Goal: Task Accomplishment & Management: Complete application form

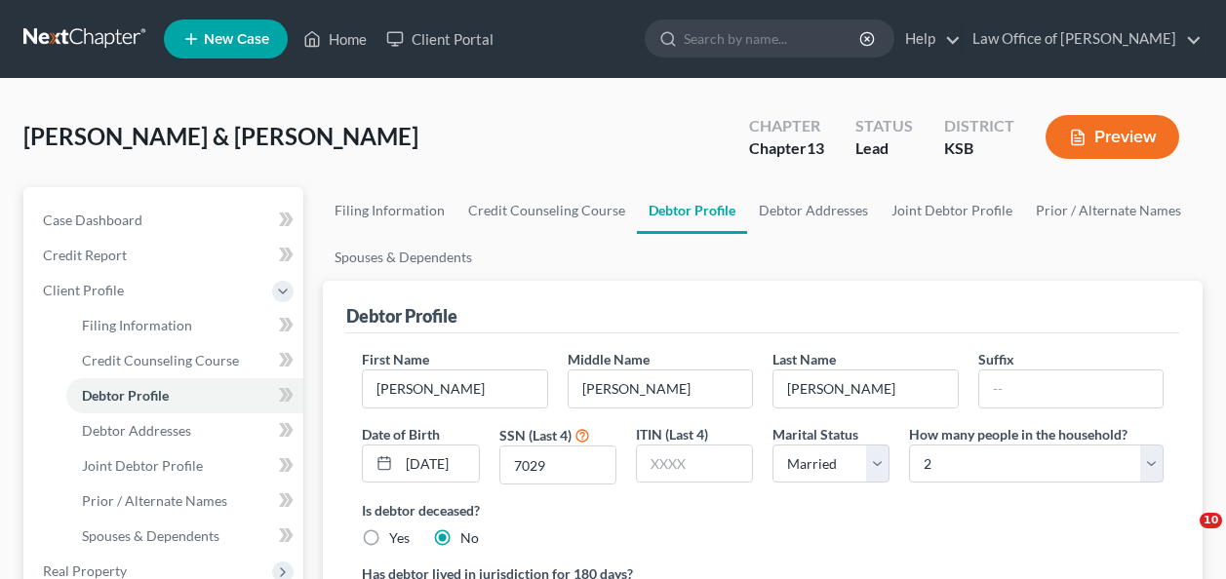
select select "1"
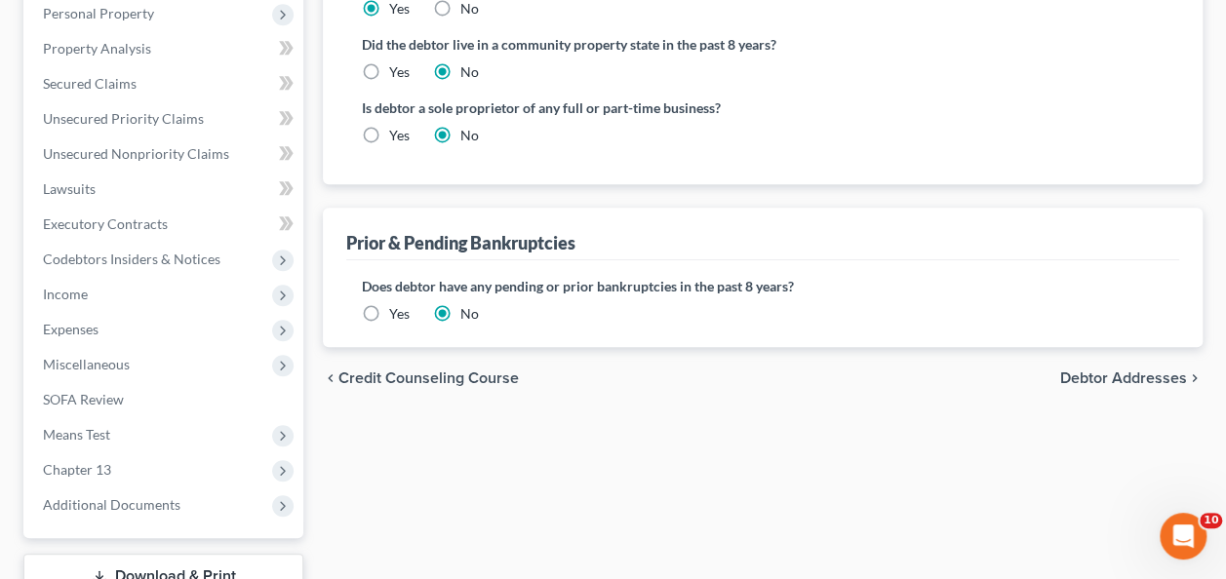
scroll to position [598, 0]
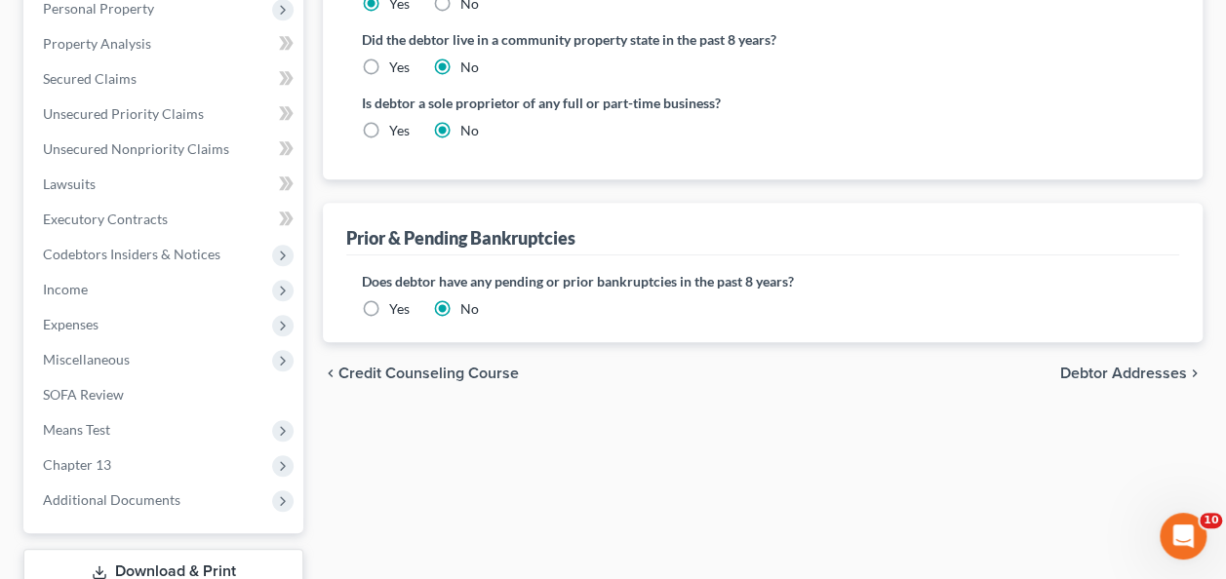
click at [1091, 366] on span "Debtor Addresses" at bounding box center [1123, 374] width 127 height 16
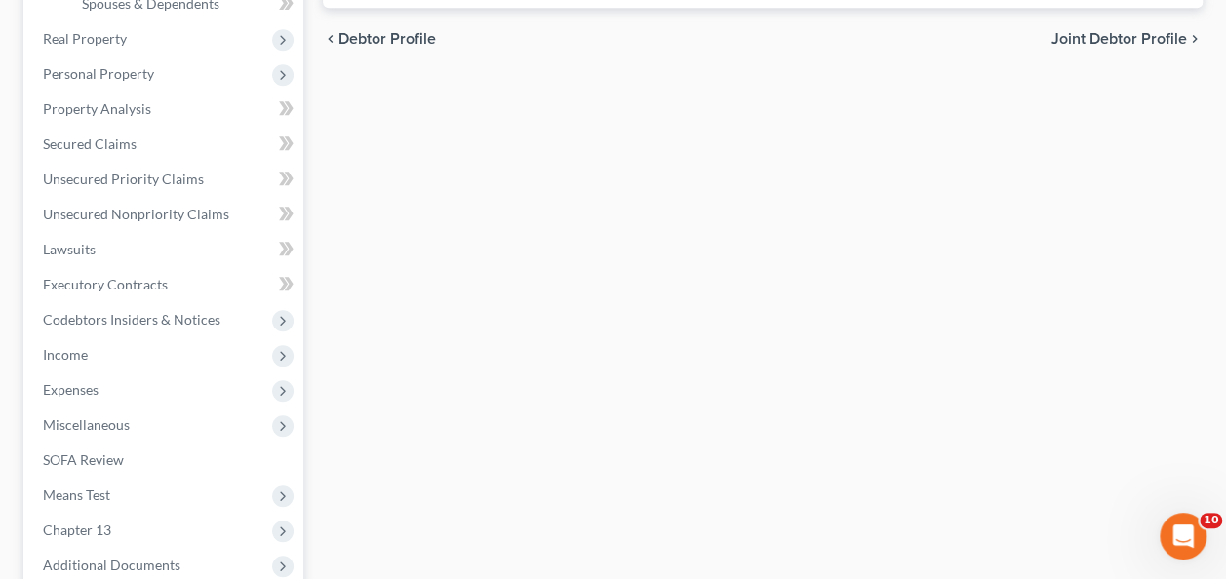
select select "0"
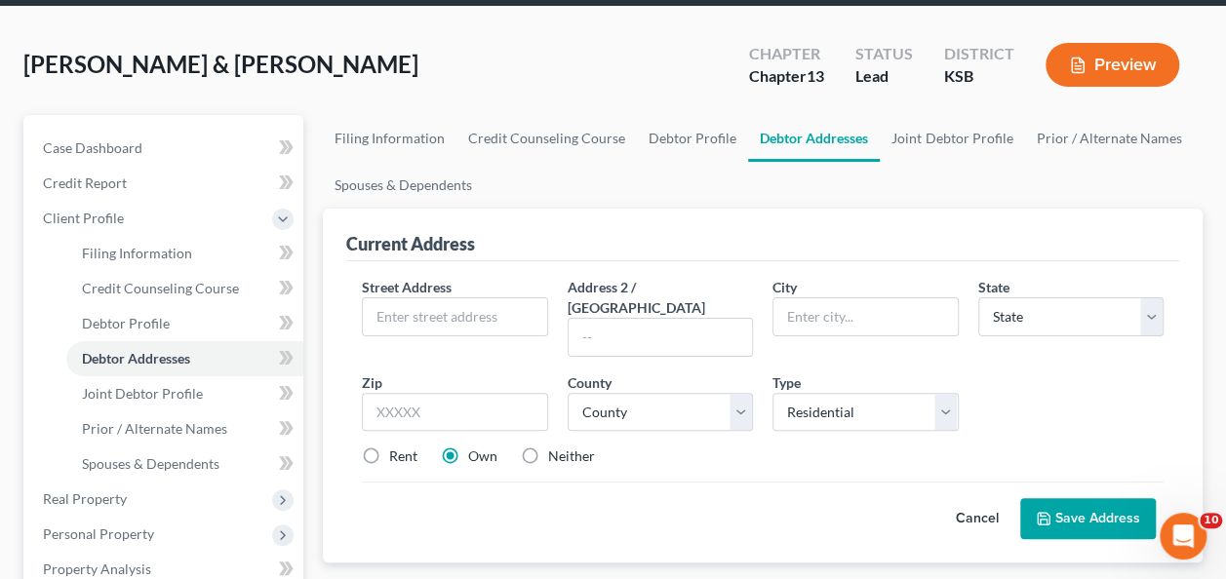
scroll to position [92, 0]
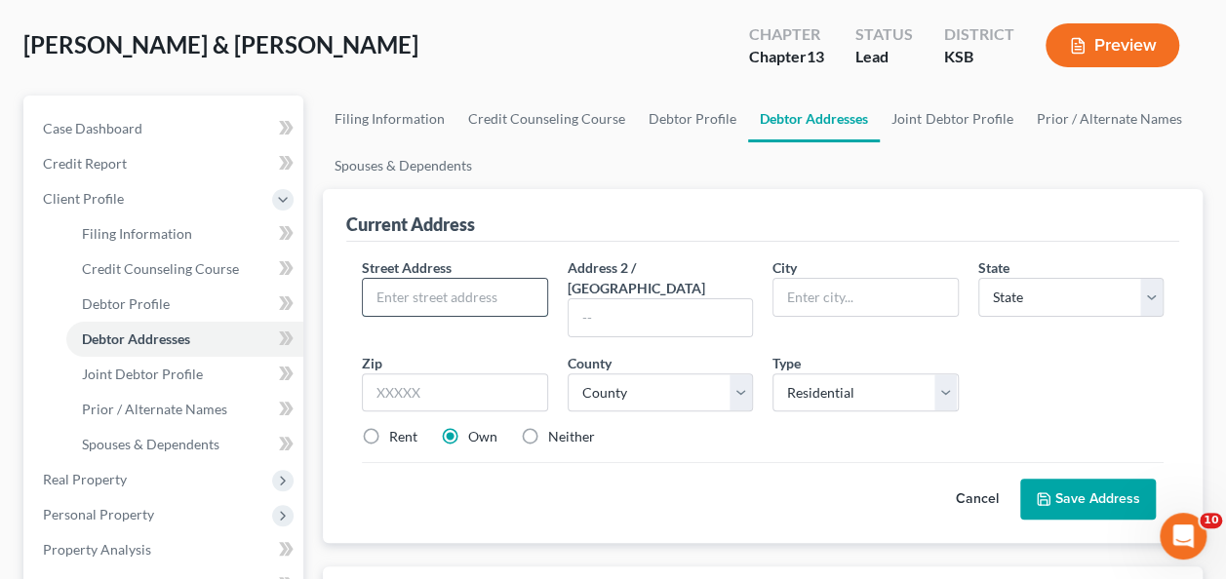
click at [466, 291] on input "text" at bounding box center [454, 297] width 183 height 37
type input "[STREET_ADDRESS]"
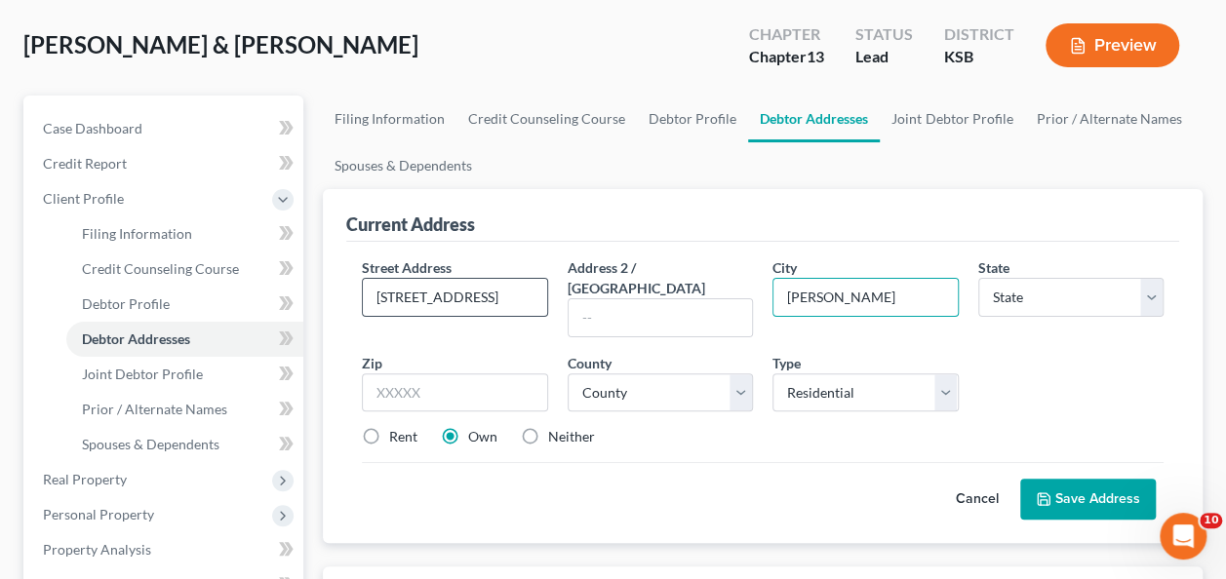
type input "[PERSON_NAME]"
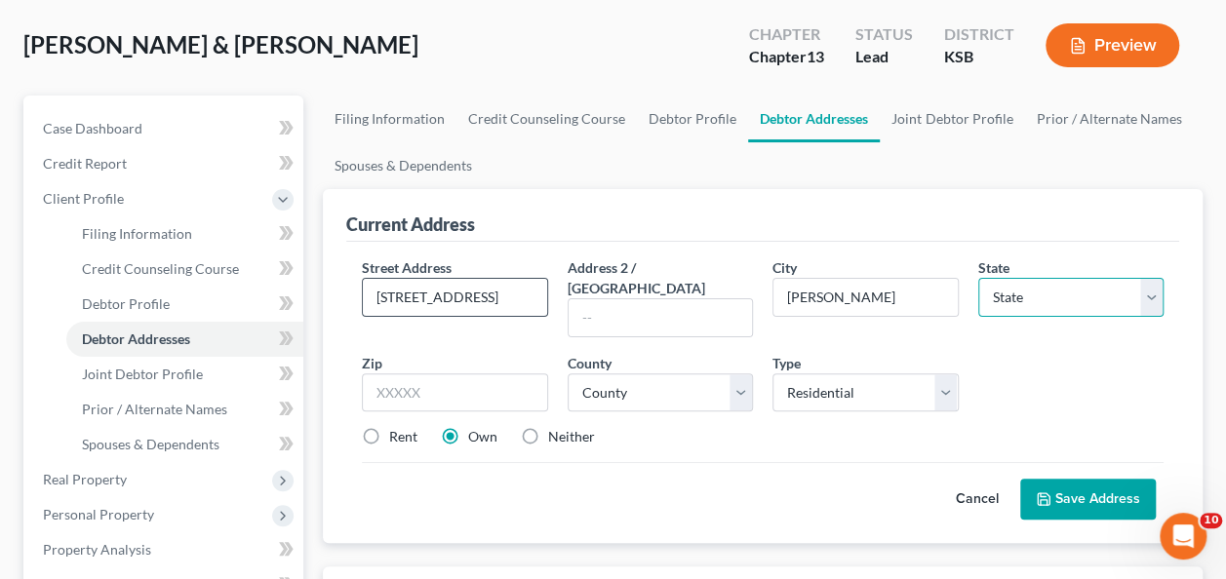
select select "17"
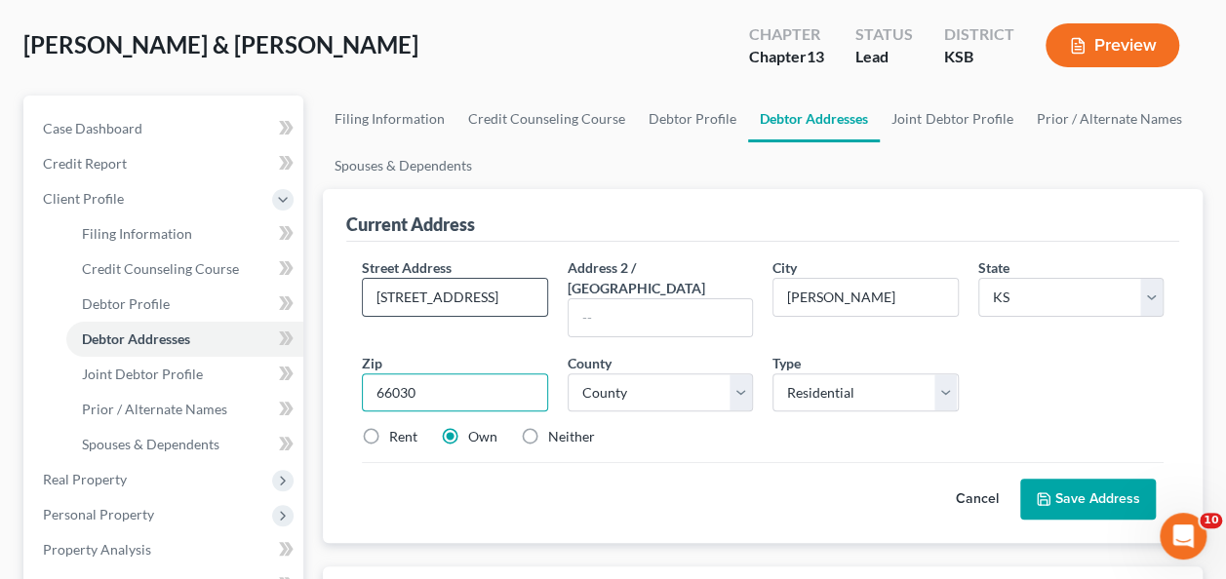
type input "66030"
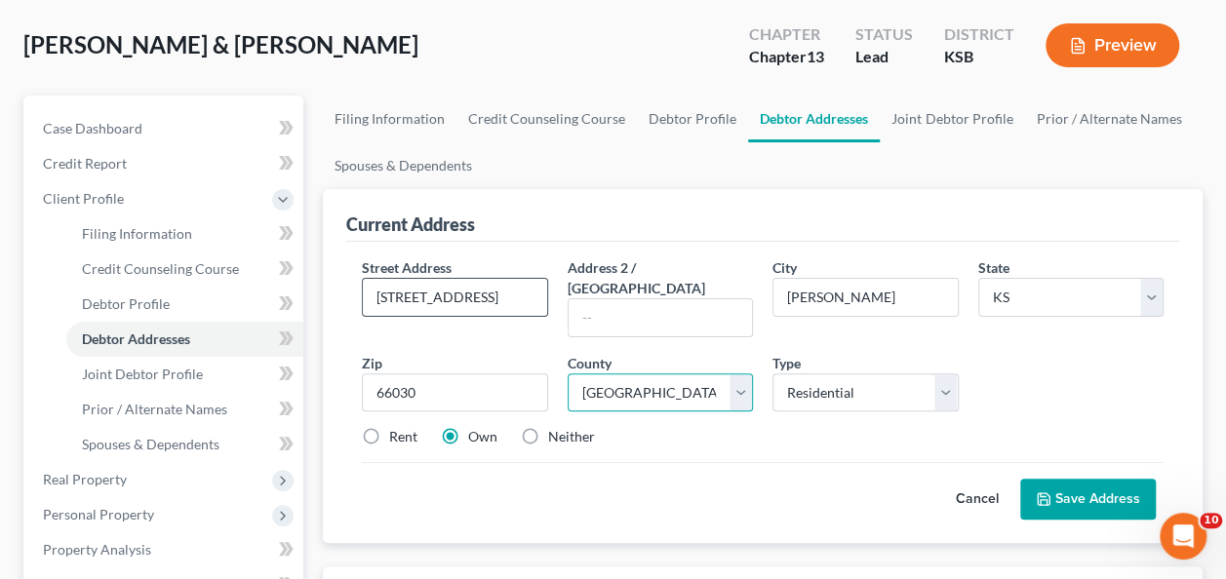
select select "45"
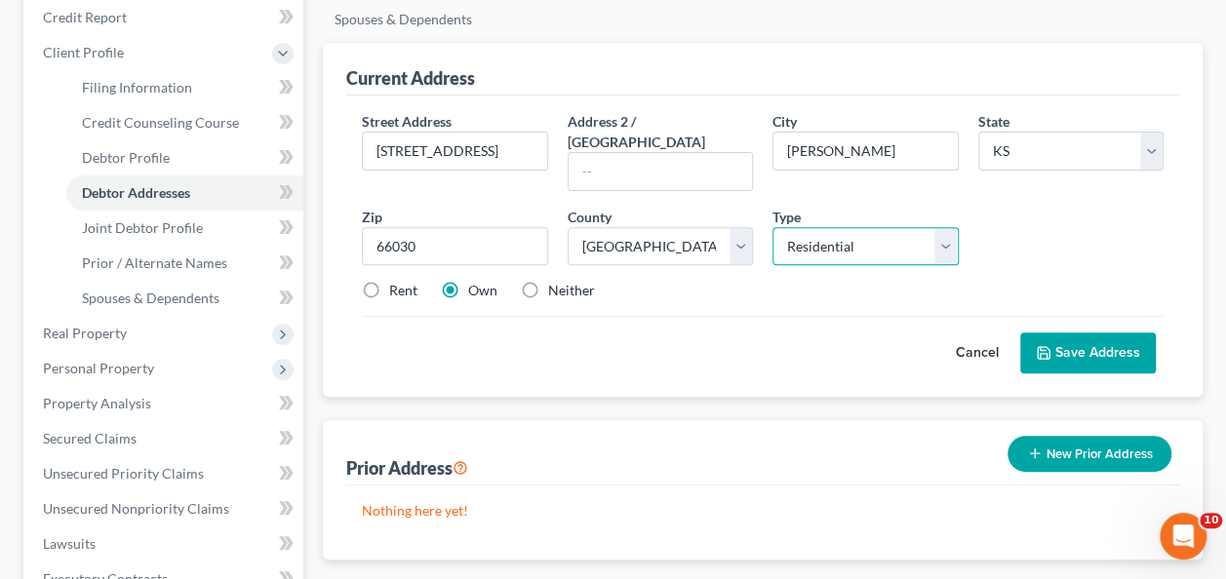
scroll to position [245, 0]
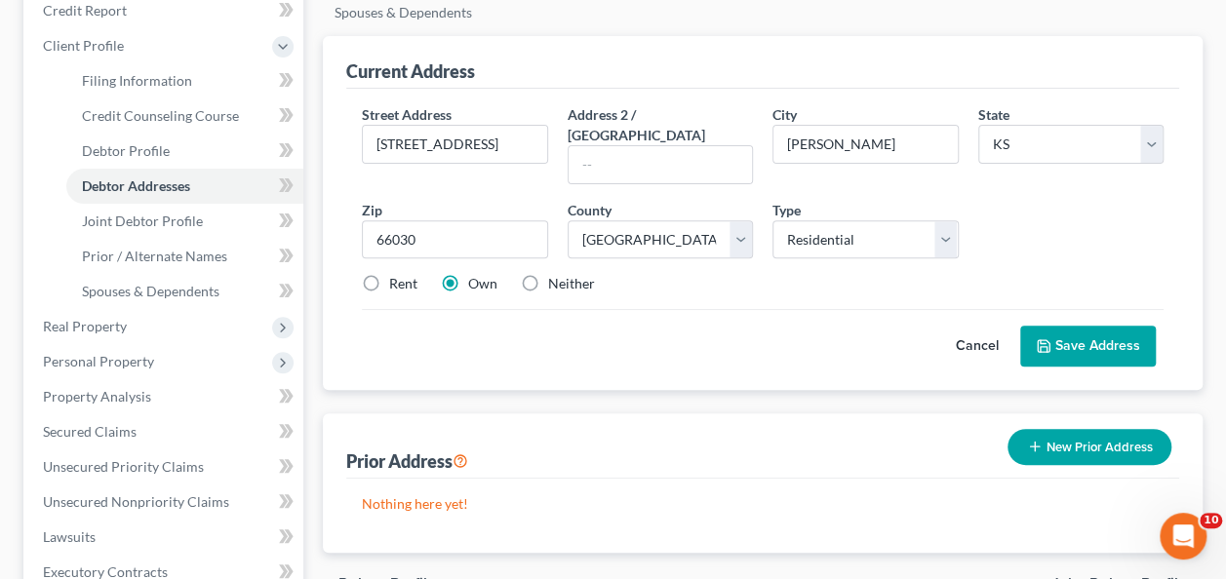
click at [1108, 326] on button "Save Address" at bounding box center [1088, 346] width 136 height 41
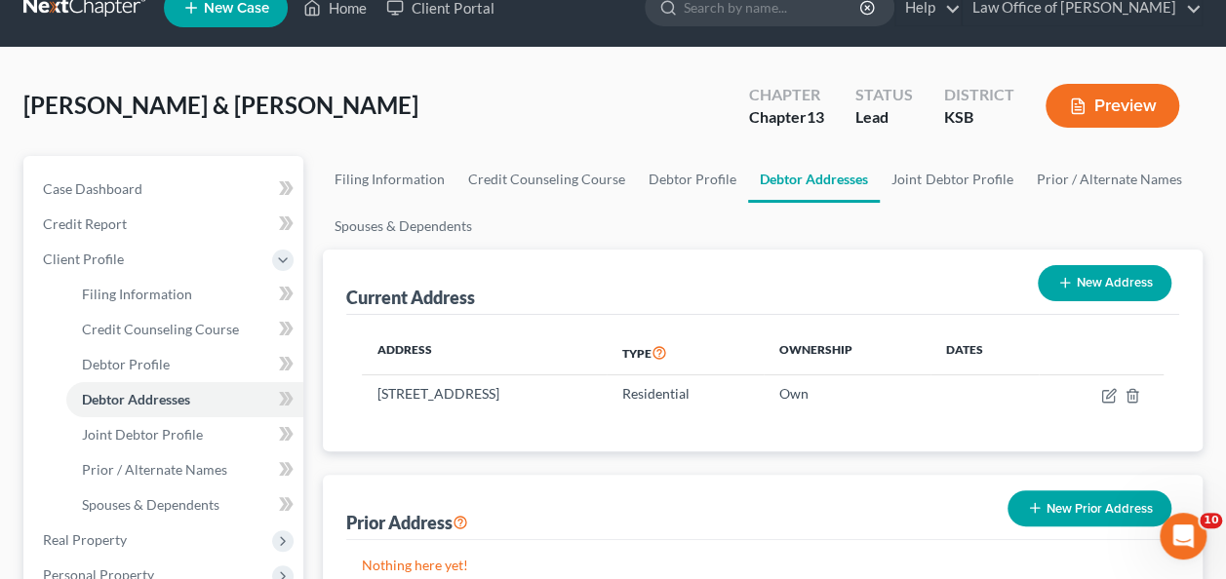
scroll to position [30, 0]
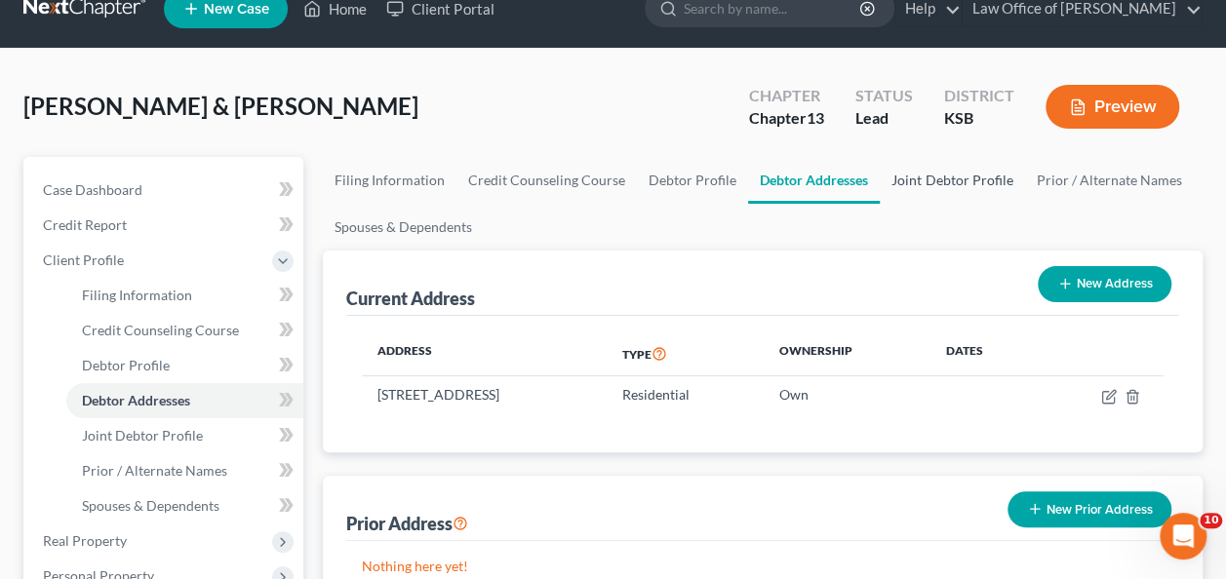
click at [948, 179] on link "Joint Debtor Profile" at bounding box center [952, 180] width 144 height 47
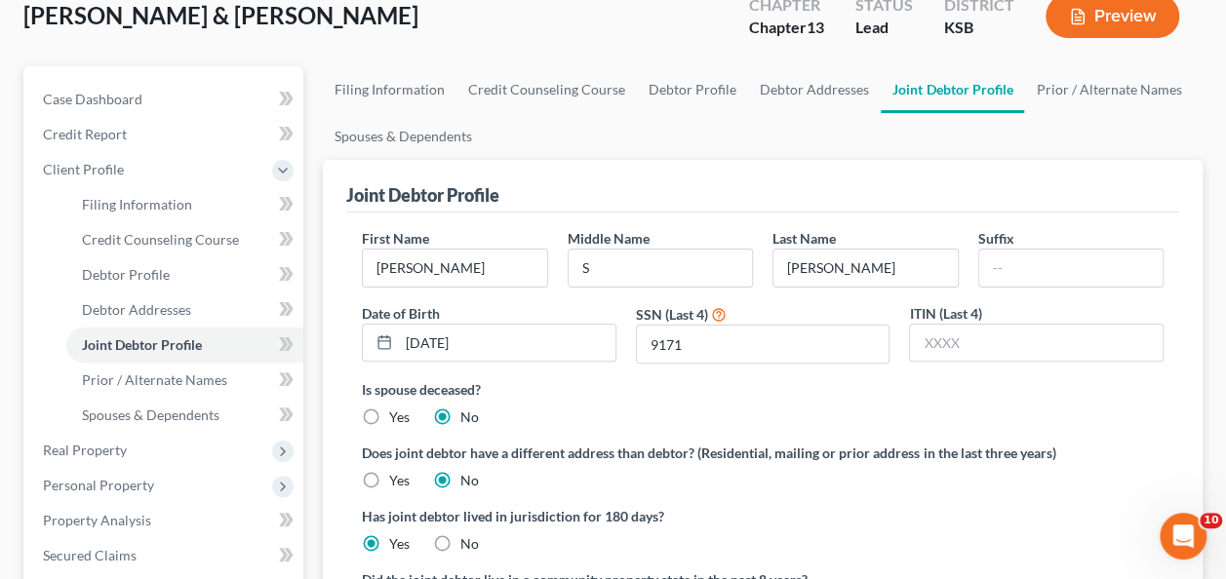
scroll to position [115, 0]
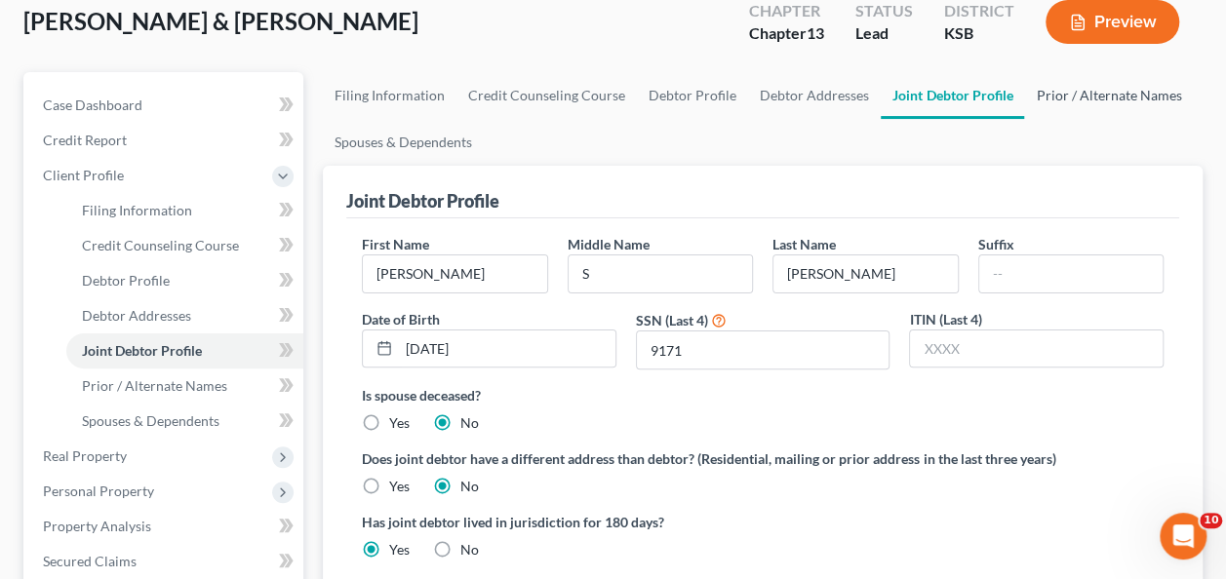
click at [1062, 98] on link "Prior / Alternate Names" at bounding box center [1108, 95] width 169 height 47
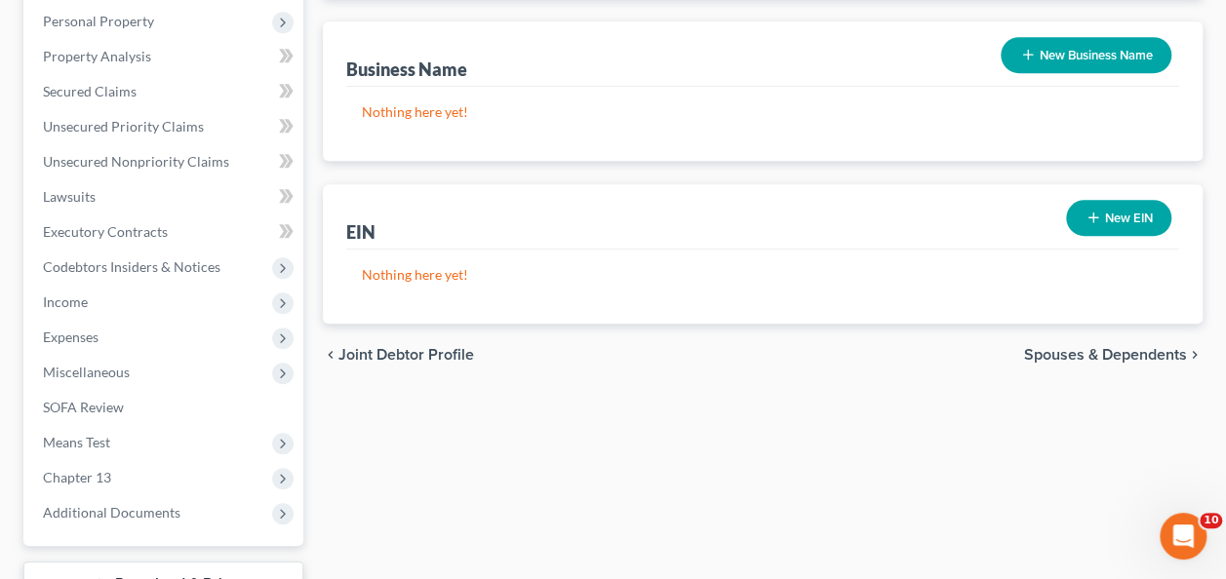
scroll to position [588, 0]
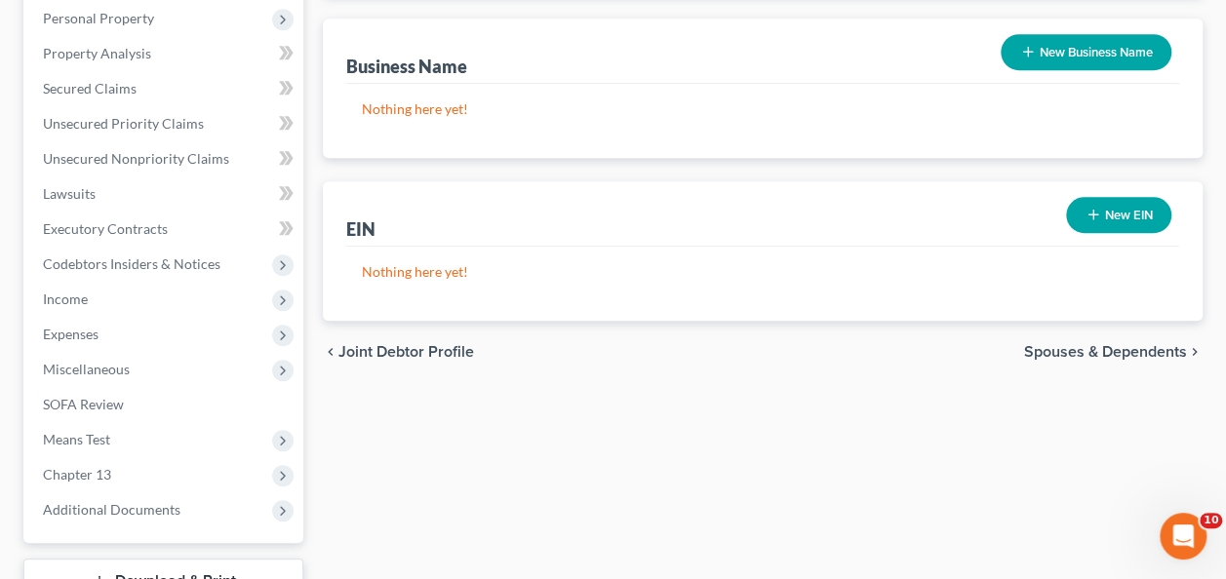
click at [1076, 344] on span "Spouses & Dependents" at bounding box center [1105, 352] width 163 height 16
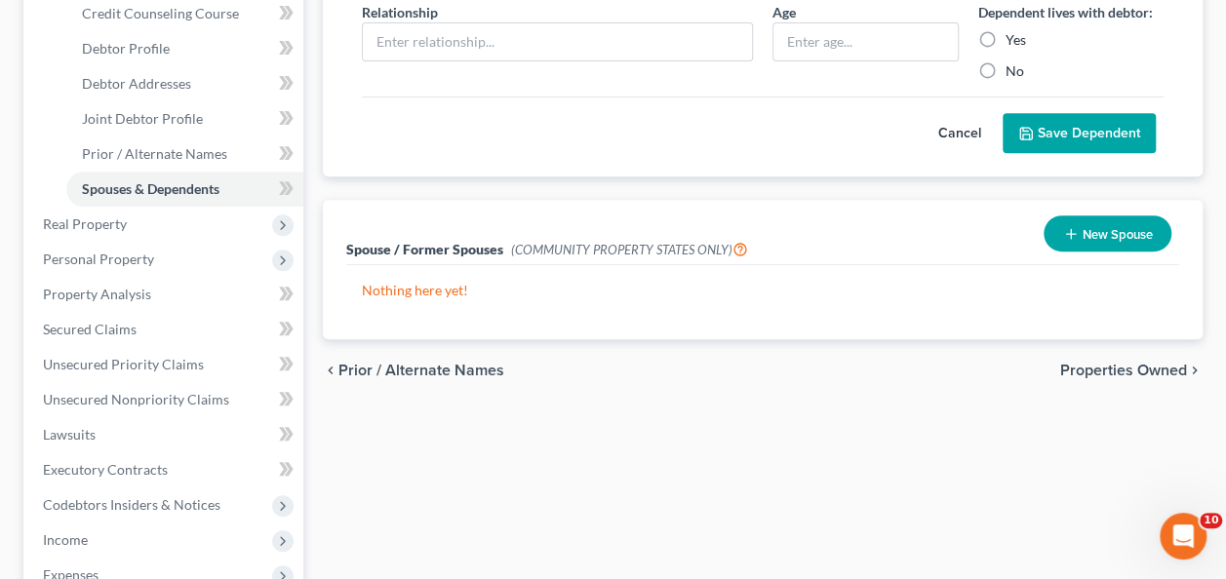
scroll to position [353, 0]
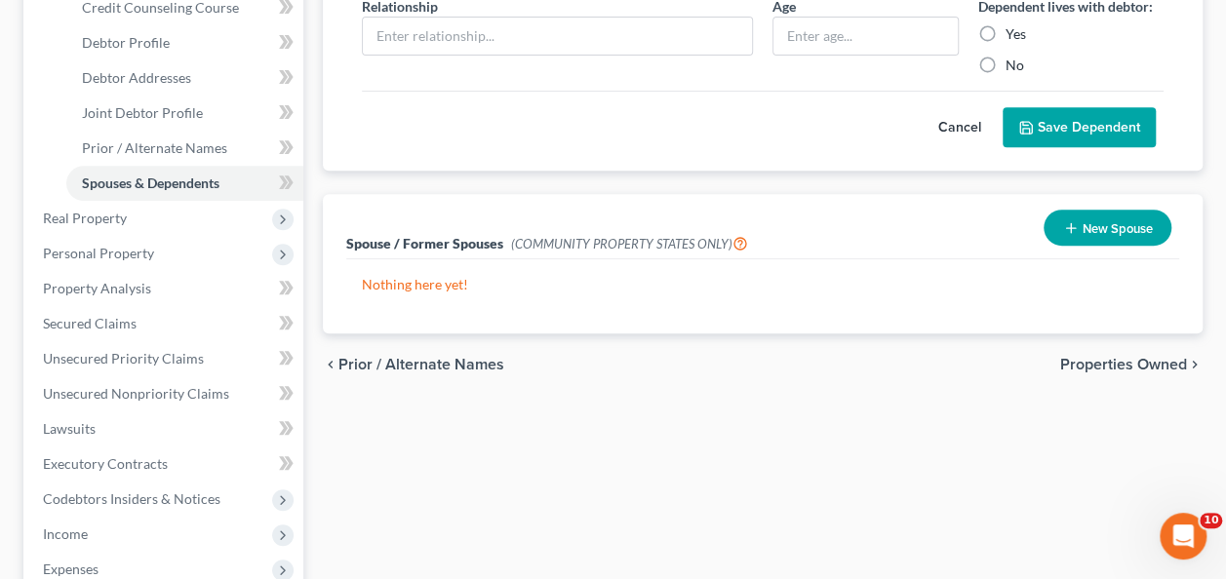
click at [1098, 363] on span "Properties Owned" at bounding box center [1123, 365] width 127 height 16
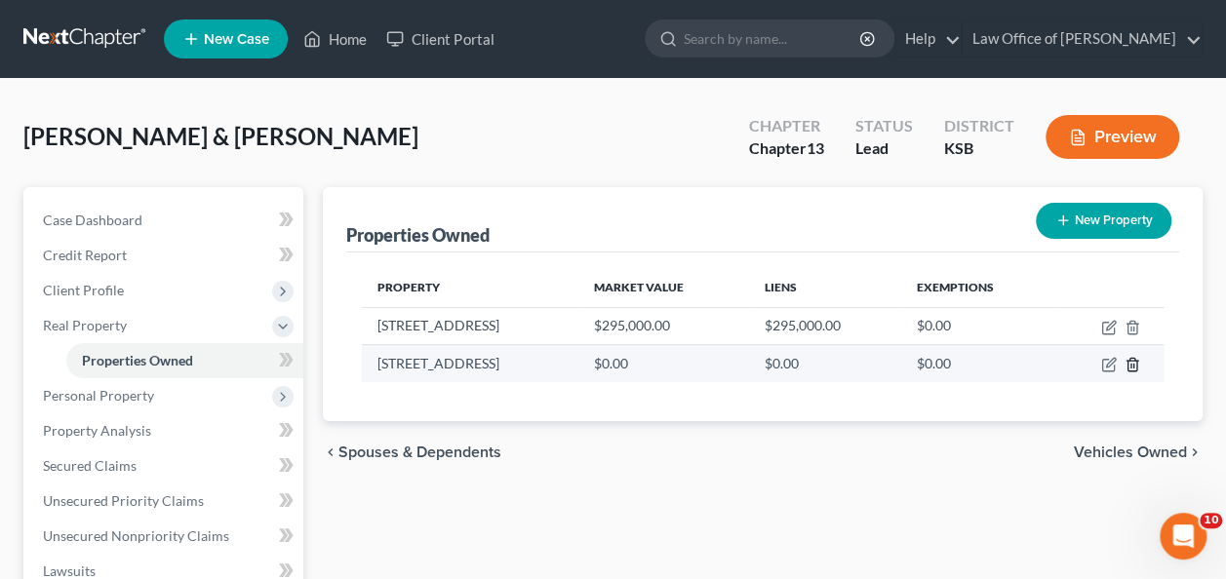
click at [1129, 363] on icon "button" at bounding box center [1132, 365] width 16 height 16
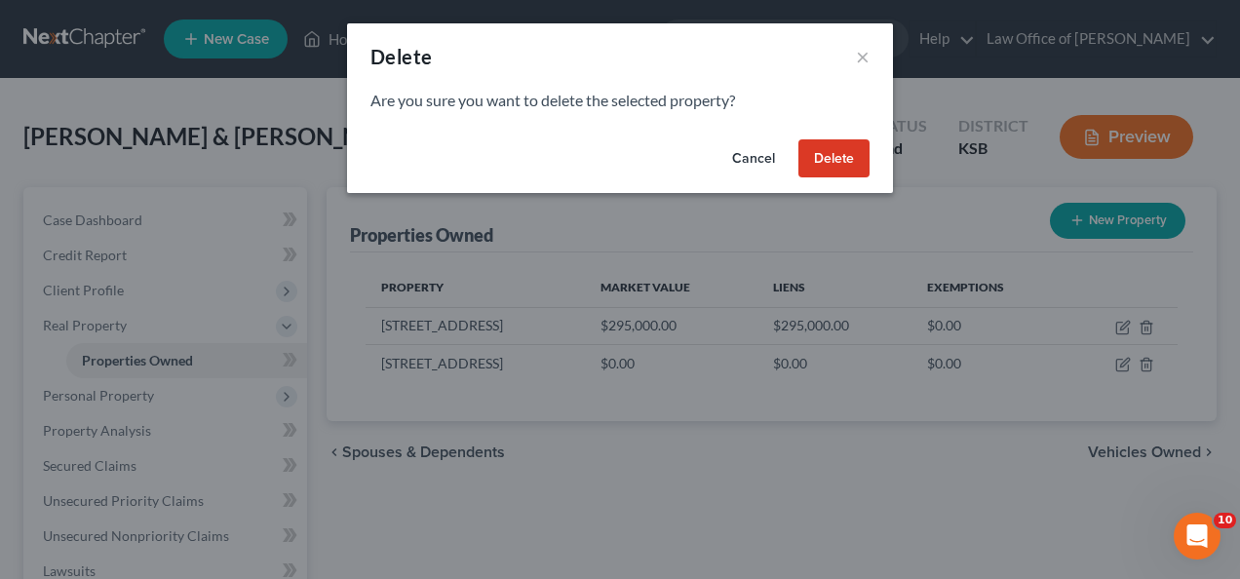
click at [841, 152] on button "Delete" at bounding box center [834, 158] width 71 height 39
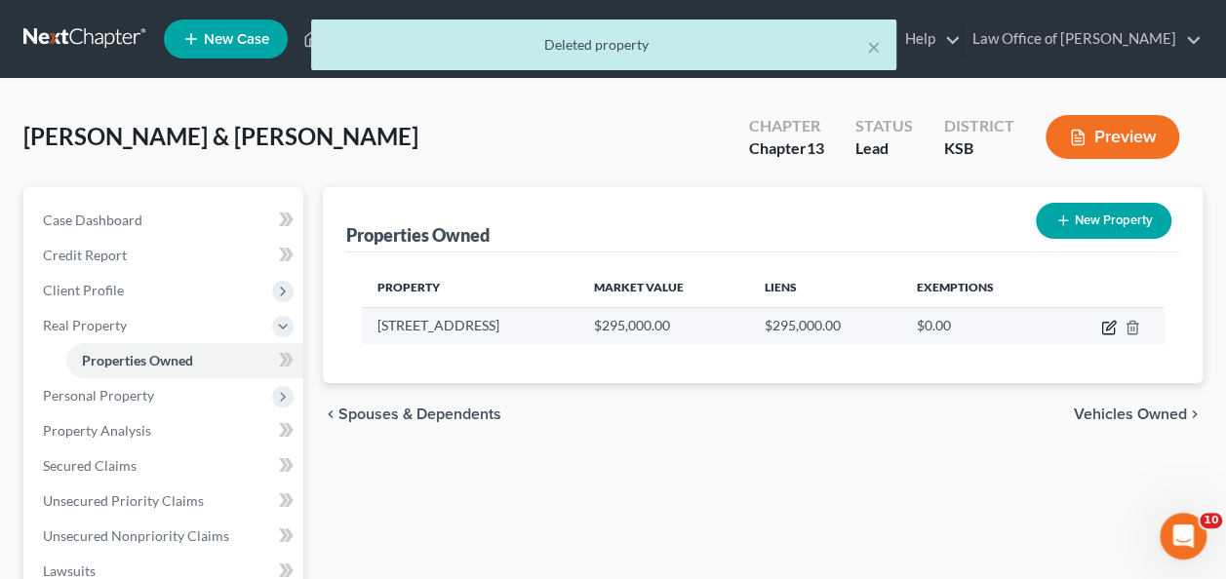
click at [1108, 326] on icon "button" at bounding box center [1110, 325] width 9 height 9
select select "17"
select select "45"
select select "2"
select select "0"
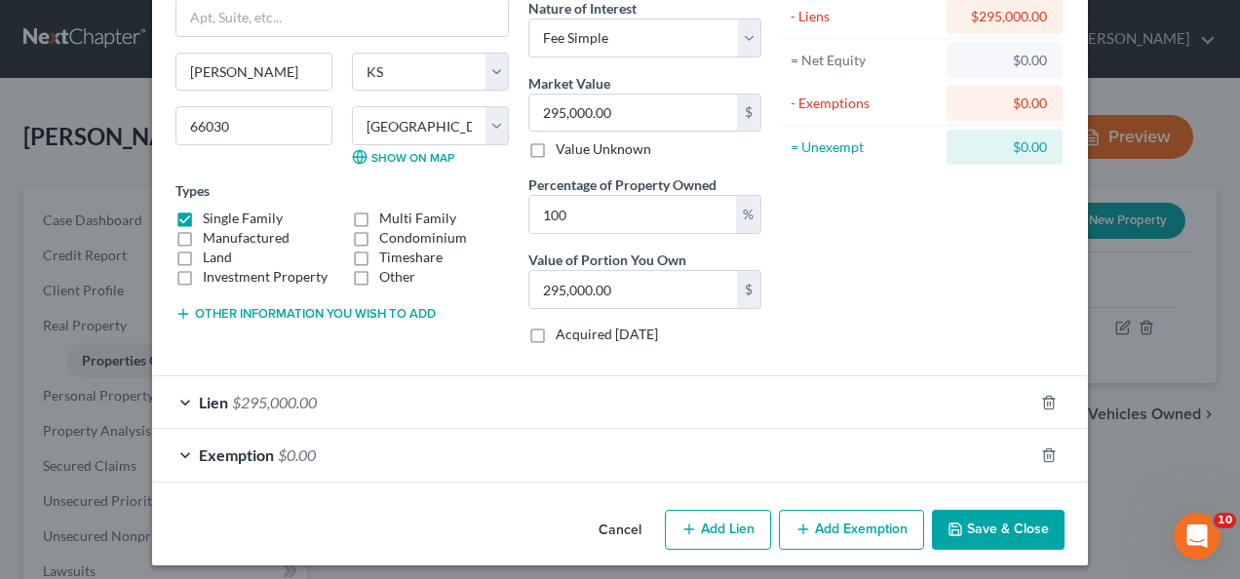
scroll to position [172, 0]
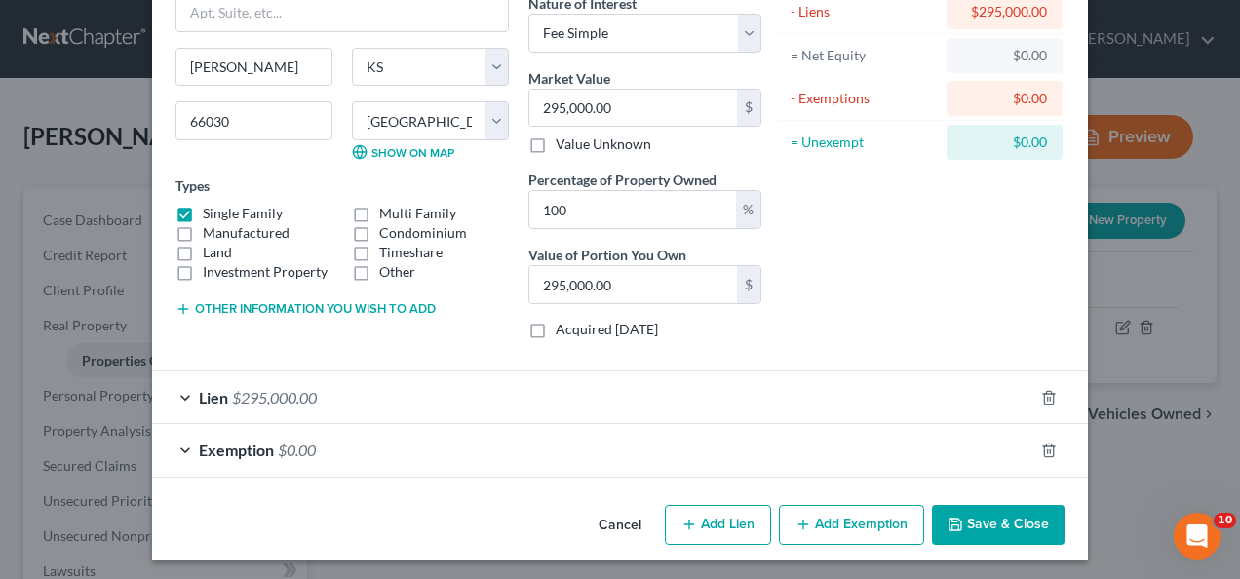
click at [178, 445] on div "Exemption $0.00" at bounding box center [593, 450] width 882 height 52
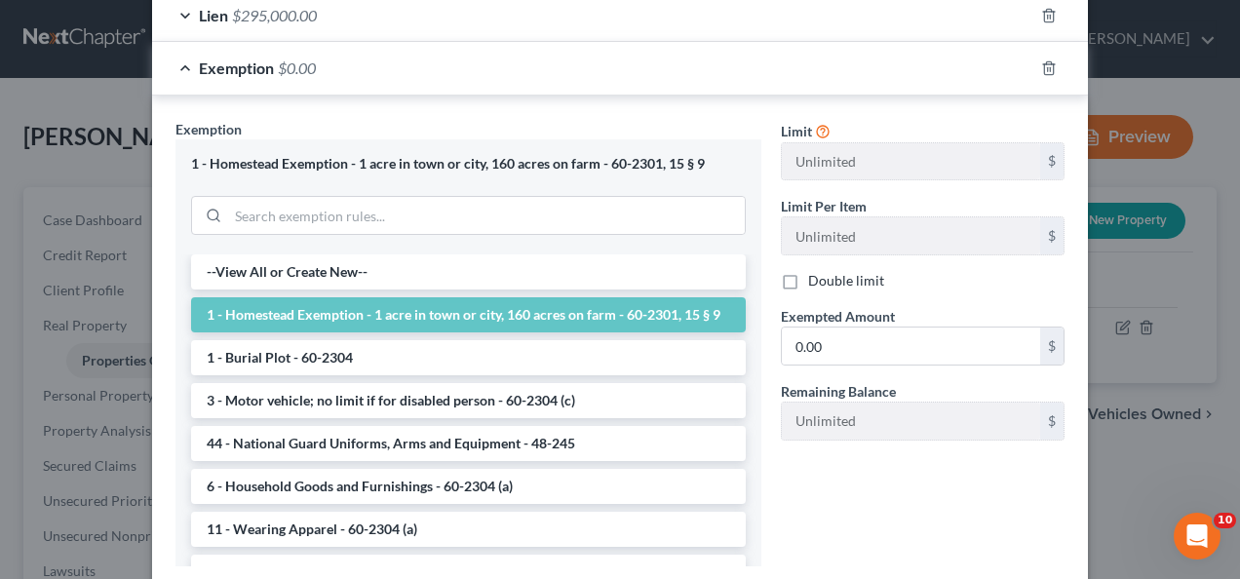
scroll to position [585, 0]
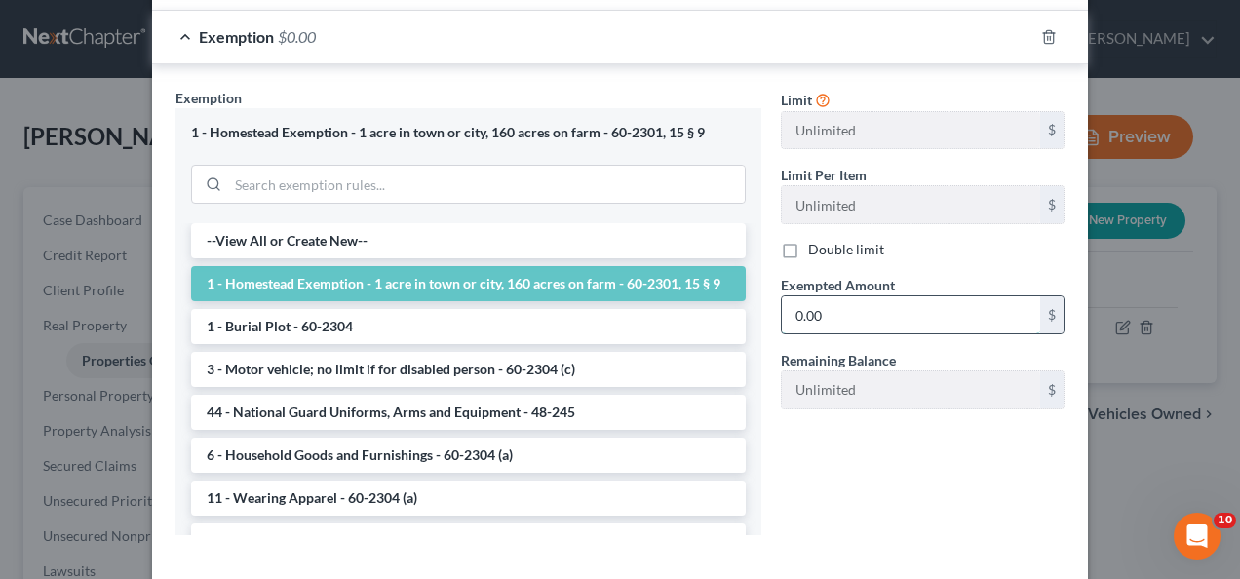
click at [854, 306] on input "0.00" at bounding box center [911, 314] width 258 height 37
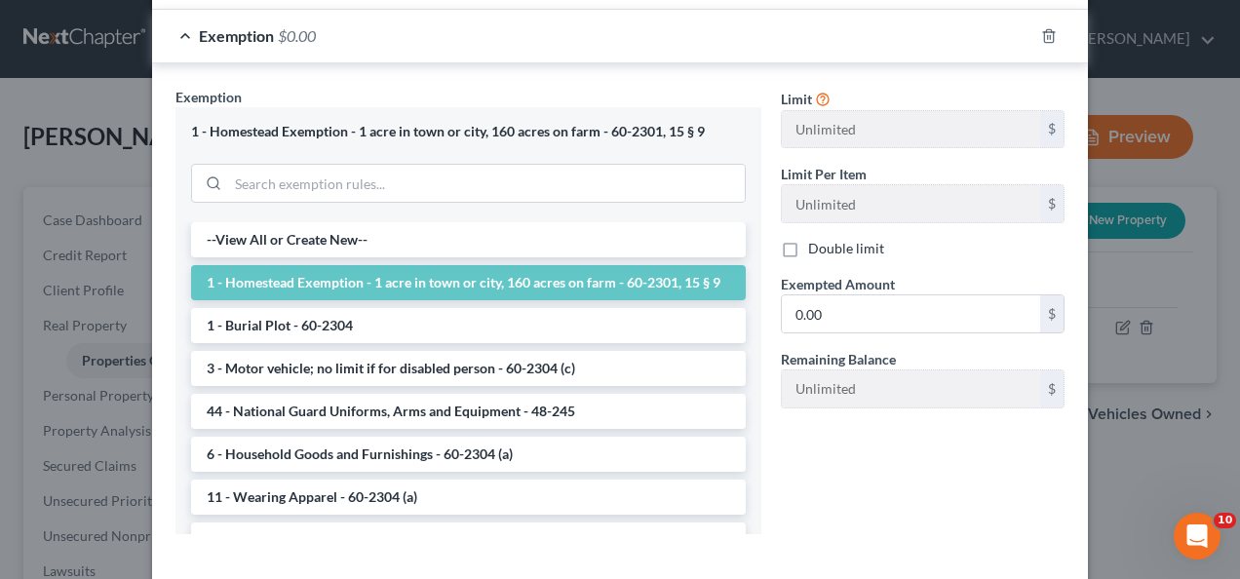
scroll to position [562, 0]
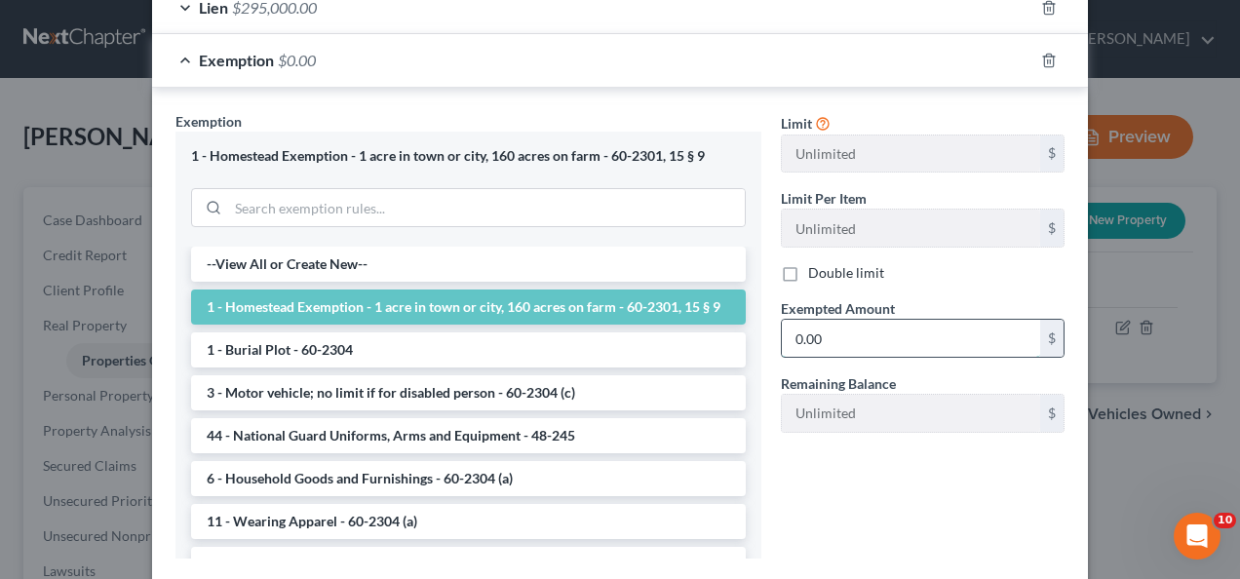
click at [958, 320] on input "0.00" at bounding box center [911, 338] width 258 height 37
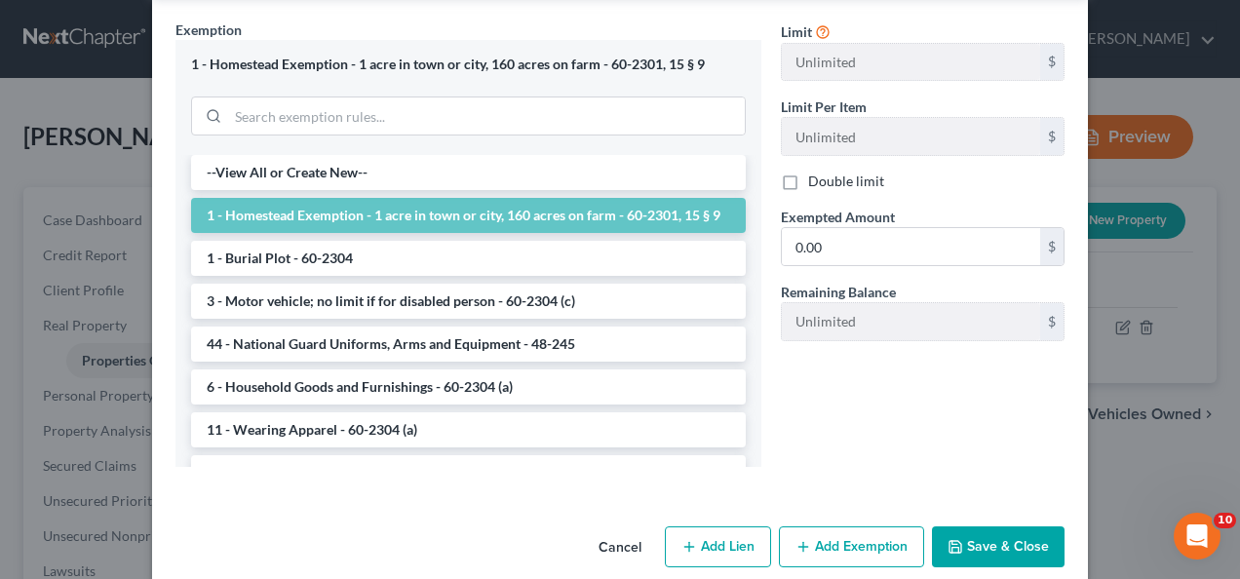
scroll to position [675, 0]
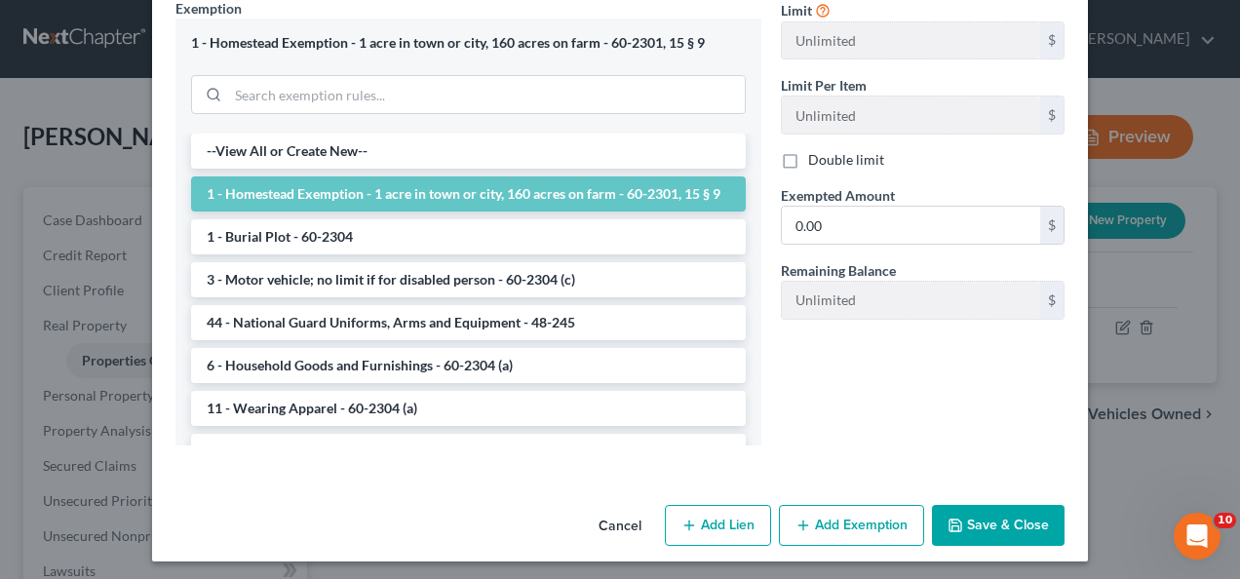
click at [992, 517] on button "Save & Close" at bounding box center [998, 525] width 133 height 41
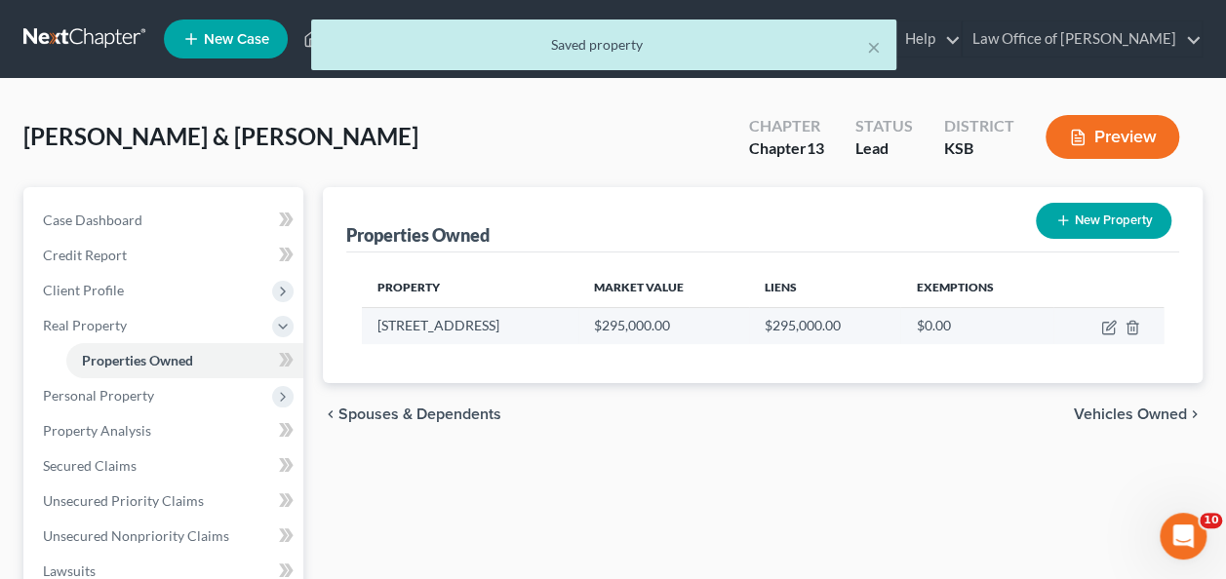
click at [1118, 321] on td at bounding box center [1108, 325] width 110 height 37
click at [1110, 324] on icon "button" at bounding box center [1109, 328] width 16 height 16
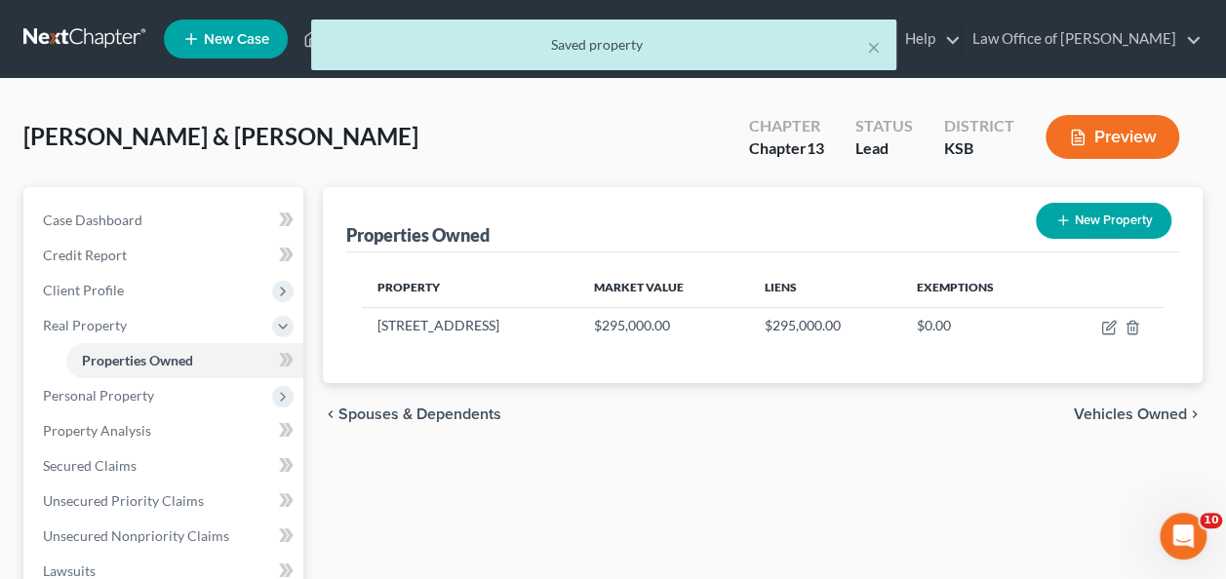
select select "17"
select select "45"
select select "2"
select select "0"
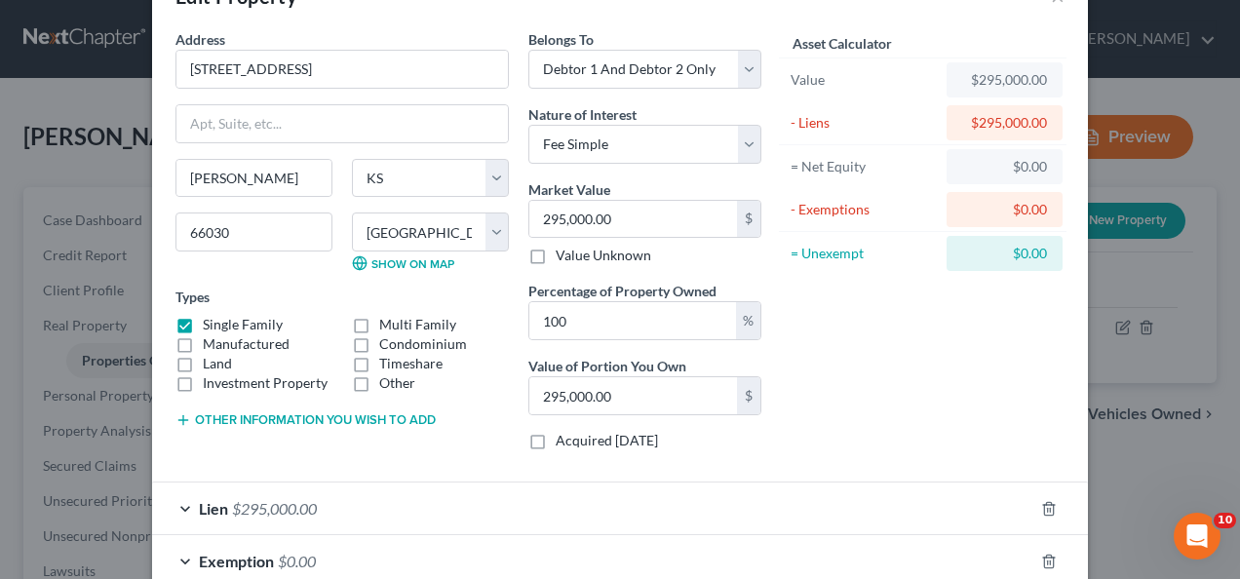
scroll to position [57, 0]
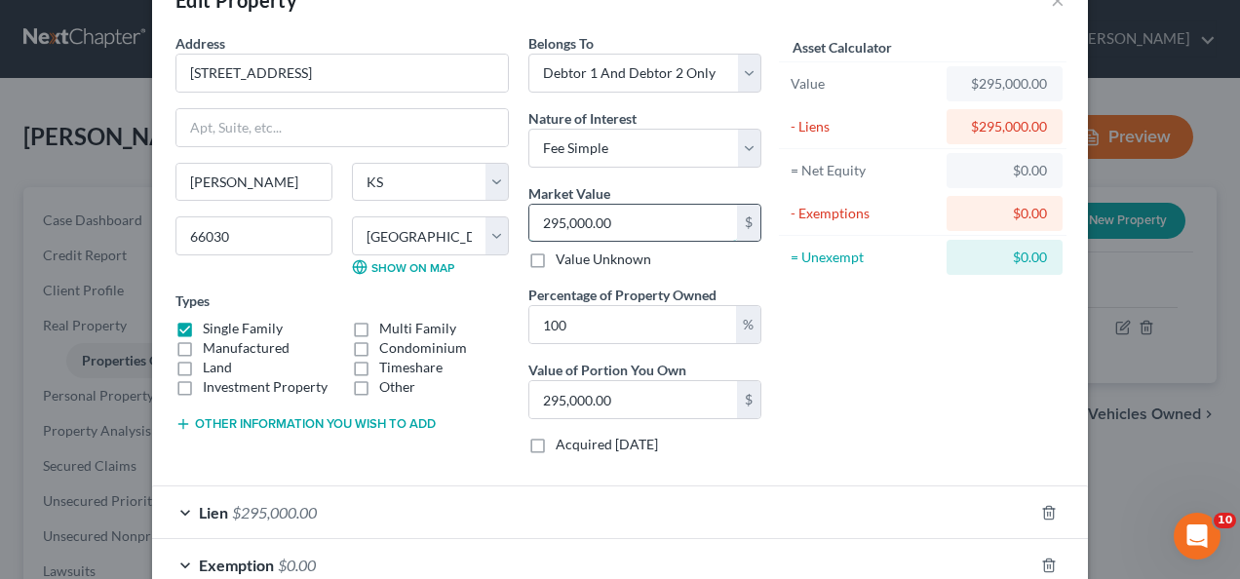
type input "4"
type input "4.00"
type input "40"
type input "40.00"
type input "400"
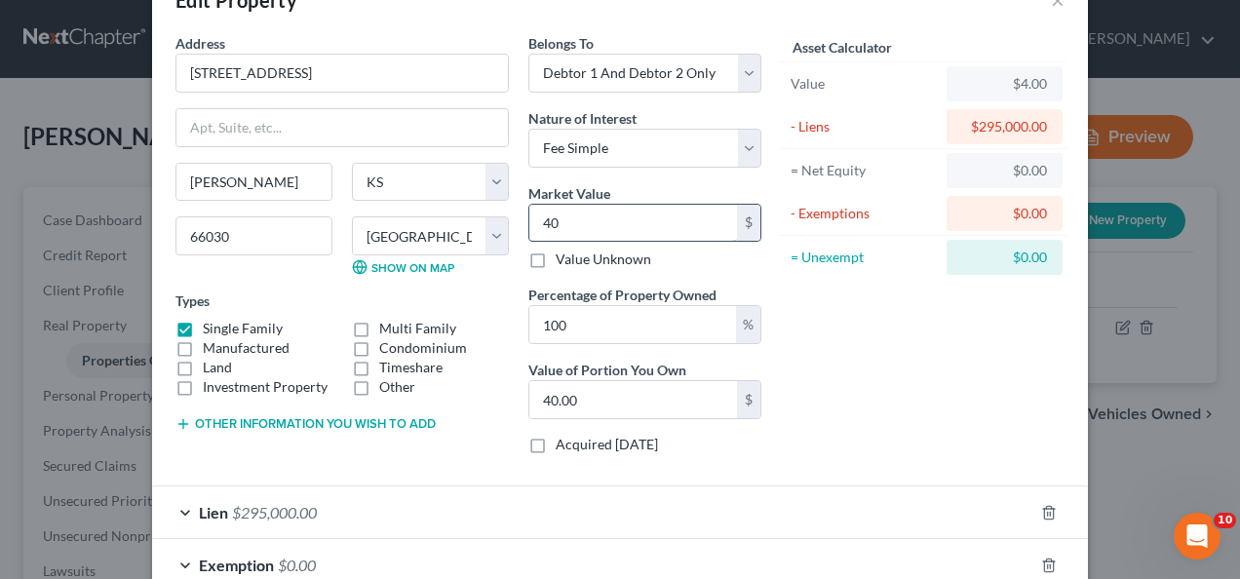
type input "400.00"
type input "4000"
type input "4,000.00"
type input "4,0000"
type input "40,000.00"
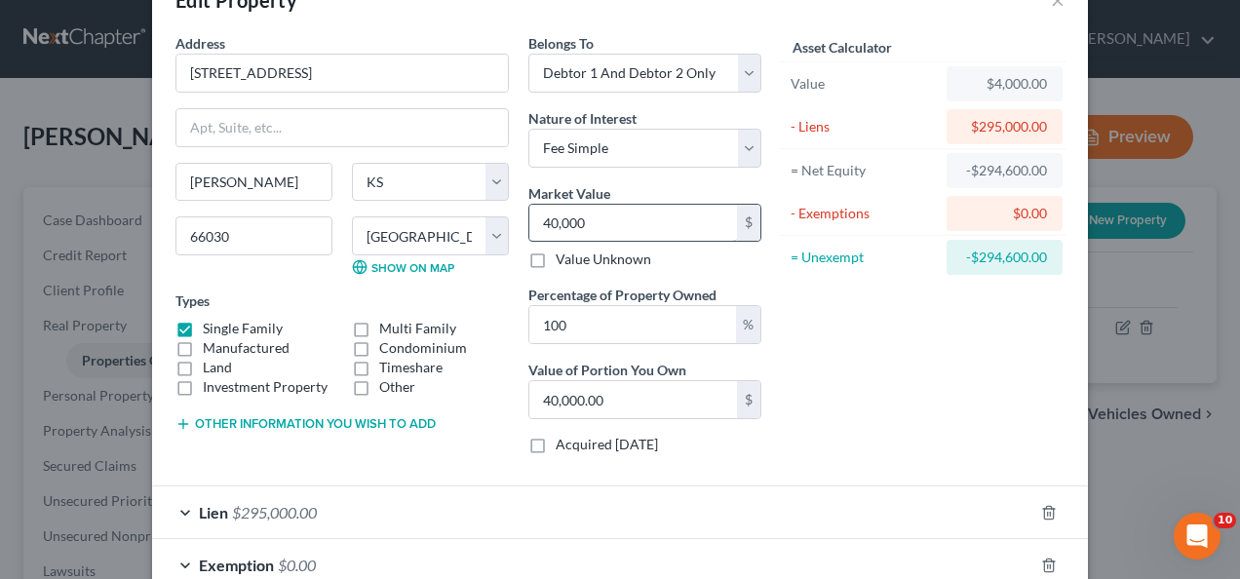
type input "40,0000"
type input "400,000.00"
type input "400,000"
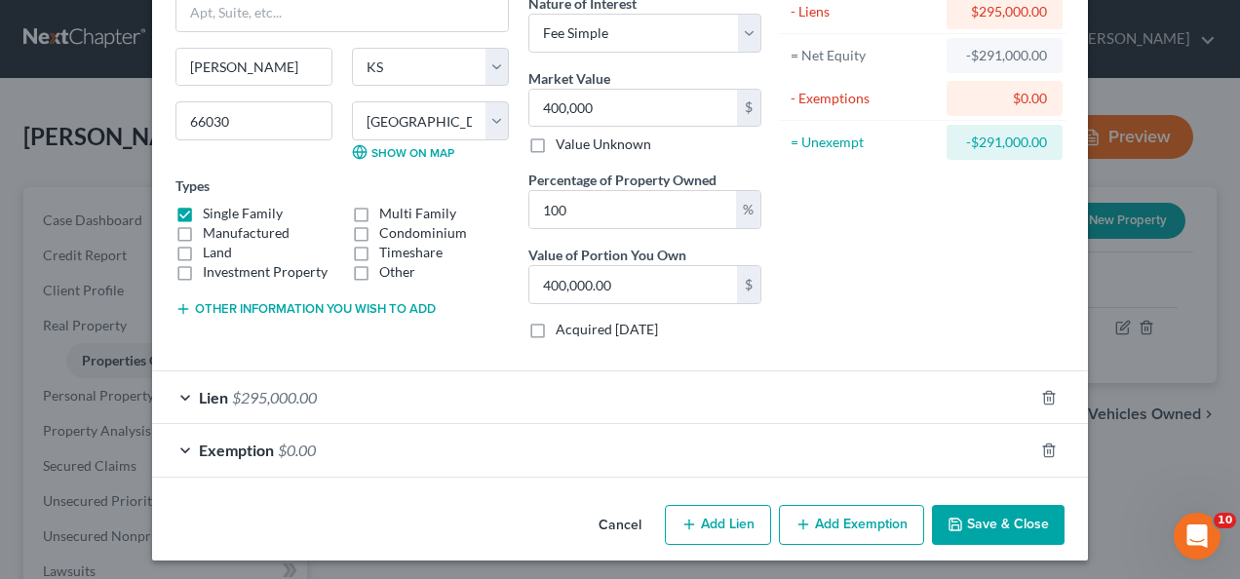
scroll to position [172, 0]
click at [232, 449] on span "Exemption" at bounding box center [236, 450] width 75 height 19
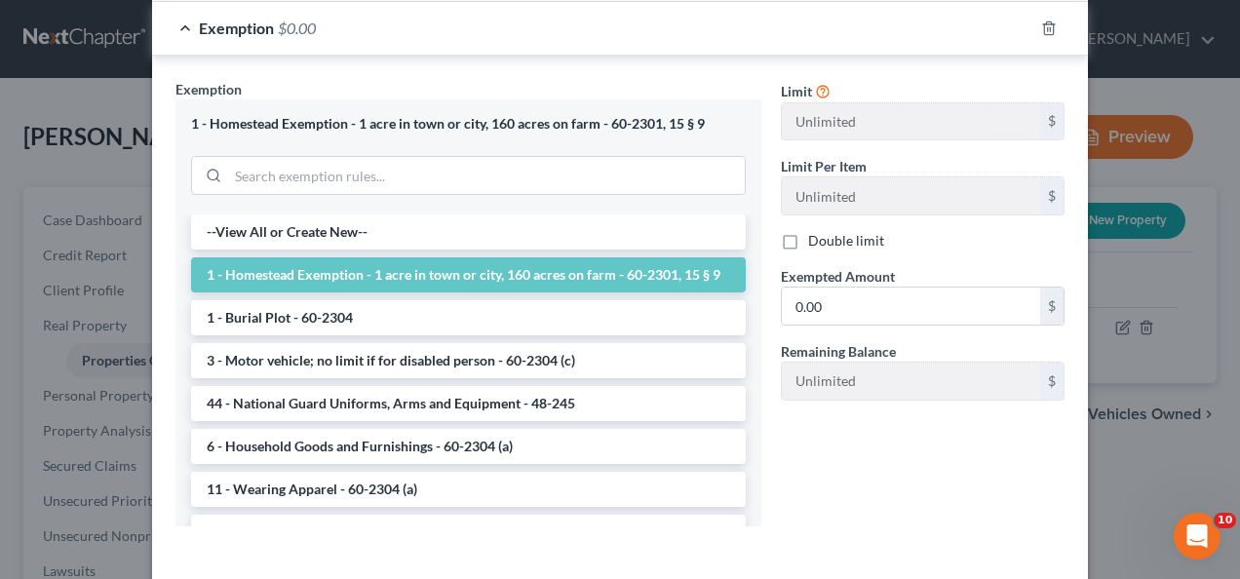
scroll to position [608, 0]
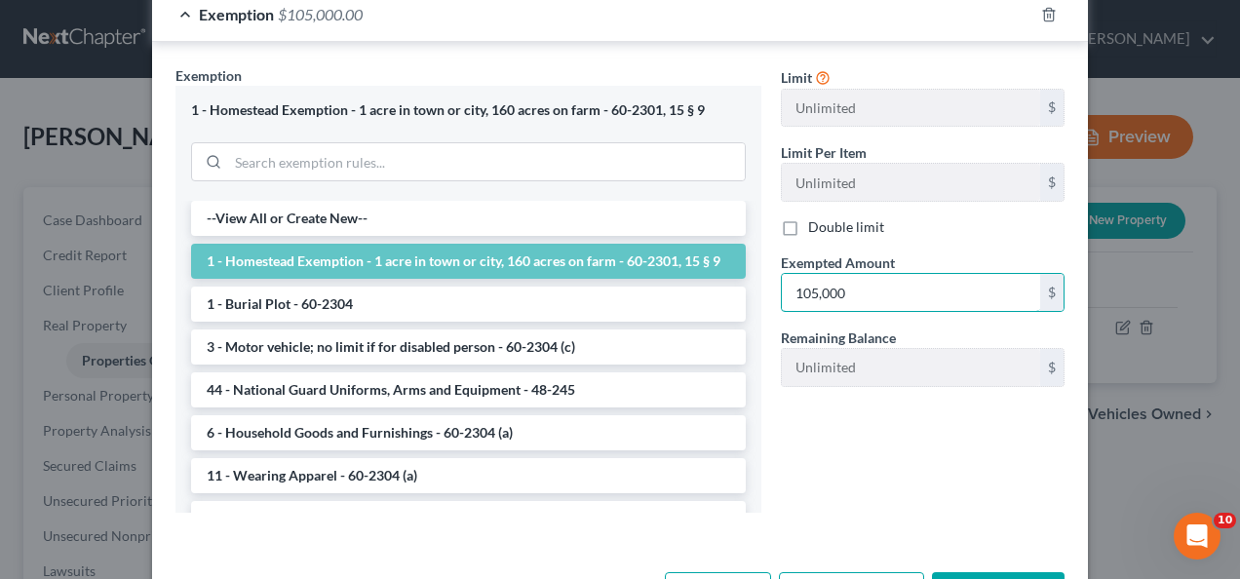
type input "105,000"
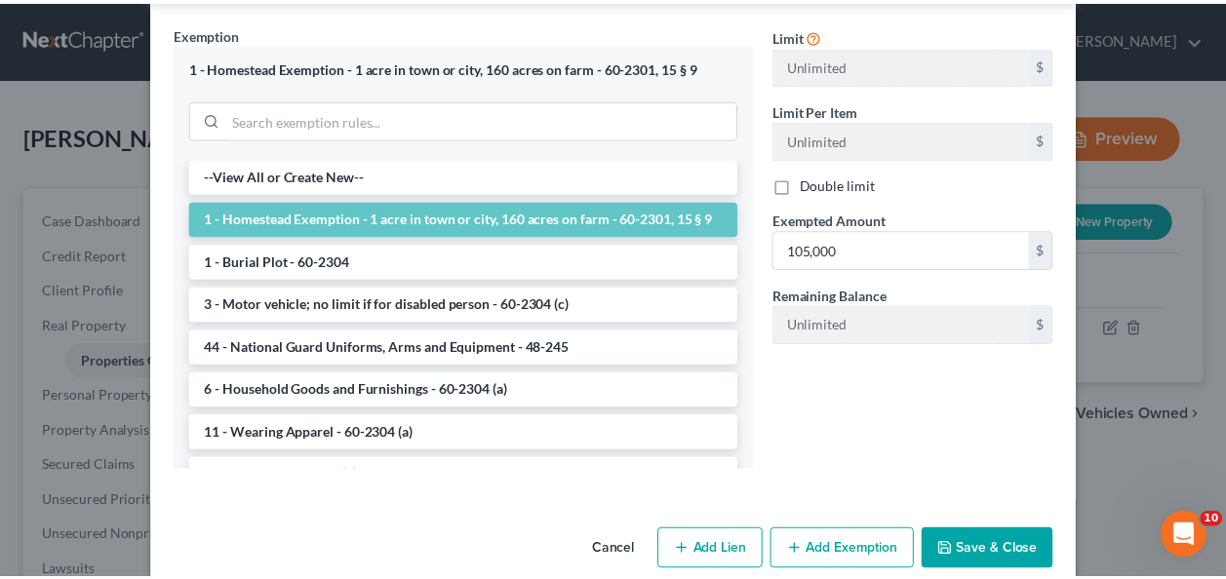
scroll to position [675, 0]
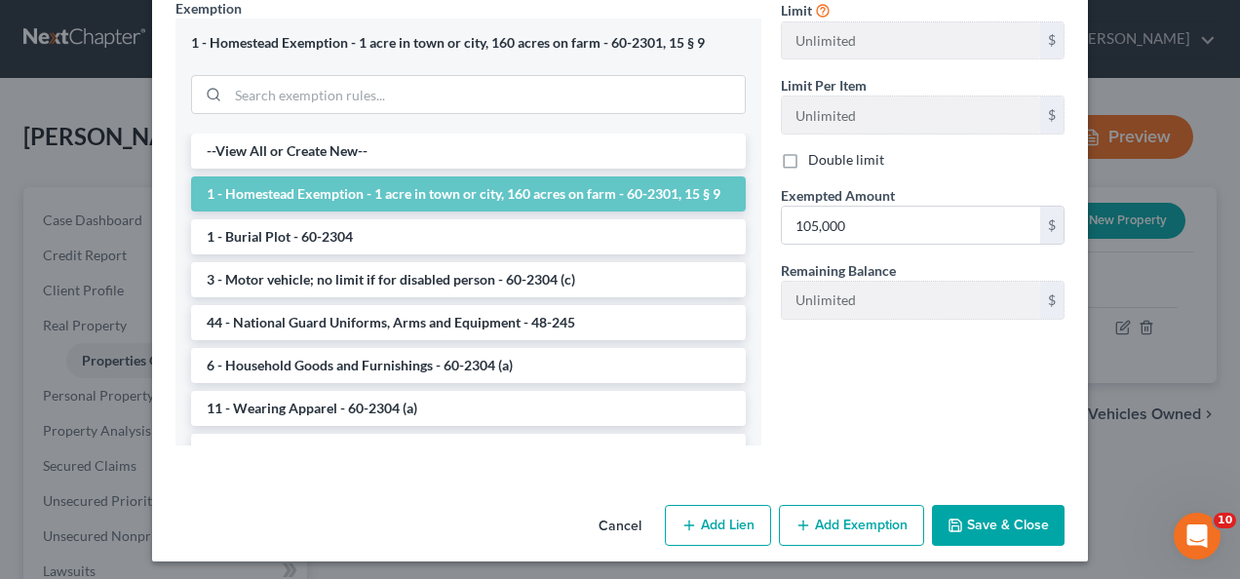
click at [999, 529] on button "Save & Close" at bounding box center [998, 525] width 133 height 41
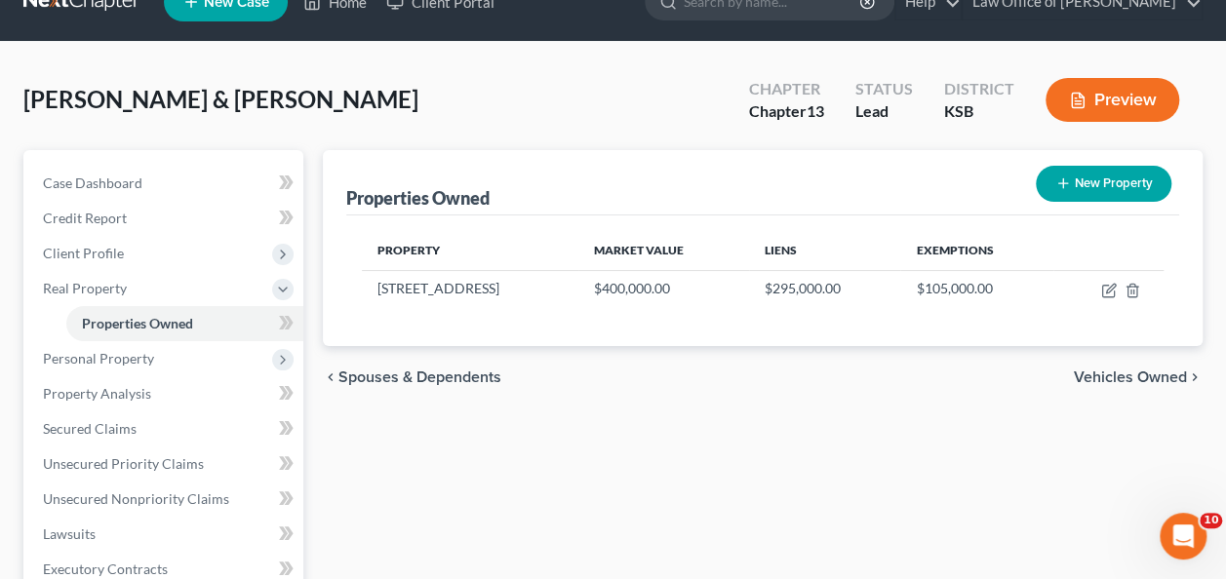
scroll to position [39, 0]
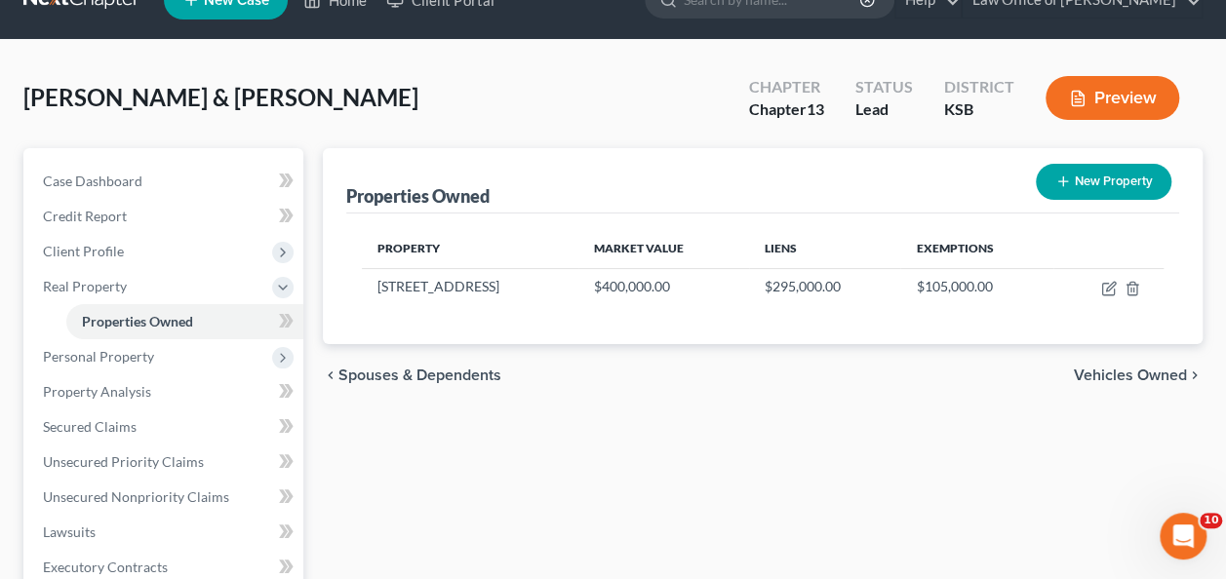
click at [1106, 368] on span "Vehicles Owned" at bounding box center [1130, 376] width 113 height 16
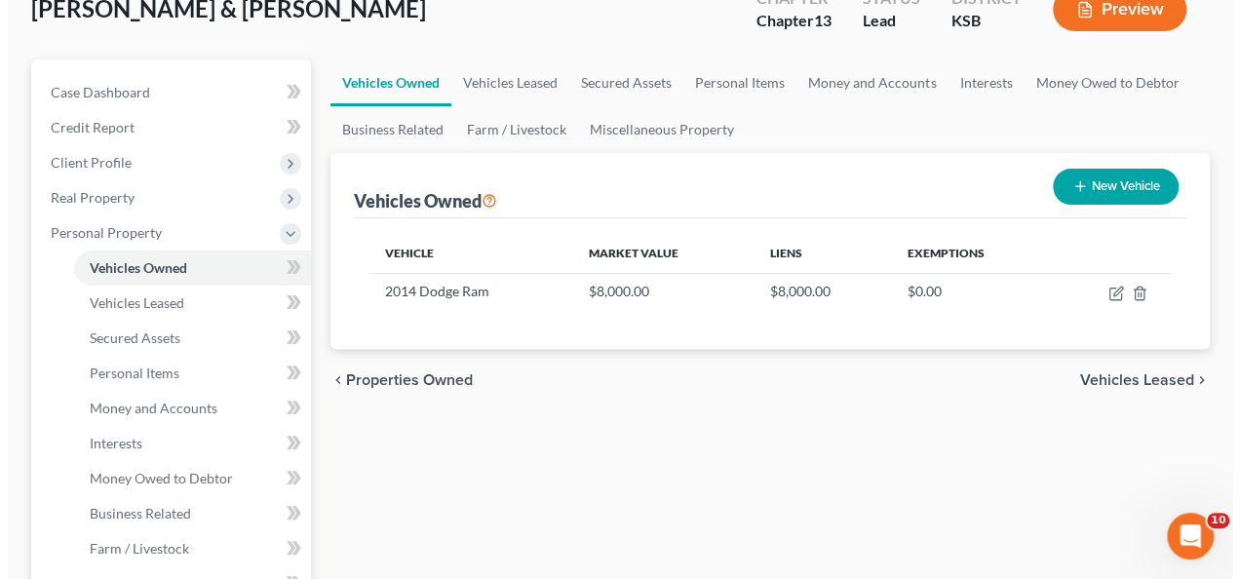
scroll to position [130, 0]
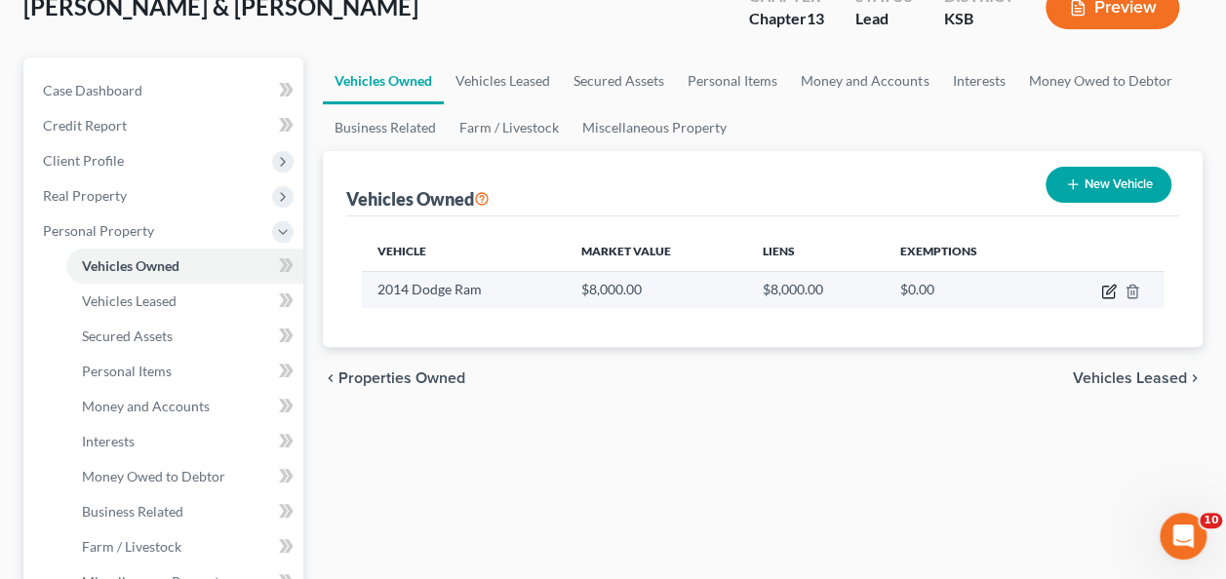
click at [1111, 290] on icon "button" at bounding box center [1110, 289] width 9 height 9
select select "0"
select select "12"
select select "3"
select select "2"
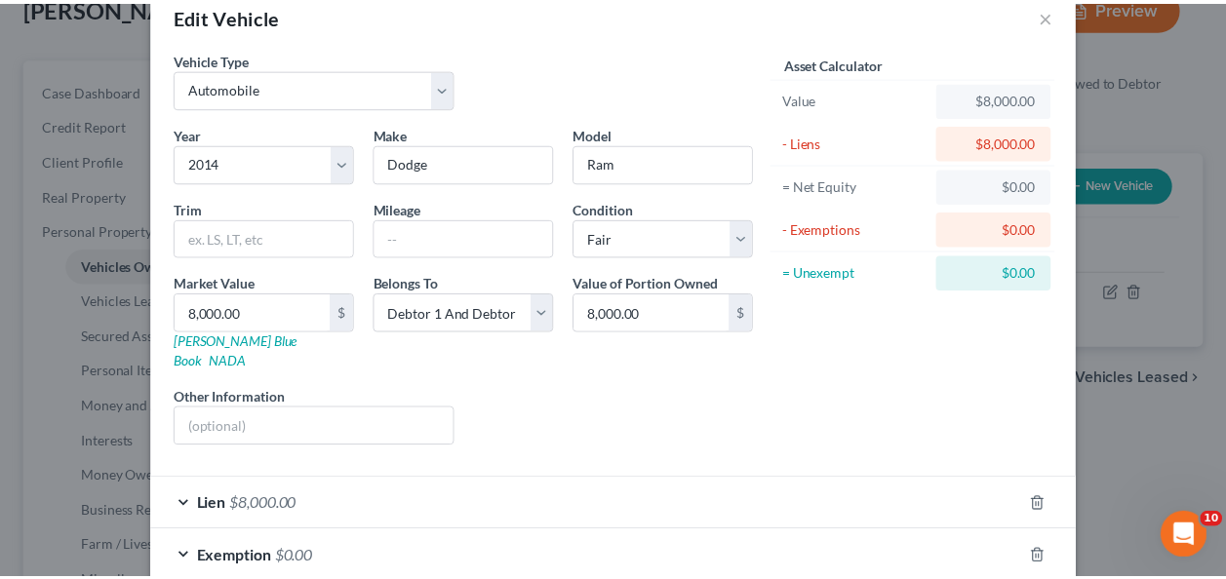
scroll to position [129, 0]
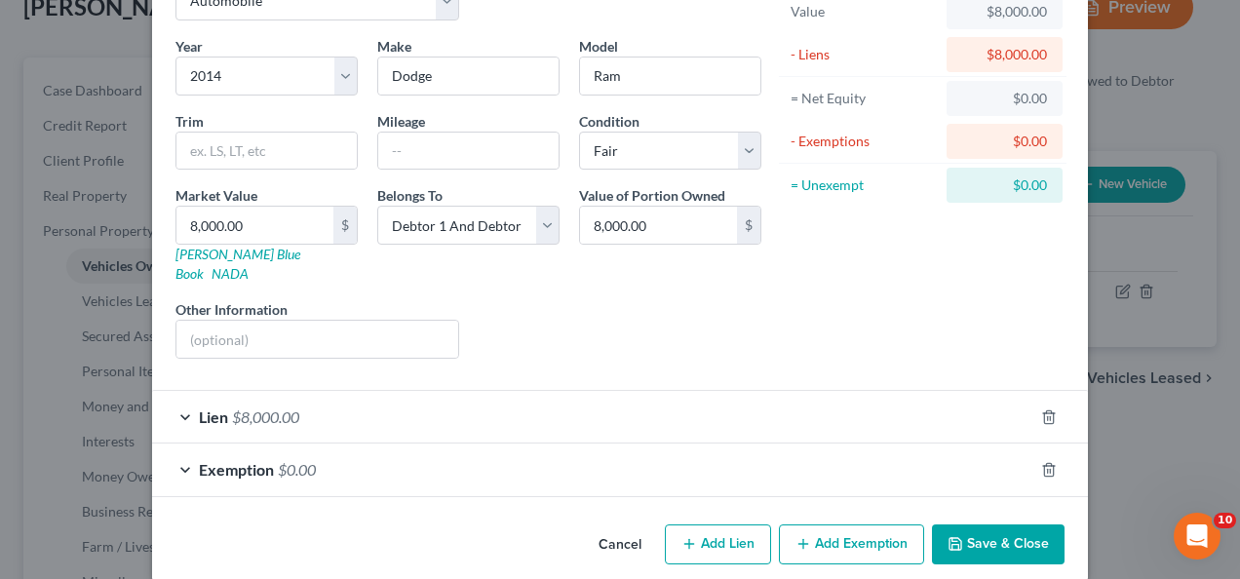
click at [971, 525] on button "Save & Close" at bounding box center [998, 545] width 133 height 41
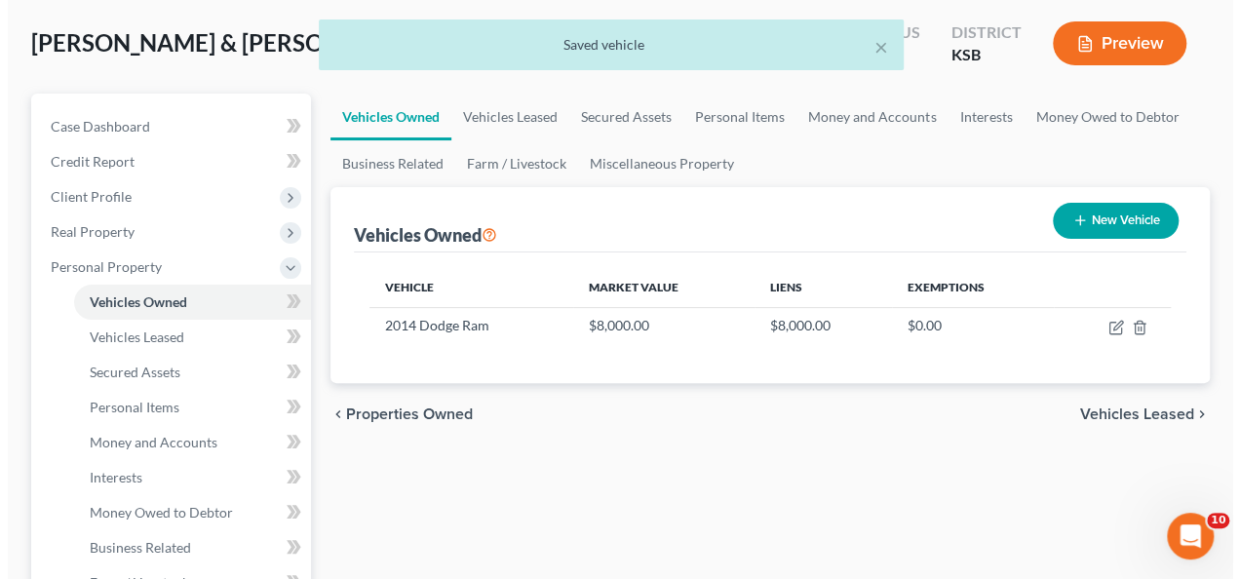
scroll to position [95, 0]
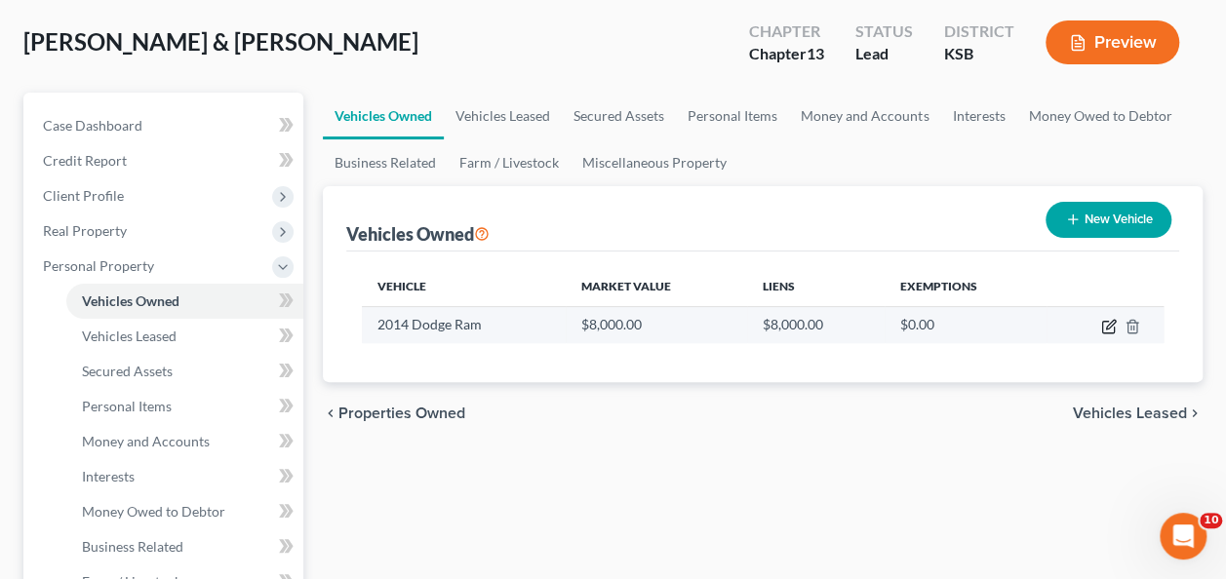
click at [1108, 324] on icon "button" at bounding box center [1110, 324] width 9 height 9
select select "0"
select select "12"
select select "3"
select select "2"
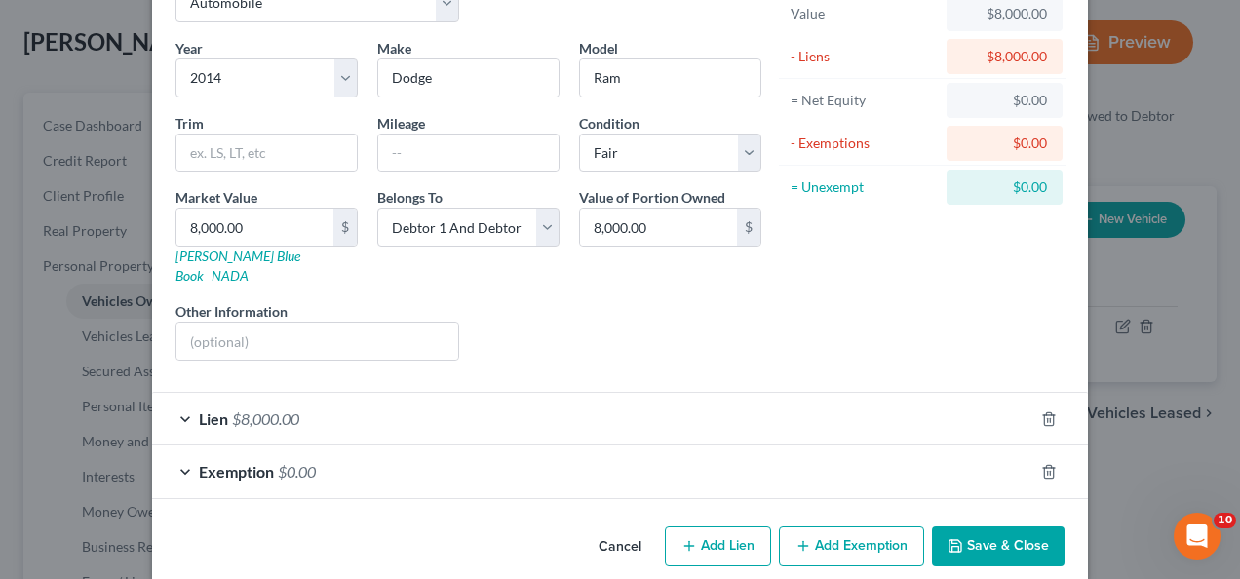
scroll to position [129, 0]
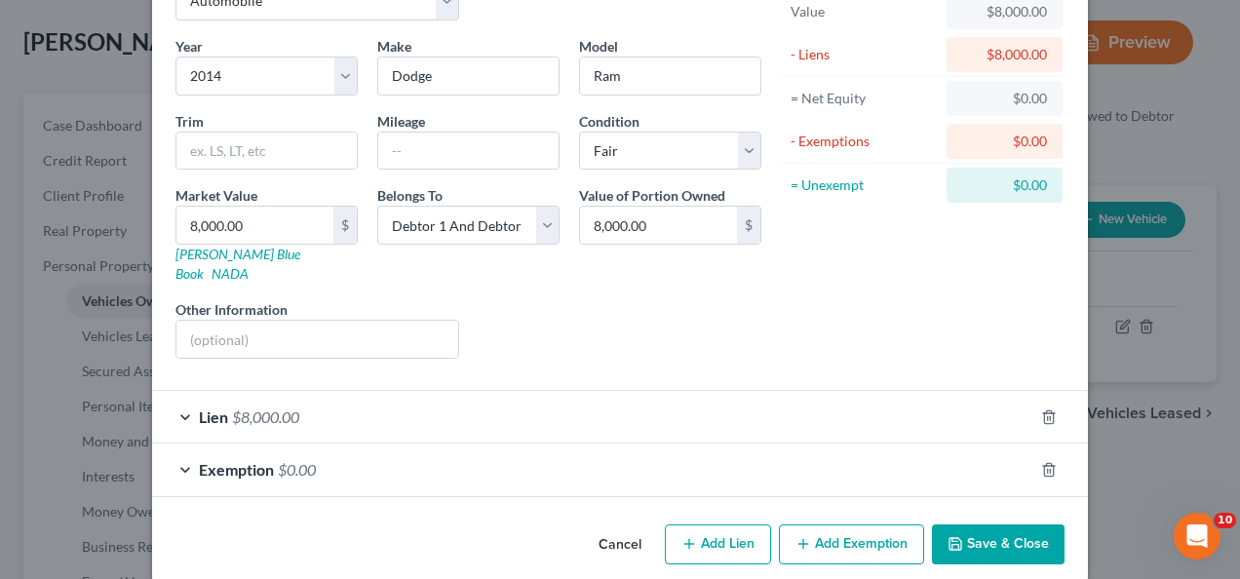
click at [174, 391] on div "Lien $8,000.00" at bounding box center [593, 417] width 882 height 52
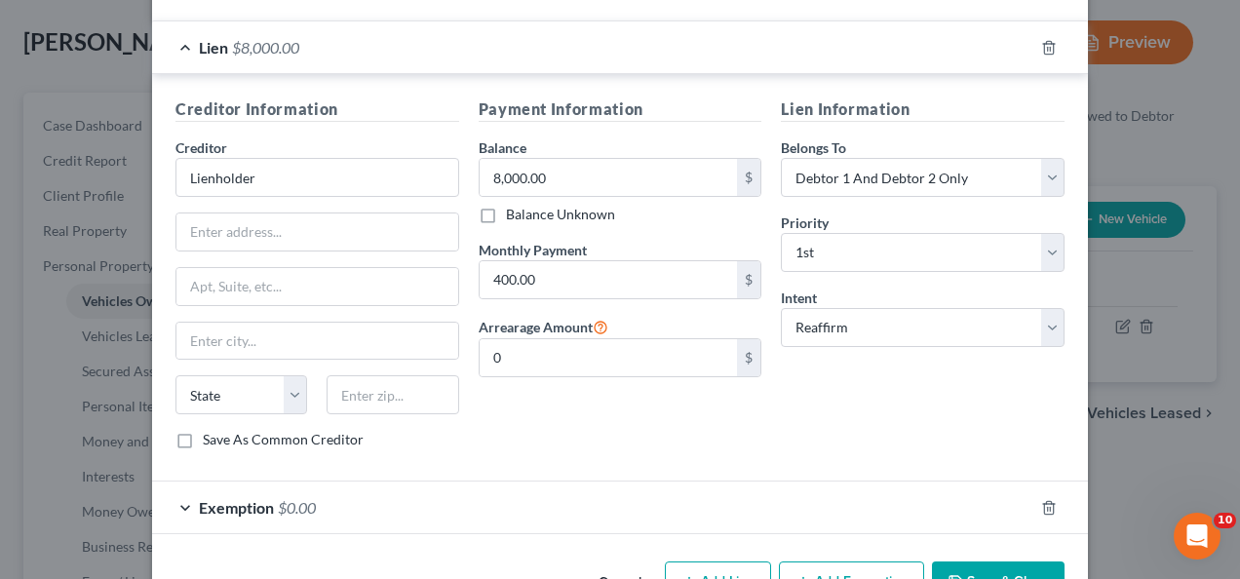
scroll to position [496, 0]
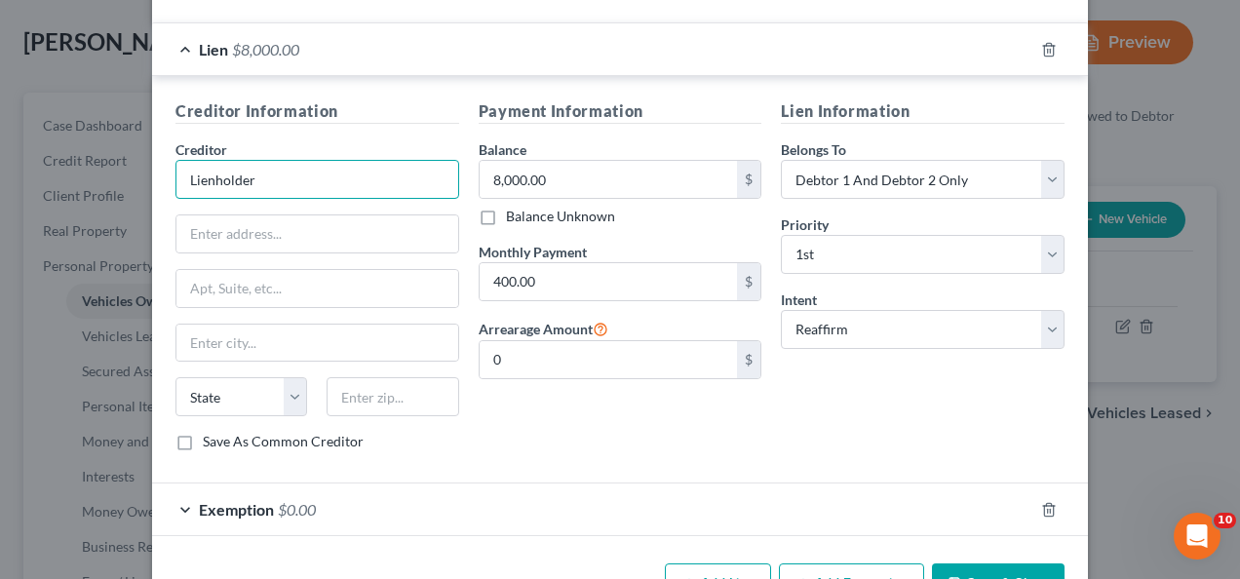
drag, startPoint x: 328, startPoint y: 140, endPoint x: 127, endPoint y: 144, distance: 200.9
click at [135, 142] on div "Edit Vehicle × Vehicle Type Select Automobile Truck Trailer Watercraft Aircraft…" at bounding box center [620, 289] width 1240 height 579
click at [326, 160] on input "Inovate Auto Financie" at bounding box center [318, 179] width 284 height 39
type input "Inovate Auto Finance"
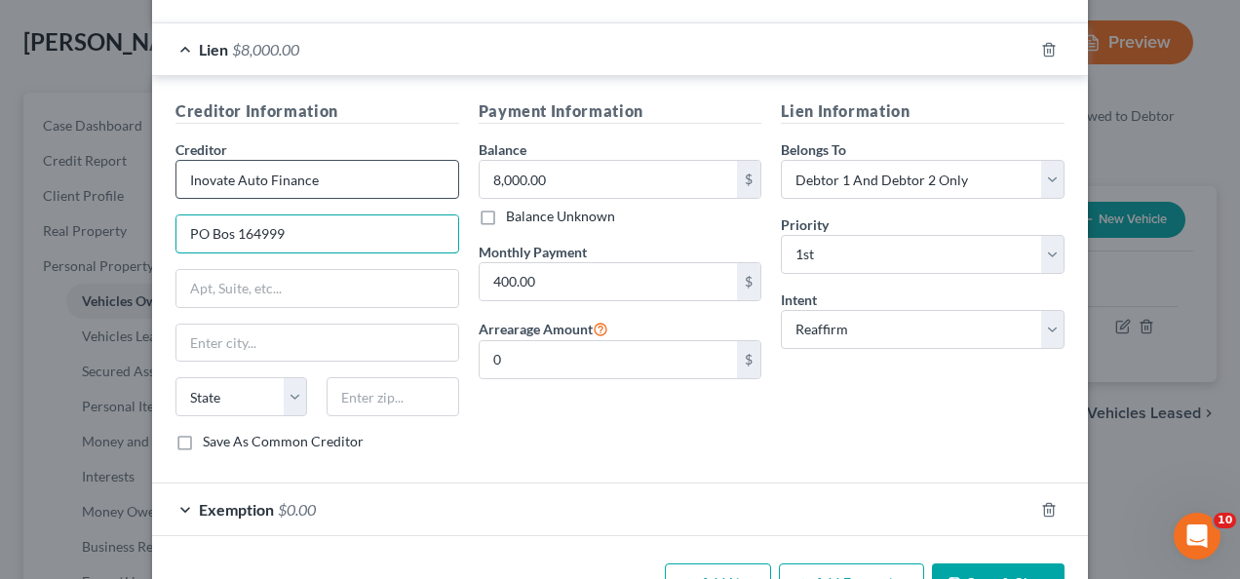
type input "PO Bos 164999"
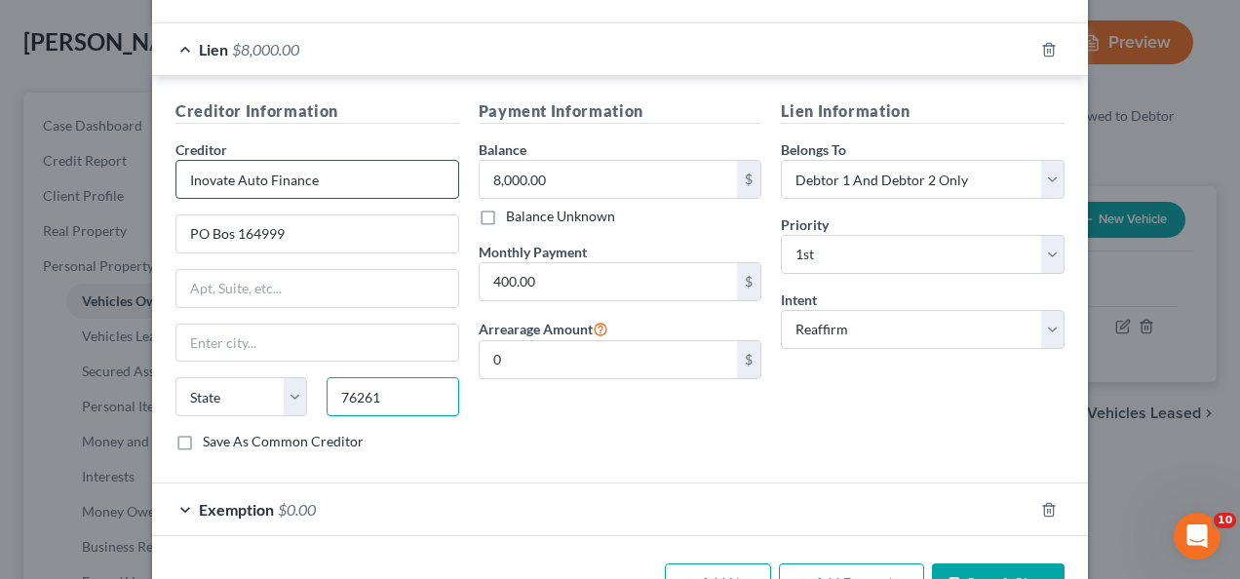
type input "76261"
type input "Ringgold"
select select "45"
click at [359, 377] on input "76261" at bounding box center [393, 396] width 132 height 39
type input "76161"
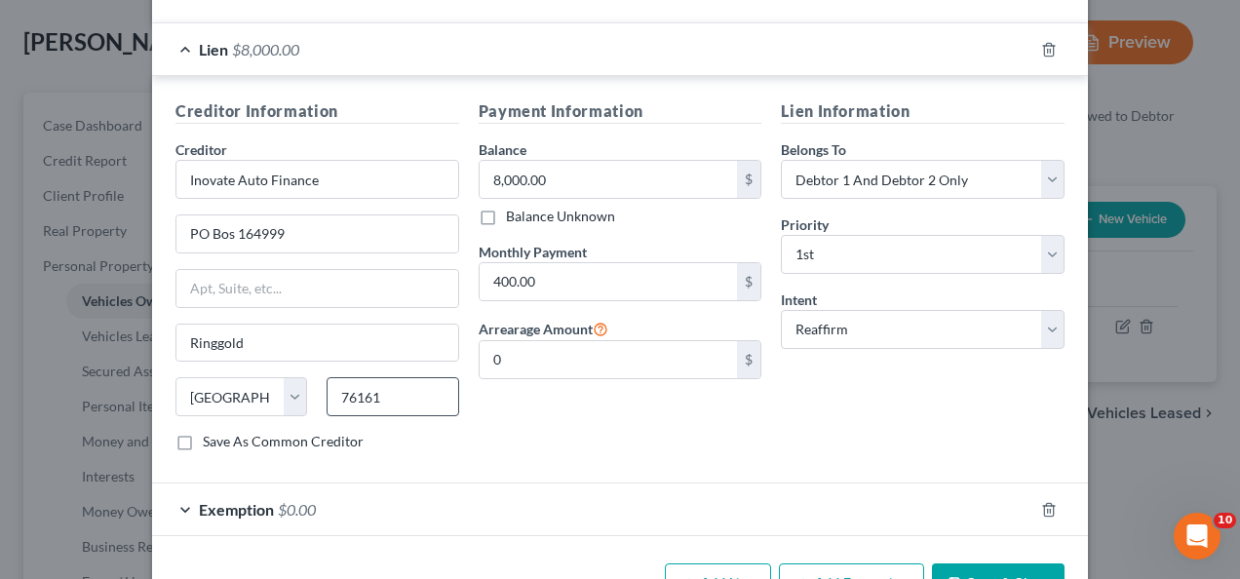
type input "[GEOGRAPHIC_DATA]"
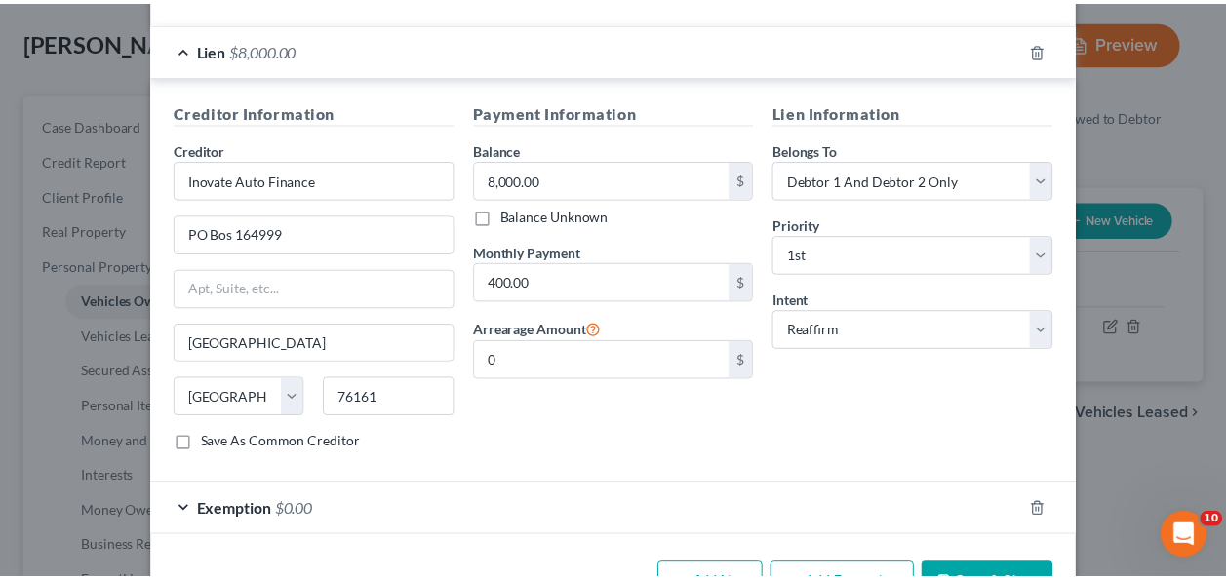
scroll to position [532, 0]
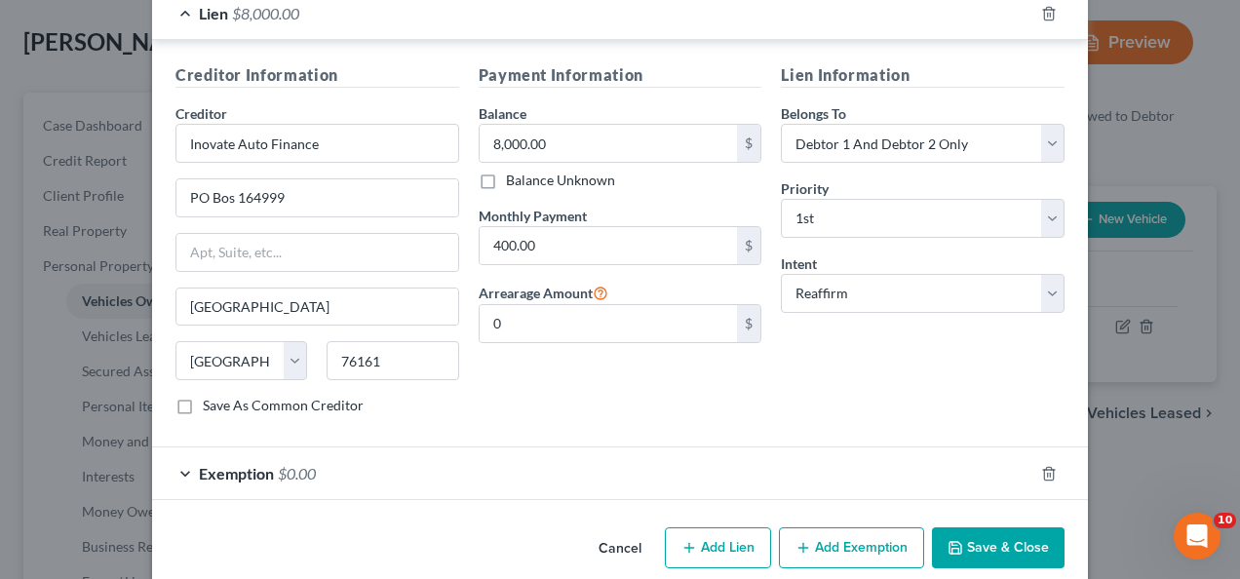
click at [991, 528] on button "Save & Close" at bounding box center [998, 548] width 133 height 41
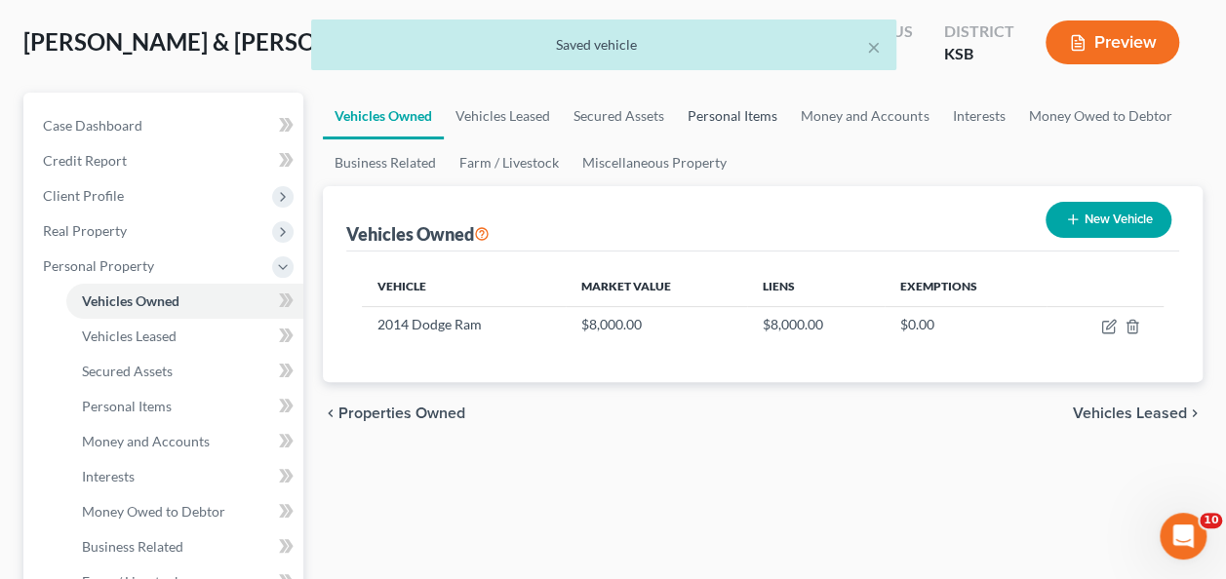
click at [745, 117] on link "Personal Items" at bounding box center [732, 116] width 113 height 47
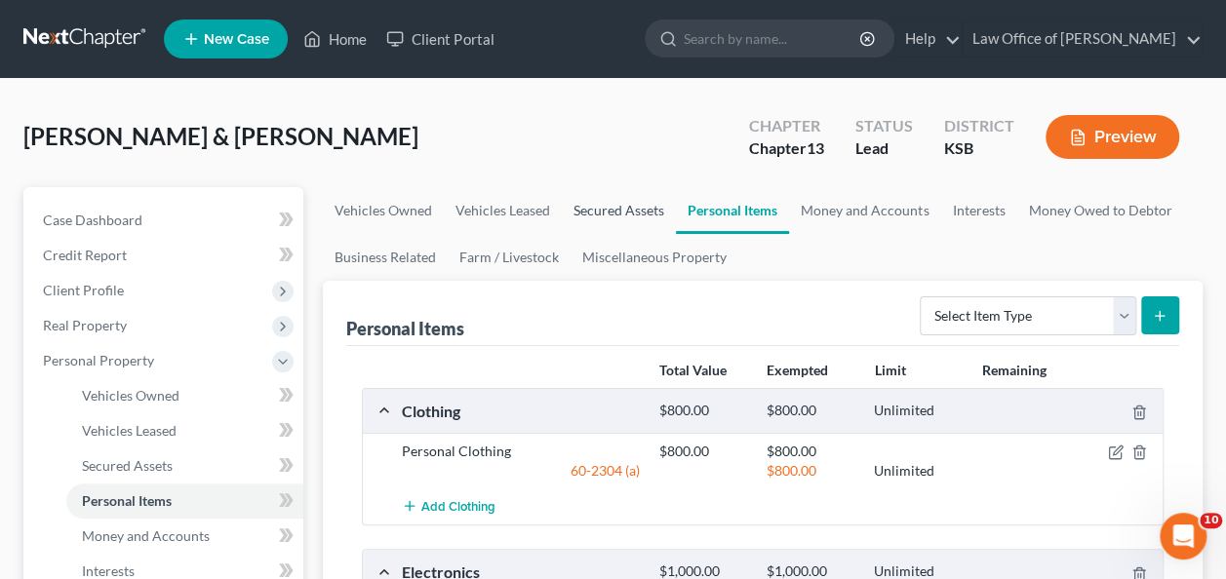
click at [610, 205] on link "Secured Assets" at bounding box center [619, 210] width 114 height 47
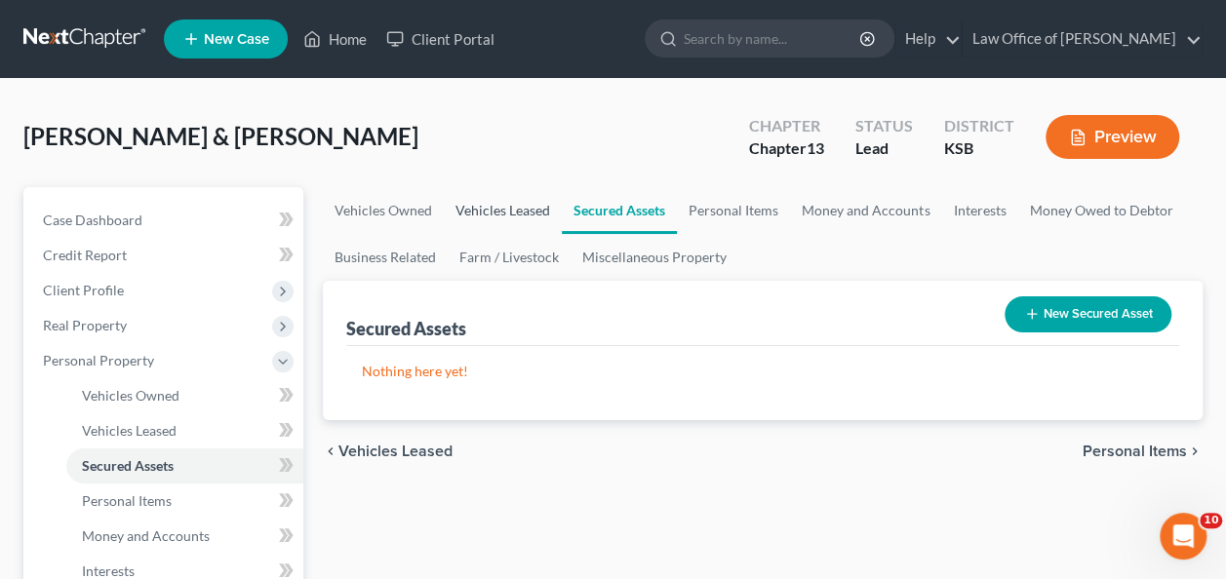
click at [513, 210] on link "Vehicles Leased" at bounding box center [503, 210] width 118 height 47
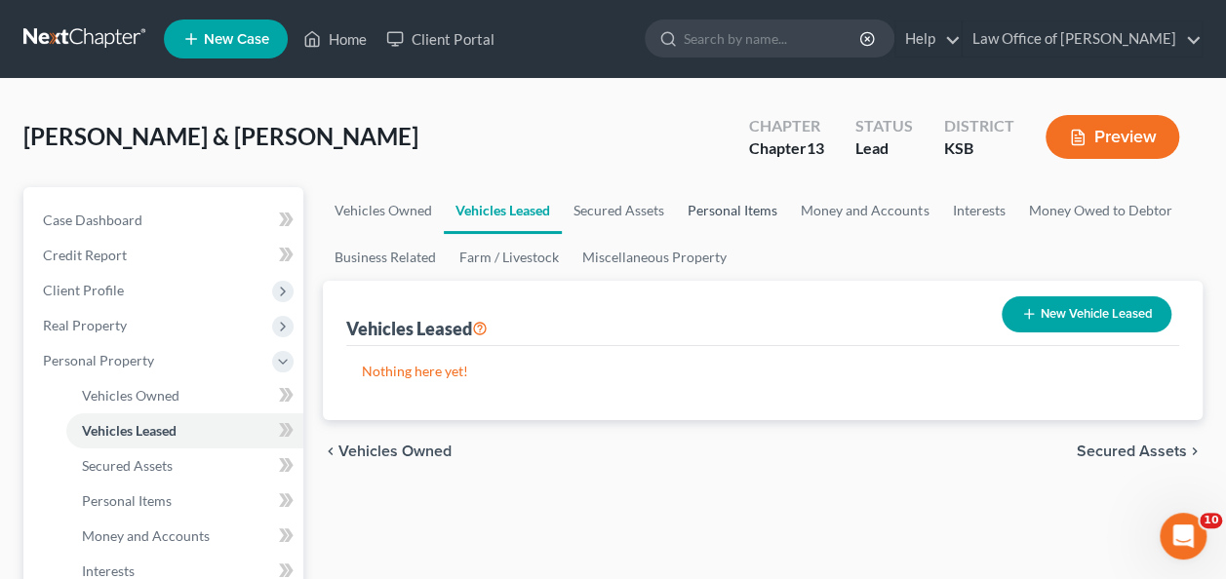
click at [704, 211] on link "Personal Items" at bounding box center [732, 210] width 113 height 47
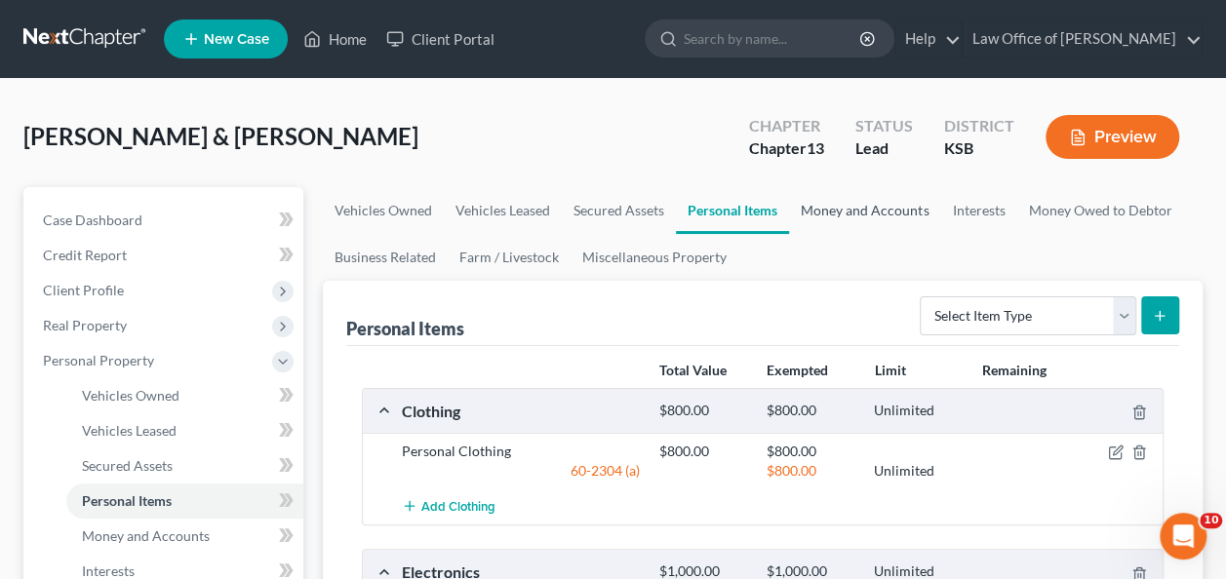
click at [818, 212] on link "Money and Accounts" at bounding box center [864, 210] width 151 height 47
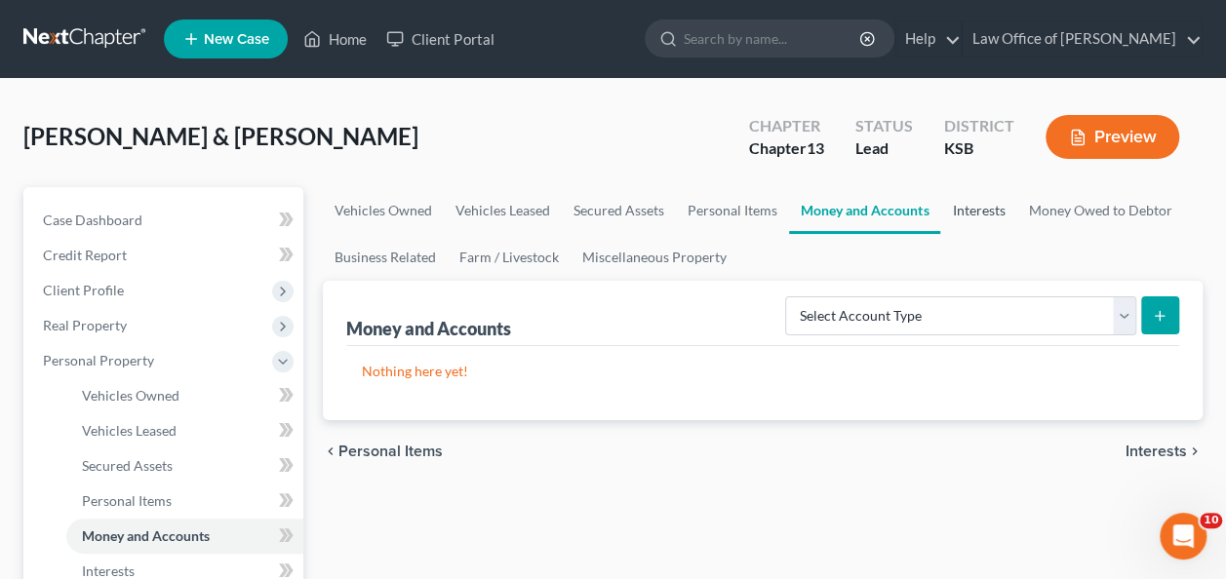
click at [983, 207] on link "Interests" at bounding box center [978, 210] width 76 height 47
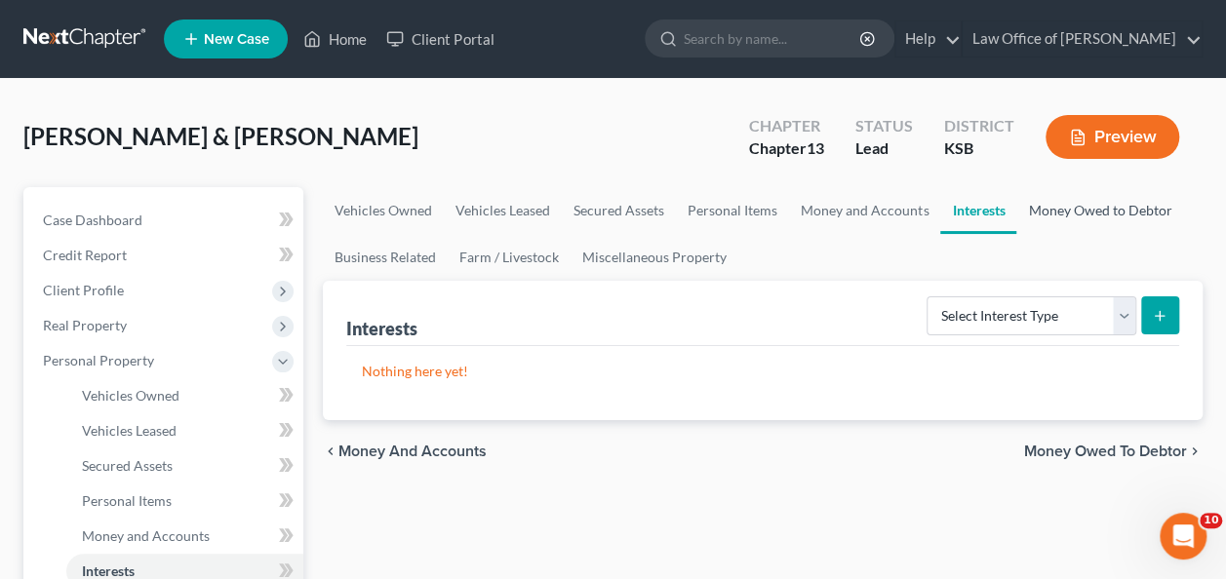
click at [1061, 209] on link "Money Owed to Debtor" at bounding box center [1099, 210] width 167 height 47
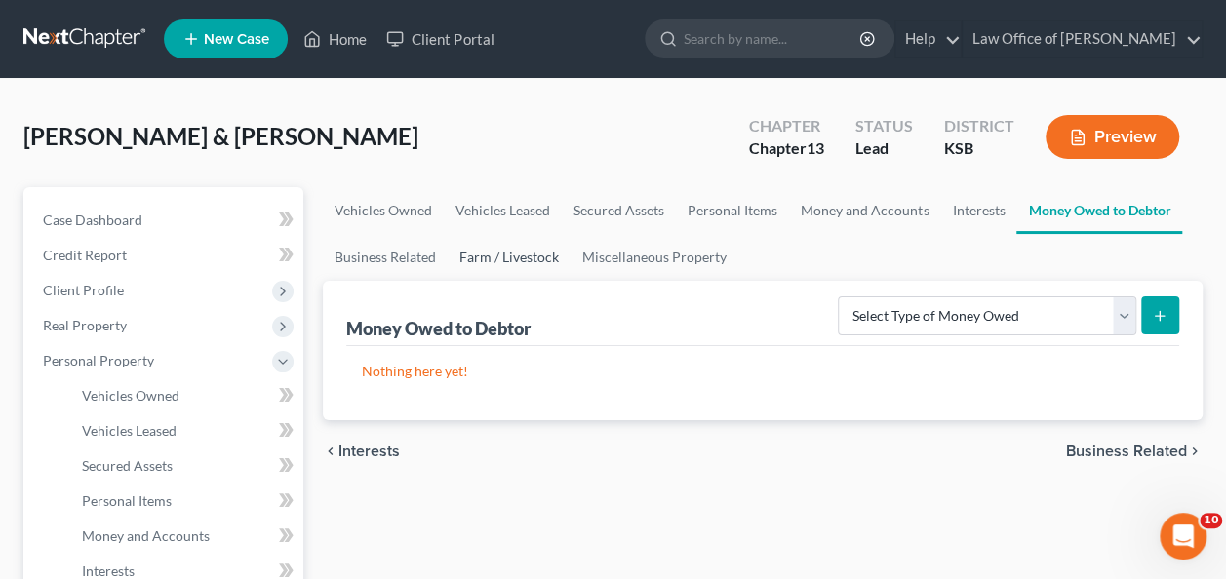
click at [502, 236] on link "Farm / Livestock" at bounding box center [509, 257] width 123 height 47
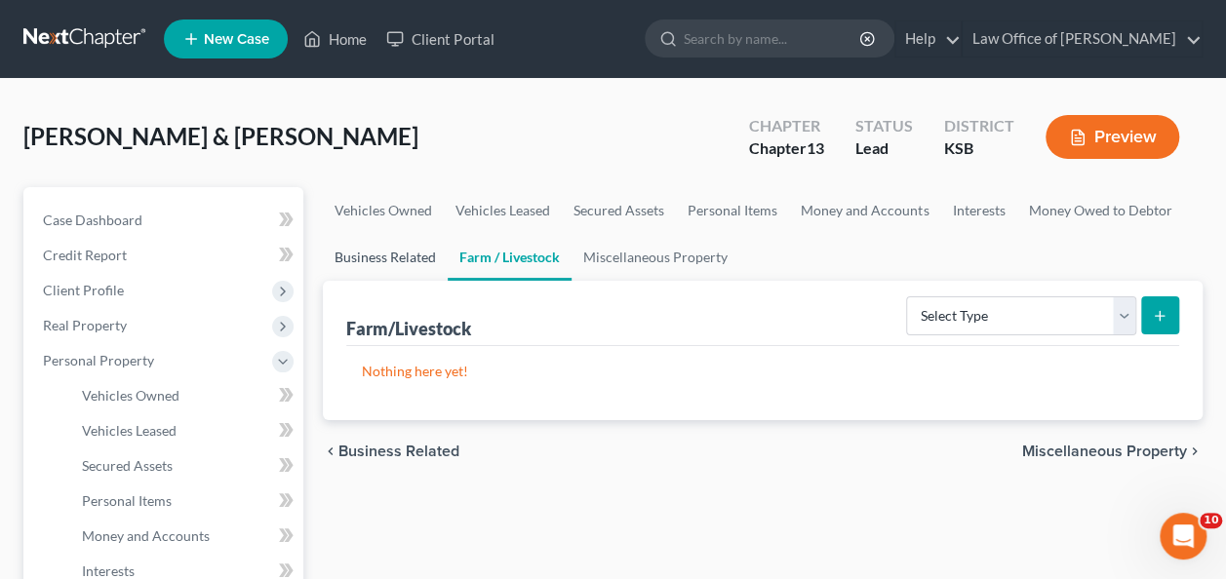
click at [399, 261] on link "Business Related" at bounding box center [385, 257] width 125 height 47
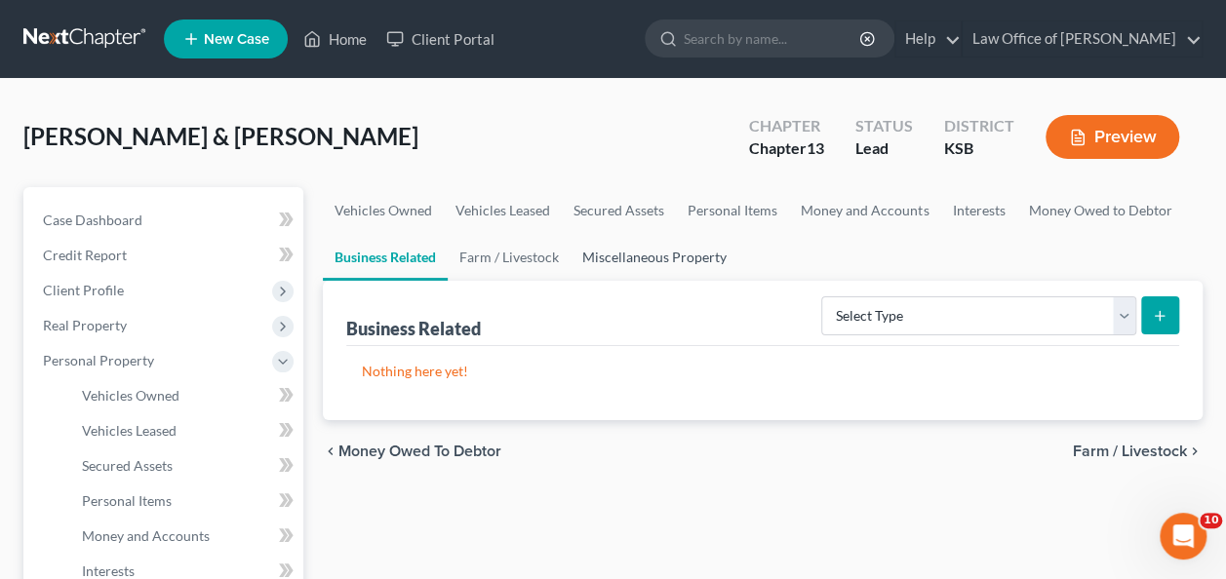
click at [634, 252] on link "Miscellaneous Property" at bounding box center [654, 257] width 168 height 47
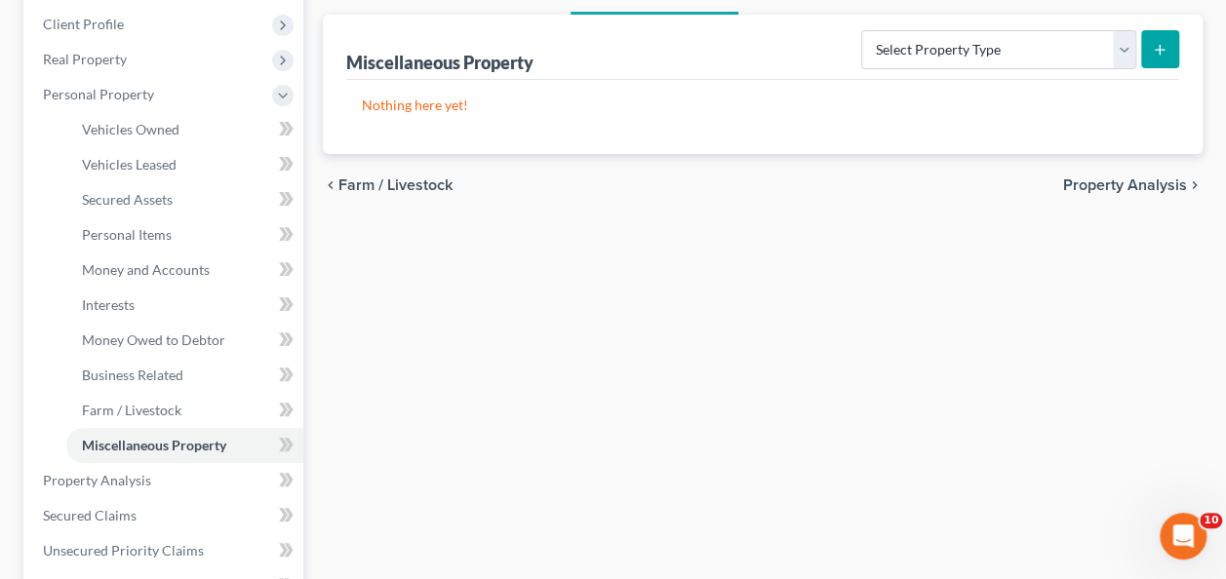
click at [1093, 177] on span "Property Analysis" at bounding box center [1125, 185] width 124 height 16
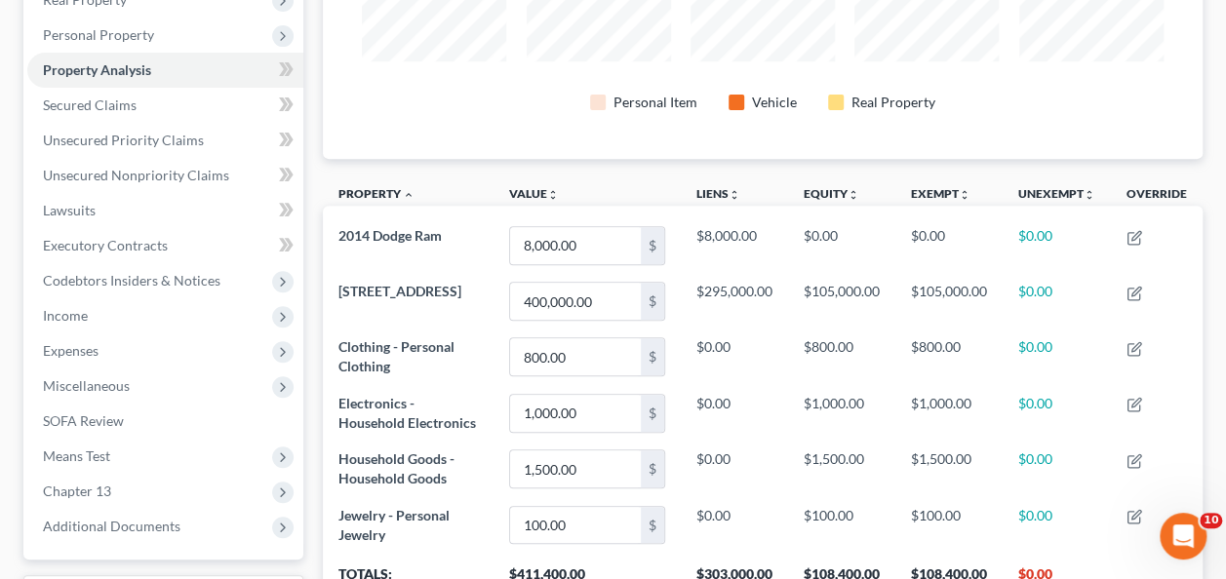
scroll to position [509, 0]
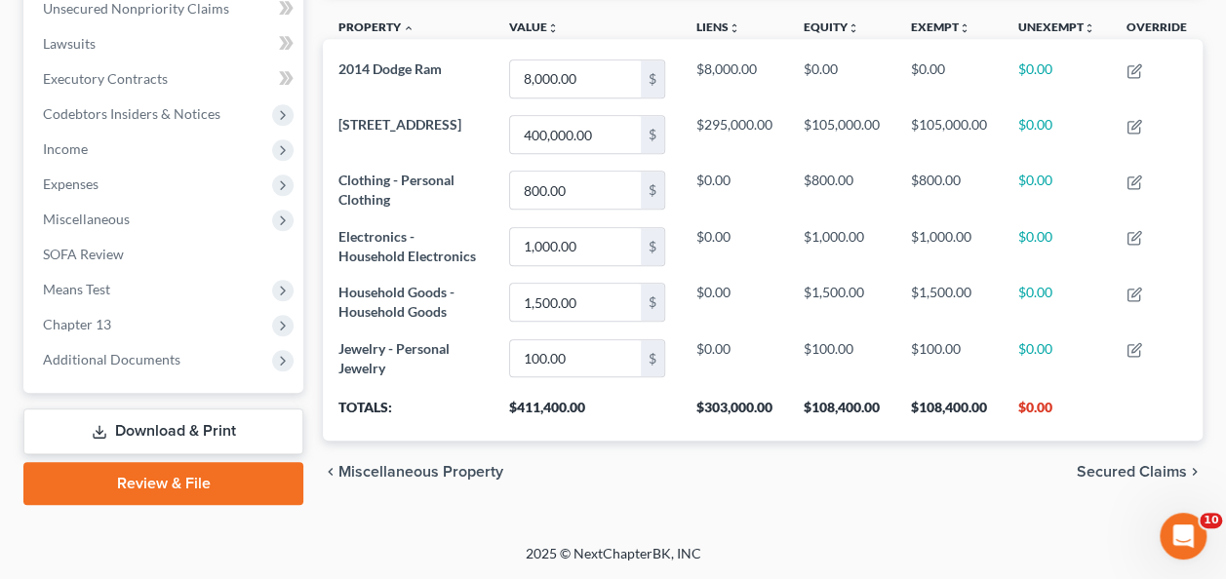
click at [1100, 474] on span "Secured Claims" at bounding box center [1132, 472] width 110 height 16
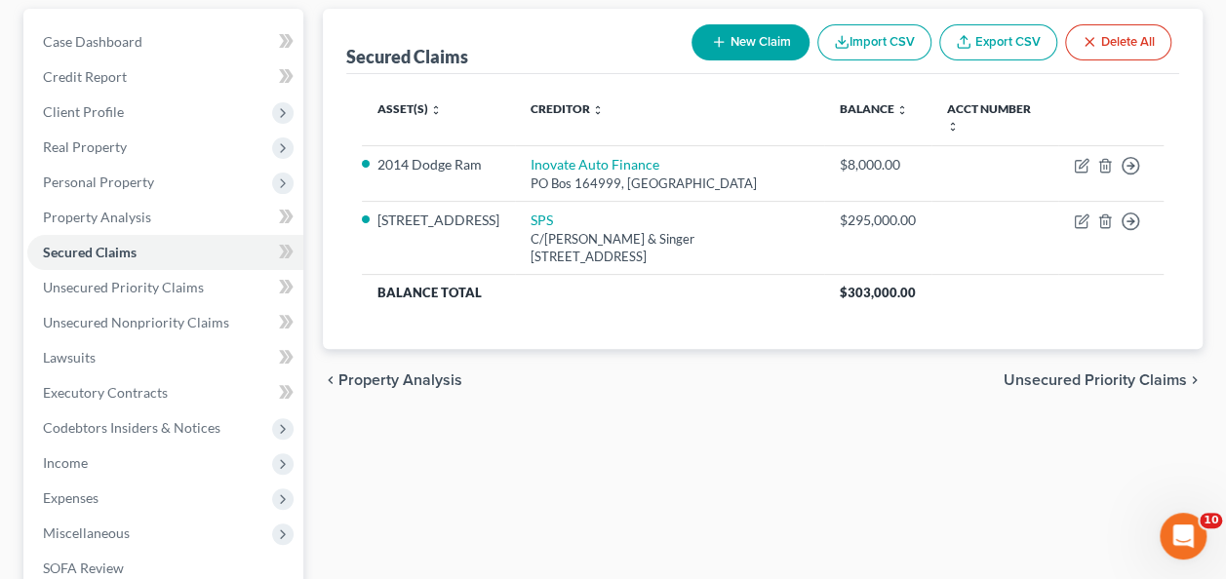
scroll to position [181, 0]
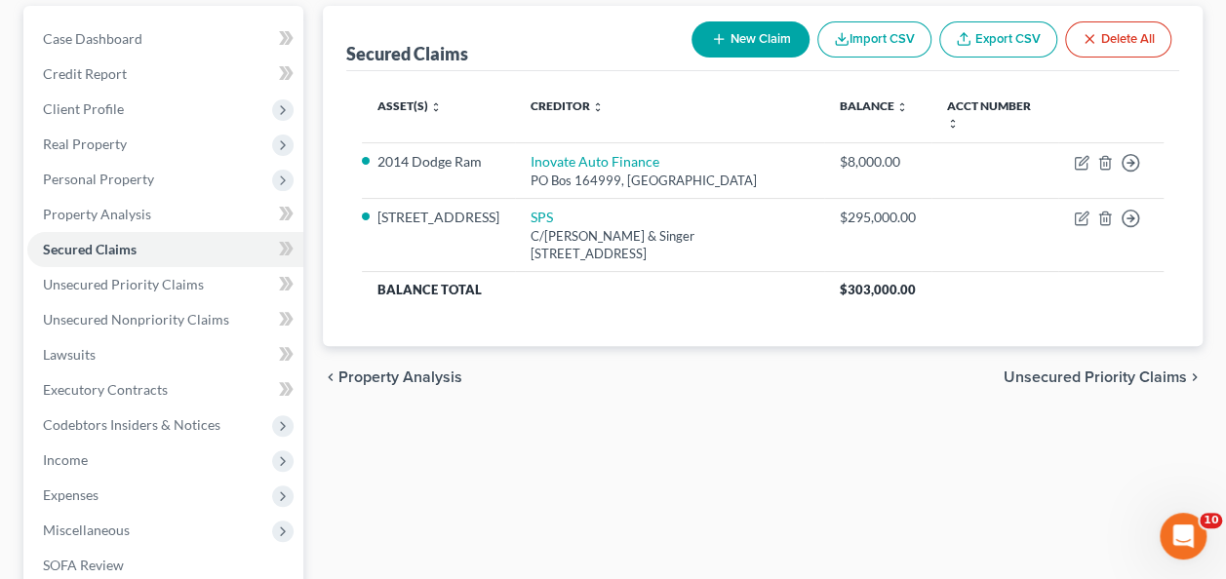
click at [1070, 371] on span "Unsecured Priority Claims" at bounding box center [1094, 378] width 183 height 16
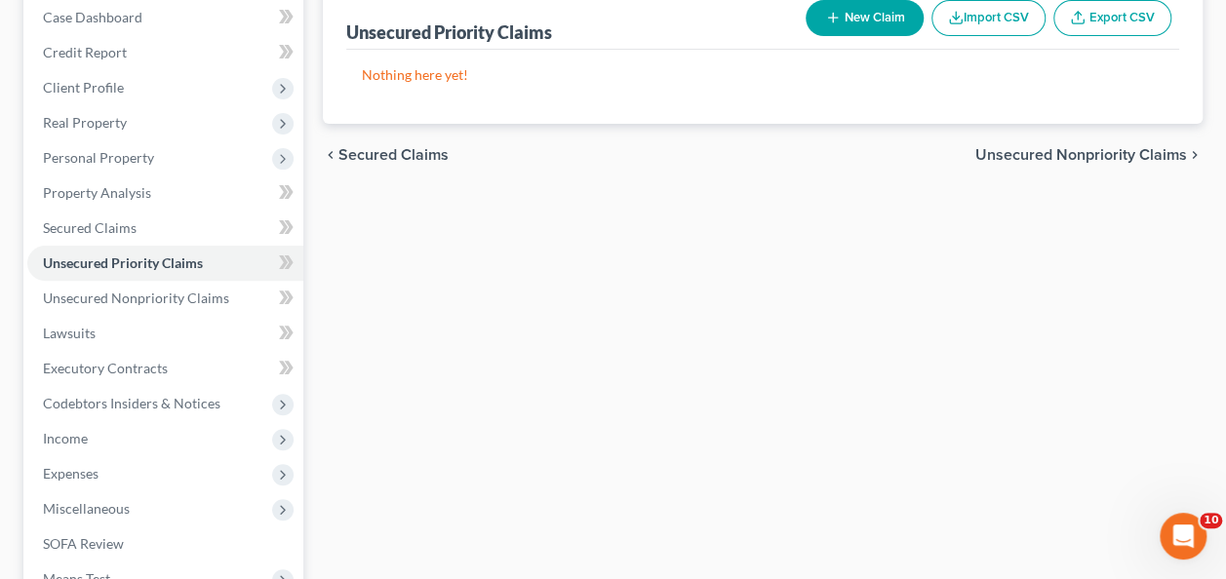
scroll to position [199, 0]
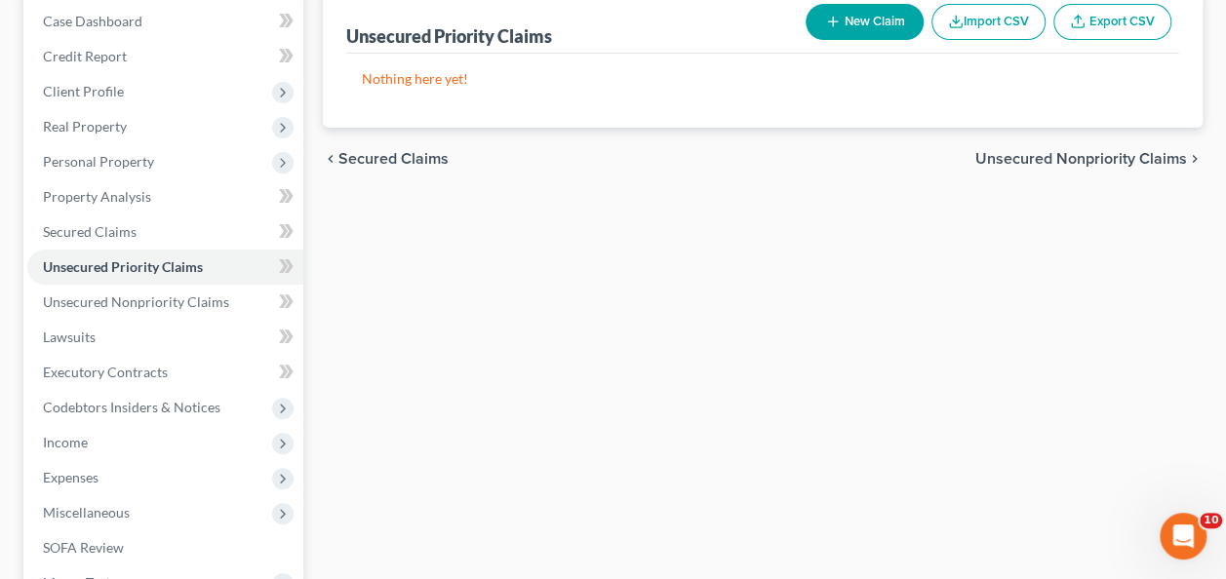
click at [1040, 158] on span "Unsecured Nonpriority Claims" at bounding box center [1081, 159] width 212 height 16
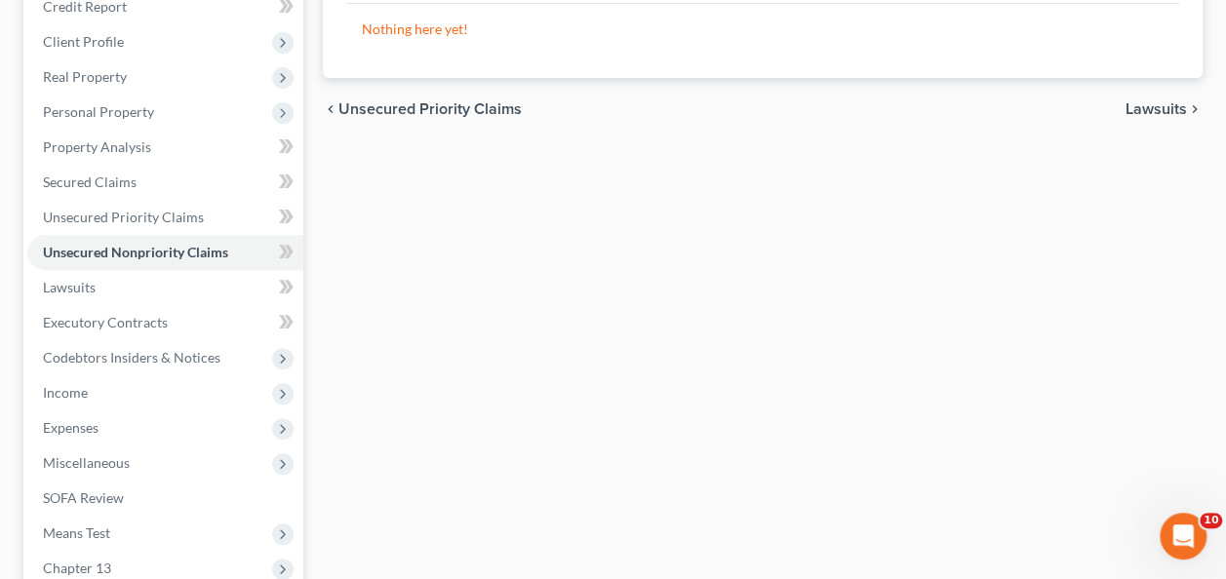
scroll to position [248, 0]
click at [1147, 104] on span "Lawsuits" at bounding box center [1155, 110] width 61 height 16
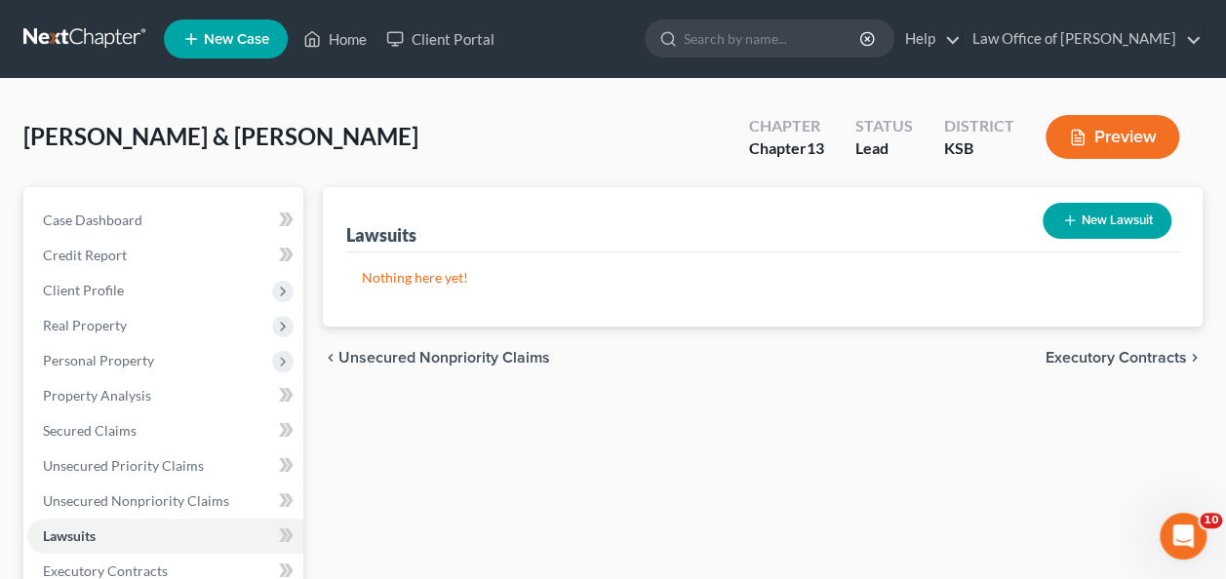
click at [1109, 216] on button "New Lawsuit" at bounding box center [1106, 221] width 129 height 36
select select "0"
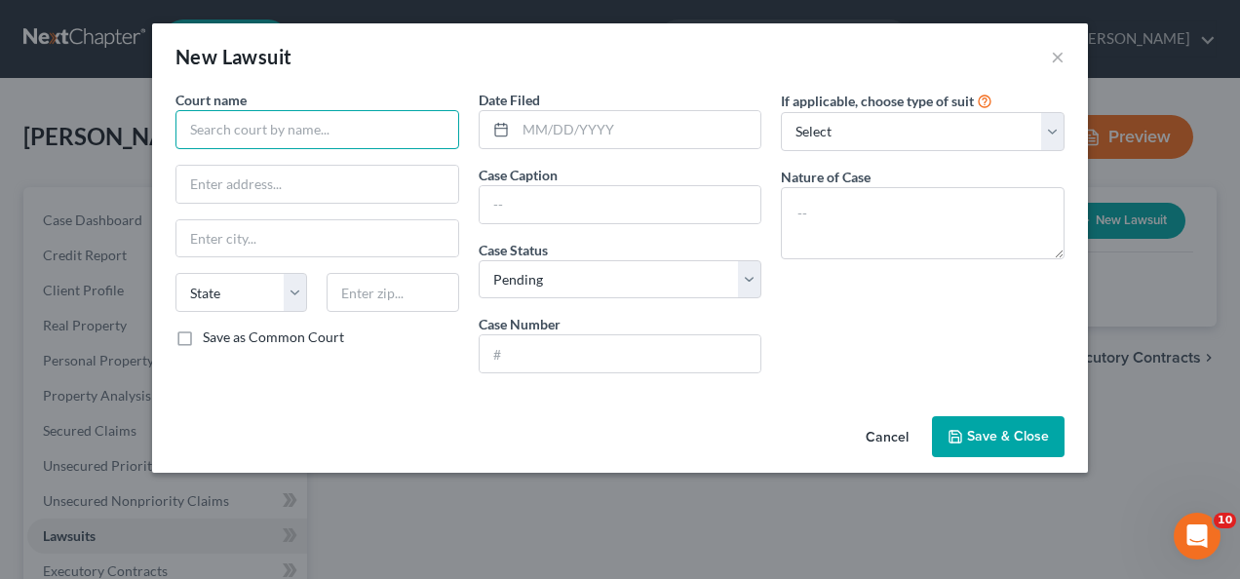
click at [359, 125] on input "text" at bounding box center [318, 129] width 284 height 39
type input "[GEOGRAPHIC_DATA]"
type input "66061"
type input "Olathe"
select select "17"
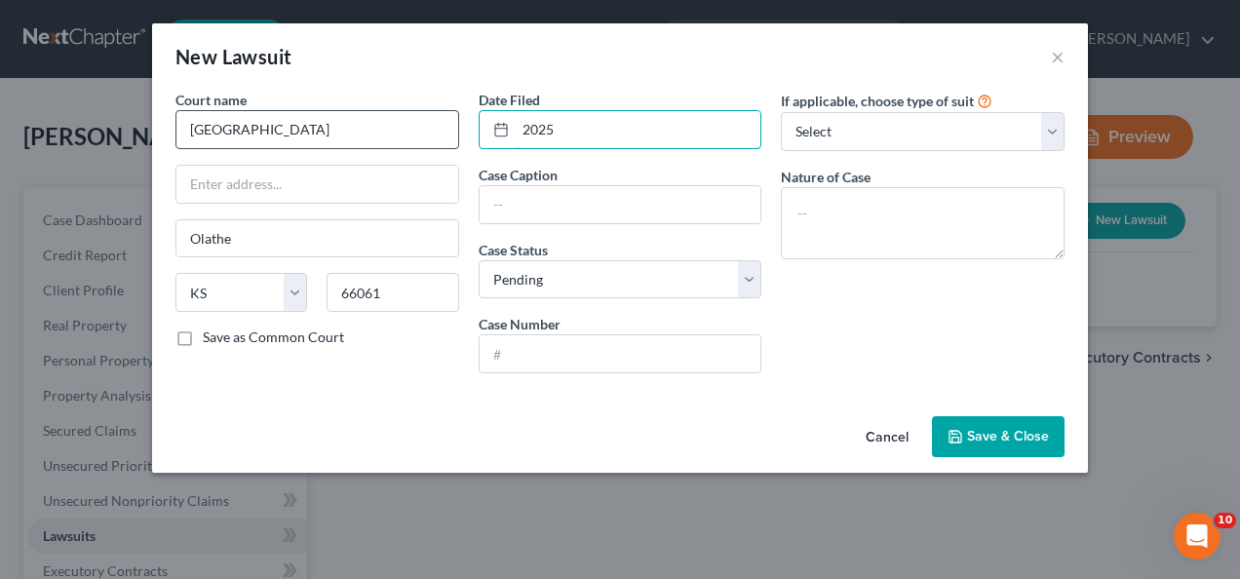
type input "2025"
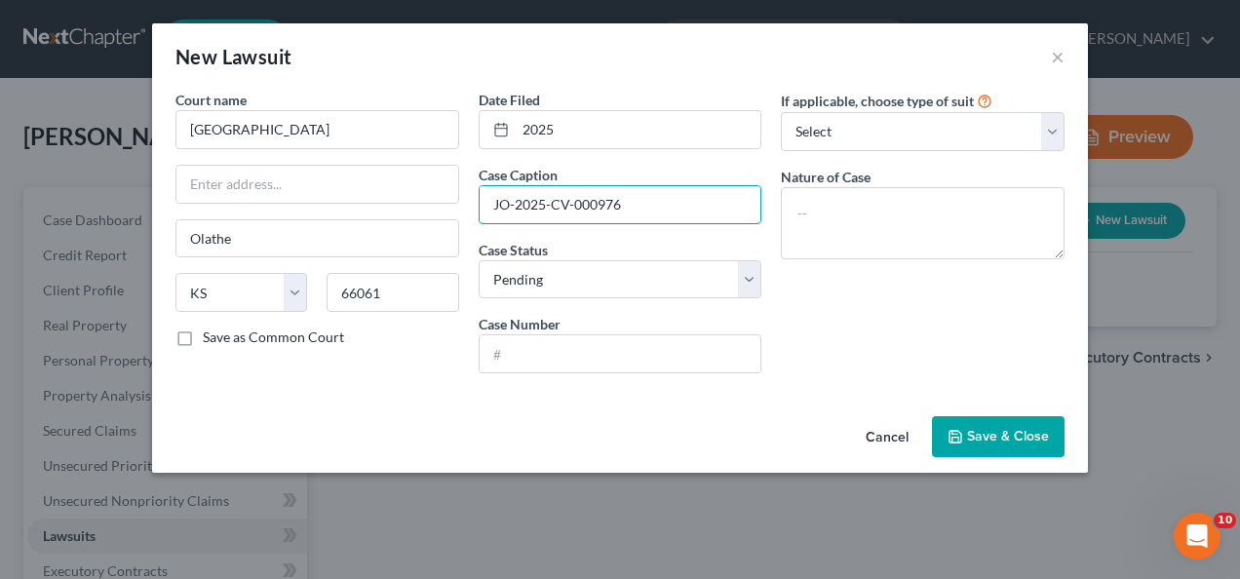
drag, startPoint x: 655, startPoint y: 207, endPoint x: 458, endPoint y: 199, distance: 197.1
click at [458, 199] on div "Court name * [GEOGRAPHIC_DATA] [GEOGRAPHIC_DATA] [US_STATE] AK AR AZ CA CO [GEO…" at bounding box center [620, 239] width 909 height 299
type input "US Bank vs. [PERSON_NAME]"
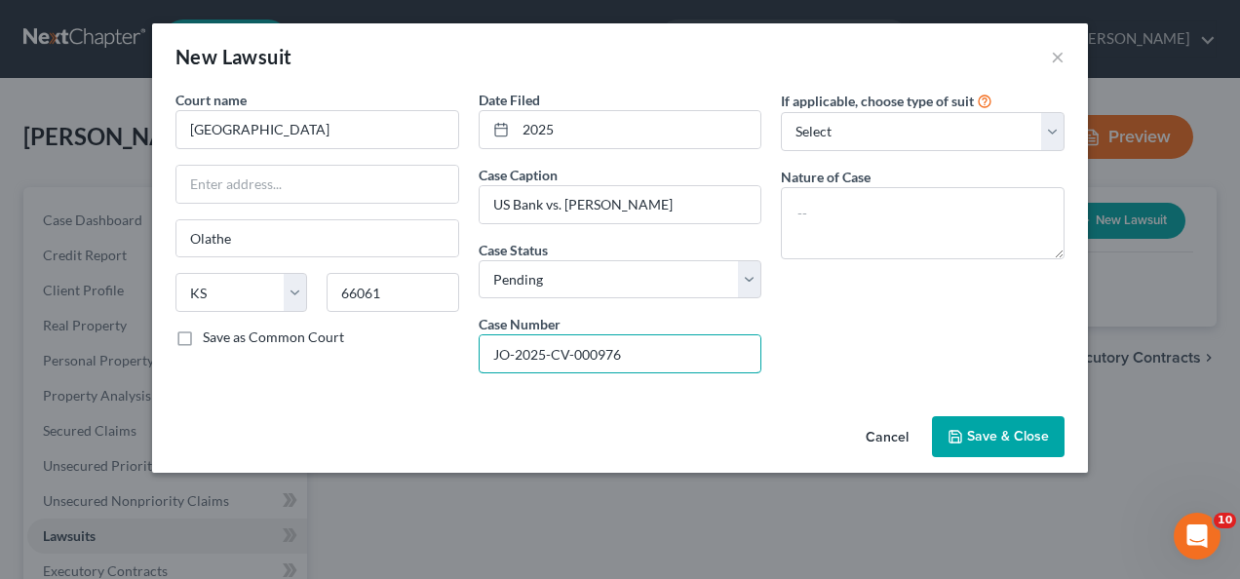
type input "JO-2025-CV-000976"
click at [458, 199] on div "Court name * Johnson County District Court [GEOGRAPHIC_DATA] [US_STATE] AK AR A…" at bounding box center [317, 239] width 303 height 299
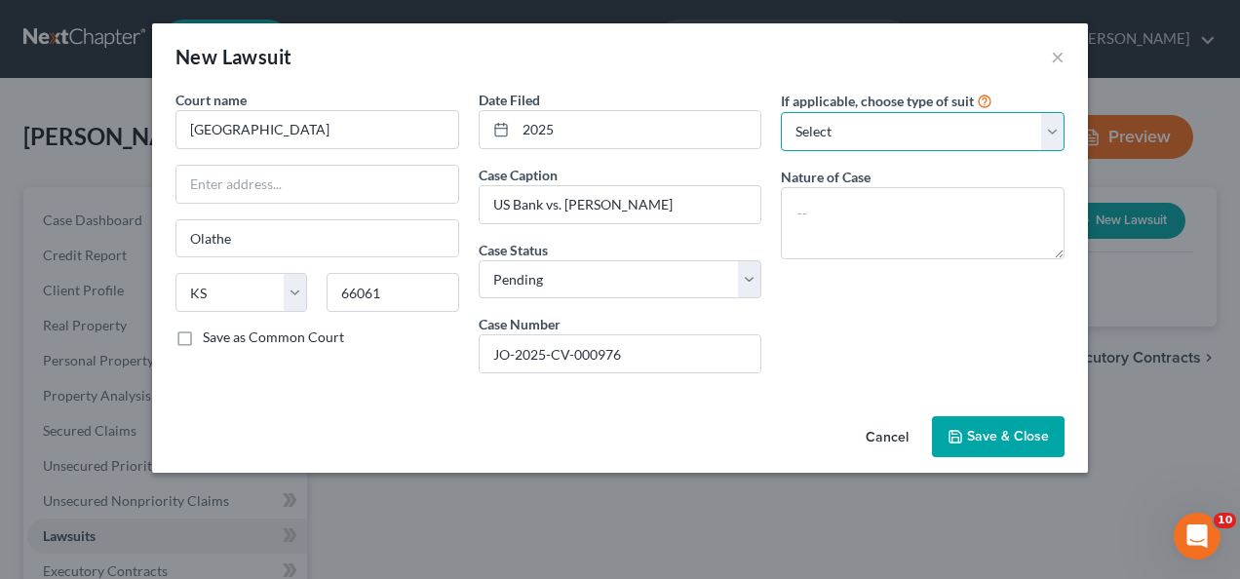
click at [1055, 127] on select "Select Repossession Garnishment Foreclosure Attached, Seized, Or Levied Other" at bounding box center [923, 131] width 284 height 39
select select "2"
click at [781, 112] on select "Select Repossession Garnishment Foreclosure Attached, Seized, Or Levied Other" at bounding box center [923, 131] width 284 height 39
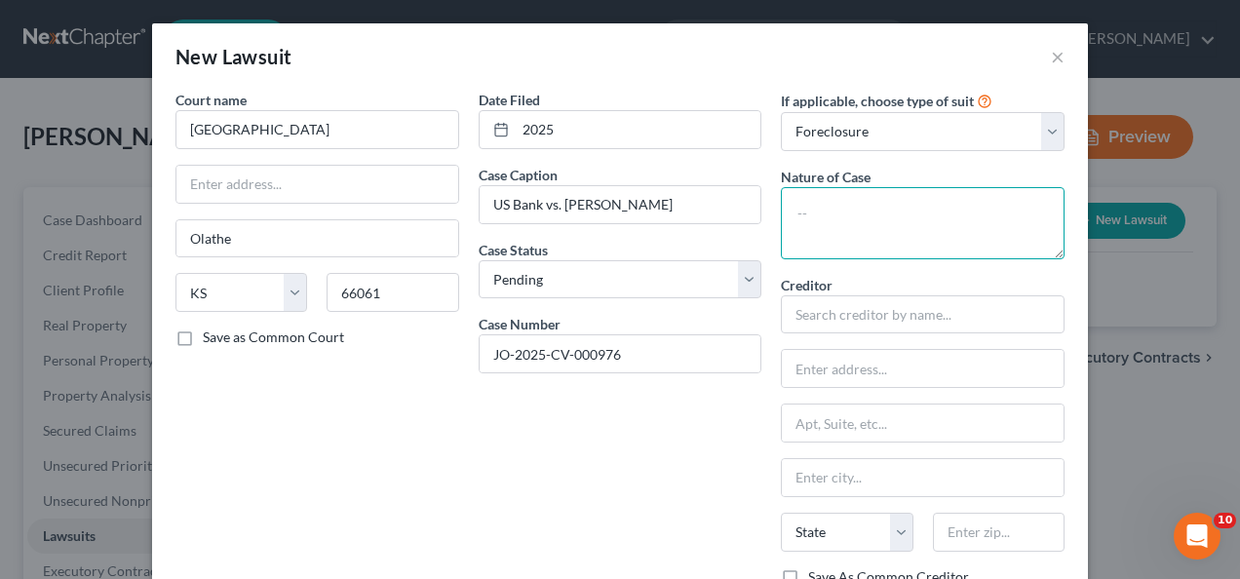
click at [851, 201] on textarea at bounding box center [923, 223] width 284 height 72
type input "US Bank"
type input "C/O Yiting Fen"
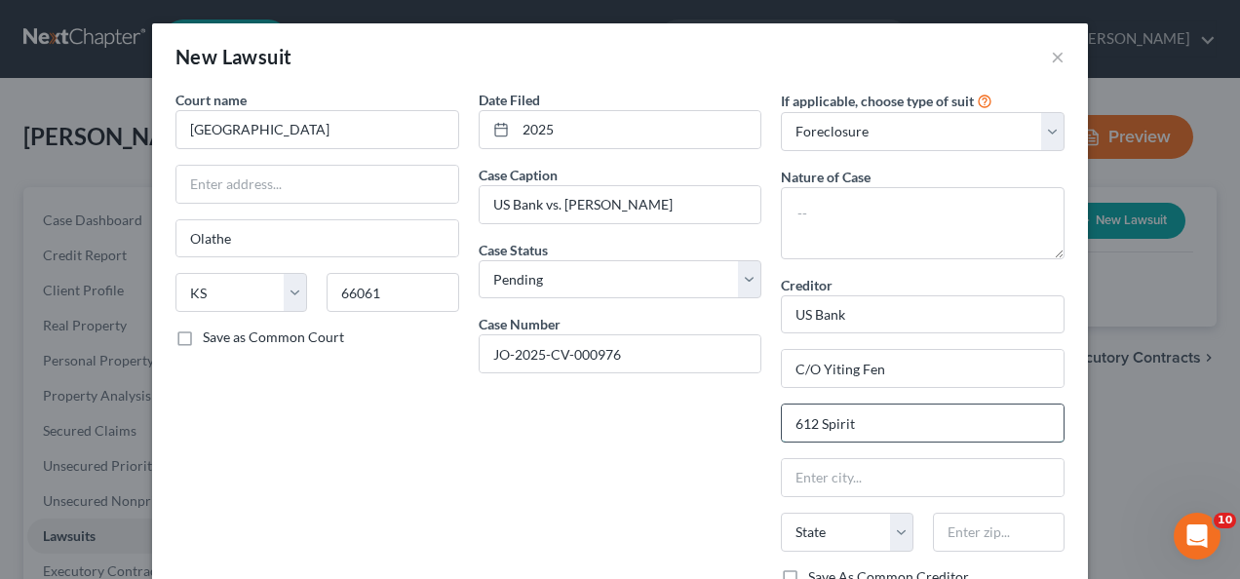
type input "612 Spirit Dr"
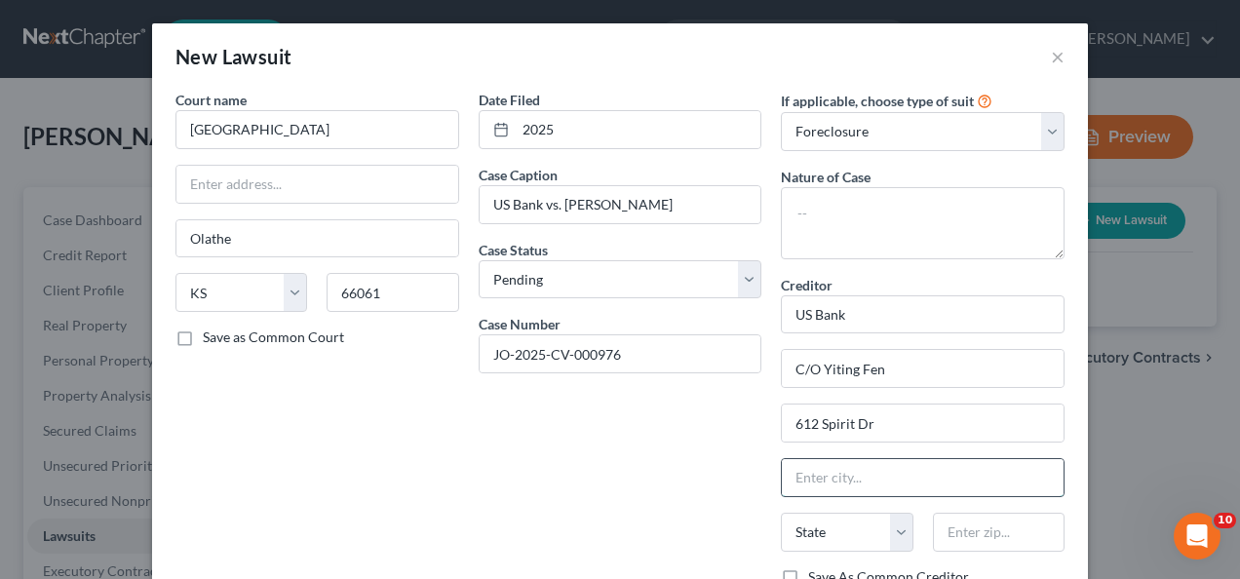
click at [848, 468] on input "text" at bounding box center [923, 477] width 282 height 37
type input "63005"
type input "Chesterfield"
select select "26"
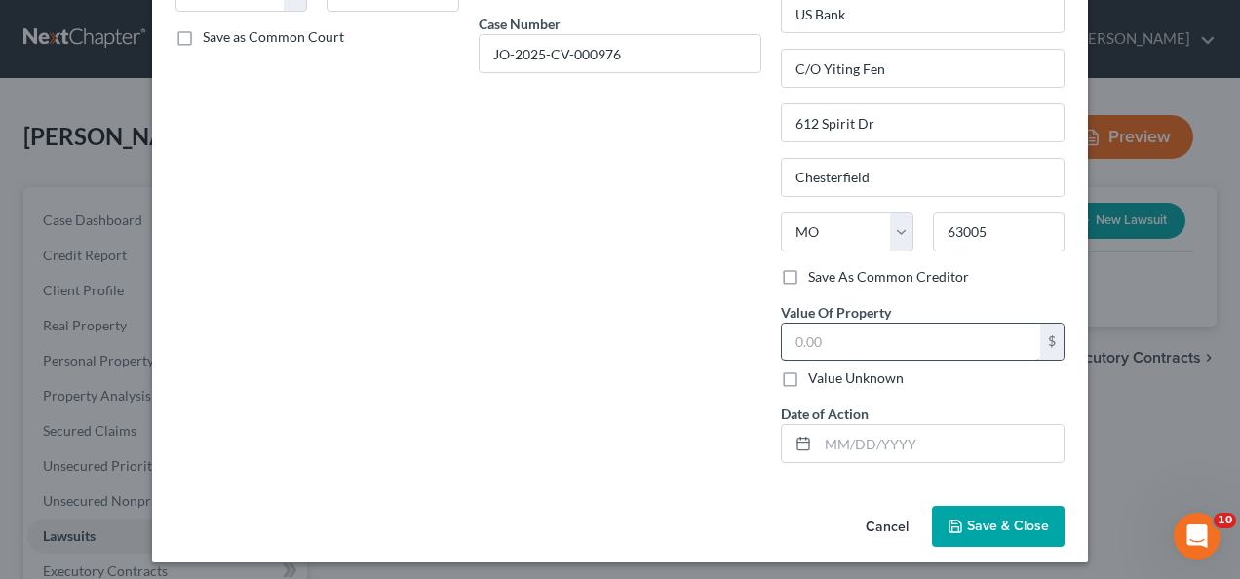
scroll to position [298, 0]
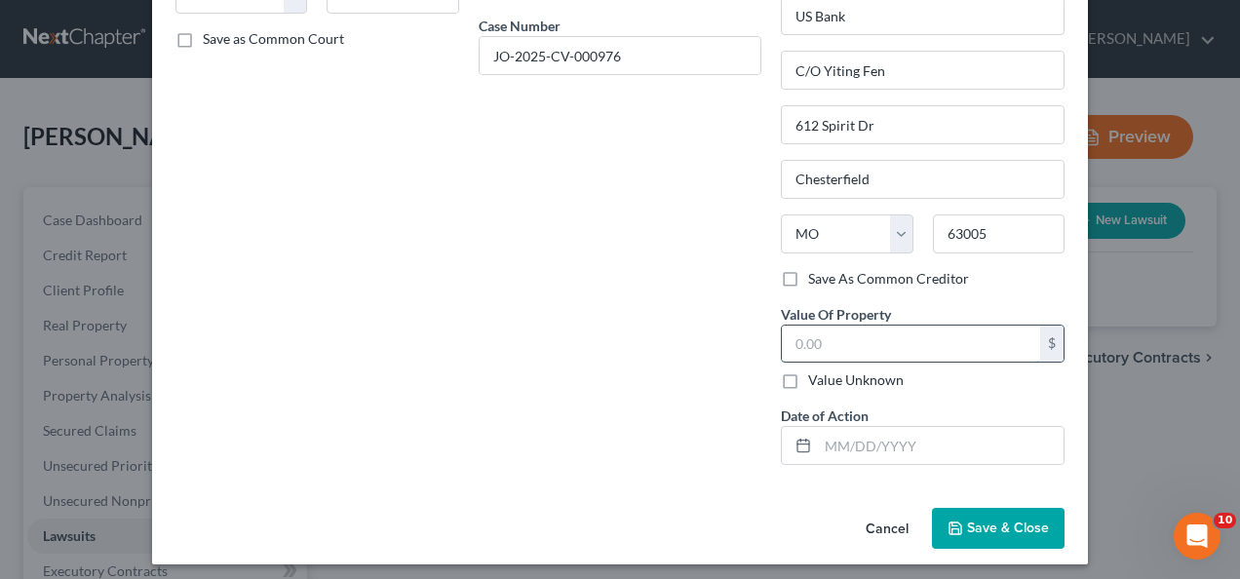
click at [858, 343] on input "text" at bounding box center [911, 344] width 258 height 37
type input "400,000"
click at [993, 528] on span "Save & Close" at bounding box center [1008, 528] width 82 height 17
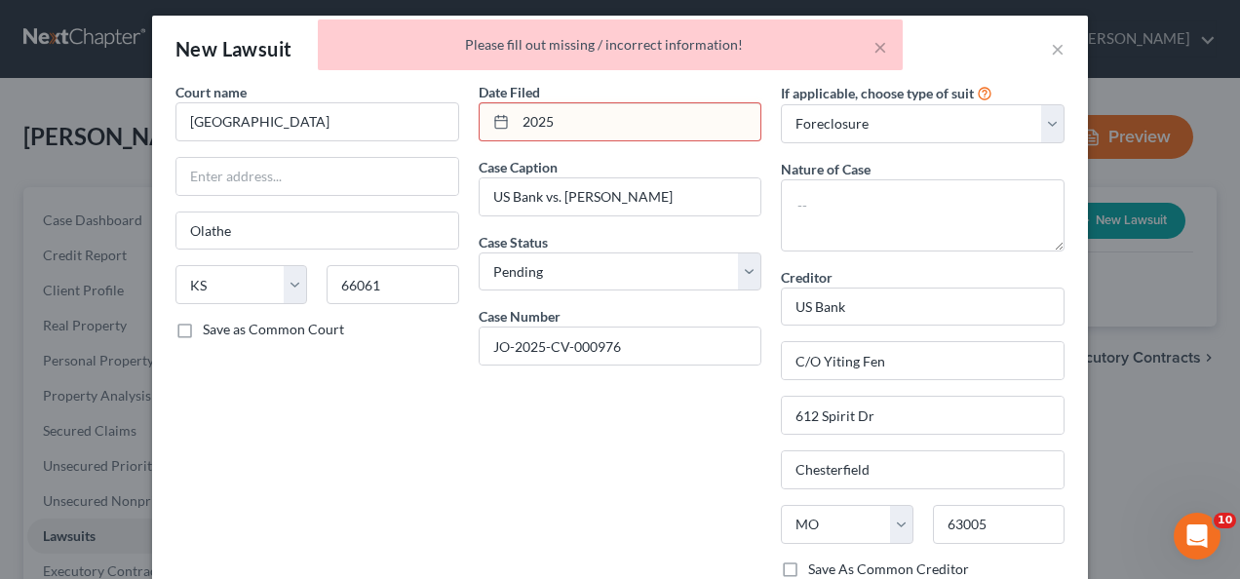
scroll to position [0, 0]
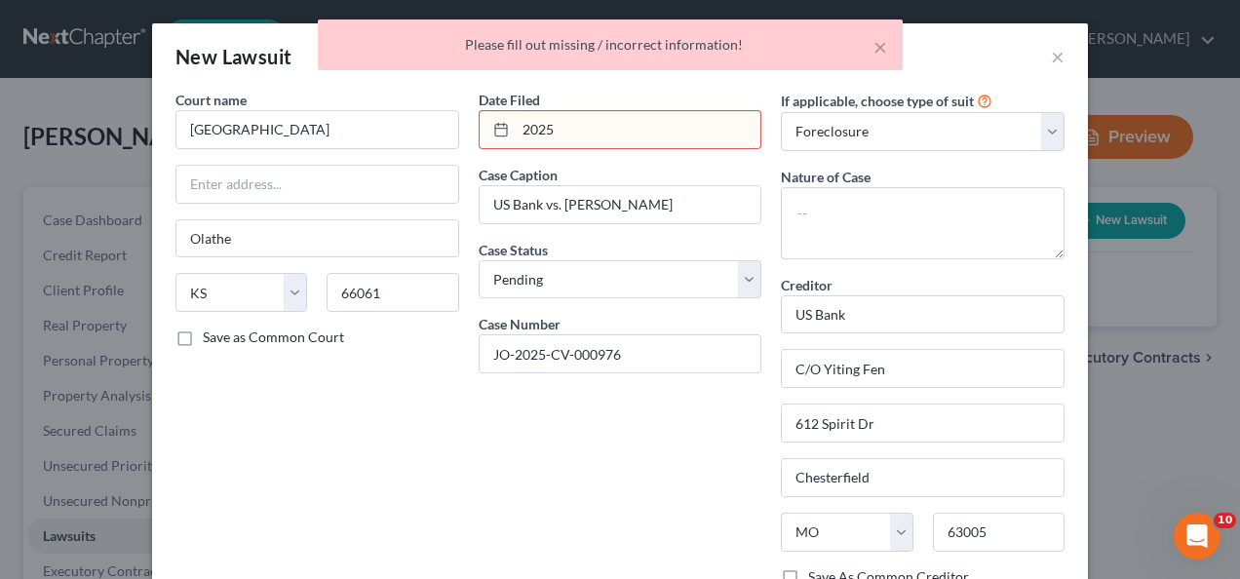
click at [574, 138] on input "2025" at bounding box center [639, 129] width 246 height 37
type input "2"
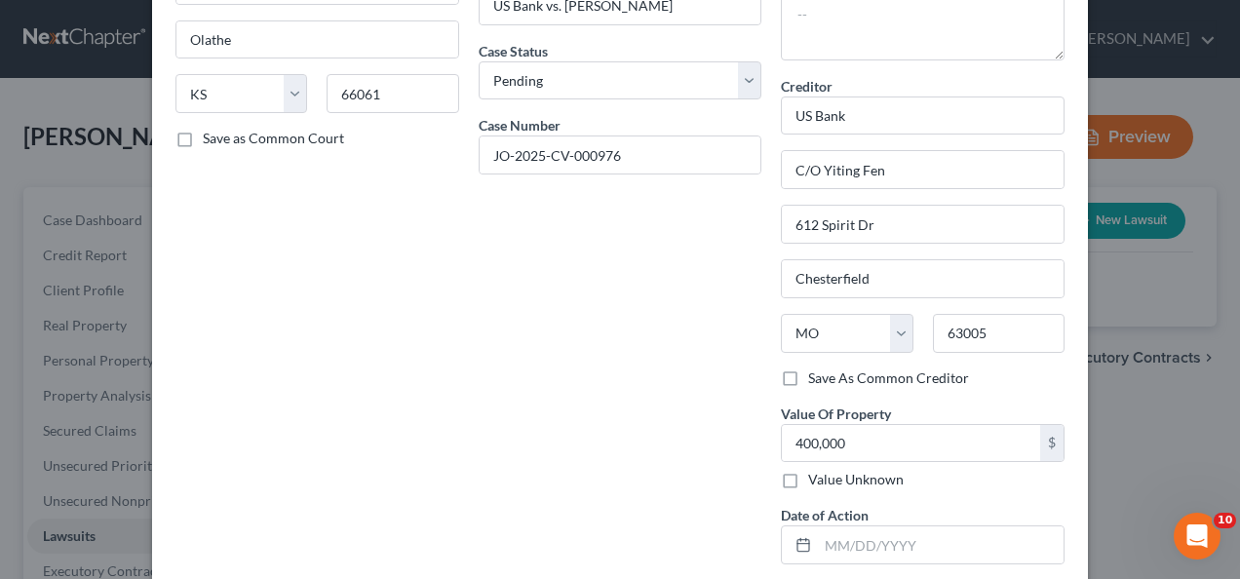
scroll to position [300, 0]
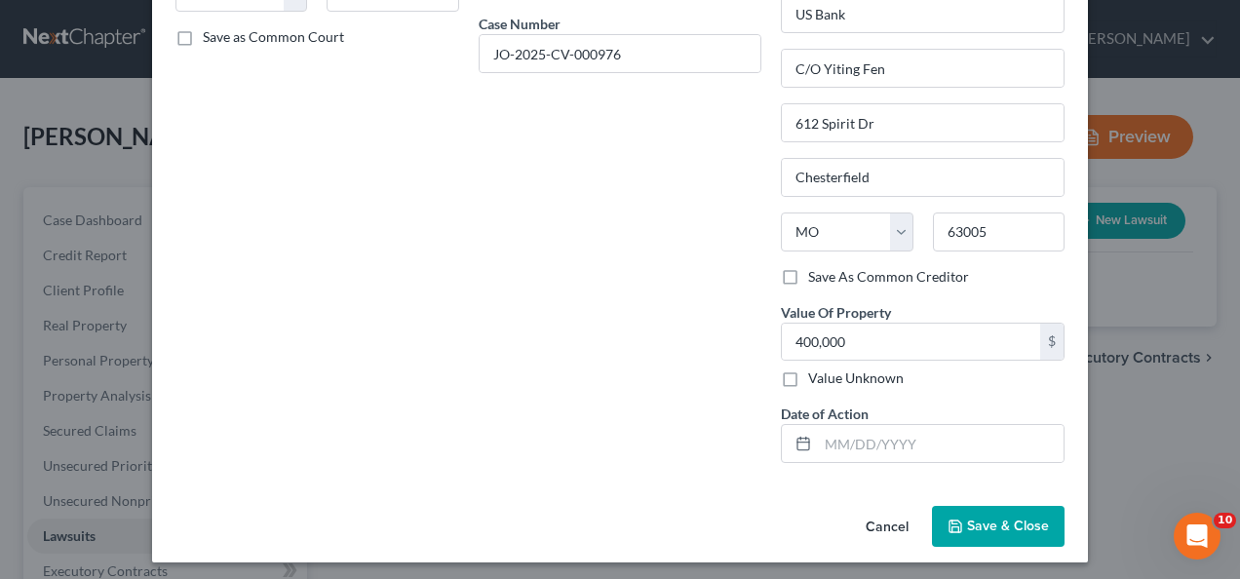
click at [1005, 524] on span "Save & Close" at bounding box center [1008, 526] width 82 height 17
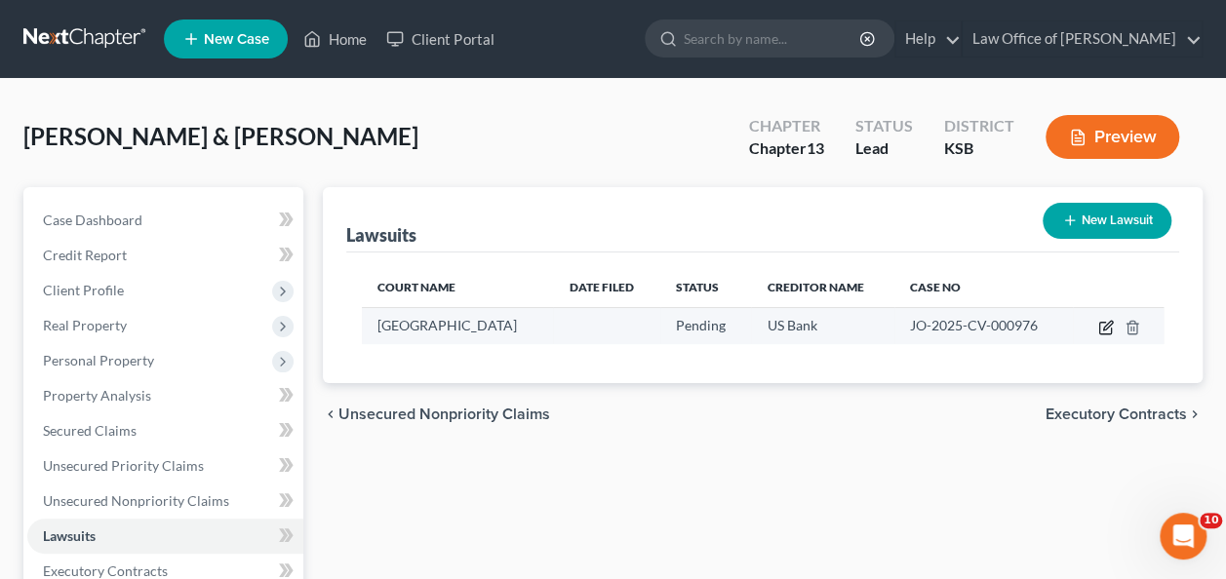
click at [1109, 324] on icon "button" at bounding box center [1106, 328] width 16 height 16
select select "17"
select select "0"
select select "2"
select select "26"
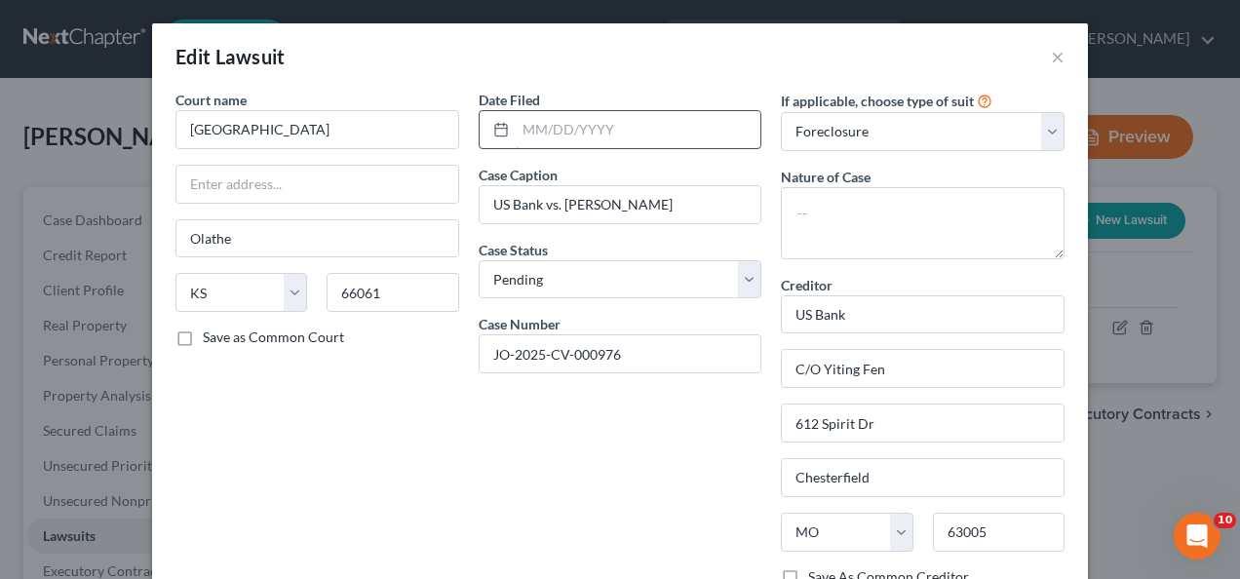
click at [596, 119] on input "text" at bounding box center [639, 129] width 246 height 37
type input "[DATE]"
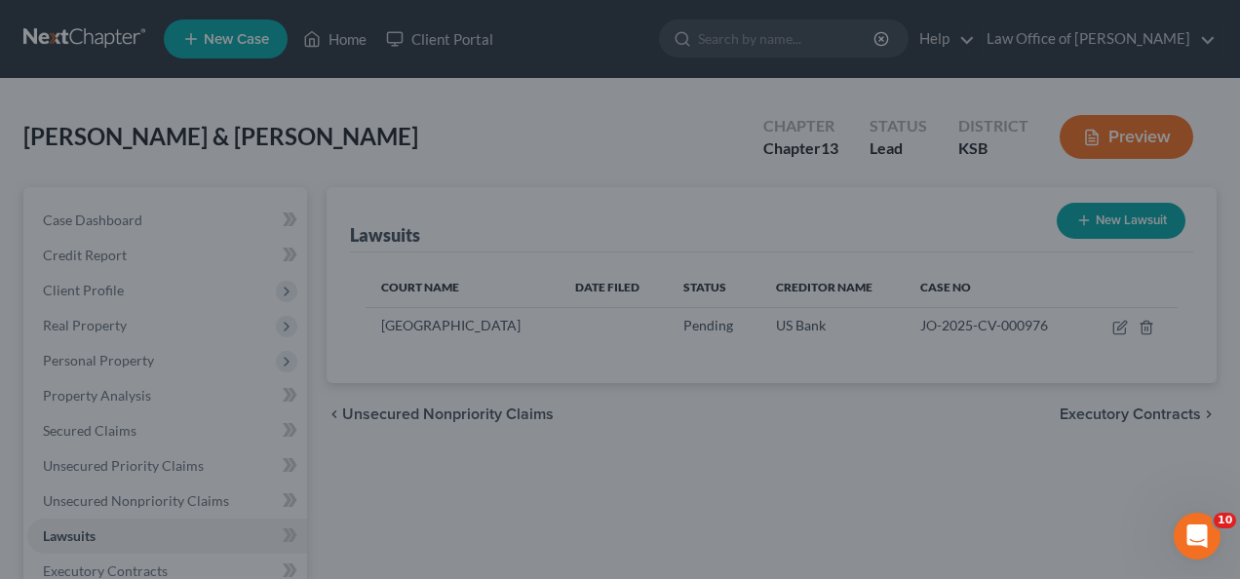
scroll to position [98, 0]
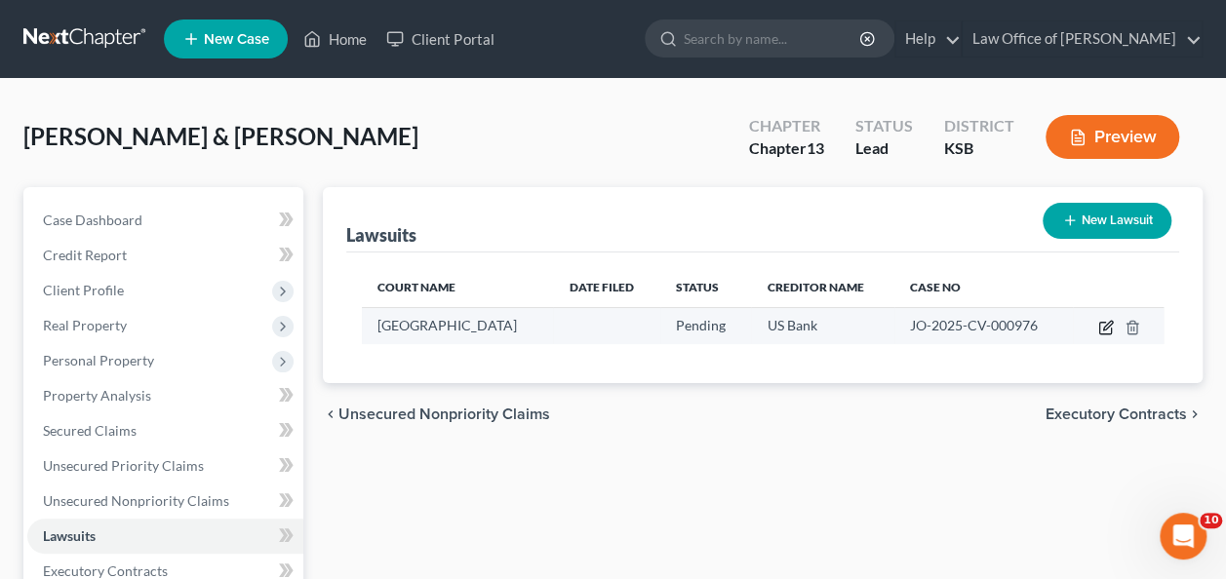
click at [1104, 326] on icon "button" at bounding box center [1107, 325] width 9 height 9
select select "17"
select select "0"
select select "2"
select select "26"
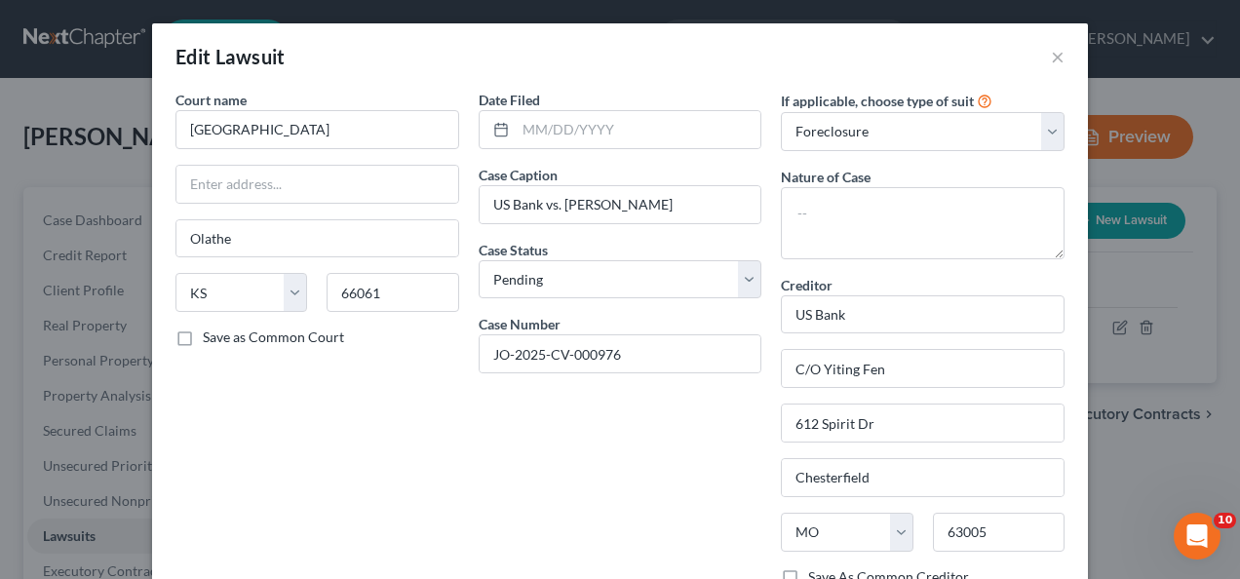
click at [648, 99] on div "Date Filed" at bounding box center [621, 119] width 284 height 59
click at [644, 117] on input "text" at bounding box center [639, 129] width 246 height 37
type input "[DATE]"
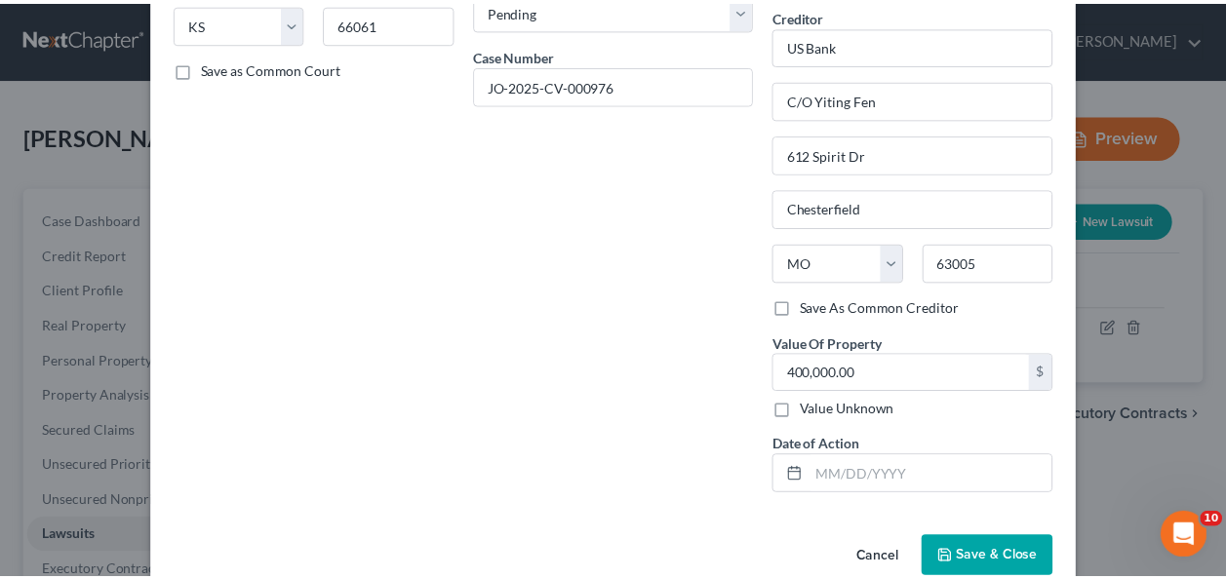
scroll to position [287, 0]
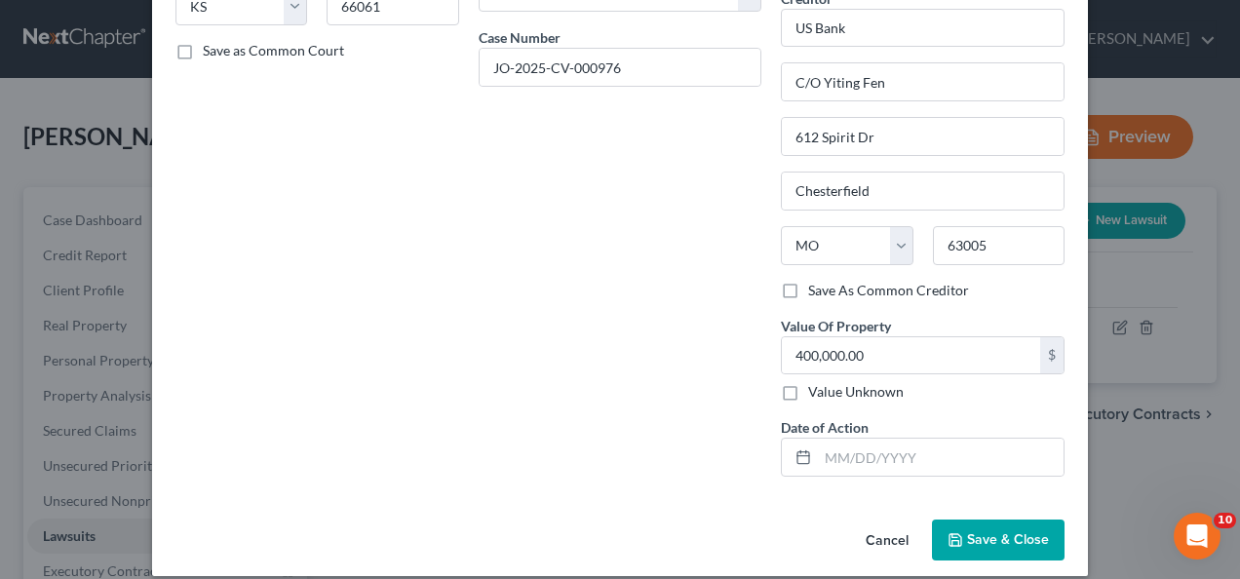
click at [1004, 531] on span "Save & Close" at bounding box center [1008, 539] width 82 height 17
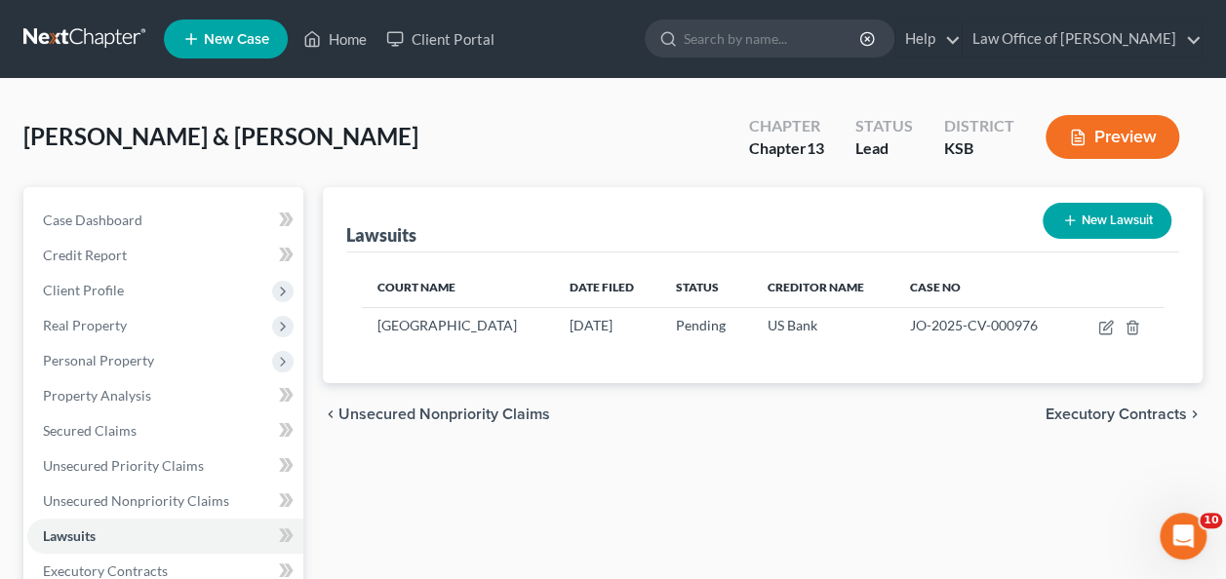
click at [1109, 415] on span "Executory Contracts" at bounding box center [1115, 415] width 141 height 16
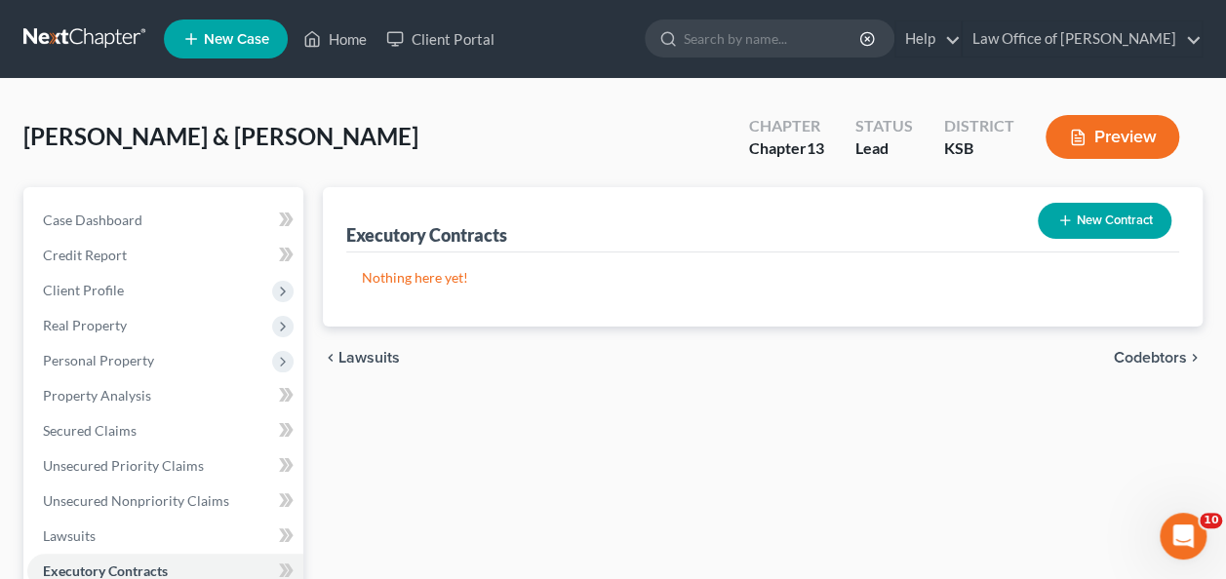
click at [1135, 355] on span "Codebtors" at bounding box center [1150, 358] width 73 height 16
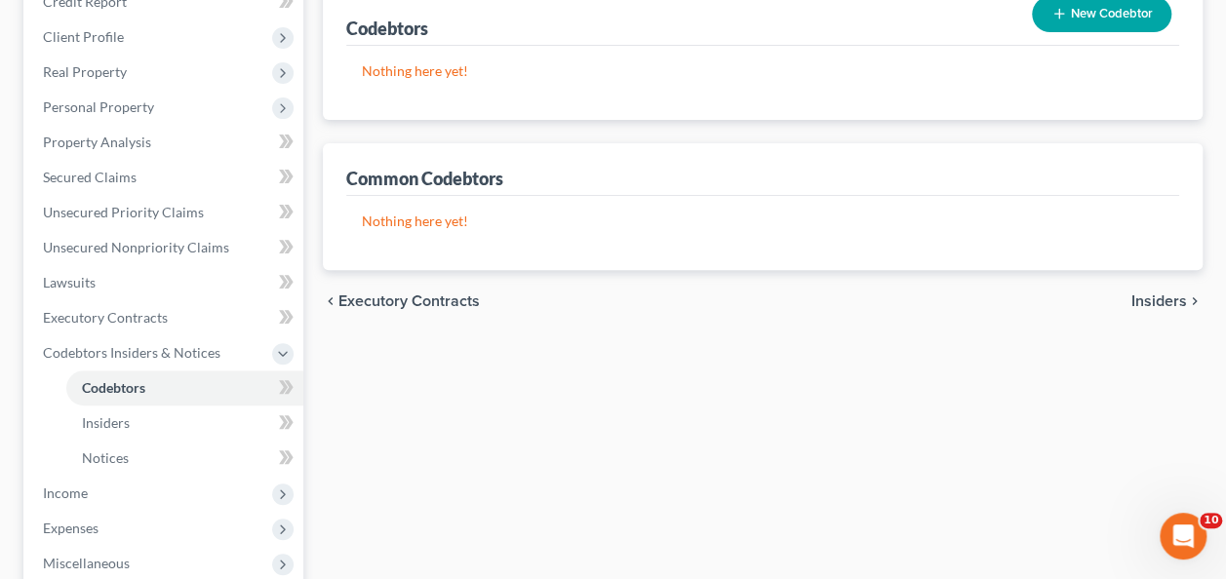
scroll to position [250, 0]
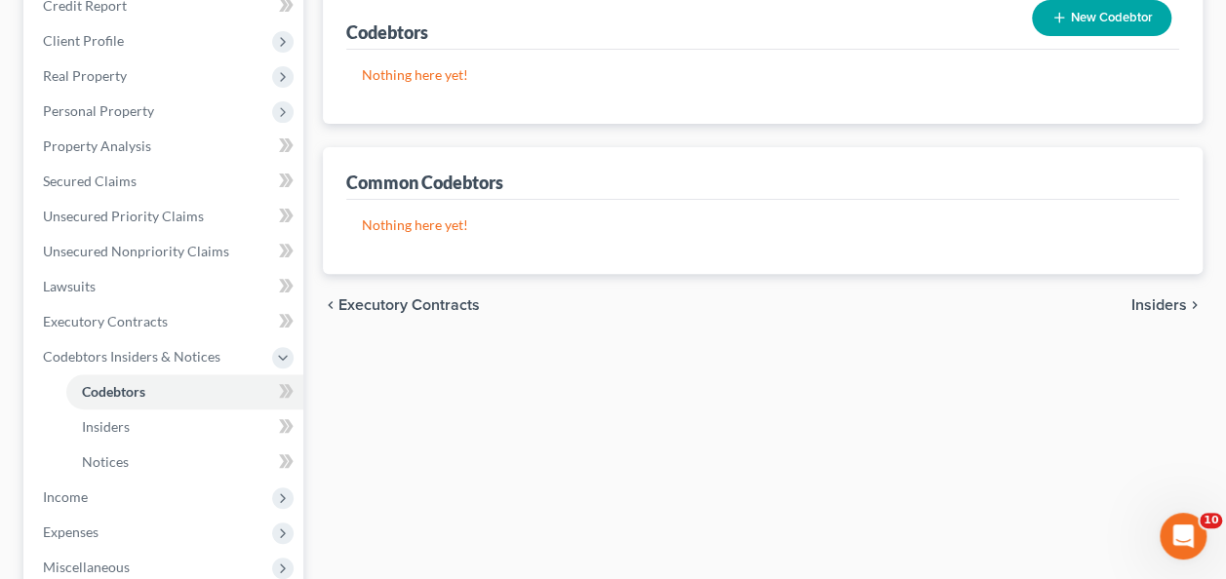
click at [1148, 297] on span "Insiders" at bounding box center [1159, 305] width 56 height 16
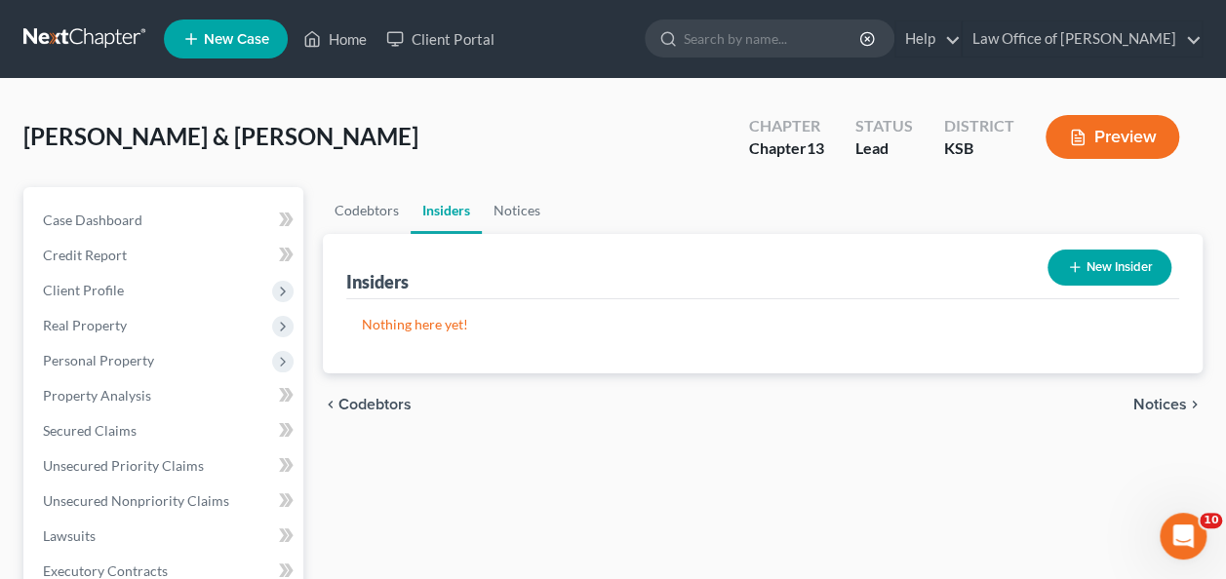
click at [1153, 400] on span "Notices" at bounding box center [1160, 405] width 54 height 16
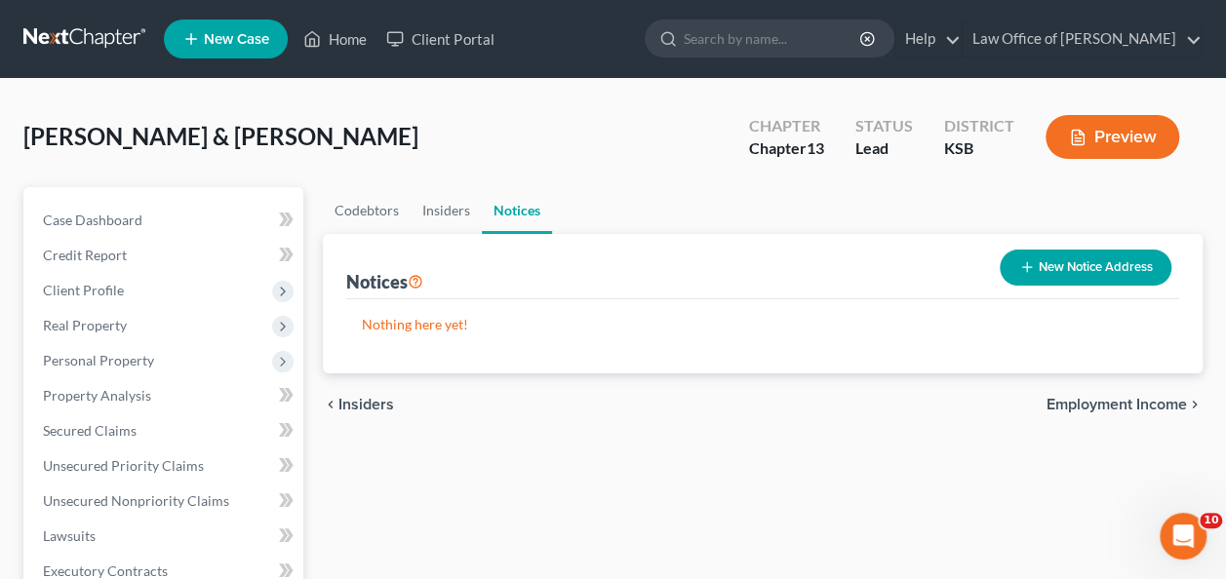
click at [1109, 404] on span "Employment Income" at bounding box center [1116, 405] width 140 height 16
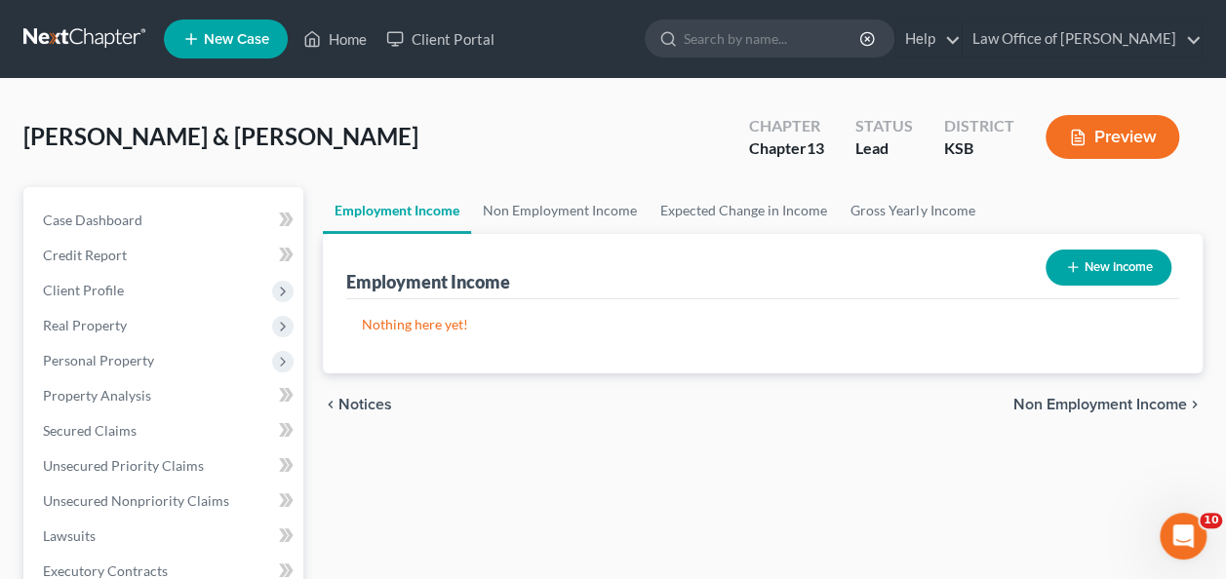
click at [1094, 269] on button "New Income" at bounding box center [1108, 268] width 126 height 36
select select "0"
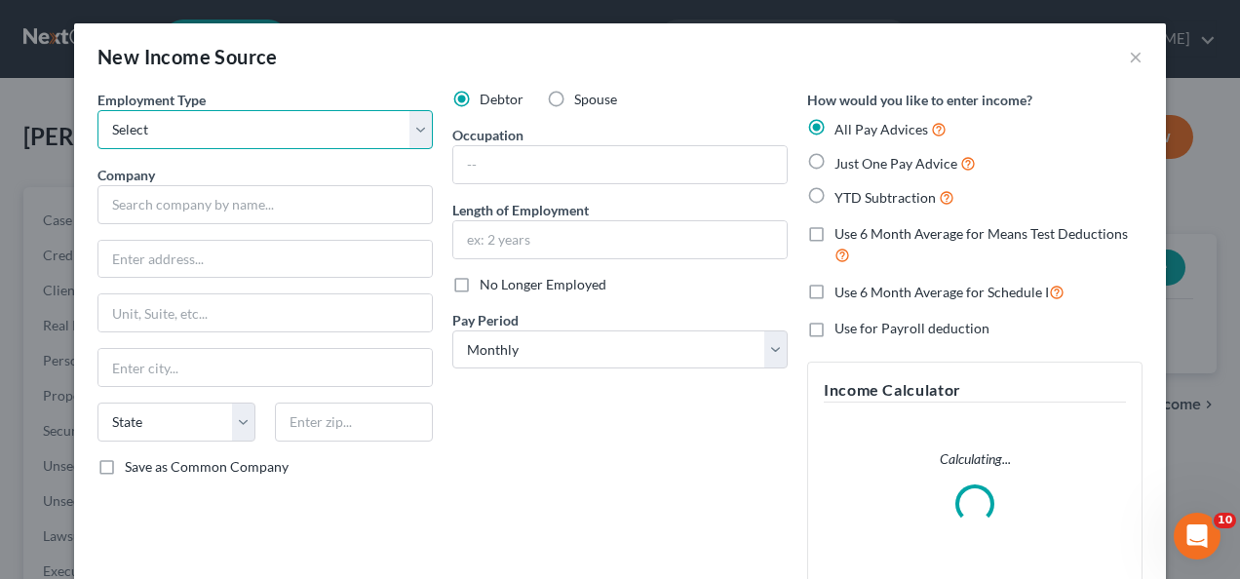
click at [283, 121] on select "Select Full or [DEMOGRAPHIC_DATA] Employment Self Employment" at bounding box center [265, 129] width 335 height 39
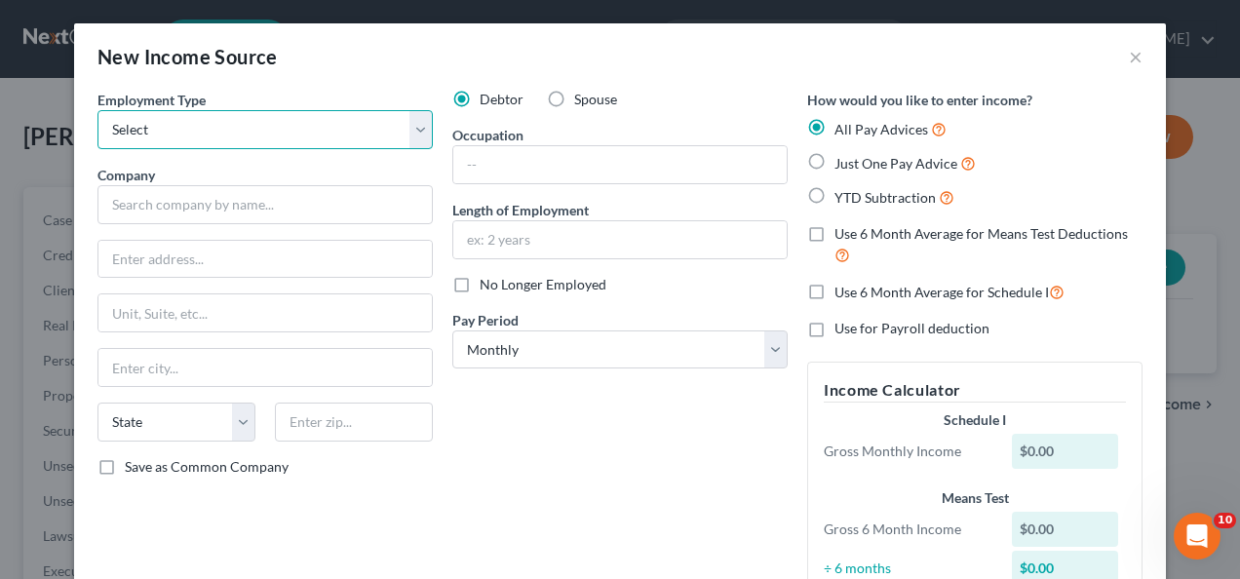
click at [207, 111] on select "Select Full or [DEMOGRAPHIC_DATA] Employment Self Employment" at bounding box center [265, 129] width 335 height 39
click at [415, 126] on select "Select Full or [DEMOGRAPHIC_DATA] Employment Self Employment" at bounding box center [265, 129] width 335 height 39
drag, startPoint x: 248, startPoint y: 117, endPoint x: 450, endPoint y: 94, distance: 203.2
click at [263, 112] on select "Select Full or [DEMOGRAPHIC_DATA] Employment Self Employment" at bounding box center [265, 129] width 335 height 39
click at [574, 96] on label "Spouse" at bounding box center [595, 100] width 43 height 20
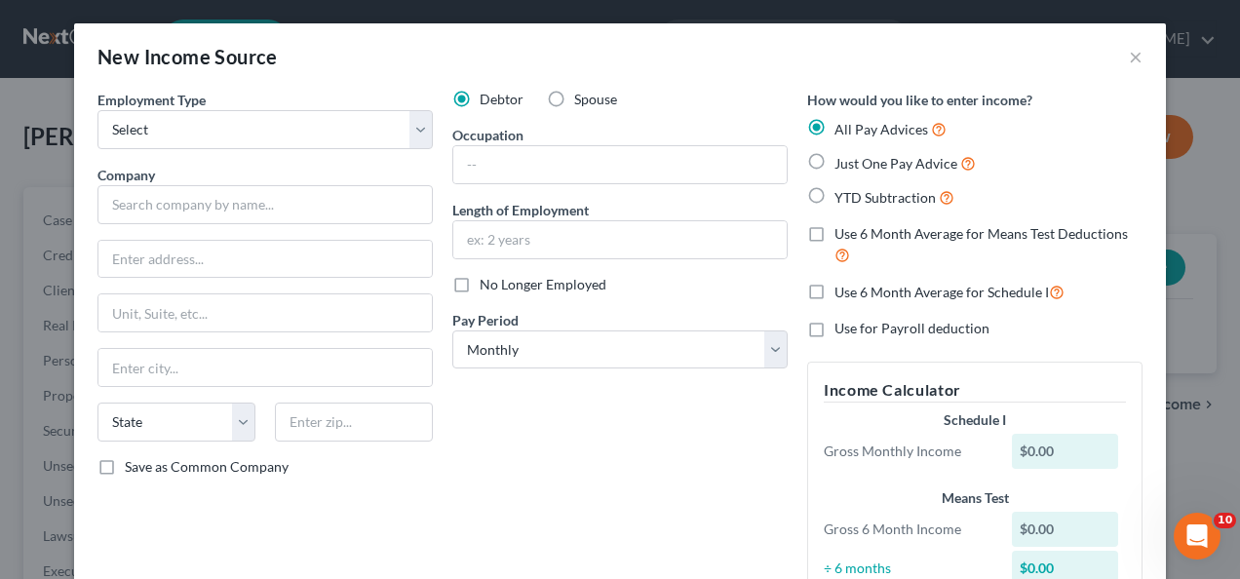
click at [582, 96] on input "Spouse" at bounding box center [588, 96] width 13 height 13
radio input "true"
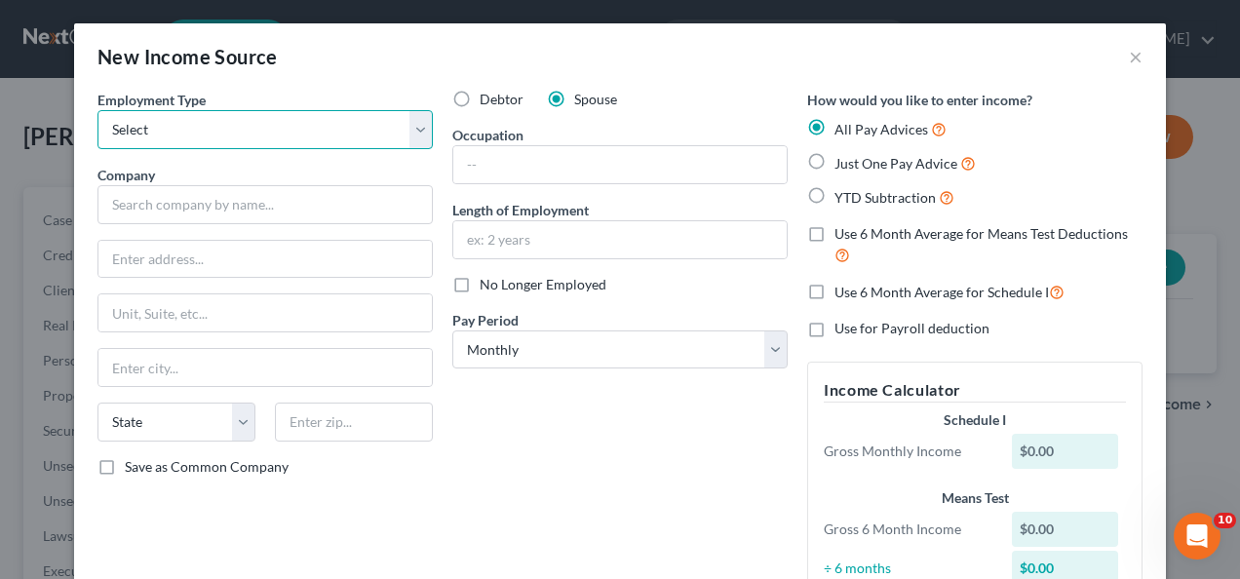
click at [264, 135] on select "Select Full or [DEMOGRAPHIC_DATA] Employment Self Employment" at bounding box center [265, 129] width 335 height 39
select select "0"
click at [98, 110] on select "Select Full or [DEMOGRAPHIC_DATA] Employment Self Employment" at bounding box center [265, 129] width 335 height 39
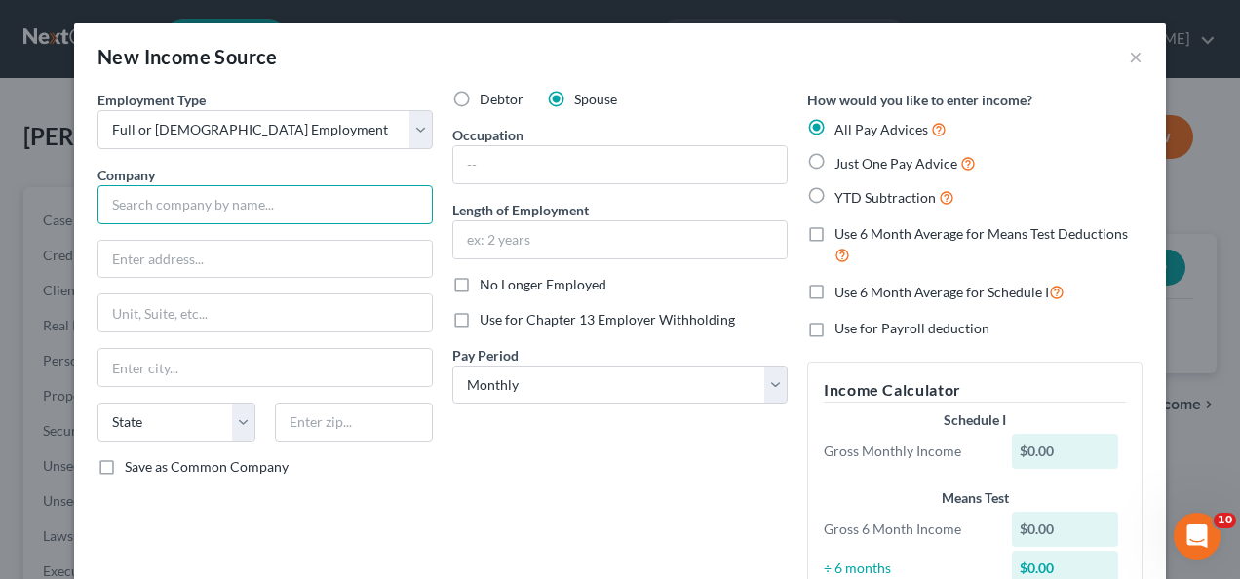
click at [191, 201] on input "text" at bounding box center [265, 204] width 335 height 39
type input "Lifestyle Outdoor"
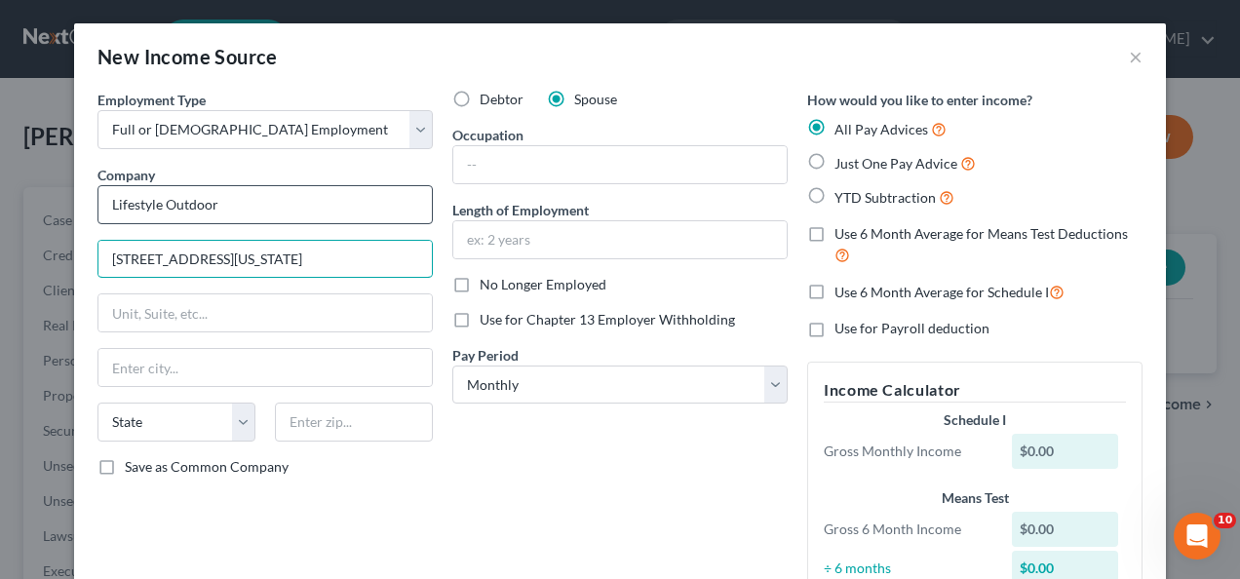
type input "[STREET_ADDRESS][US_STATE]"
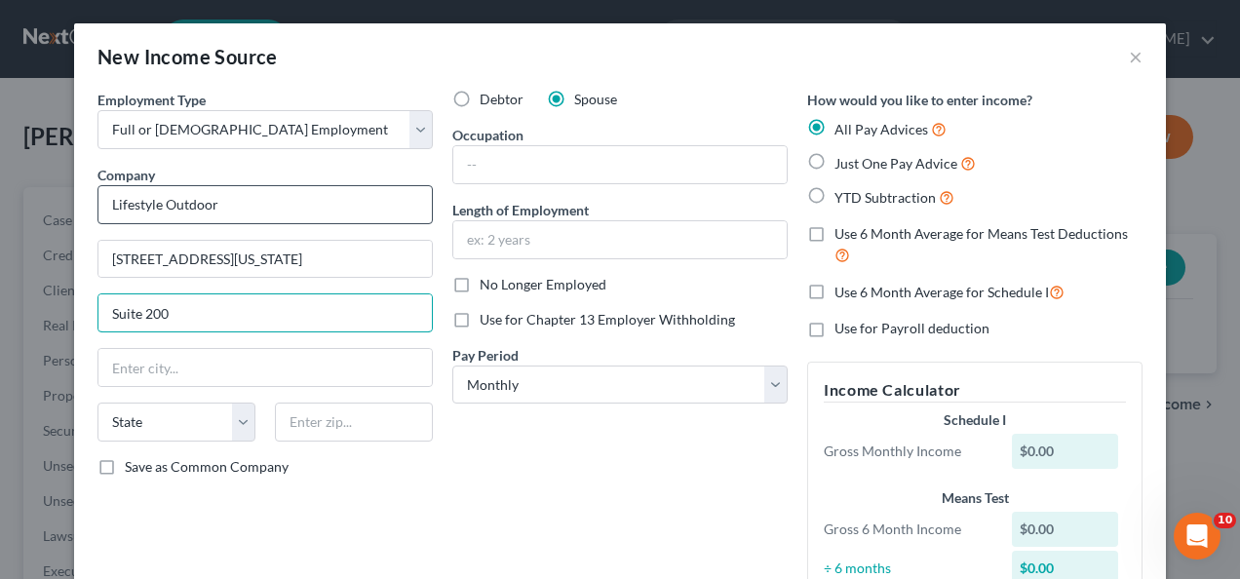
type input "Suite 200"
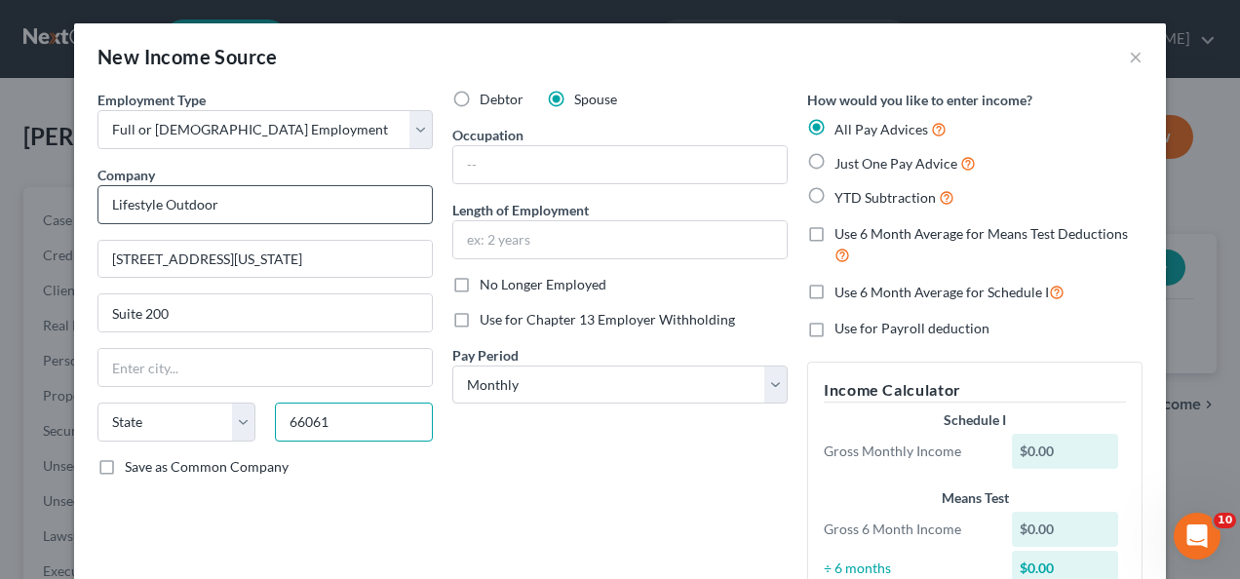
type input "66061"
type input "Olathe"
select select "17"
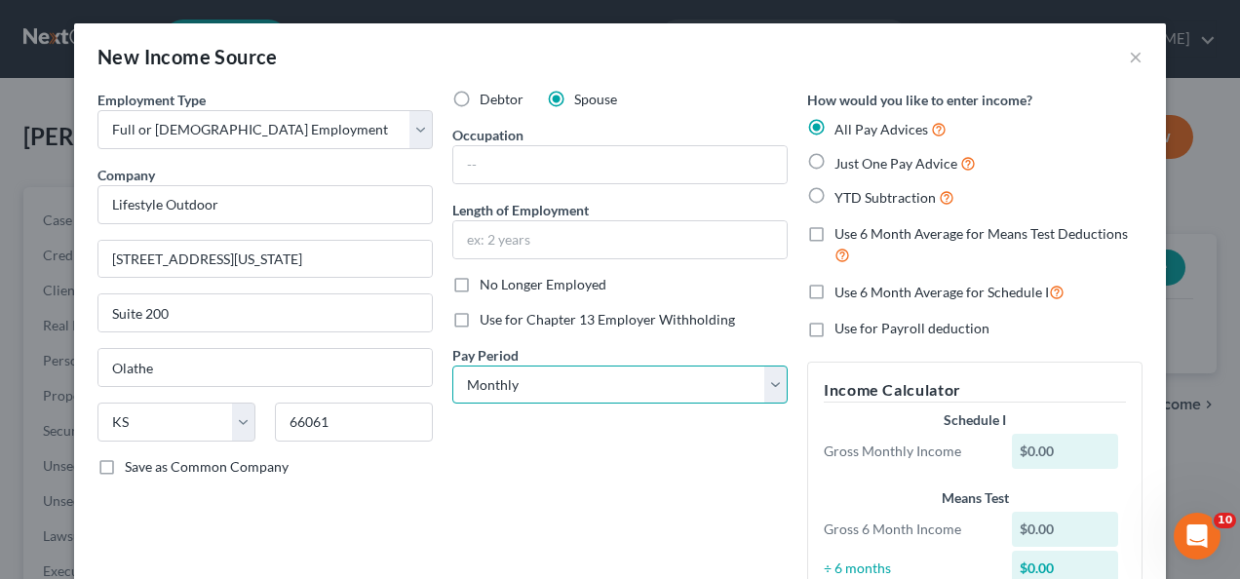
click at [522, 373] on select "Select Monthly Twice Monthly Every Other Week Weekly" at bounding box center [619, 385] width 335 height 39
select select "3"
click at [452, 366] on select "Select Monthly Twice Monthly Every Other Week Weekly" at bounding box center [619, 385] width 335 height 39
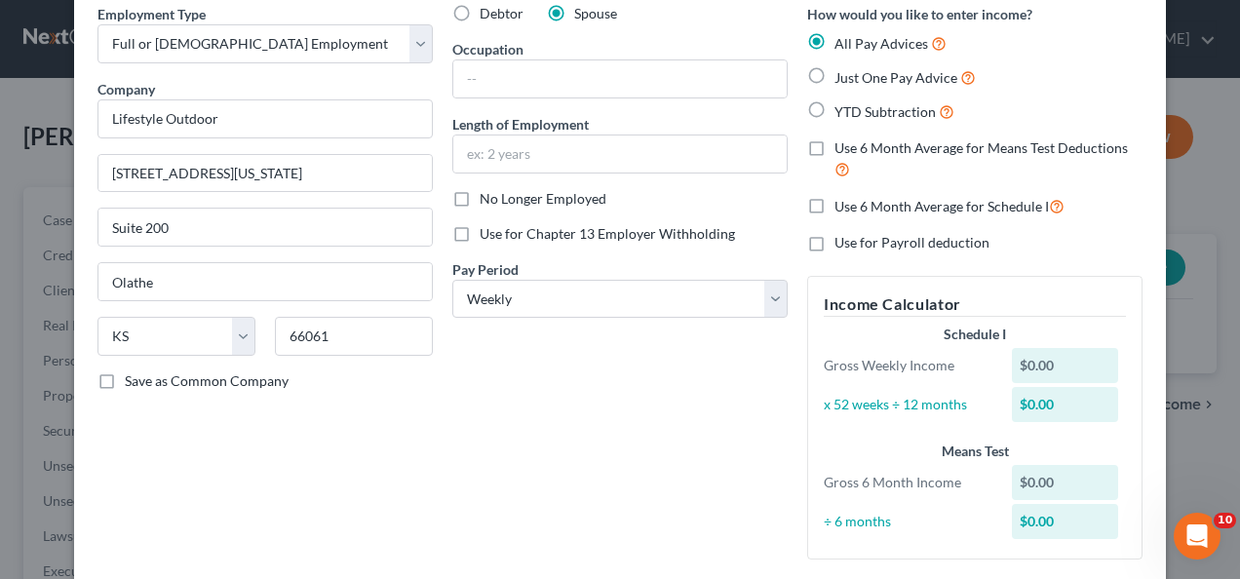
scroll to position [75, 0]
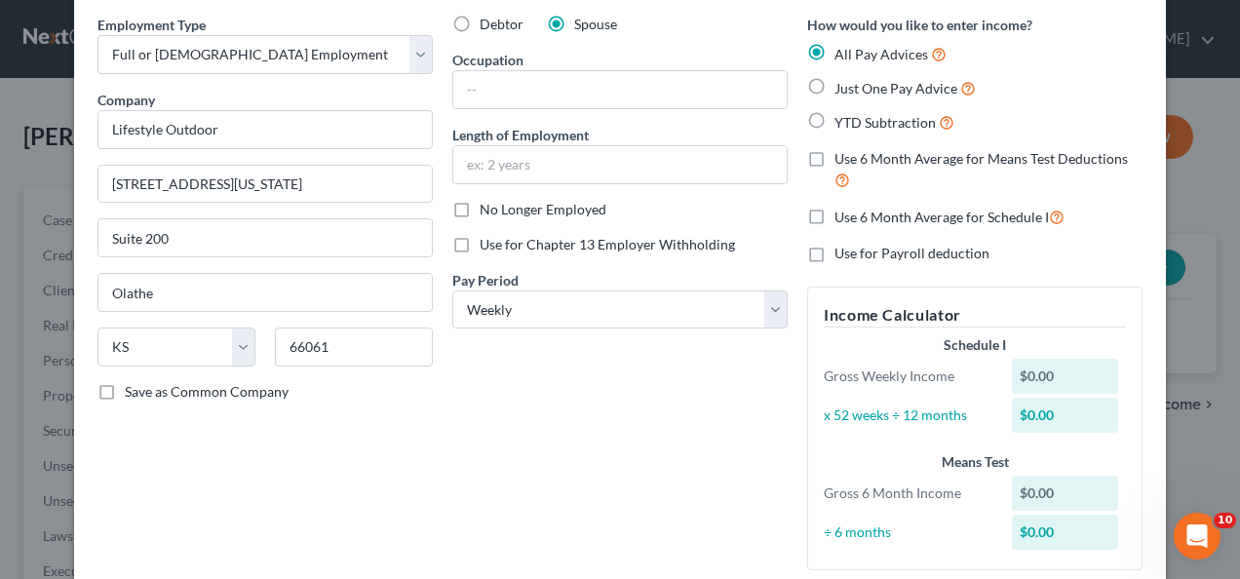
click at [835, 85] on label "Just One Pay Advice" at bounding box center [905, 88] width 141 height 22
click at [843, 85] on input "Just One Pay Advice" at bounding box center [849, 83] width 13 height 13
radio input "true"
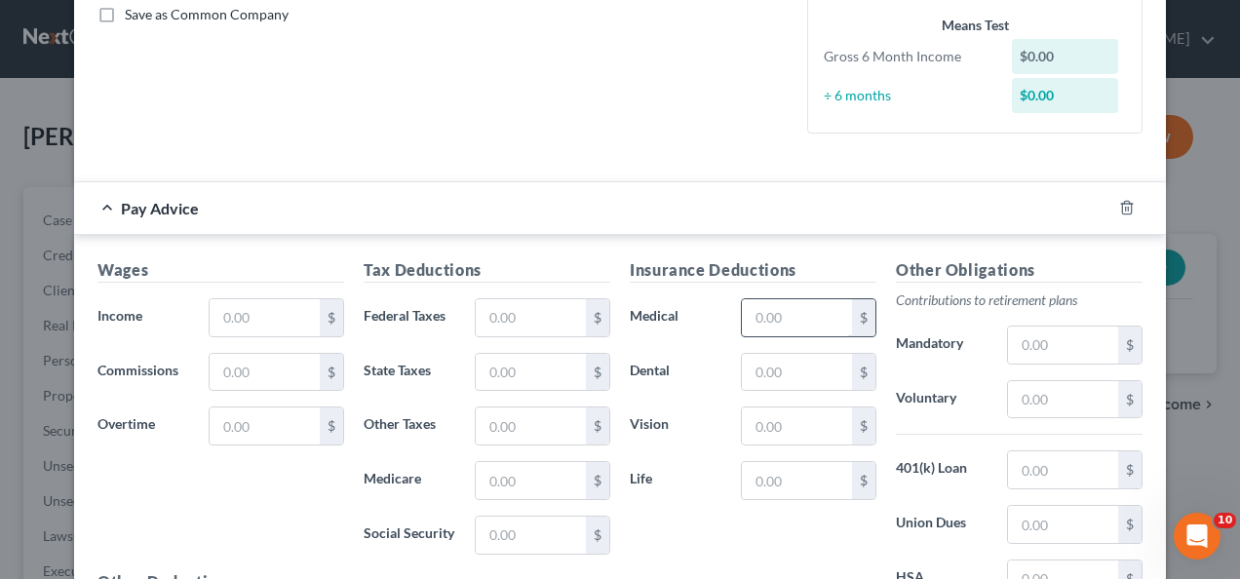
scroll to position [456, 0]
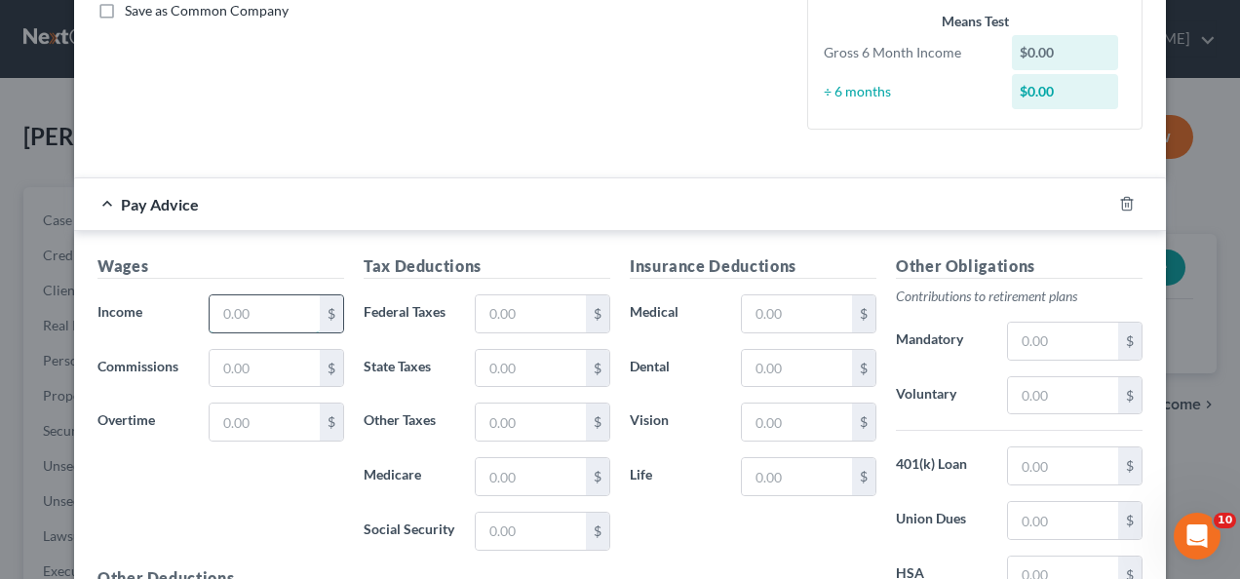
click at [288, 320] on input "text" at bounding box center [265, 313] width 110 height 37
type input "1,237"
click at [494, 304] on input "text" at bounding box center [531, 313] width 110 height 37
type input "105"
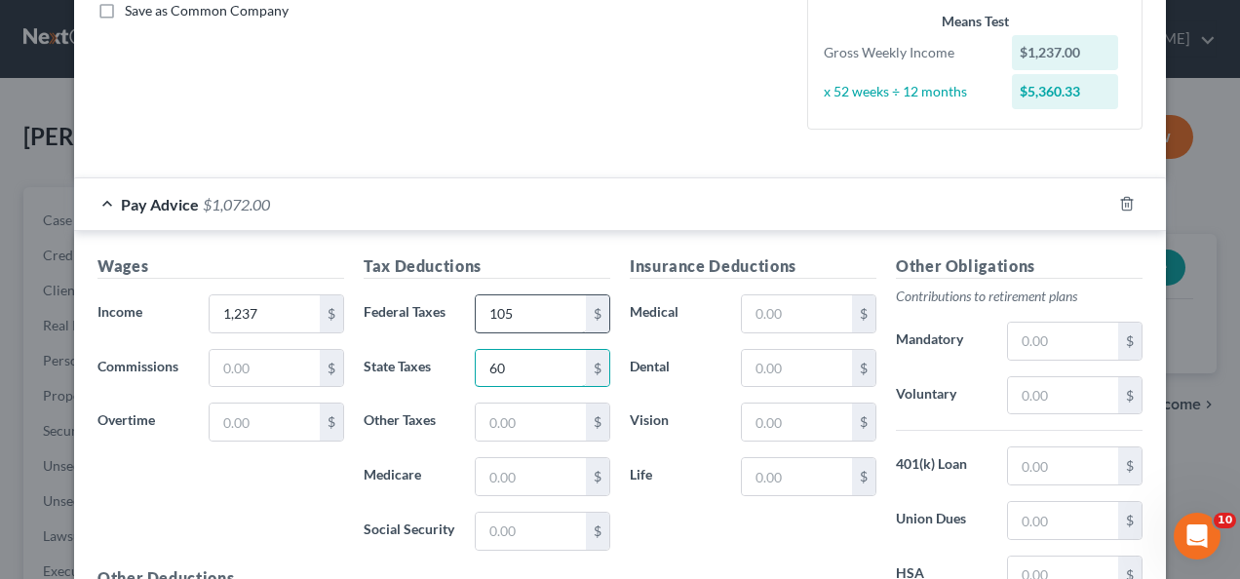
type input "60"
type input "90"
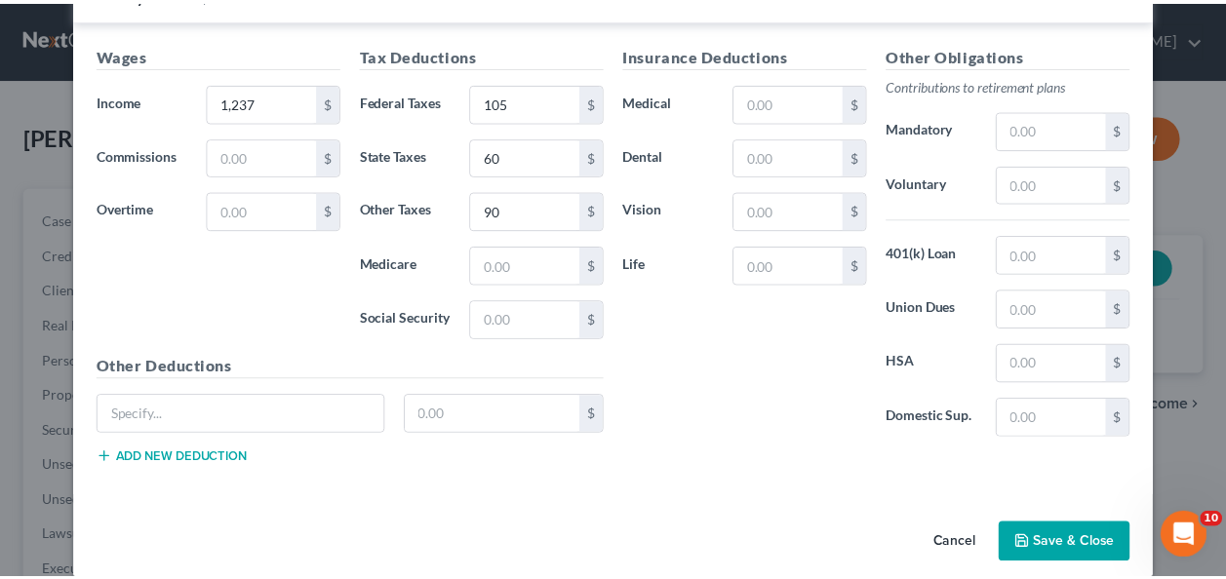
scroll to position [683, 0]
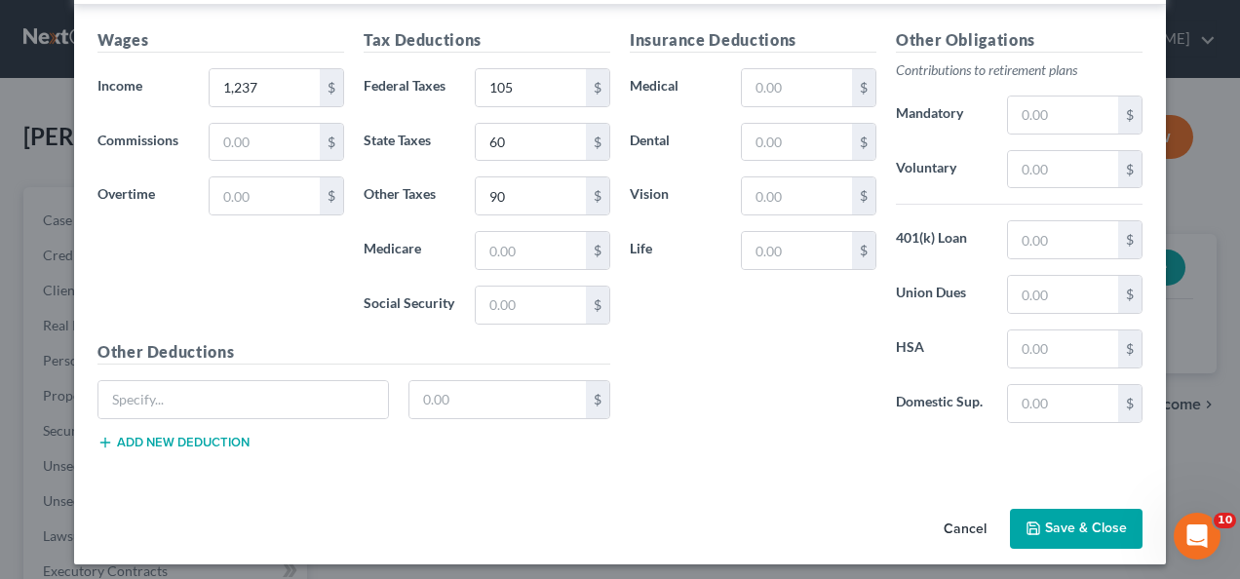
click at [1051, 526] on button "Save & Close" at bounding box center [1076, 529] width 133 height 41
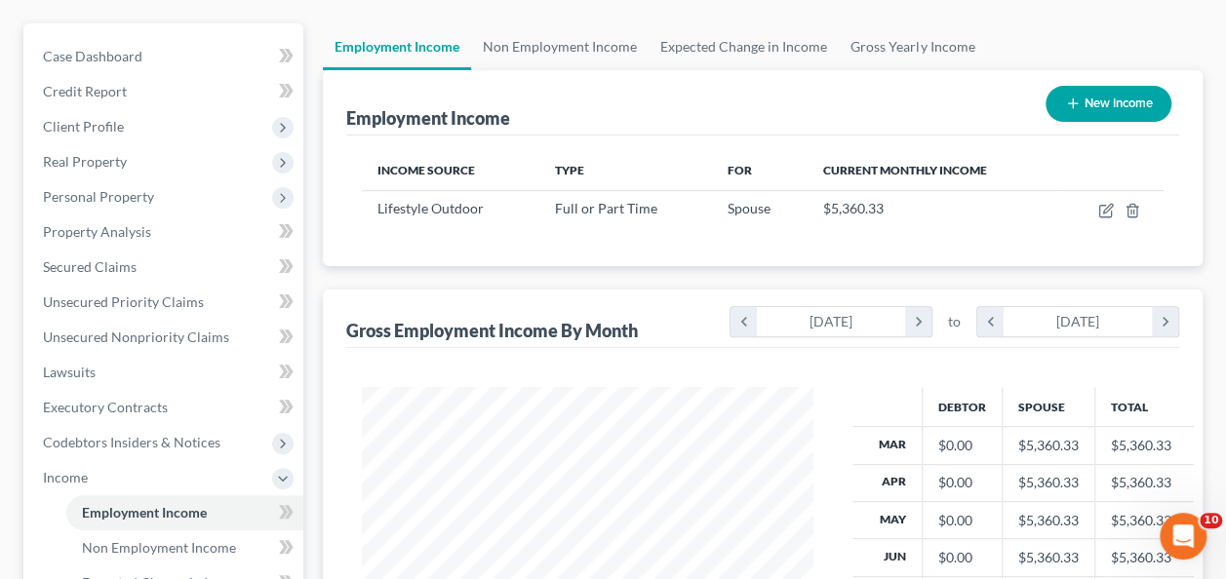
scroll to position [165, 0]
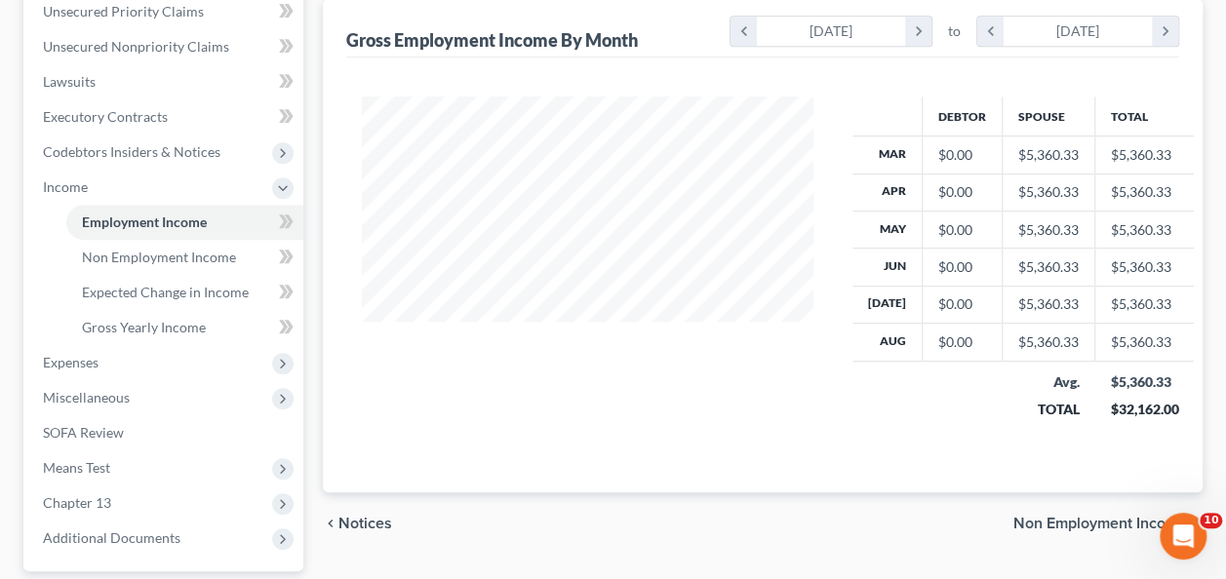
click at [1061, 516] on span "Non Employment Income" at bounding box center [1100, 524] width 174 height 16
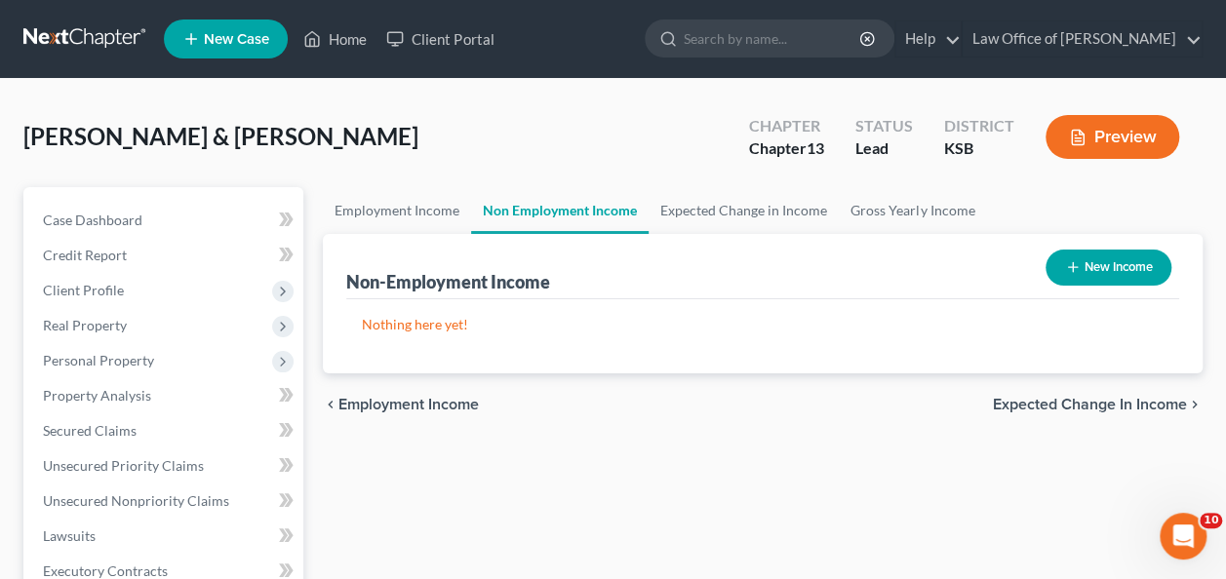
click at [1108, 267] on button "New Income" at bounding box center [1108, 268] width 126 height 36
select select "0"
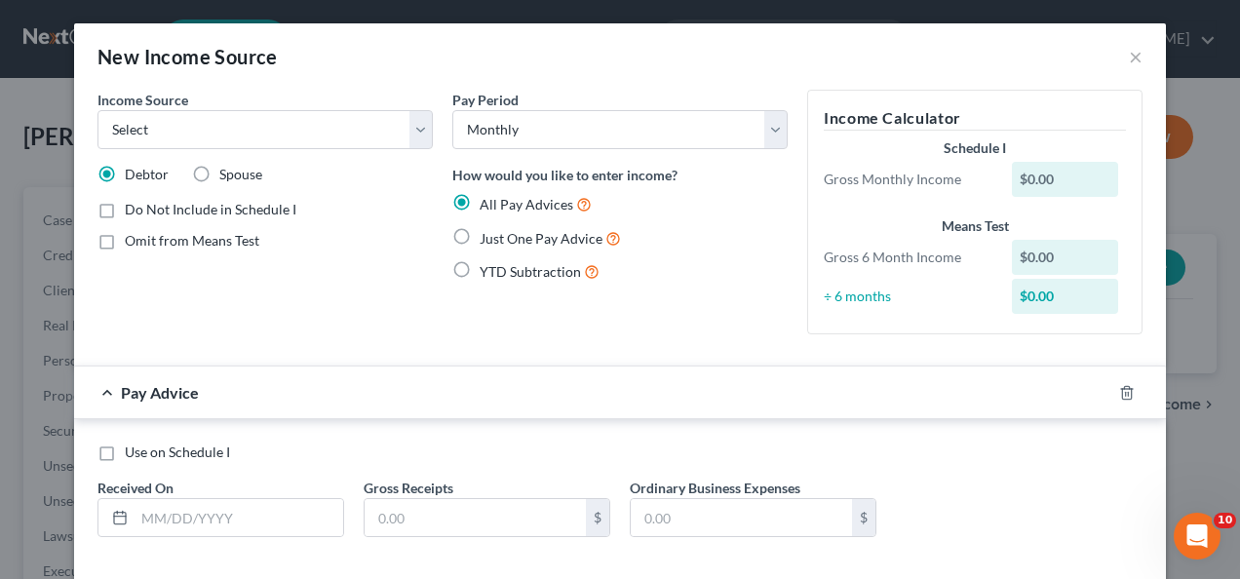
click at [125, 212] on label "Do Not Include in Schedule I" at bounding box center [211, 210] width 172 height 20
click at [133, 212] on input "Do Not Include in Schedule I" at bounding box center [139, 206] width 13 height 13
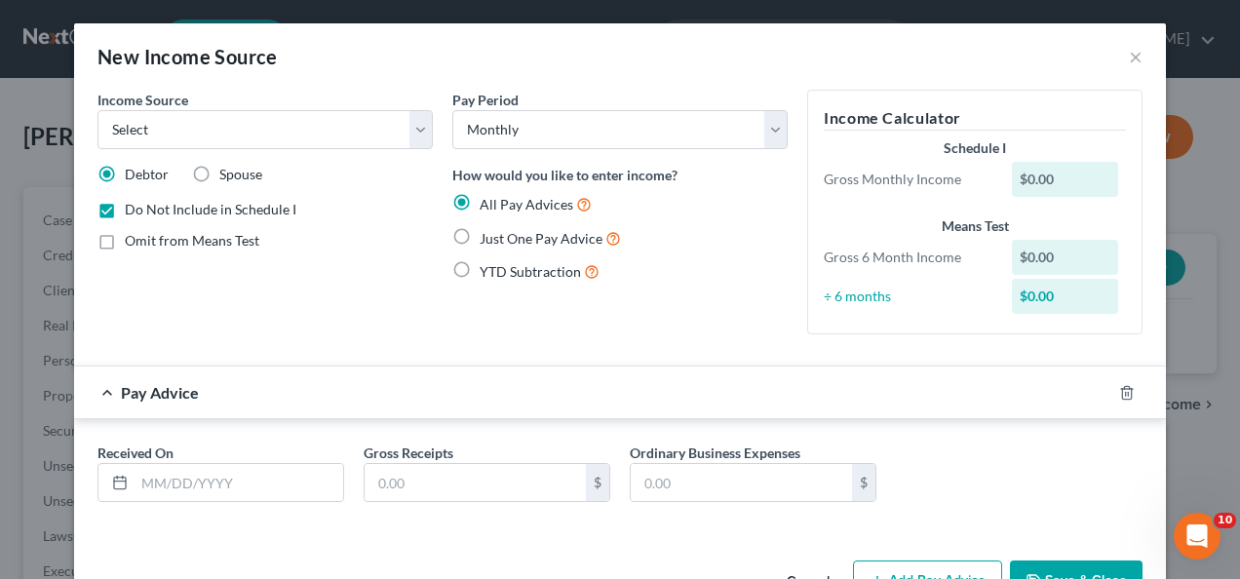
click at [125, 212] on label "Do Not Include in Schedule I" at bounding box center [211, 210] width 172 height 20
click at [133, 212] on input "Do Not Include in Schedule I" at bounding box center [139, 206] width 13 height 13
checkbox input "false"
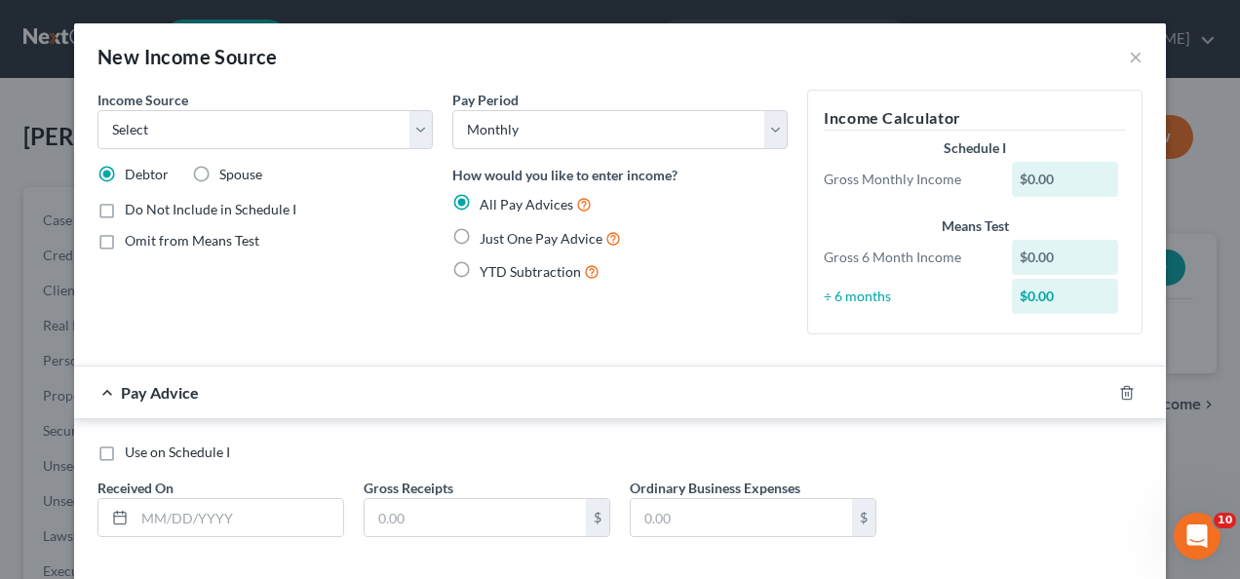
click at [125, 240] on label "Omit from Means Test" at bounding box center [192, 241] width 135 height 20
click at [133, 240] on input "Omit from Means Test" at bounding box center [139, 237] width 13 height 13
checkbox input "true"
click at [332, 130] on select "Select Unemployment Disability (from employer) Pension Retirement Social Securi…" at bounding box center [265, 129] width 335 height 39
select select "4"
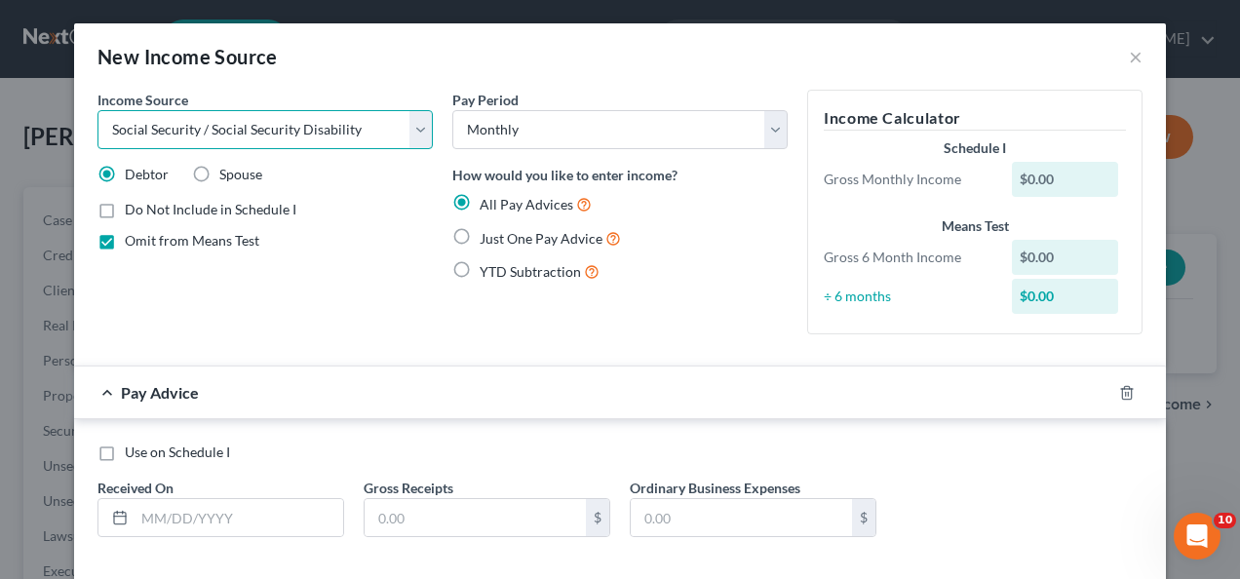
click at [98, 110] on select "Select Unemployment Disability (from employer) Pension Retirement Social Securi…" at bounding box center [265, 129] width 335 height 39
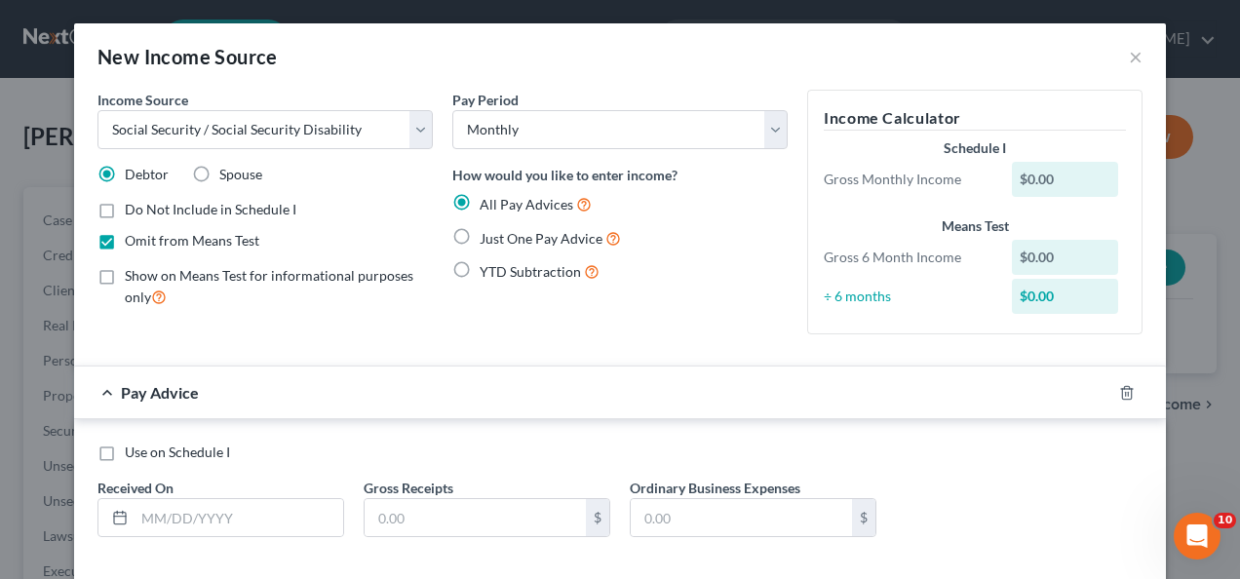
click at [480, 234] on label "Just One Pay Advice" at bounding box center [550, 238] width 141 height 22
click at [488, 234] on input "Just One Pay Advice" at bounding box center [494, 233] width 13 height 13
radio input "true"
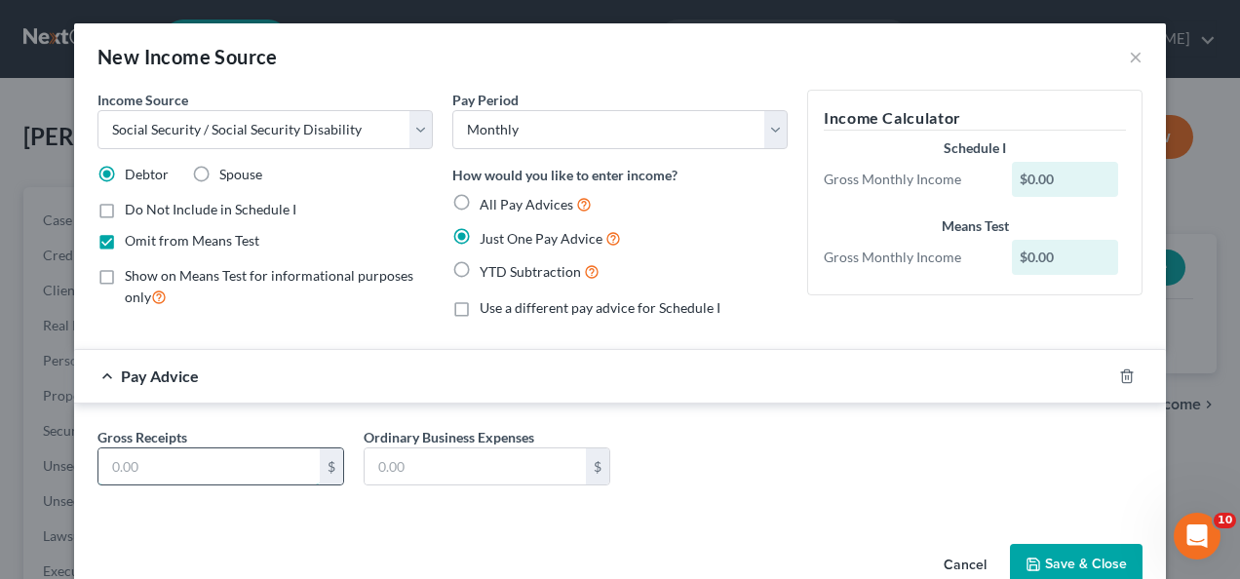
click at [271, 481] on input "text" at bounding box center [208, 467] width 221 height 37
type input "1,705"
click at [1092, 552] on button "Save & Close" at bounding box center [1076, 564] width 133 height 41
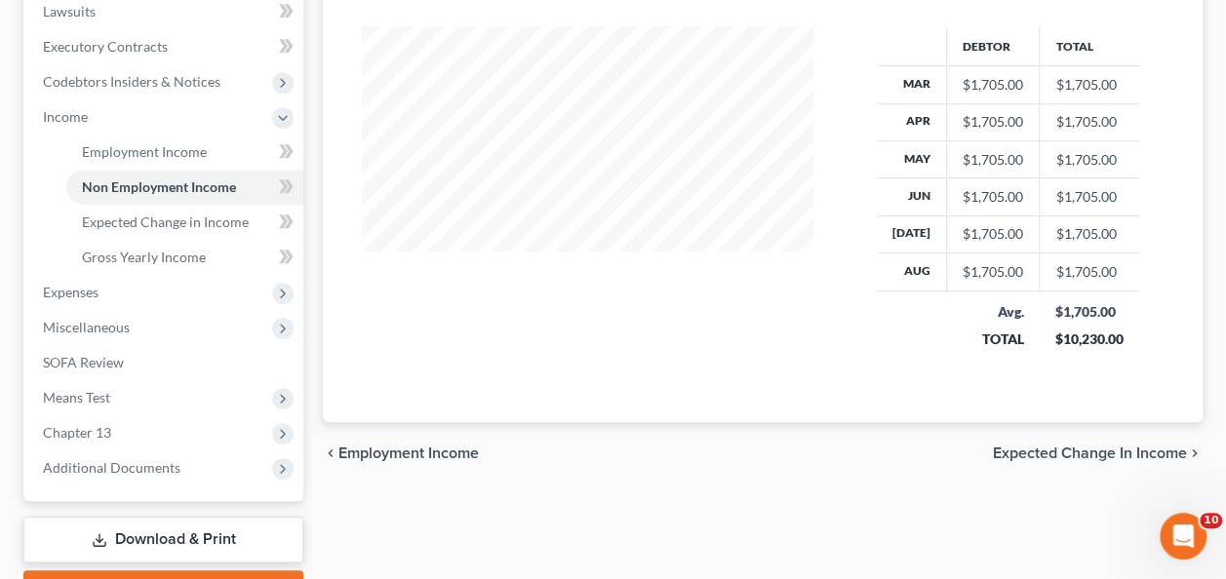
scroll to position [526, 0]
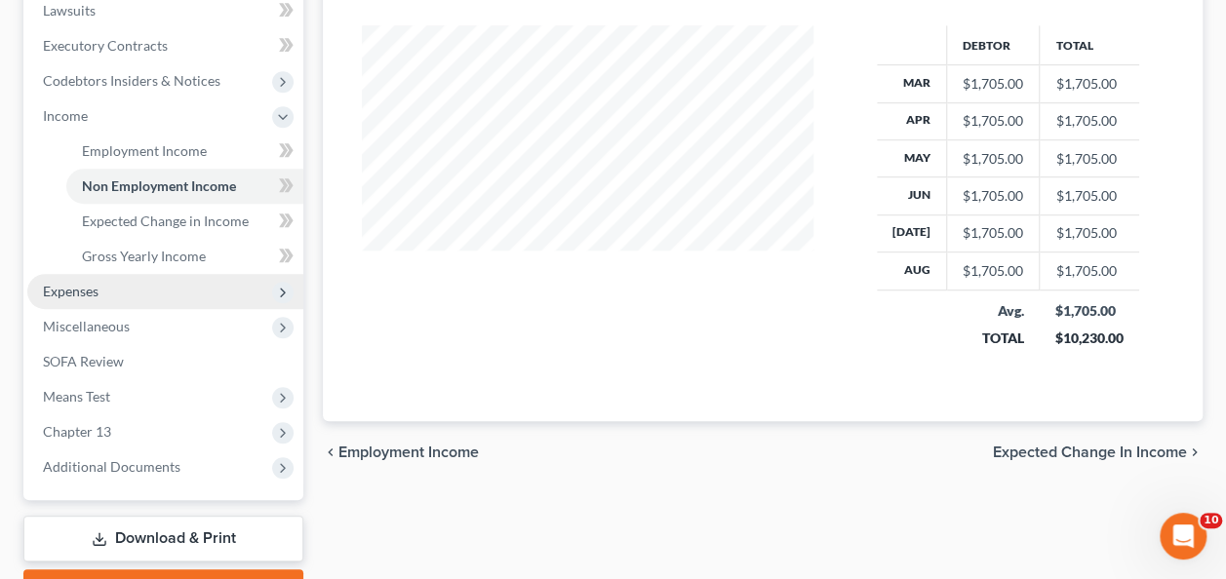
click at [78, 292] on span "Expenses" at bounding box center [71, 291] width 56 height 17
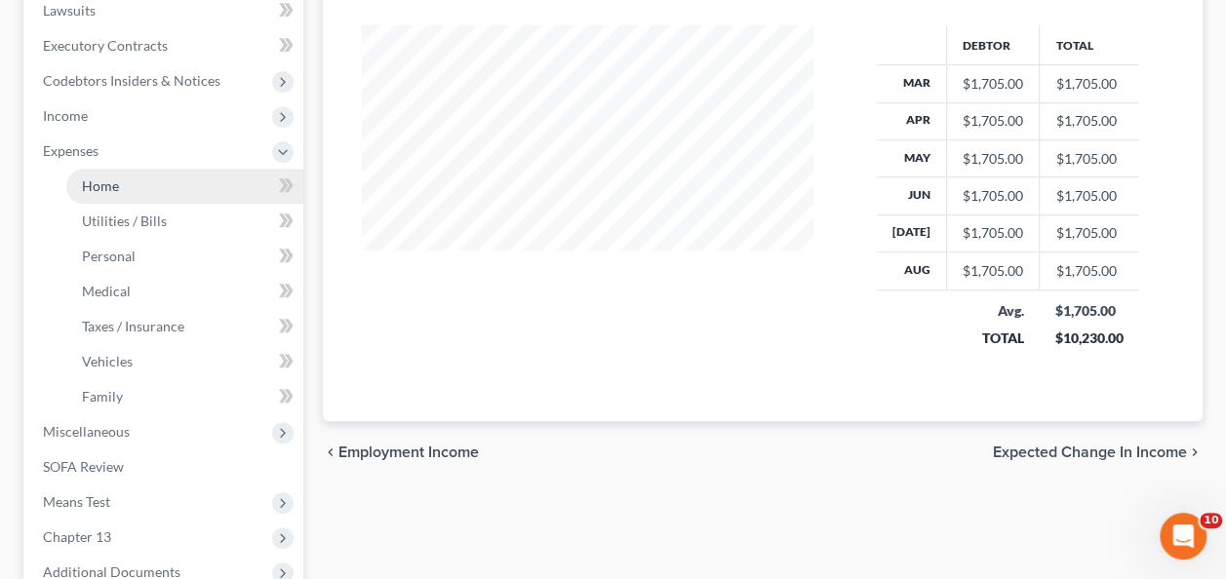
click at [96, 181] on span "Home" at bounding box center [100, 185] width 37 height 17
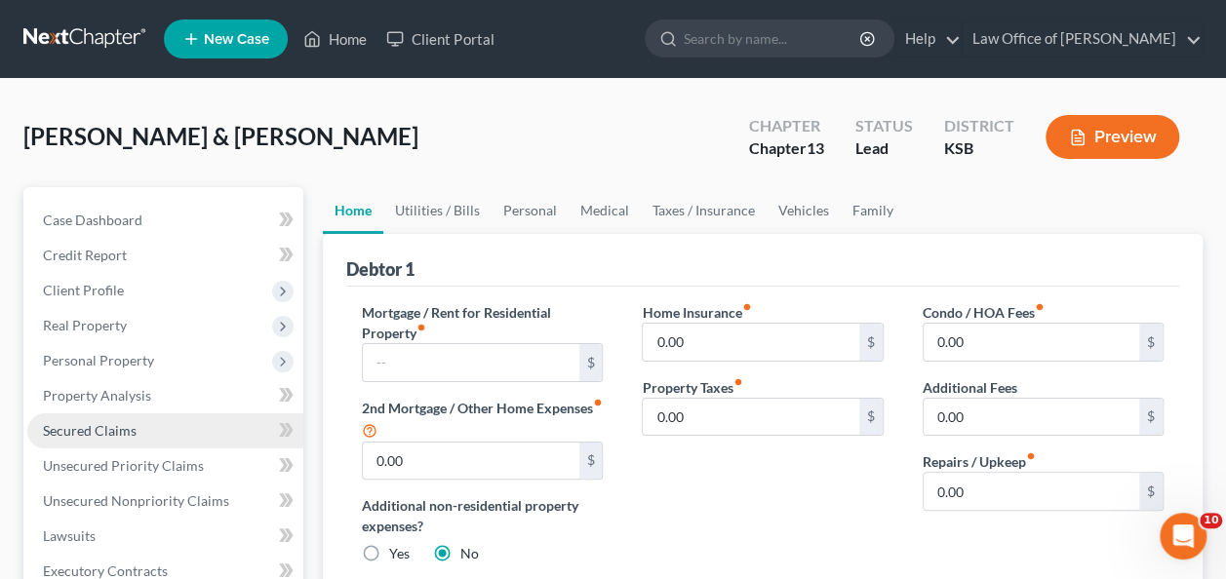
click at [77, 429] on span "Secured Claims" at bounding box center [90, 430] width 94 height 17
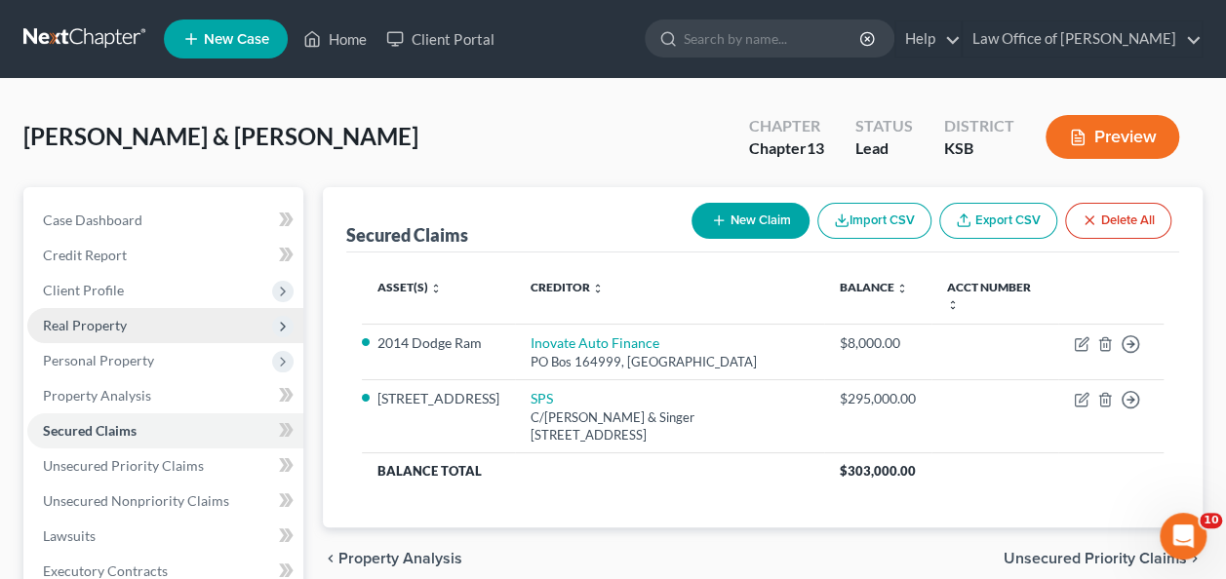
click at [86, 327] on span "Real Property" at bounding box center [85, 325] width 84 height 17
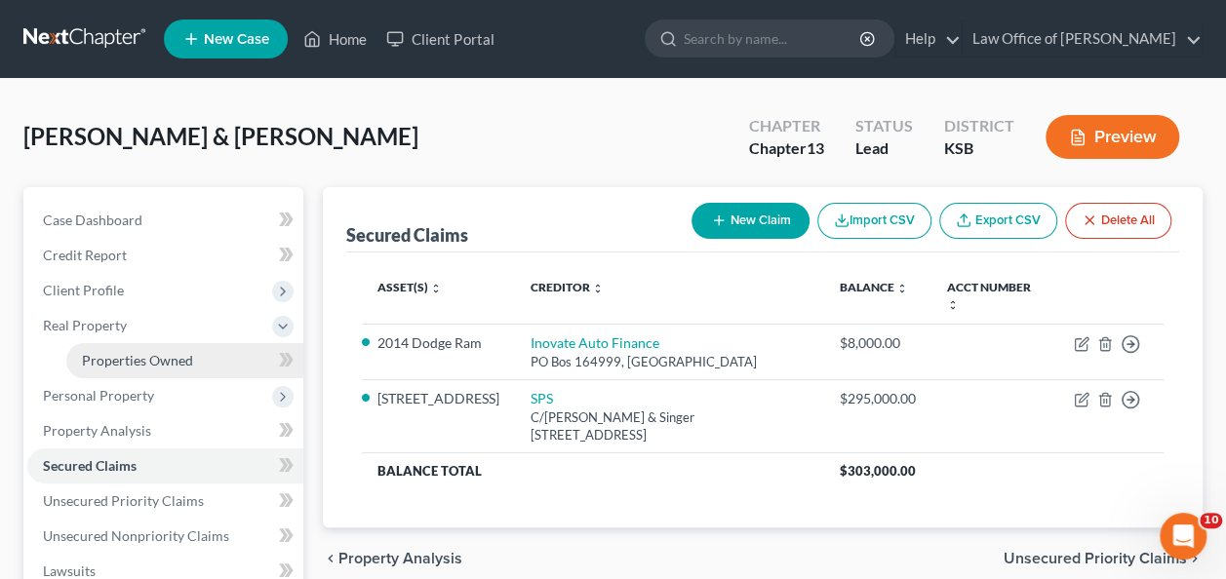
click at [111, 357] on span "Properties Owned" at bounding box center [137, 360] width 111 height 17
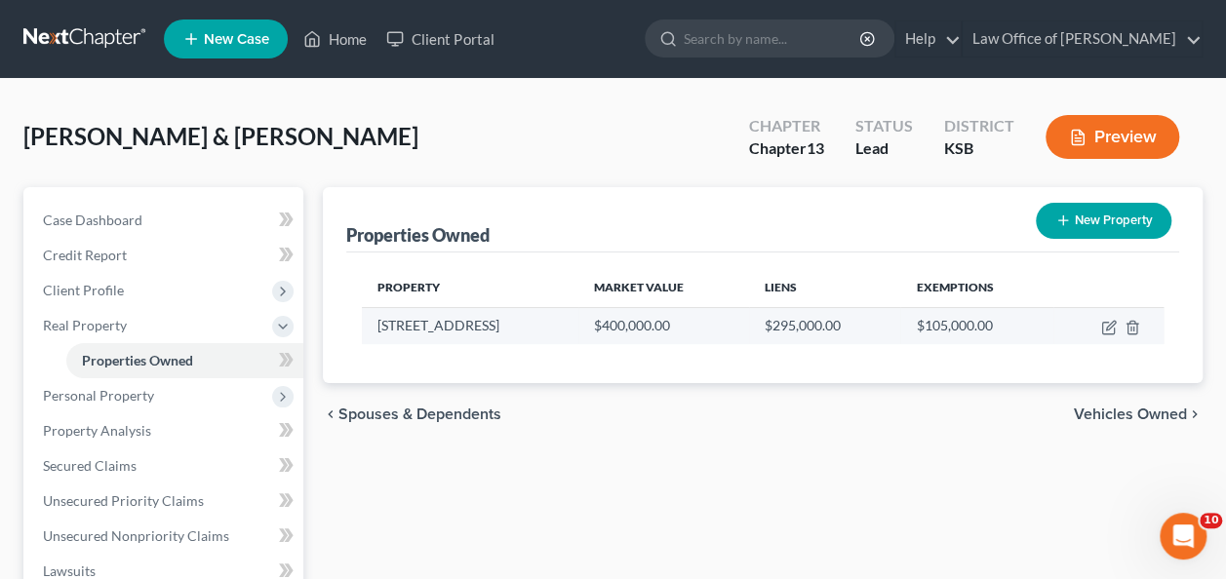
click at [468, 328] on td "[STREET_ADDRESS]" at bounding box center [470, 325] width 216 height 37
click at [1110, 330] on icon "button" at bounding box center [1109, 328] width 16 height 16
select select "17"
select select "45"
select select "2"
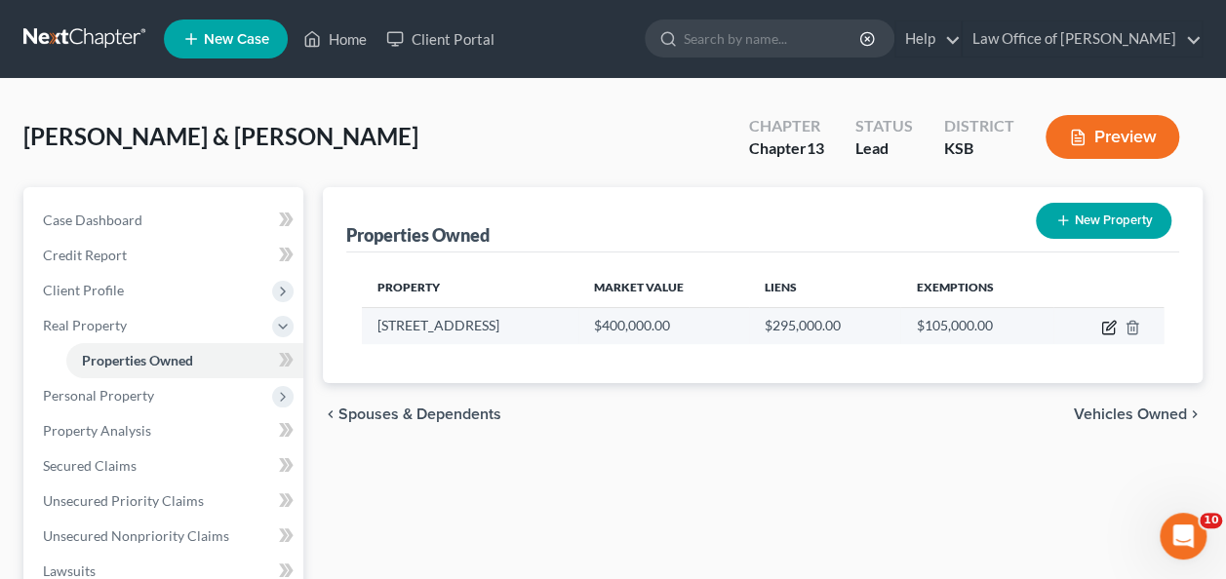
select select "0"
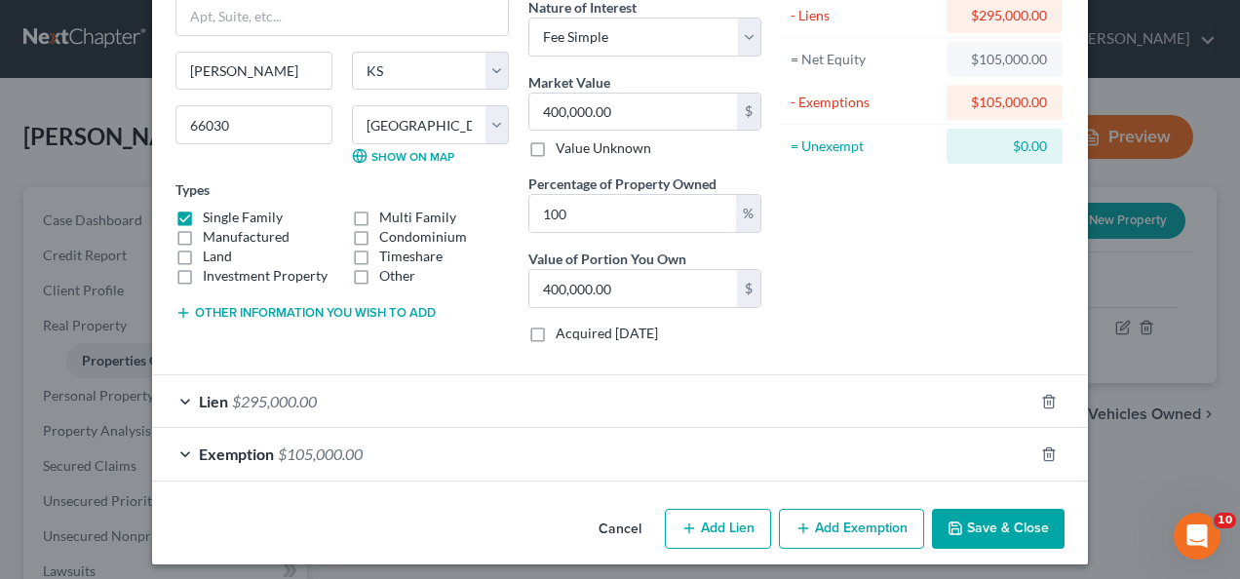
scroll to position [172, 0]
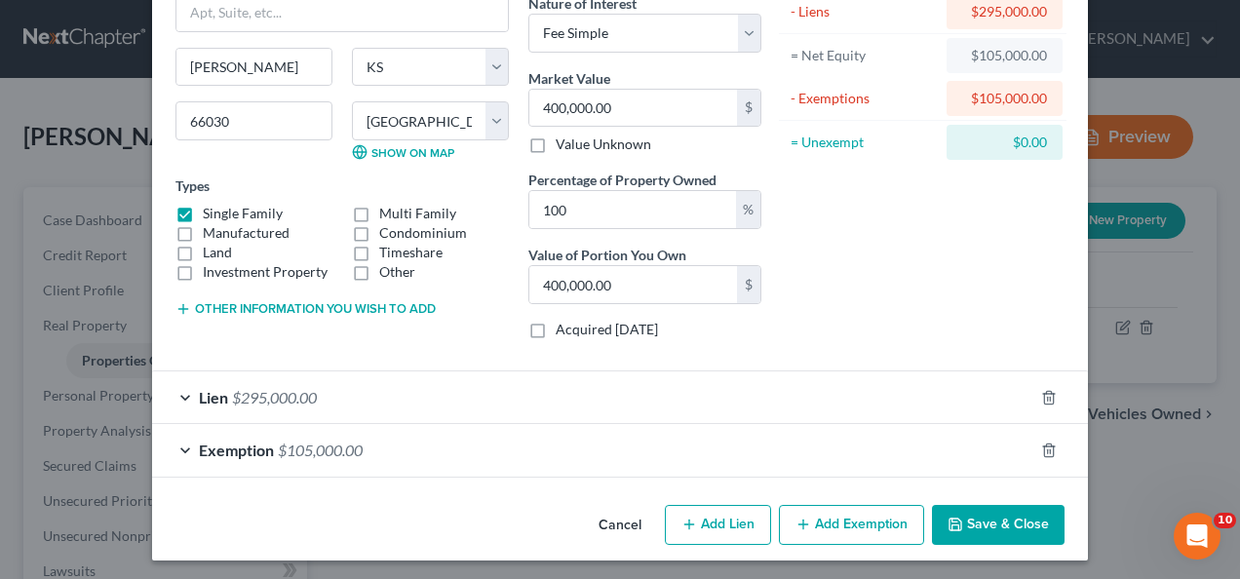
click at [179, 390] on div "Lien $295,000.00" at bounding box center [593, 398] width 882 height 52
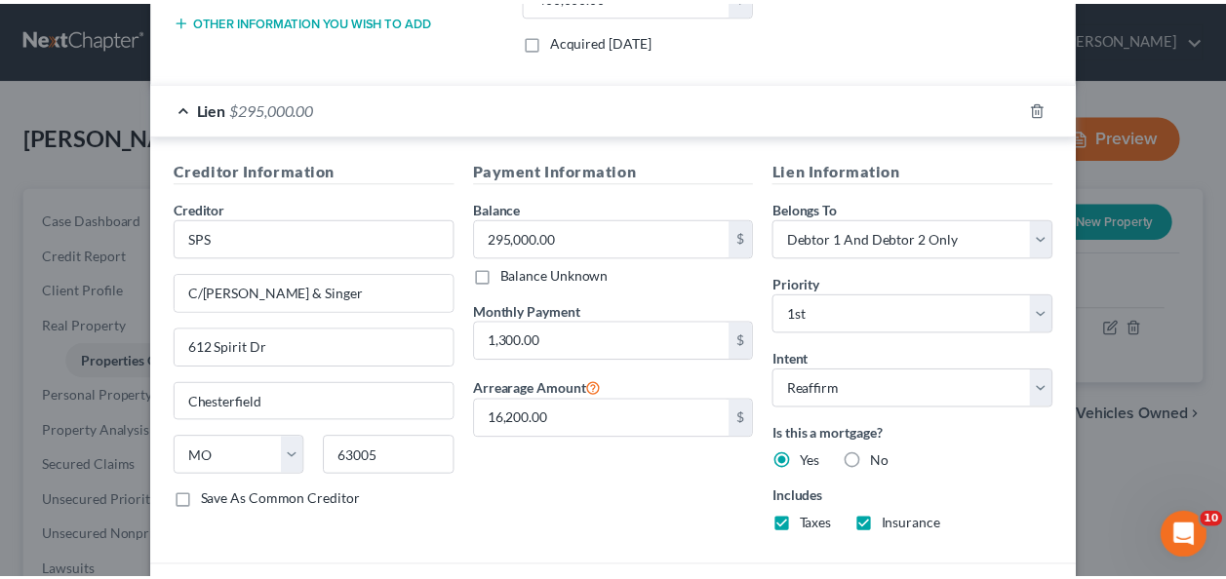
scroll to position [601, 0]
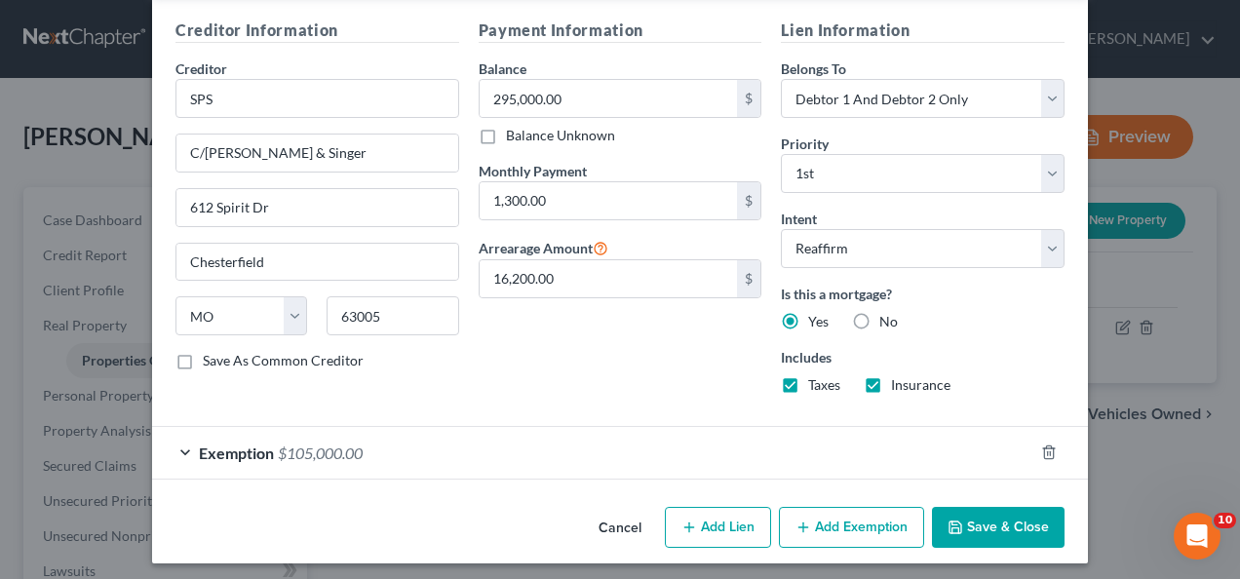
click at [999, 521] on button "Save & Close" at bounding box center [998, 527] width 133 height 41
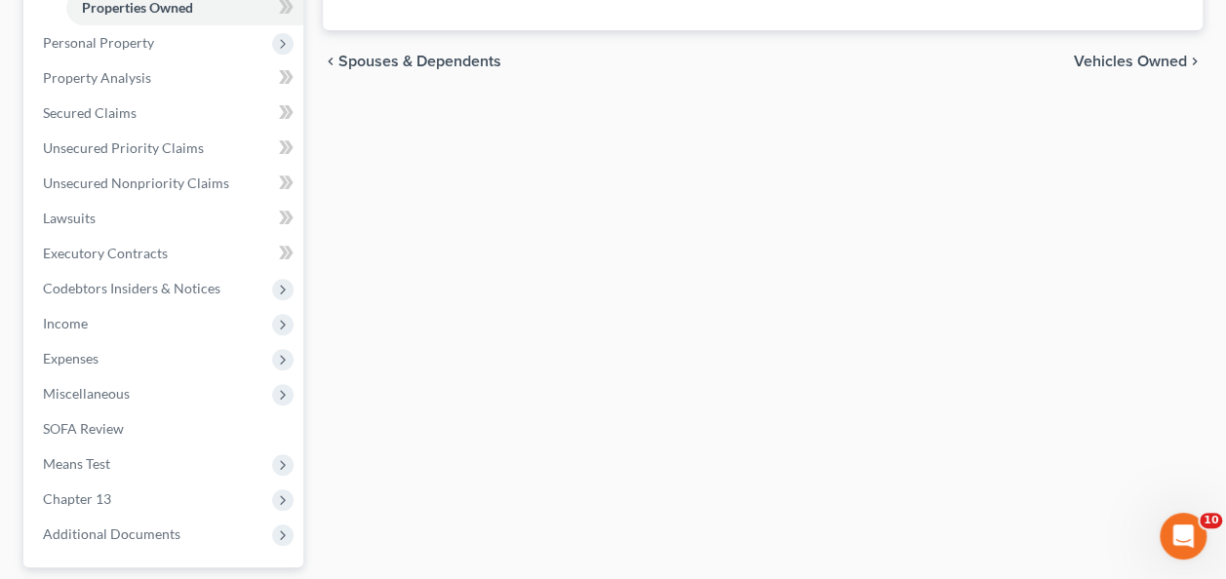
scroll to position [355, 0]
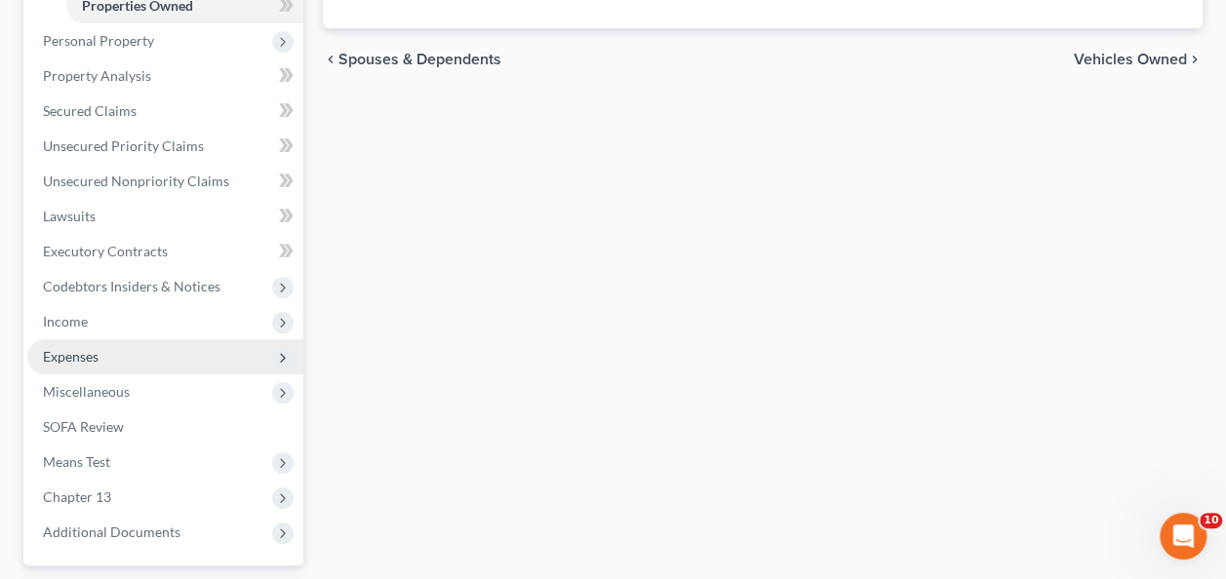
click at [72, 357] on span "Expenses" at bounding box center [71, 356] width 56 height 17
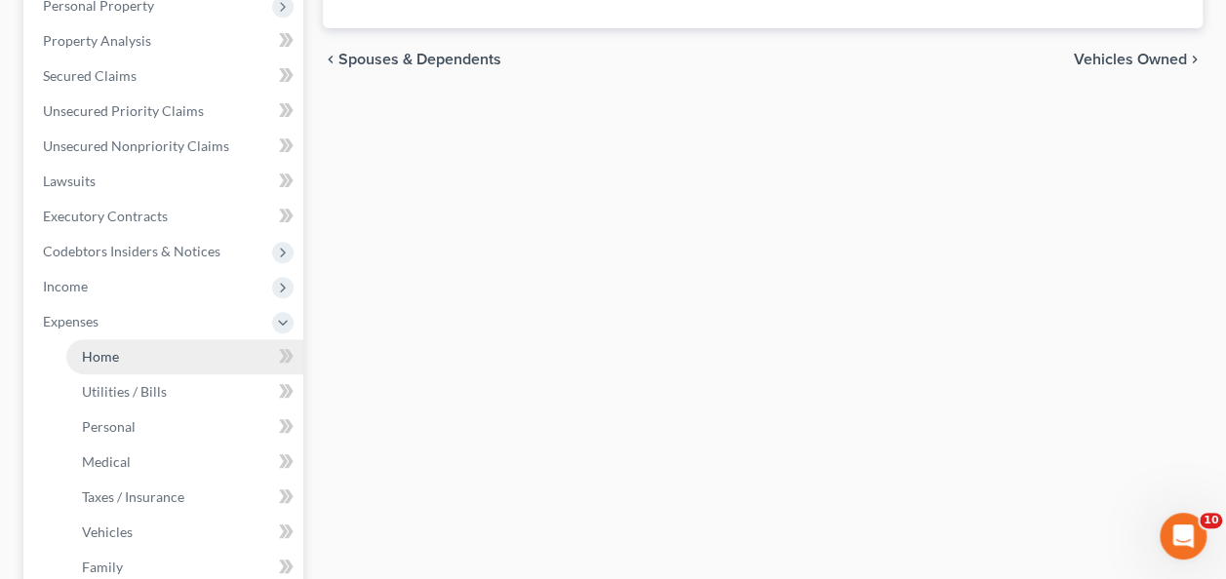
click at [99, 355] on span "Home" at bounding box center [100, 356] width 37 height 17
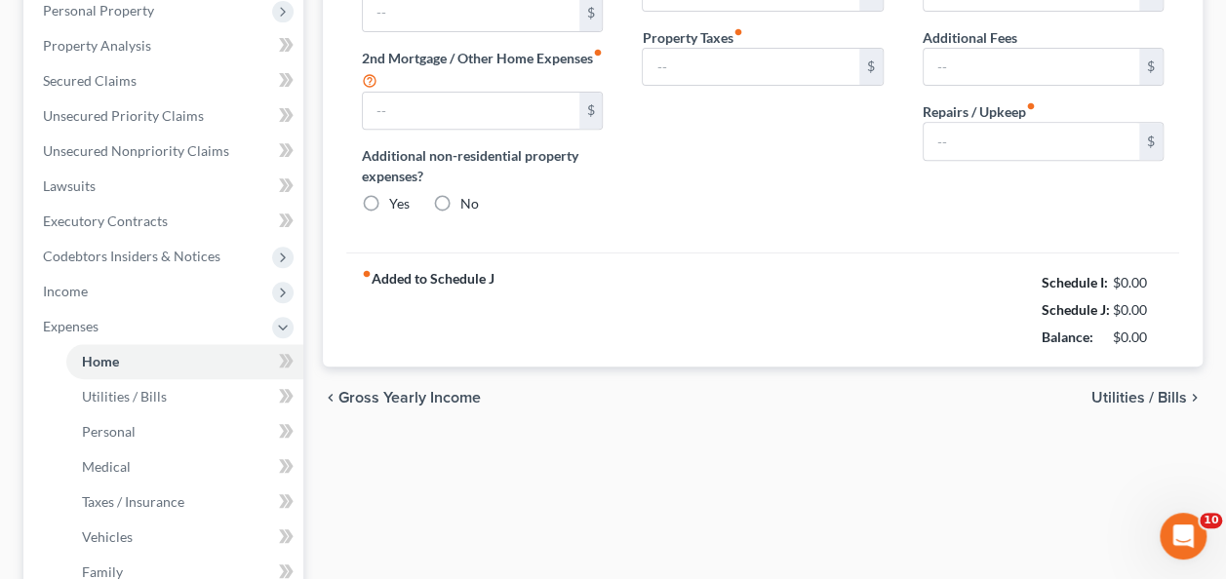
type input "0.00"
radio input "true"
type input "0.00"
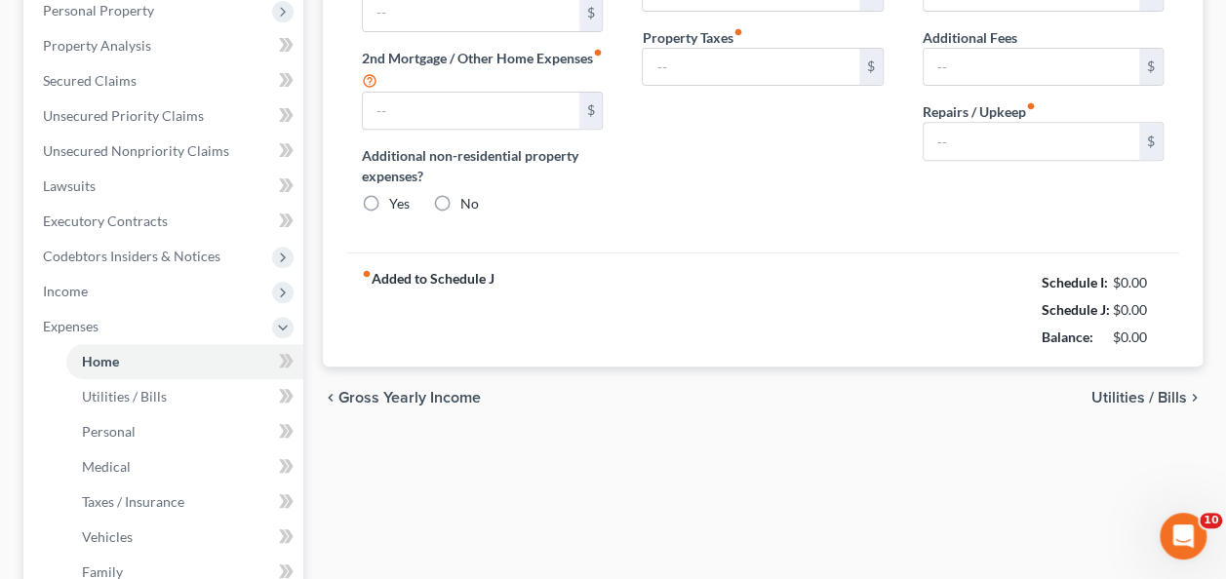
type input "0.00"
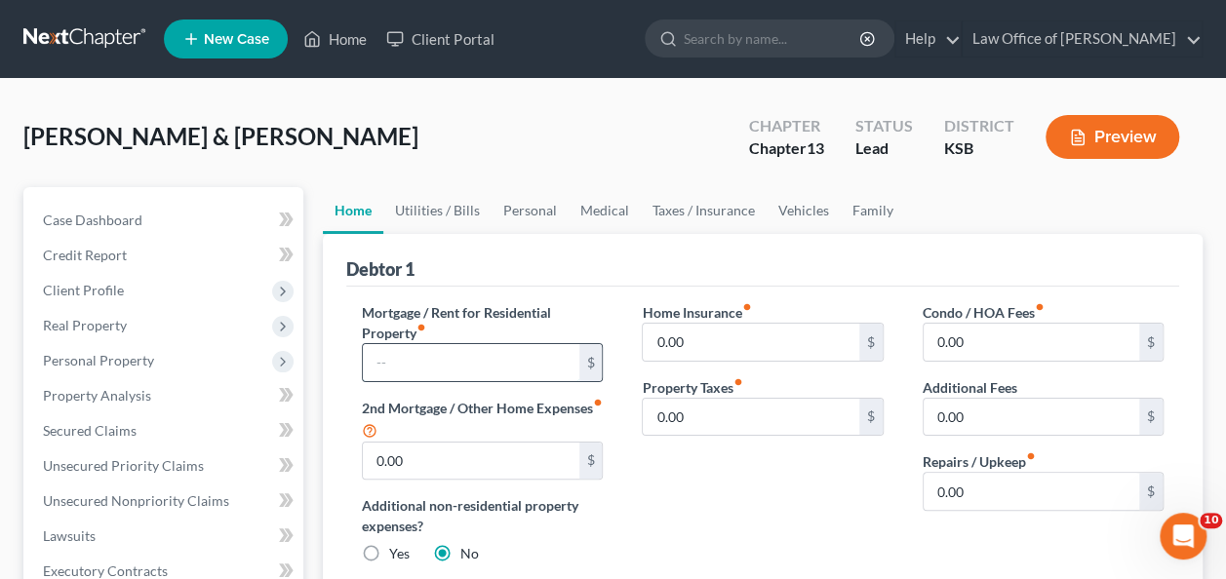
click at [519, 363] on input "text" at bounding box center [471, 362] width 216 height 37
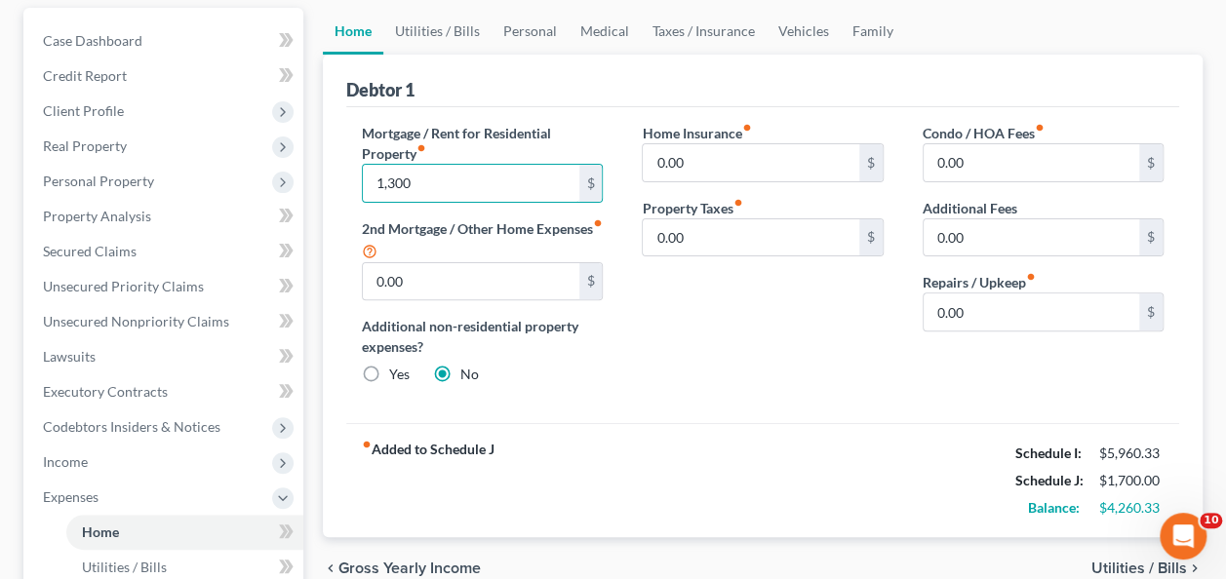
scroll to position [181, 0]
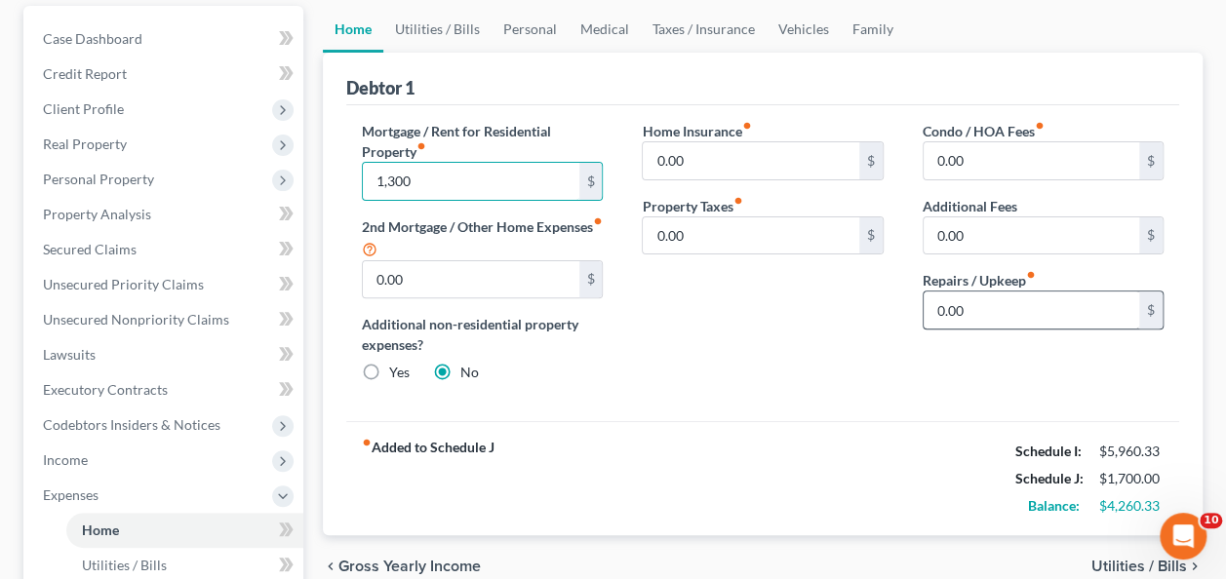
type input "1,300"
click at [1012, 304] on input "0.00" at bounding box center [1031, 310] width 216 height 37
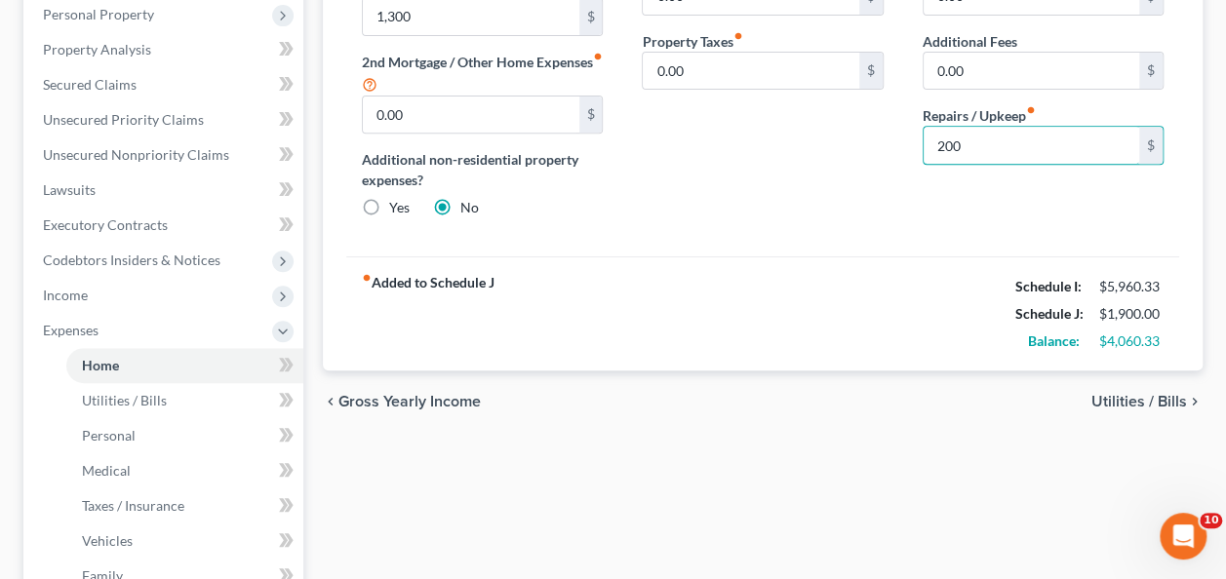
scroll to position [347, 0]
type input "200"
click at [1133, 394] on span "Utilities / Bills" at bounding box center [1139, 401] width 96 height 16
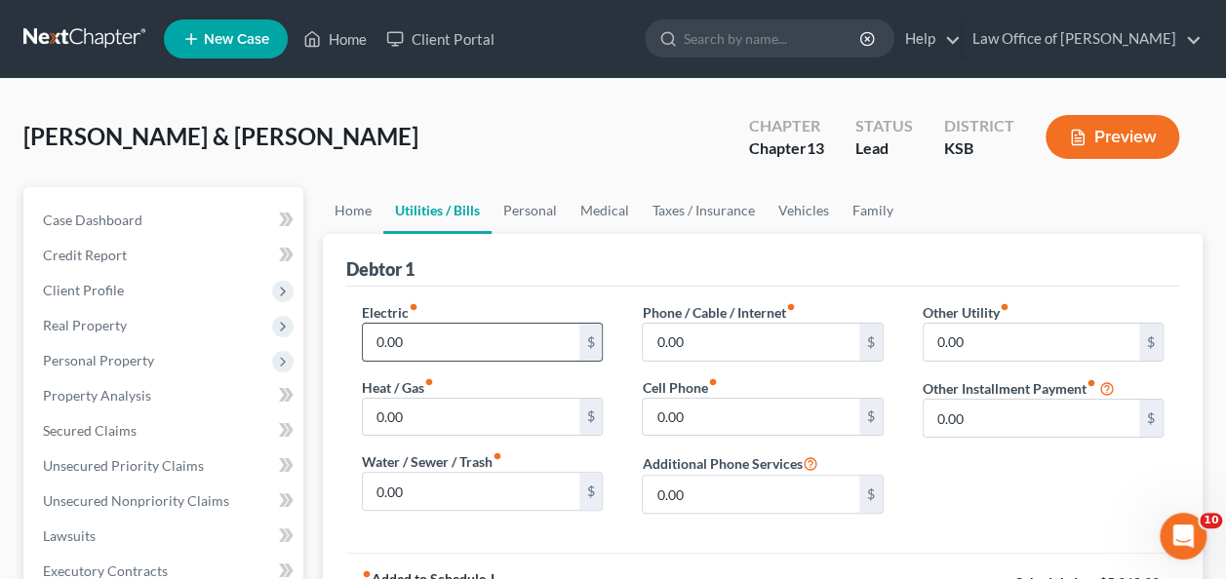
click at [504, 347] on input "0.00" at bounding box center [471, 342] width 216 height 37
type input "250.00"
type input "100"
type input "100.00"
type input "2"
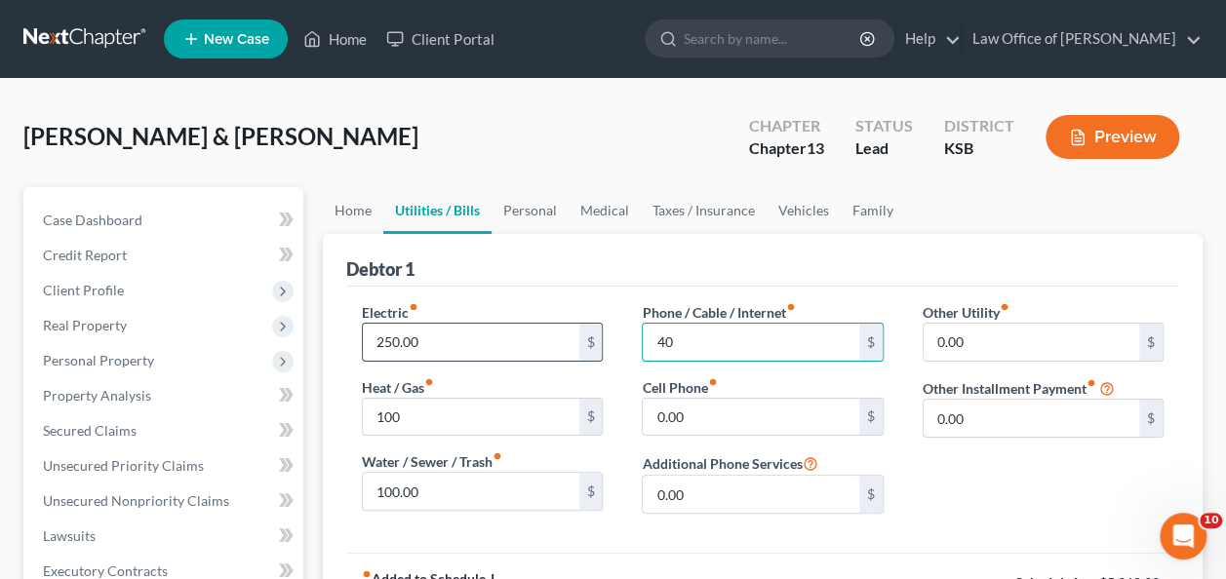
type input "4"
type input "2"
type input "300"
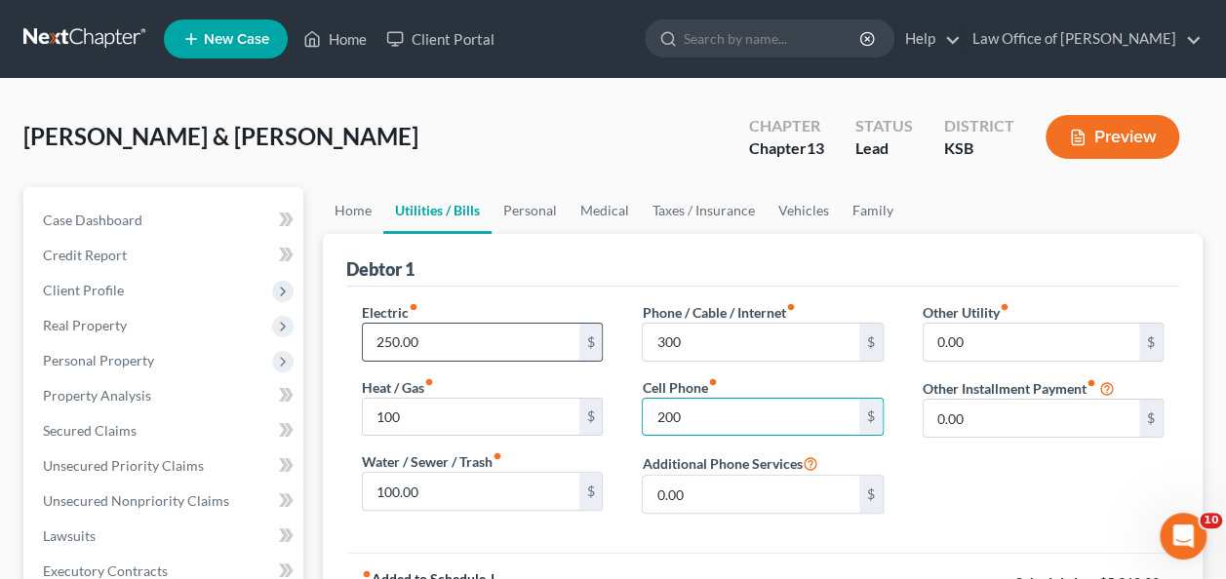
type input "200.00"
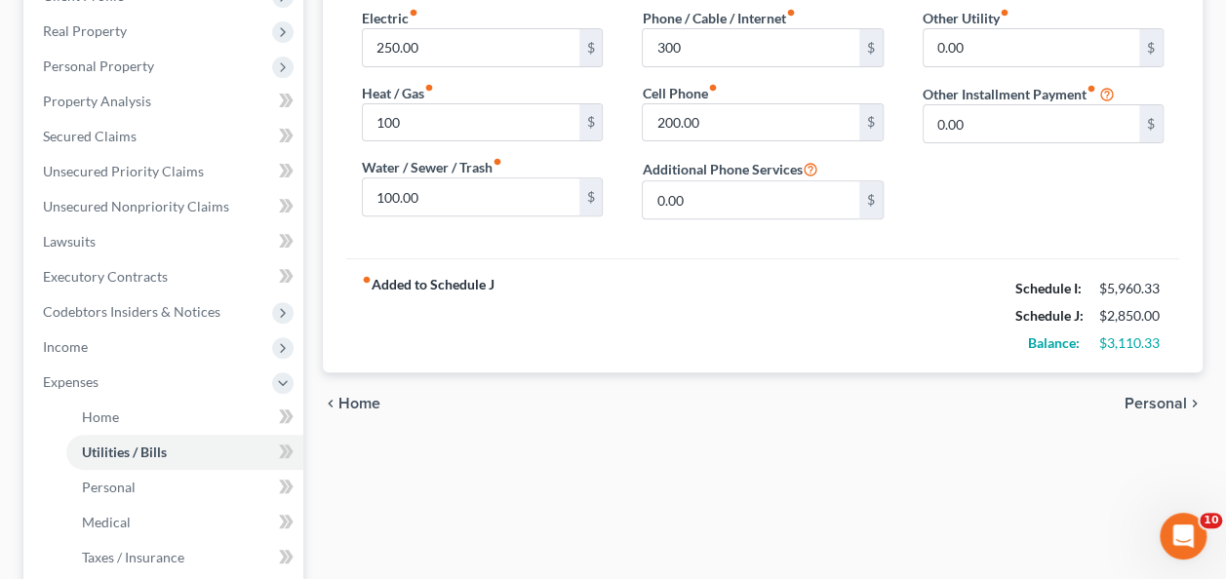
scroll to position [306, 0]
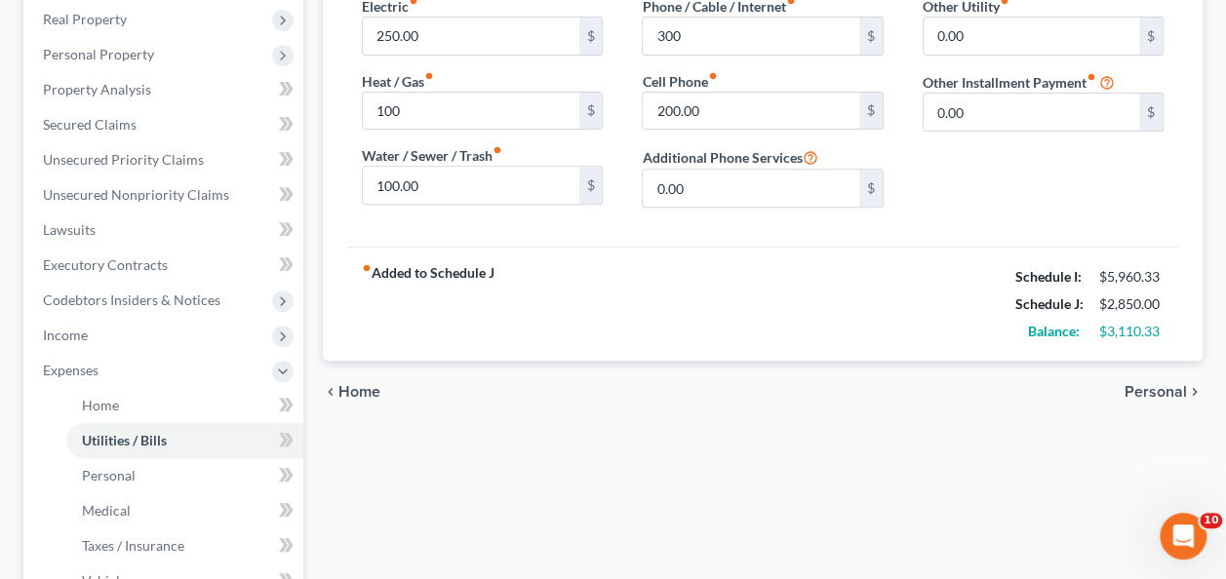
click at [1148, 387] on span "Personal" at bounding box center [1155, 392] width 62 height 16
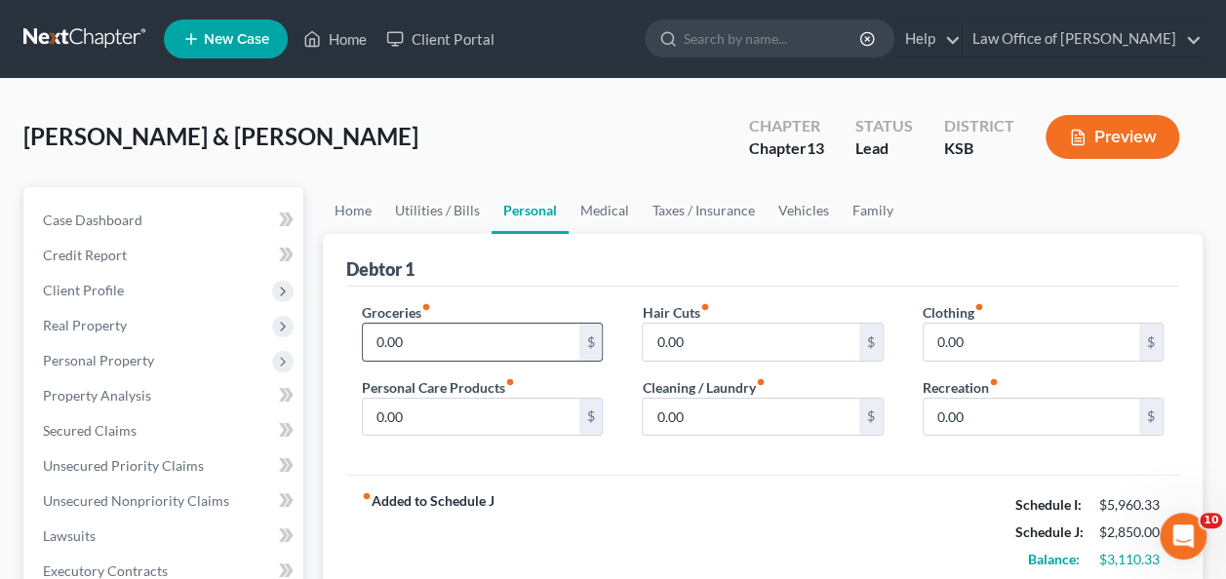
click at [529, 335] on input "0.00" at bounding box center [471, 342] width 216 height 37
type input "600.00"
type input "100"
type input "4"
type input "50"
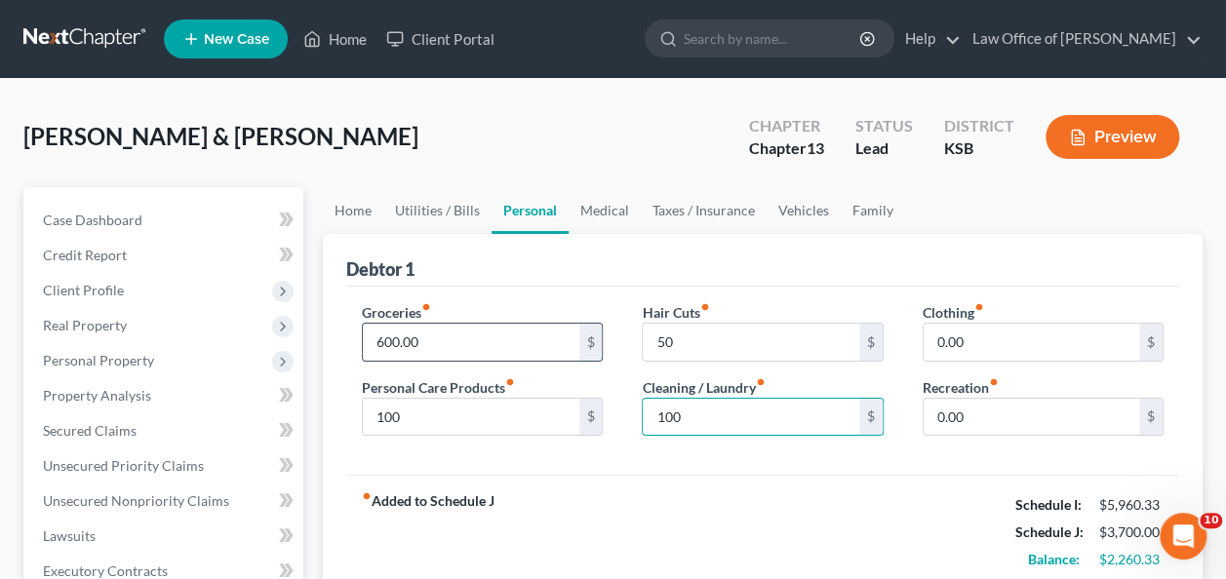
type input "100.00"
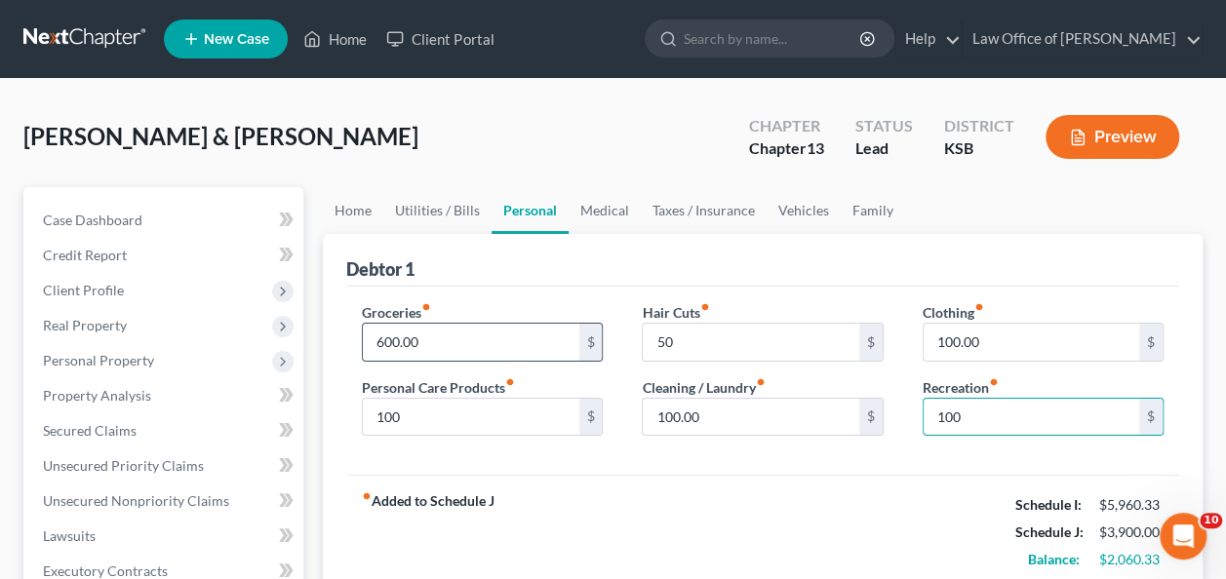
type input "100"
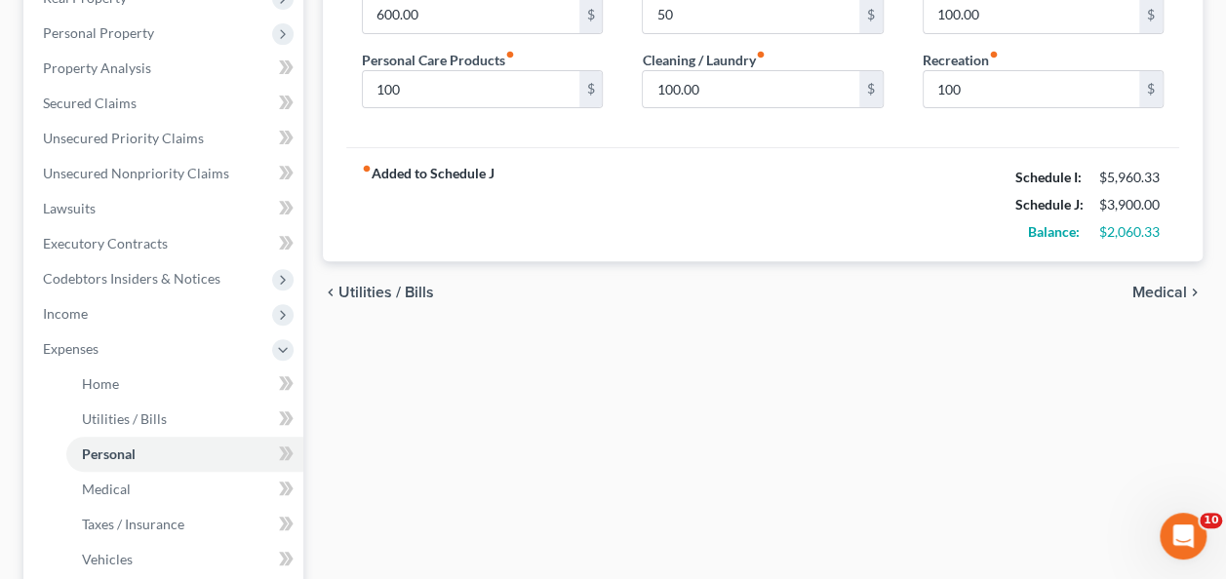
click at [1151, 295] on span "Medical" at bounding box center [1159, 293] width 55 height 16
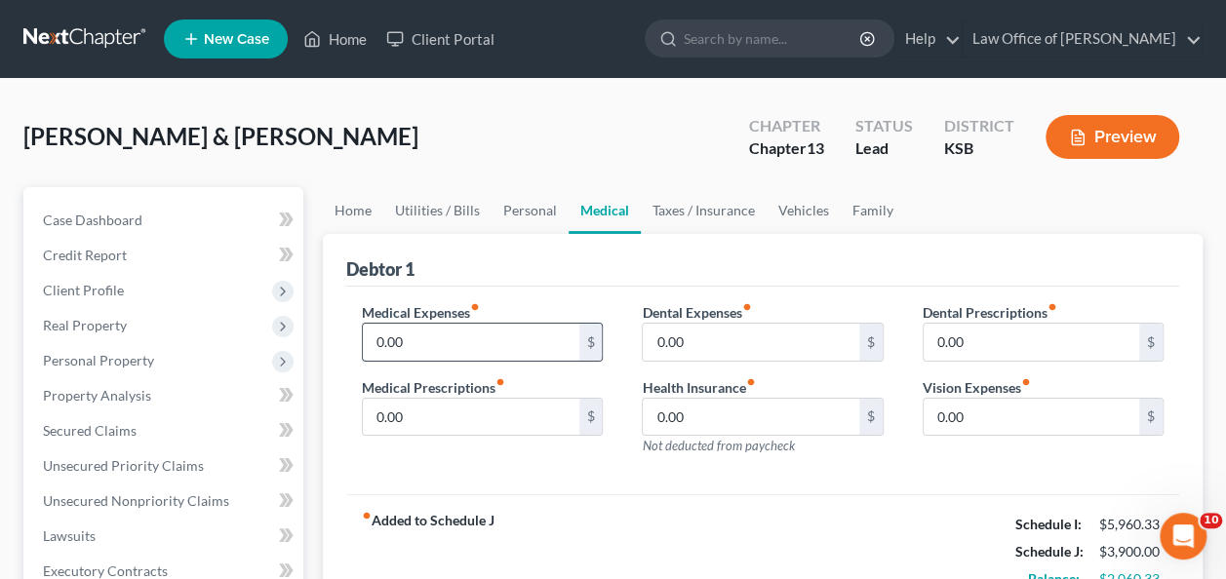
click at [476, 340] on input "0.00" at bounding box center [471, 342] width 216 height 37
type input "100.00"
type input "50"
type input "100"
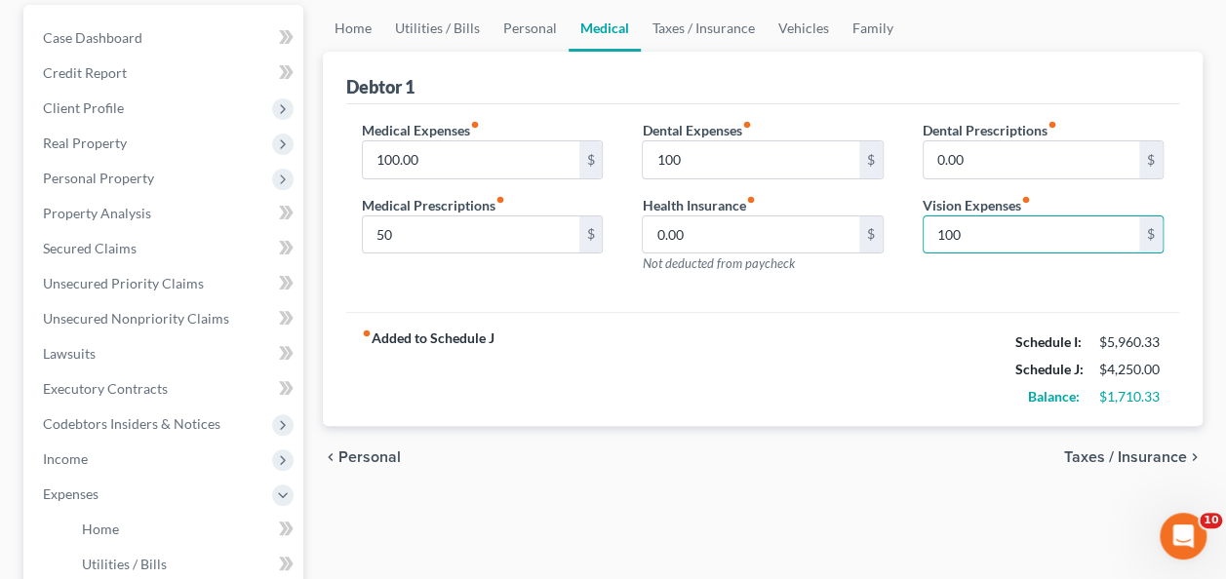
scroll to position [181, 0]
type input "100"
click at [1094, 451] on span "Taxes / Insurance" at bounding box center [1125, 459] width 123 height 16
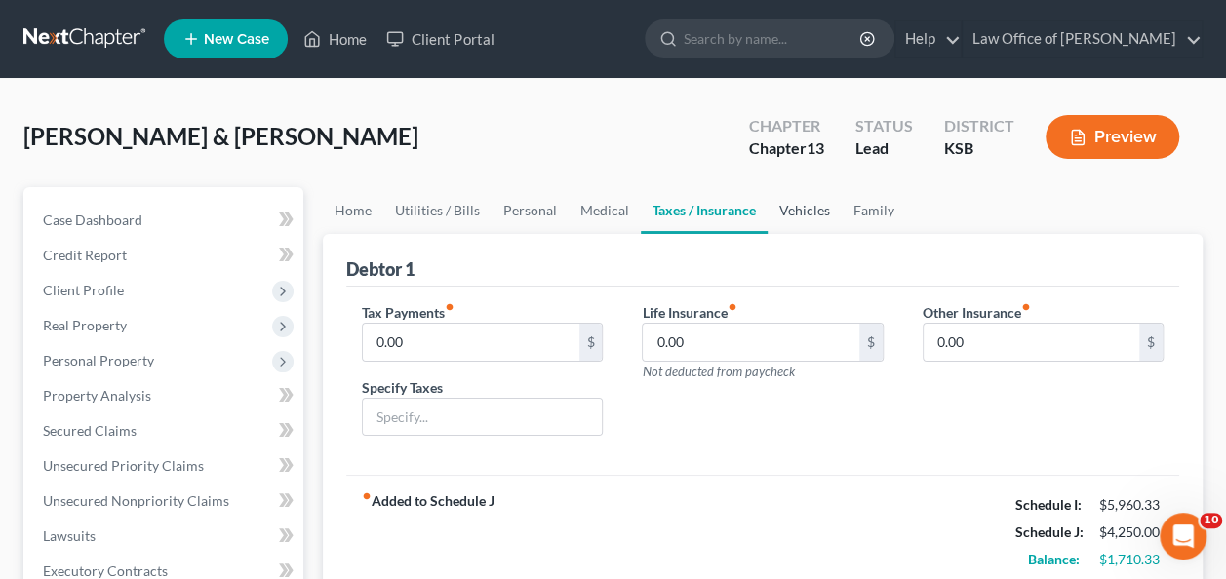
click at [795, 212] on link "Vehicles" at bounding box center [804, 210] width 74 height 47
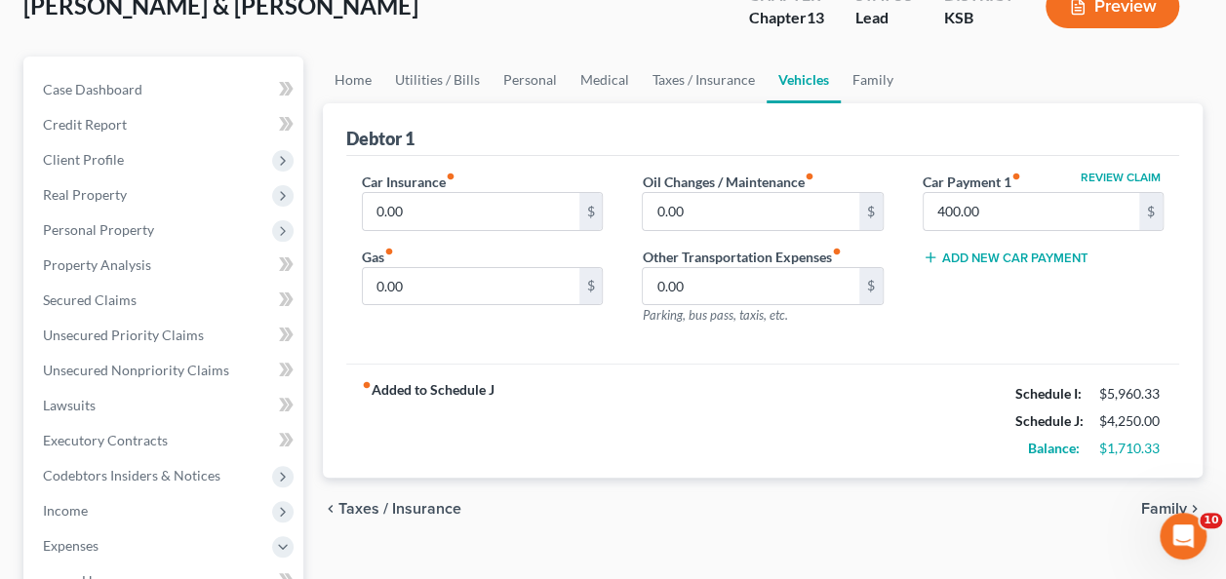
scroll to position [135, 0]
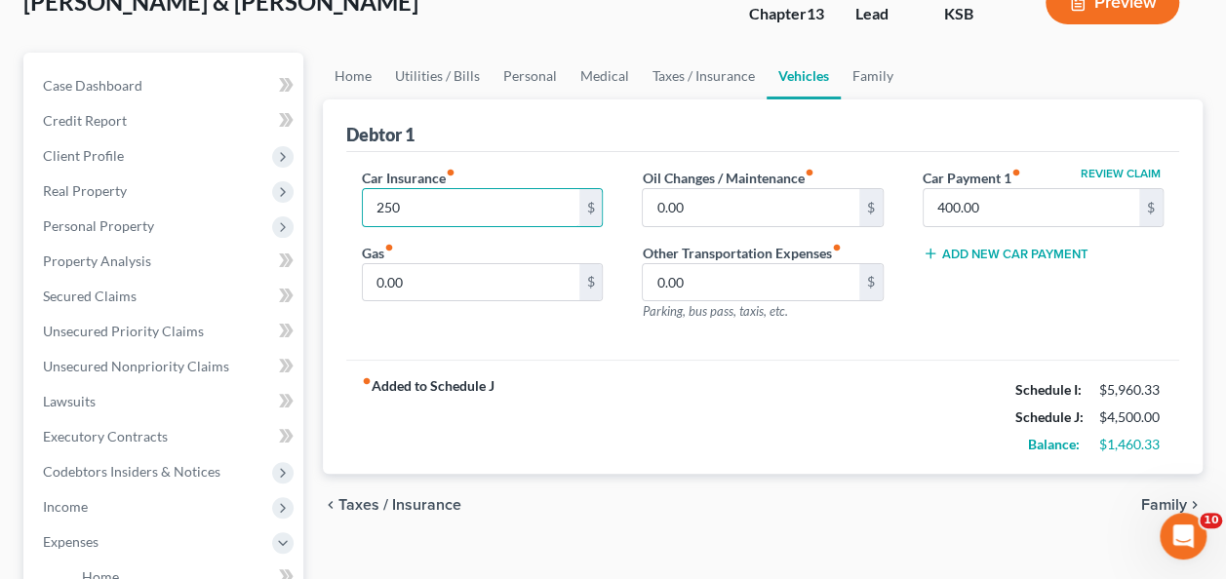
type input "250"
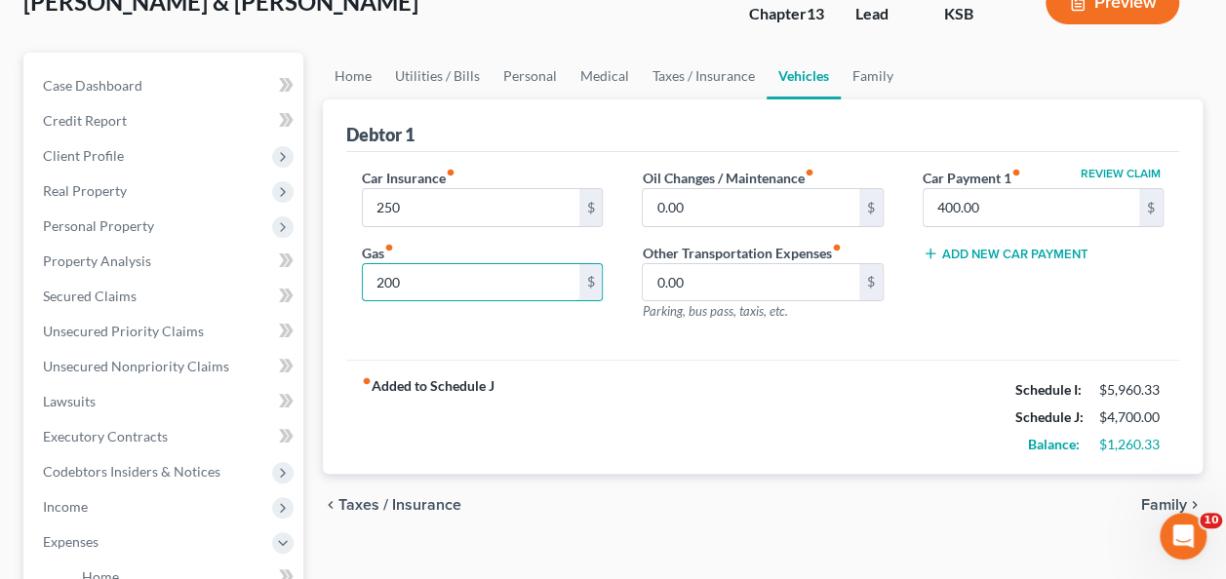
type input "200"
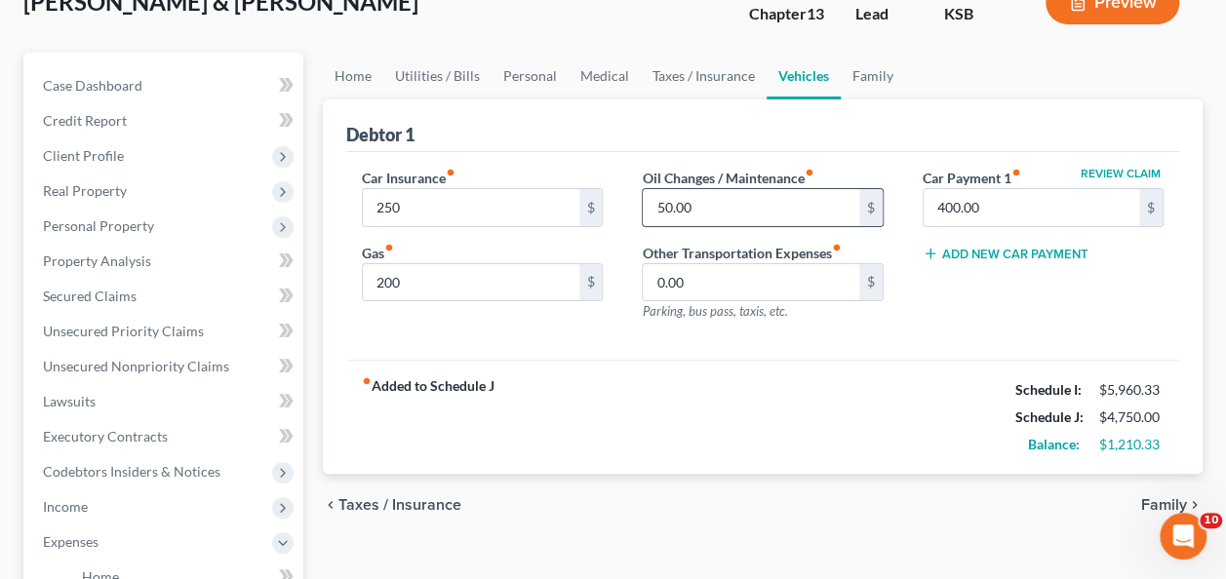
click at [779, 195] on input "50.00" at bounding box center [751, 207] width 216 height 37
type input "100"
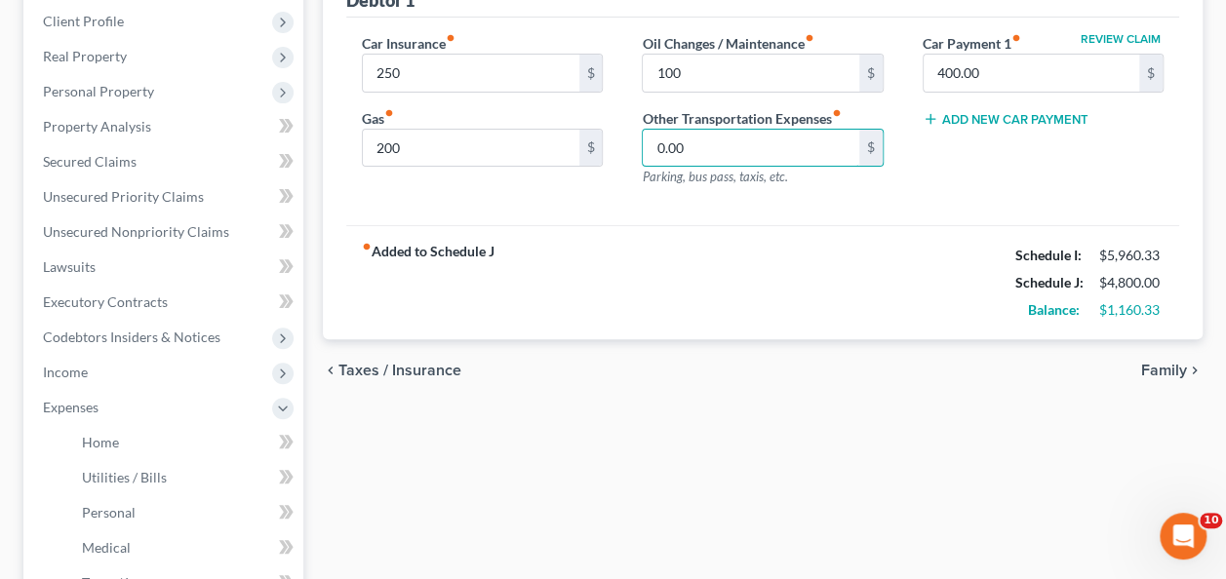
scroll to position [275, 0]
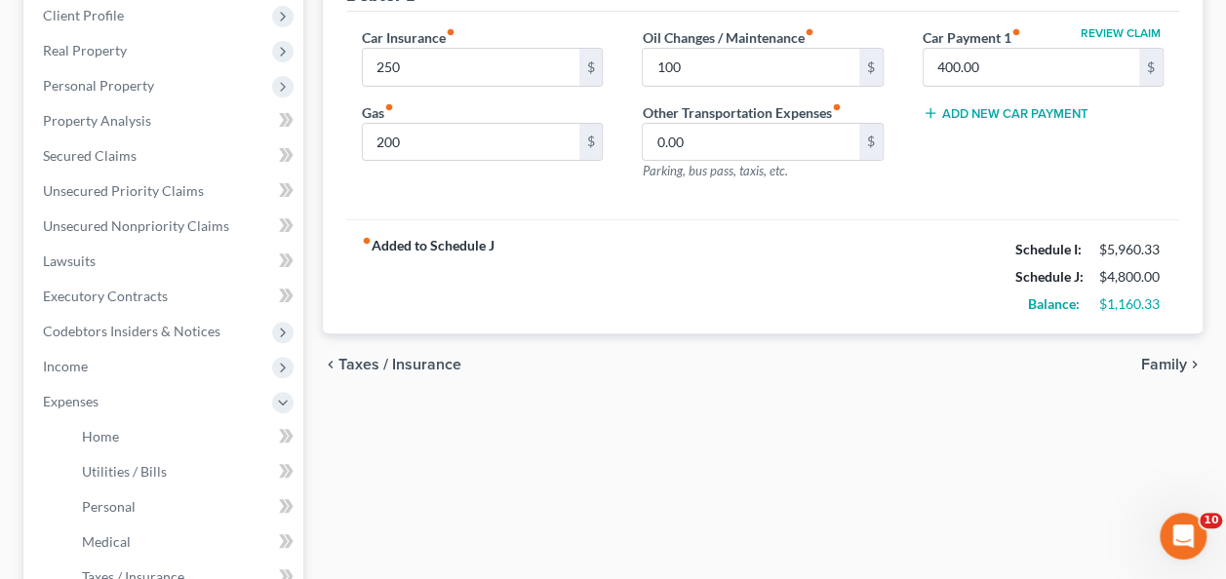
click at [1164, 362] on span "Family" at bounding box center [1164, 365] width 46 height 16
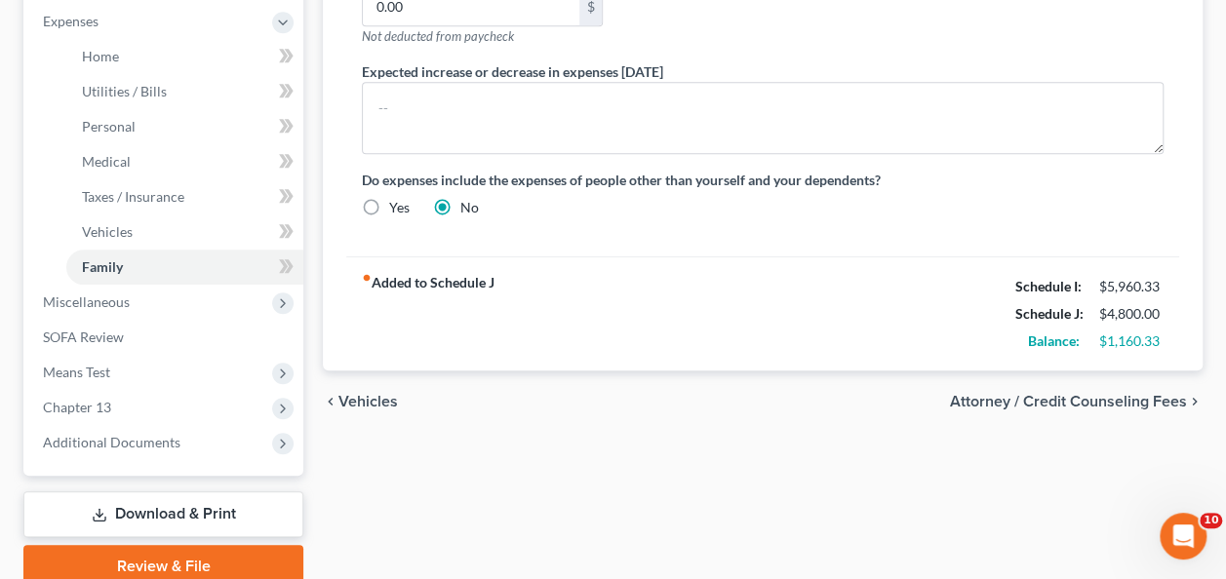
scroll to position [657, 0]
click at [994, 394] on span "Attorney / Credit Counseling Fees" at bounding box center [1068, 400] width 237 height 16
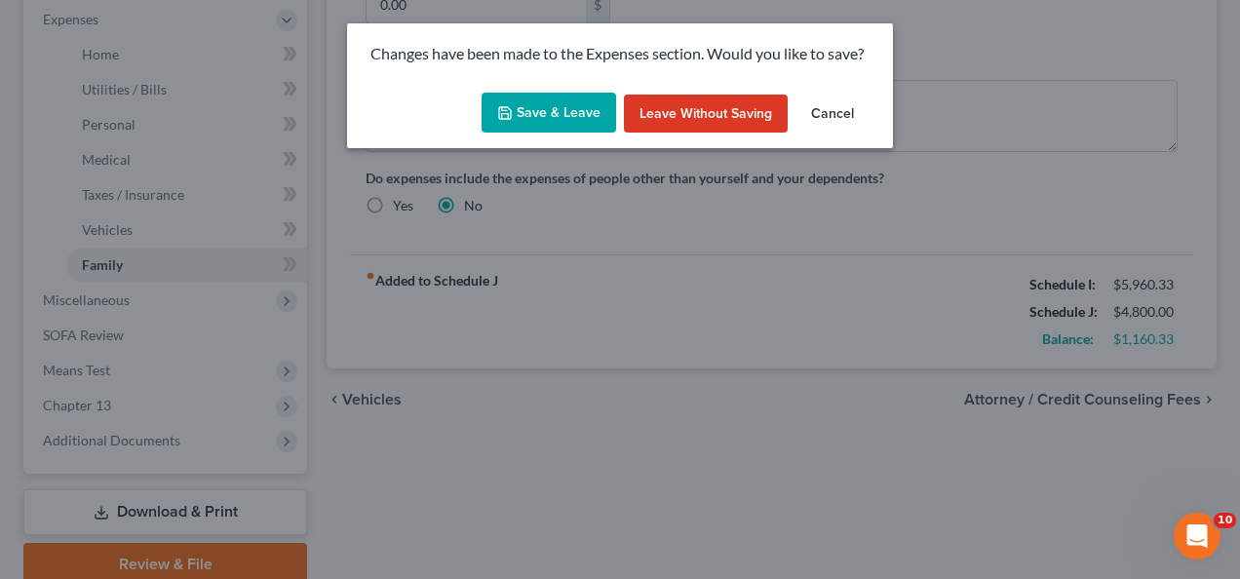
drag, startPoint x: 530, startPoint y: 101, endPoint x: 718, endPoint y: 281, distance: 259.3
click at [530, 102] on button "Save & Leave" at bounding box center [549, 113] width 135 height 41
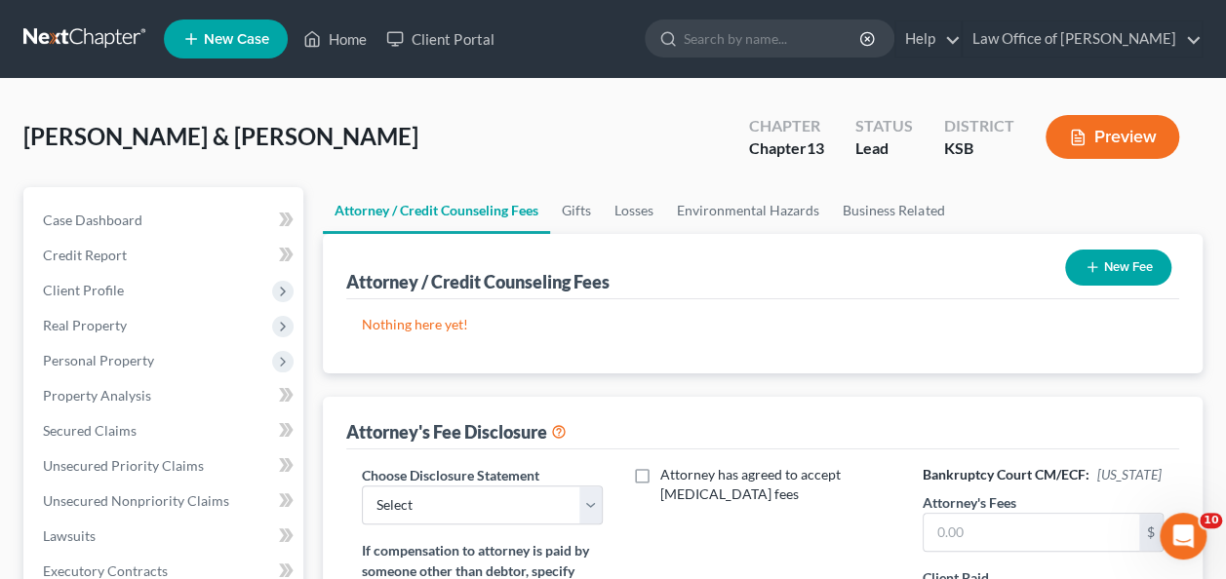
click at [1119, 263] on button "New Fee" at bounding box center [1118, 268] width 106 height 36
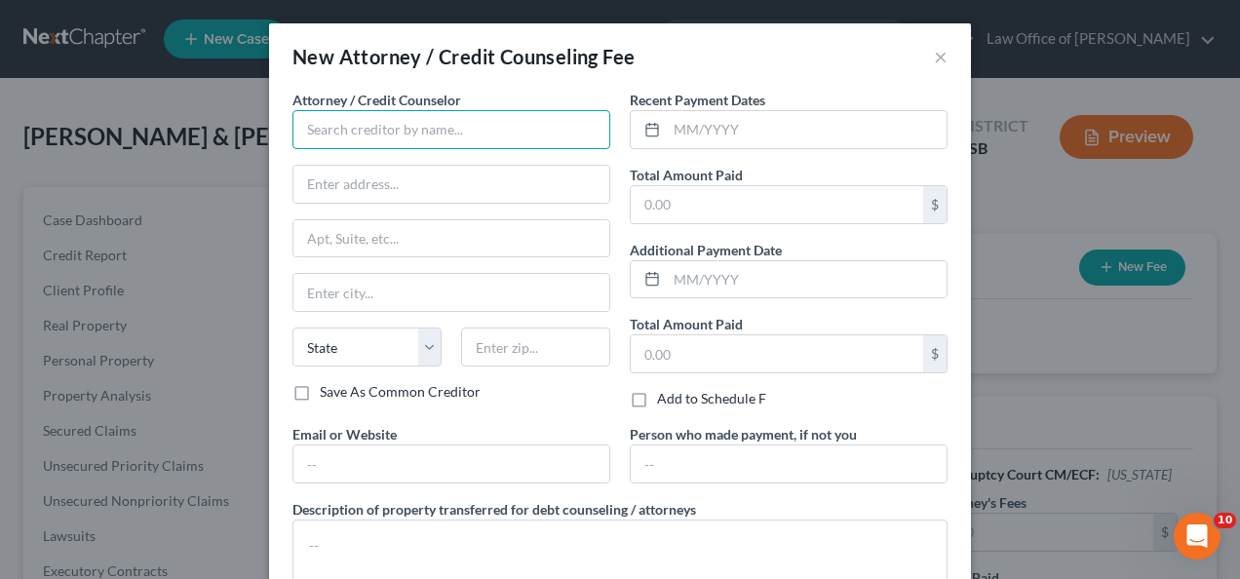
click at [534, 134] on input "text" at bounding box center [452, 129] width 318 height 39
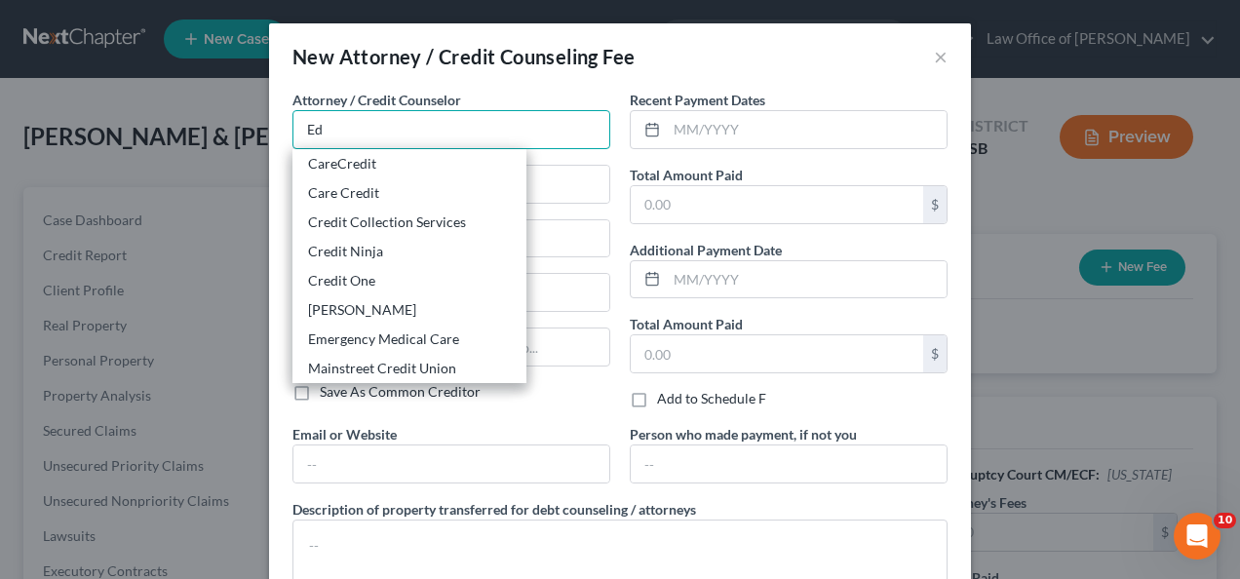
type input "[PERSON_NAME]"
type input "709 N Mulberry"
type input "[GEOGRAPHIC_DATA]"
select select "17"
type input "66067"
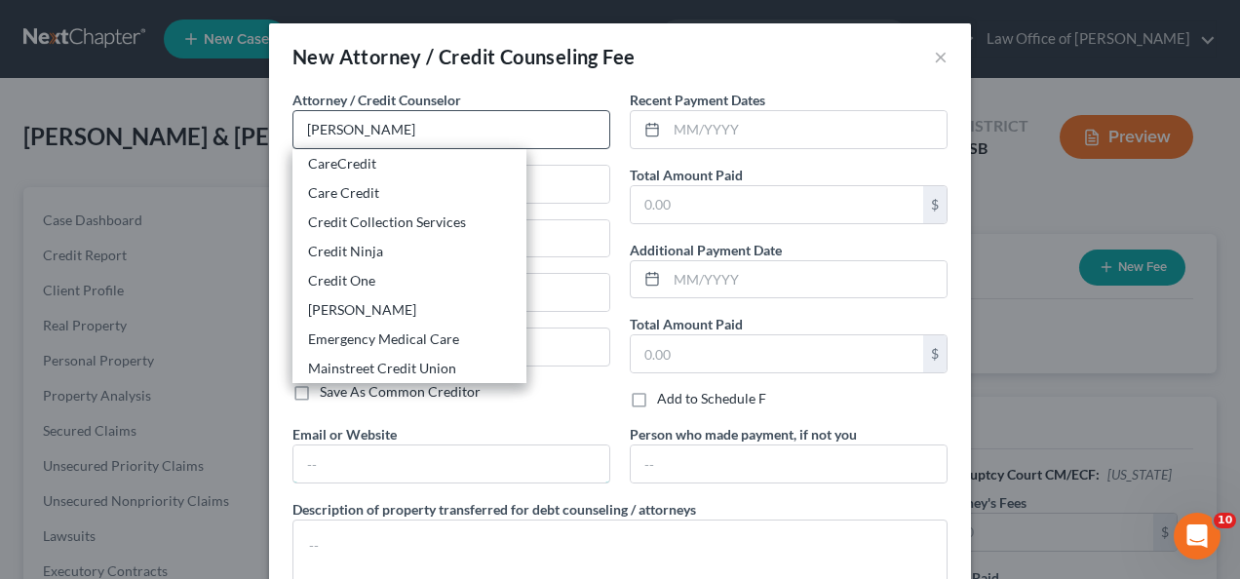
type input "[EMAIL_ADDRESS][DOMAIN_NAME]"
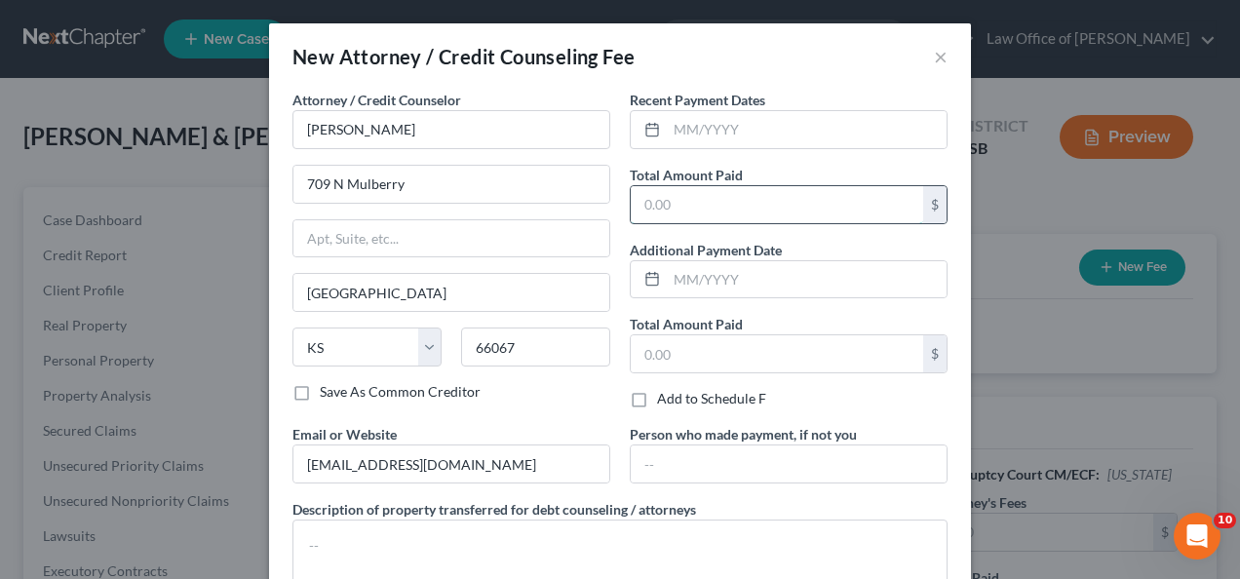
click at [770, 205] on input "text" at bounding box center [777, 204] width 293 height 37
type input "1,200"
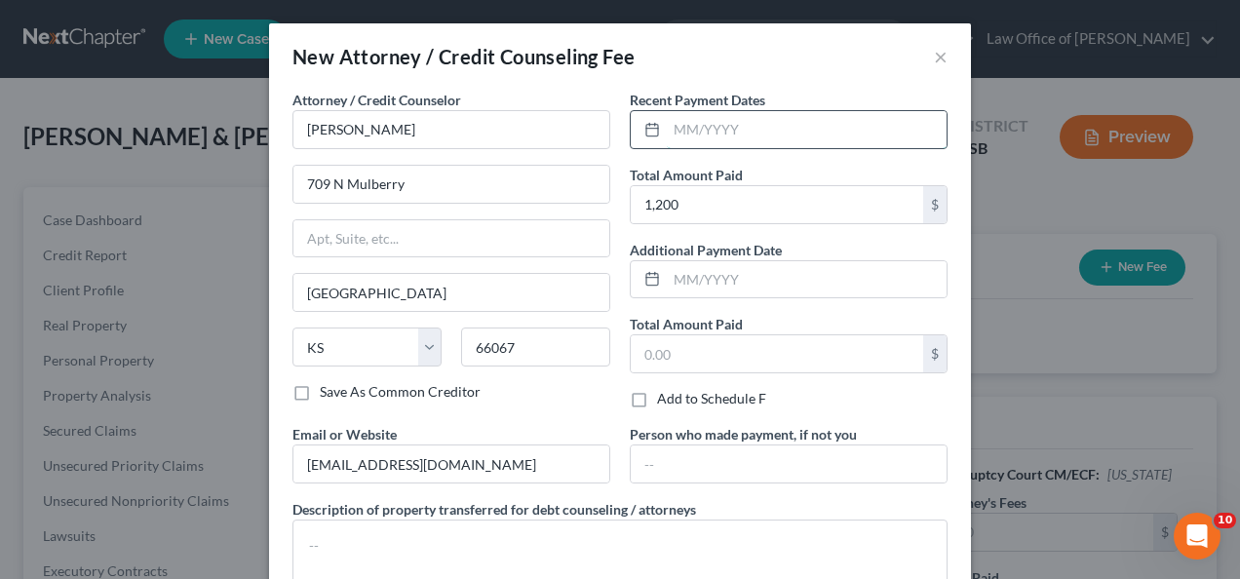
click at [766, 129] on input "text" at bounding box center [807, 129] width 280 height 37
type input "07/2025"
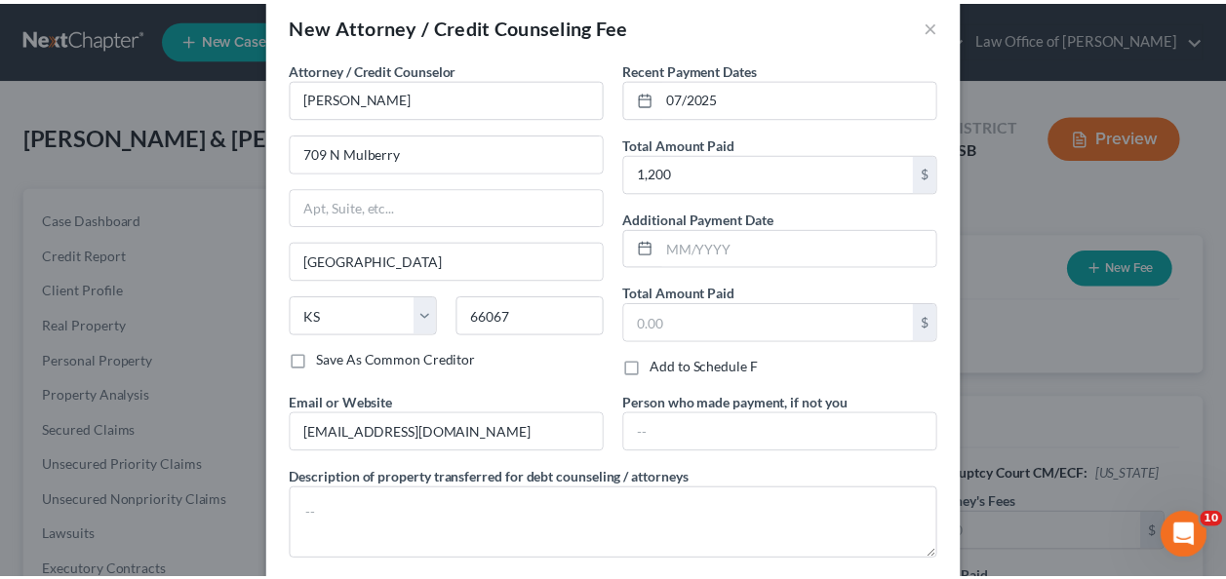
scroll to position [131, 0]
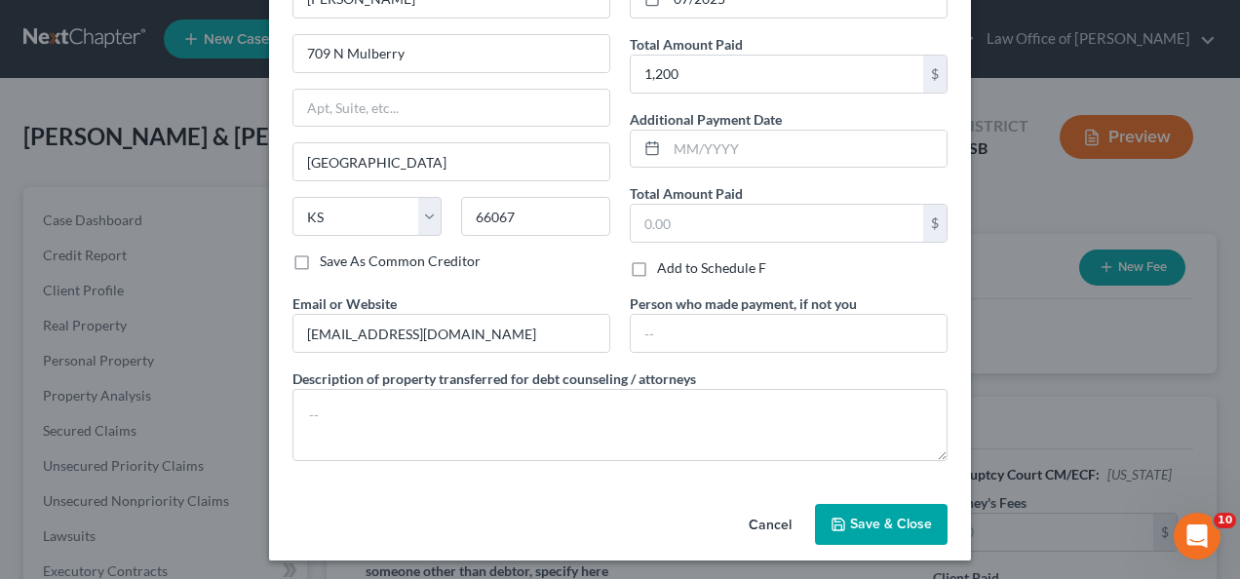
click at [899, 520] on span "Save & Close" at bounding box center [891, 524] width 82 height 17
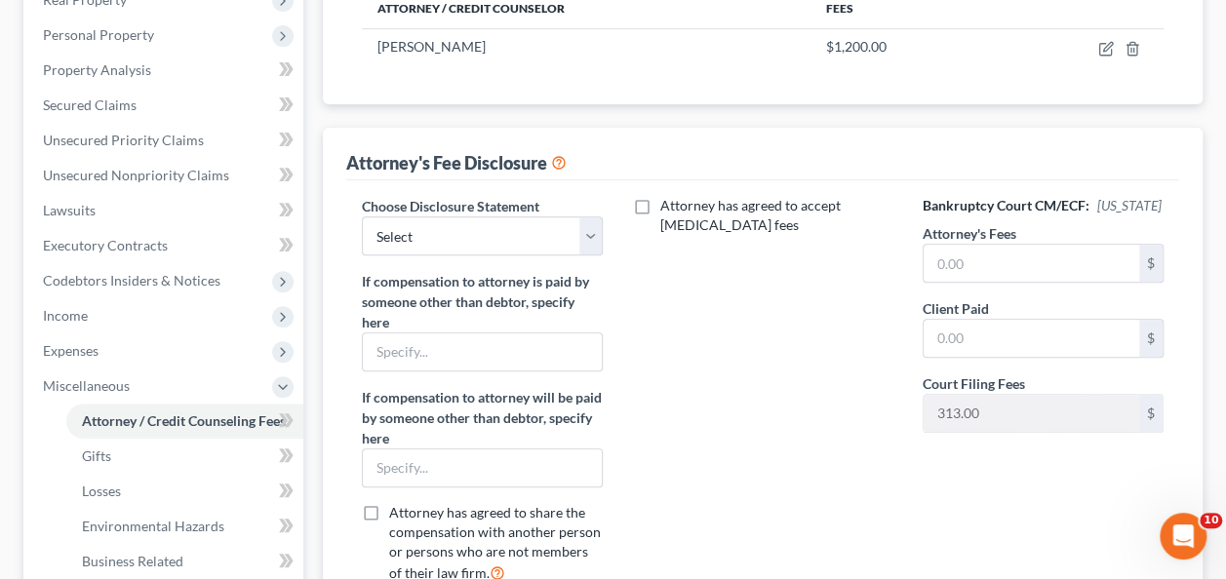
scroll to position [328, 0]
click at [492, 232] on select "Select [PERSON_NAME]" at bounding box center [482, 234] width 241 height 39
select select "0"
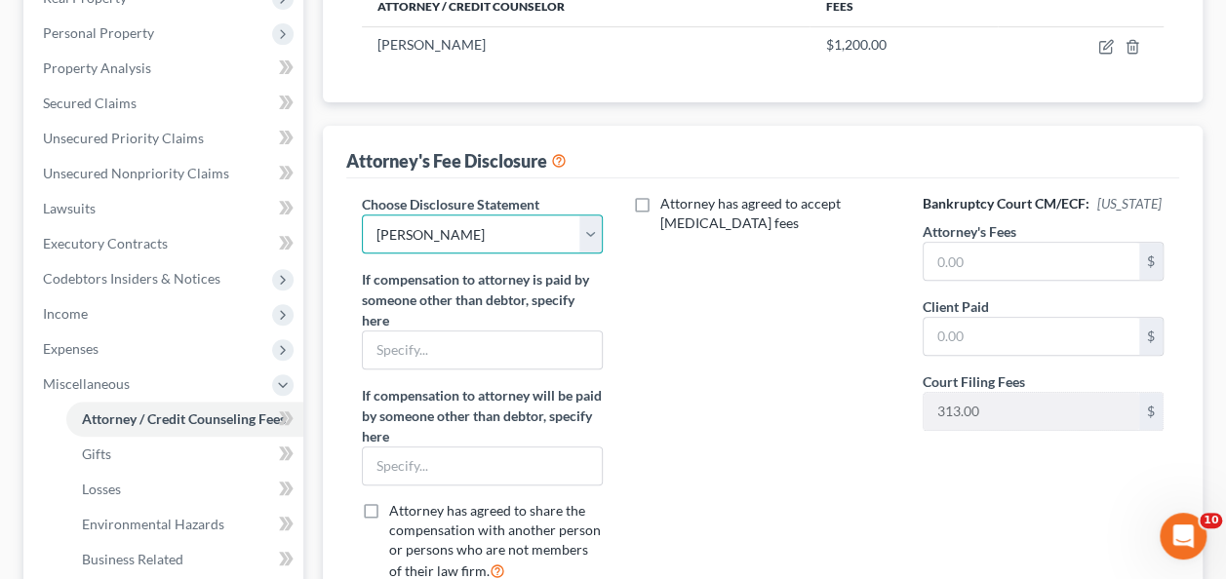
click at [362, 215] on select "Select [PERSON_NAME]" at bounding box center [482, 234] width 241 height 39
click at [998, 254] on input "text" at bounding box center [1031, 261] width 216 height 37
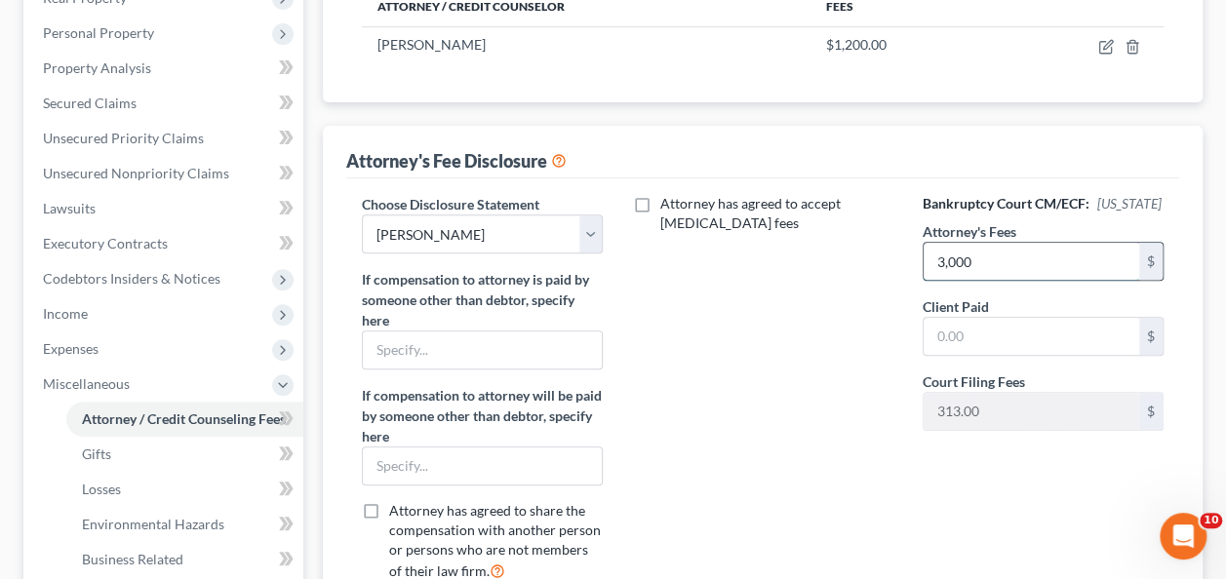
type input "3,000"
type input "1,200"
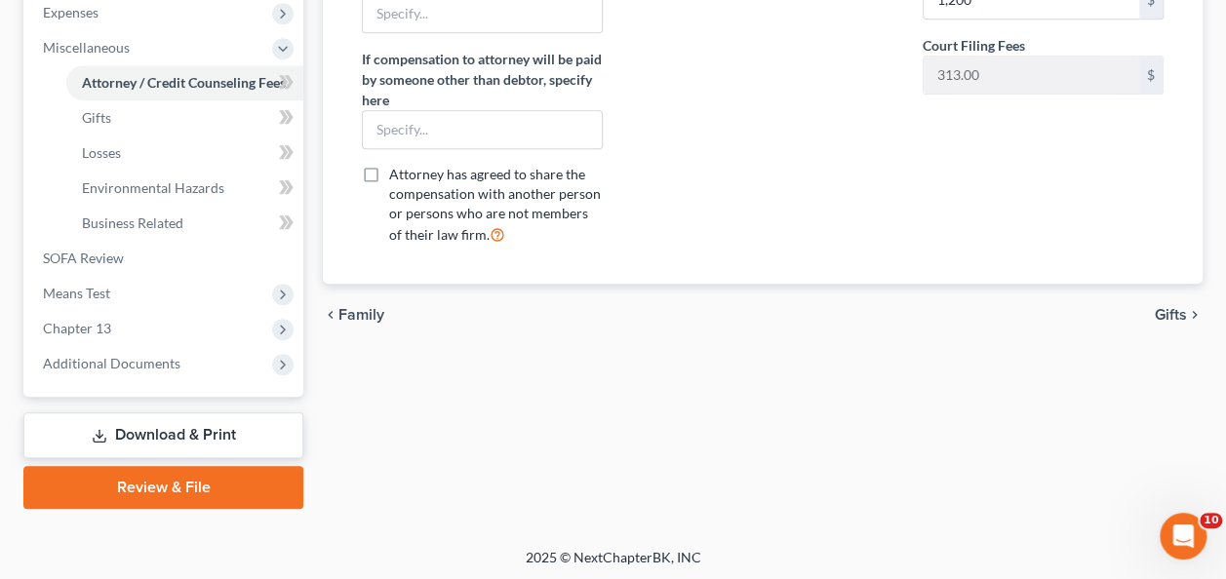
scroll to position [665, 0]
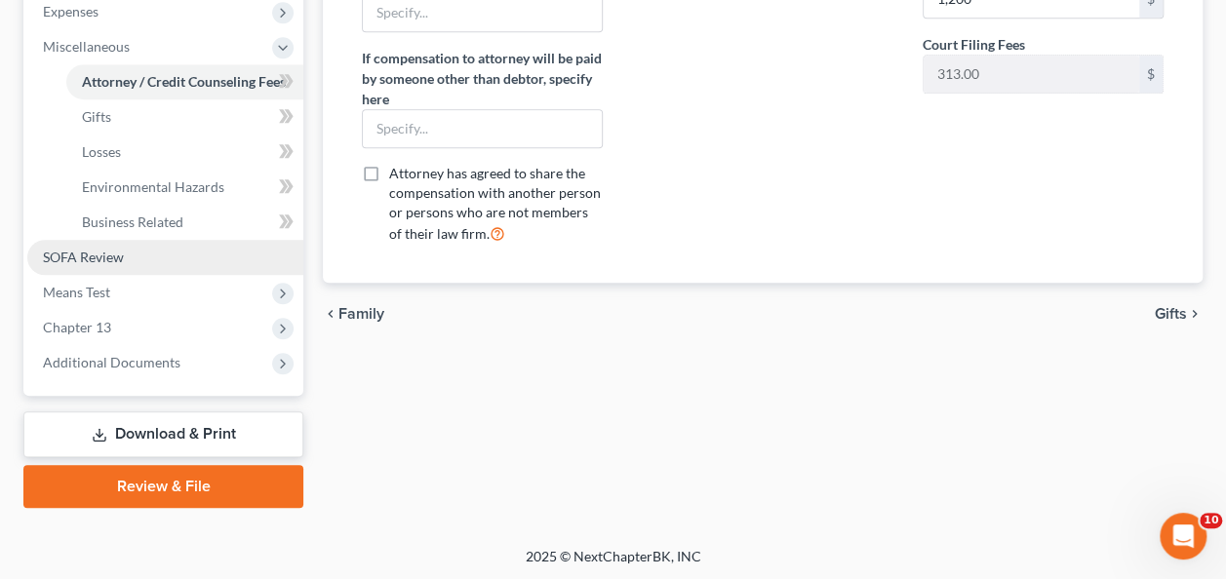
click at [70, 255] on span "SOFA Review" at bounding box center [83, 257] width 81 height 17
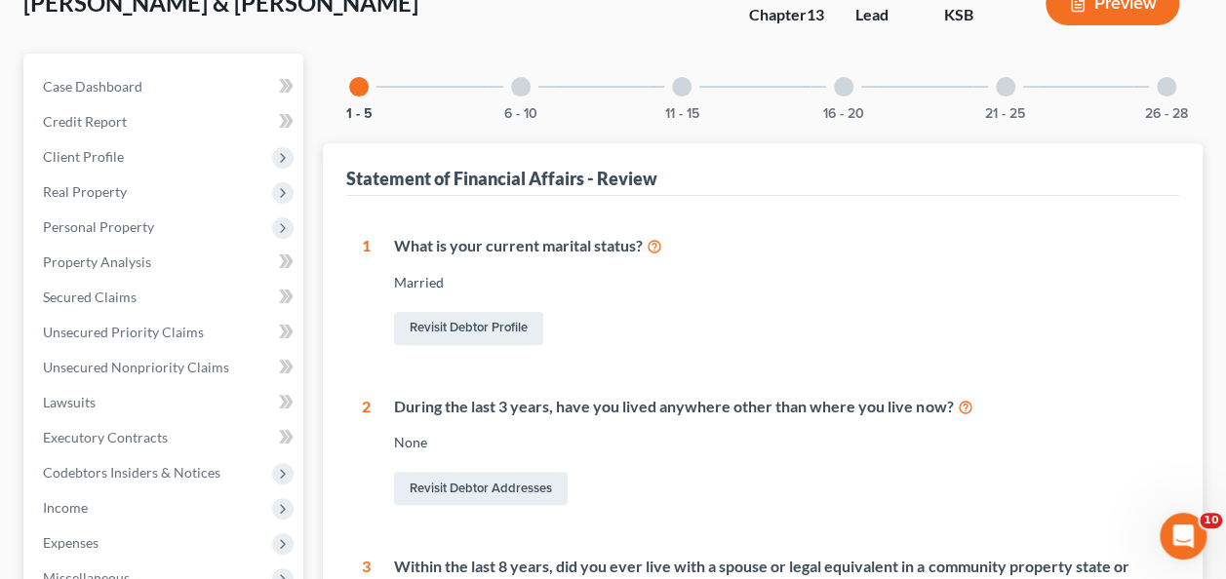
scroll to position [129, 0]
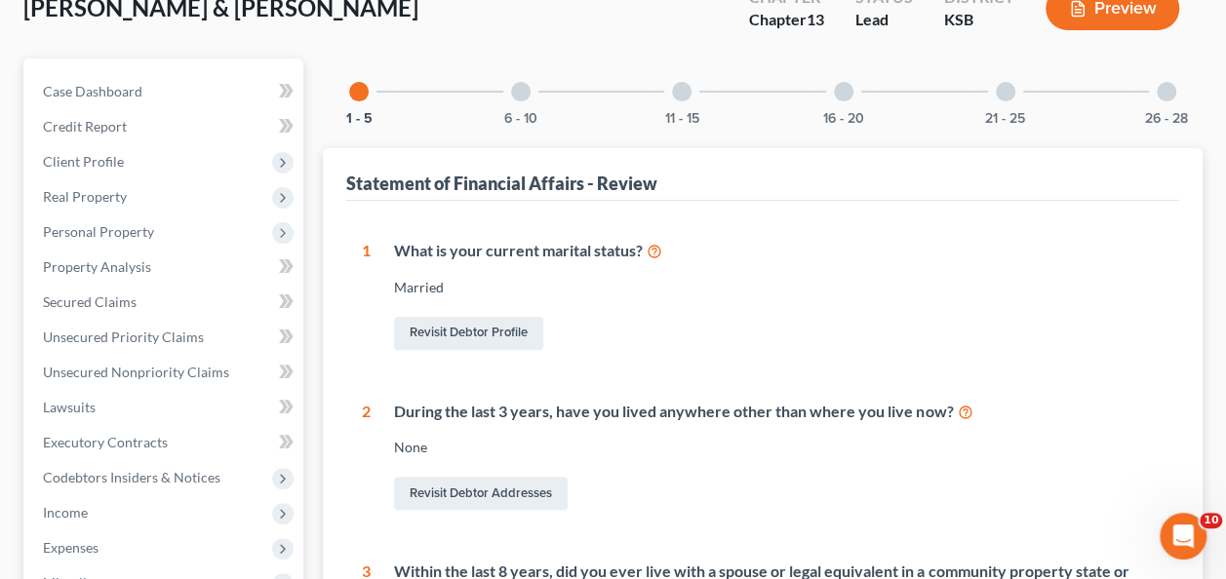
click at [527, 87] on div at bounding box center [521, 92] width 20 height 20
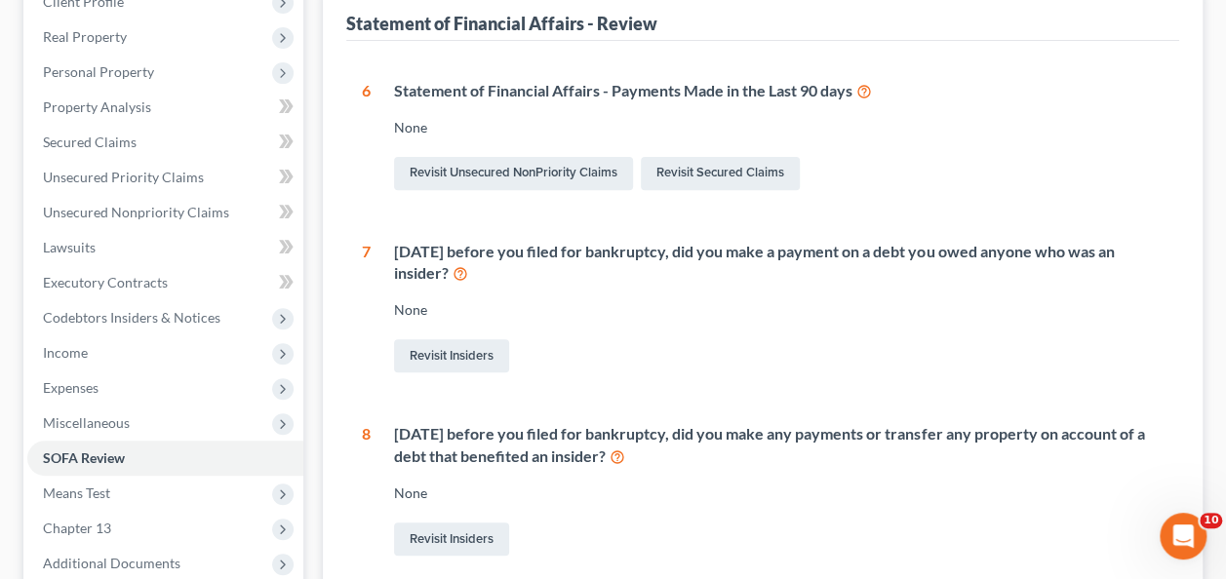
scroll to position [285, 0]
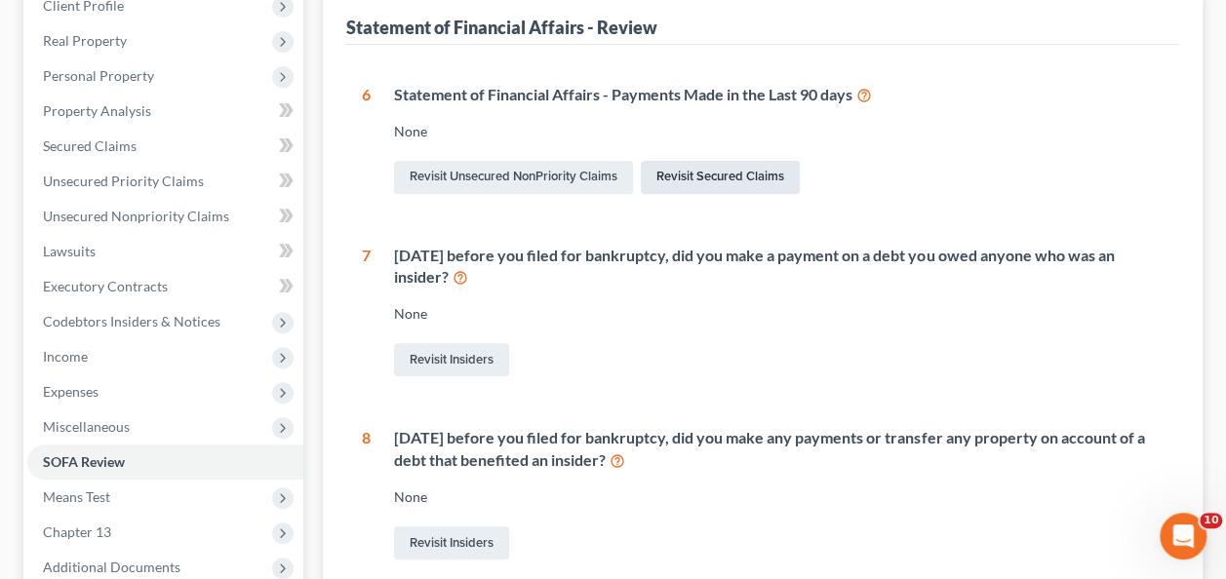
click at [695, 174] on link "Revisit Secured Claims" at bounding box center [720, 177] width 159 height 33
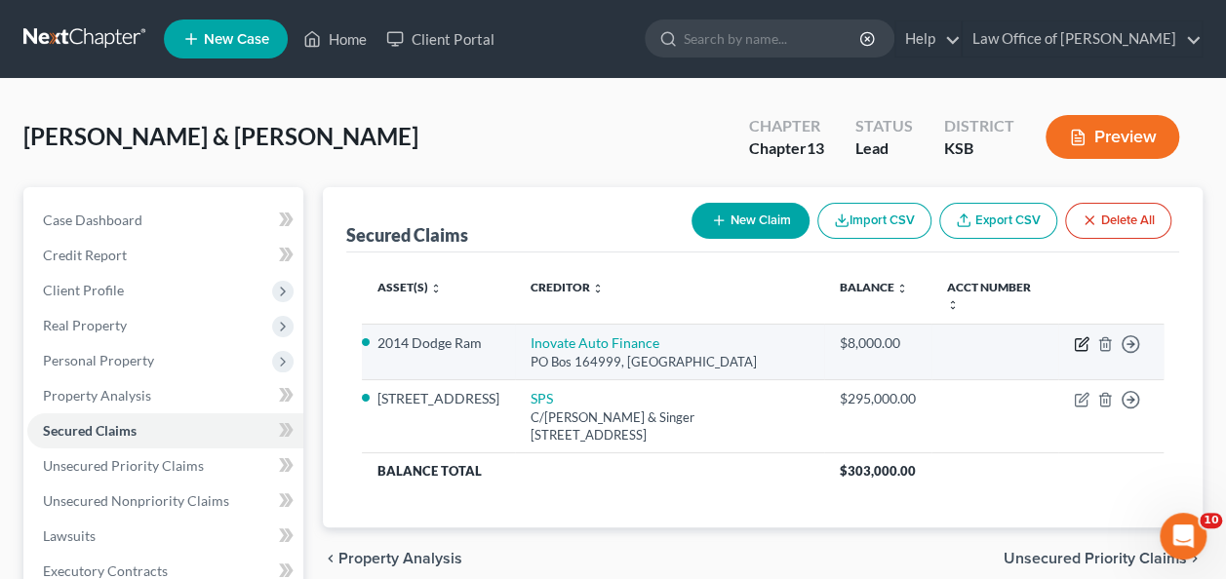
click at [1083, 344] on icon "button" at bounding box center [1082, 344] width 16 height 16
select select "45"
select select "2"
select select "0"
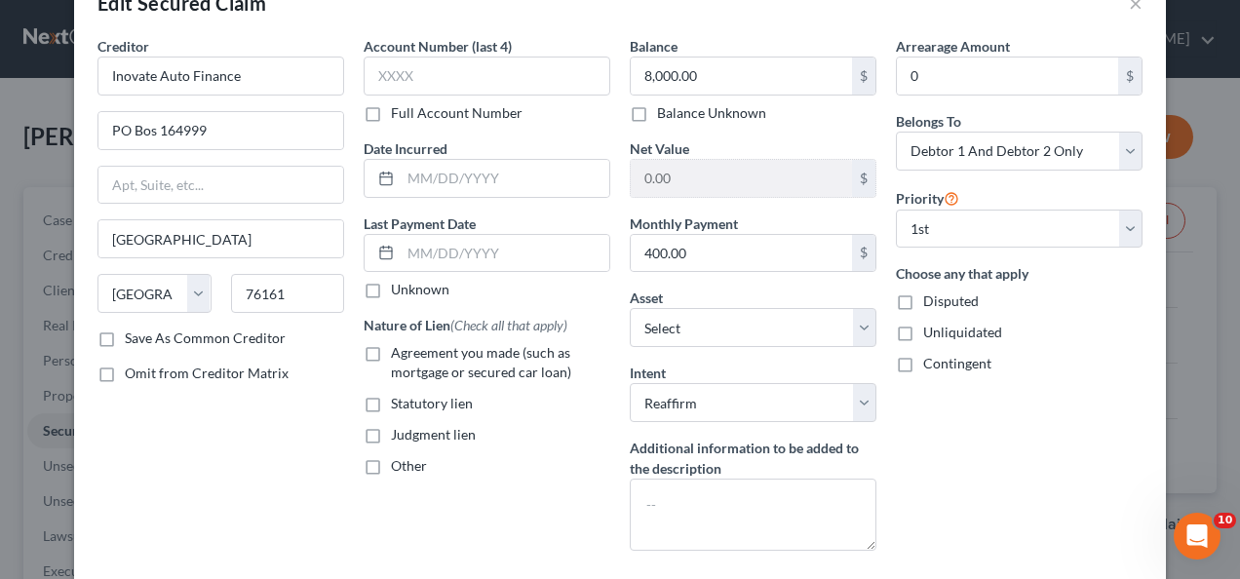
scroll to position [67, 0]
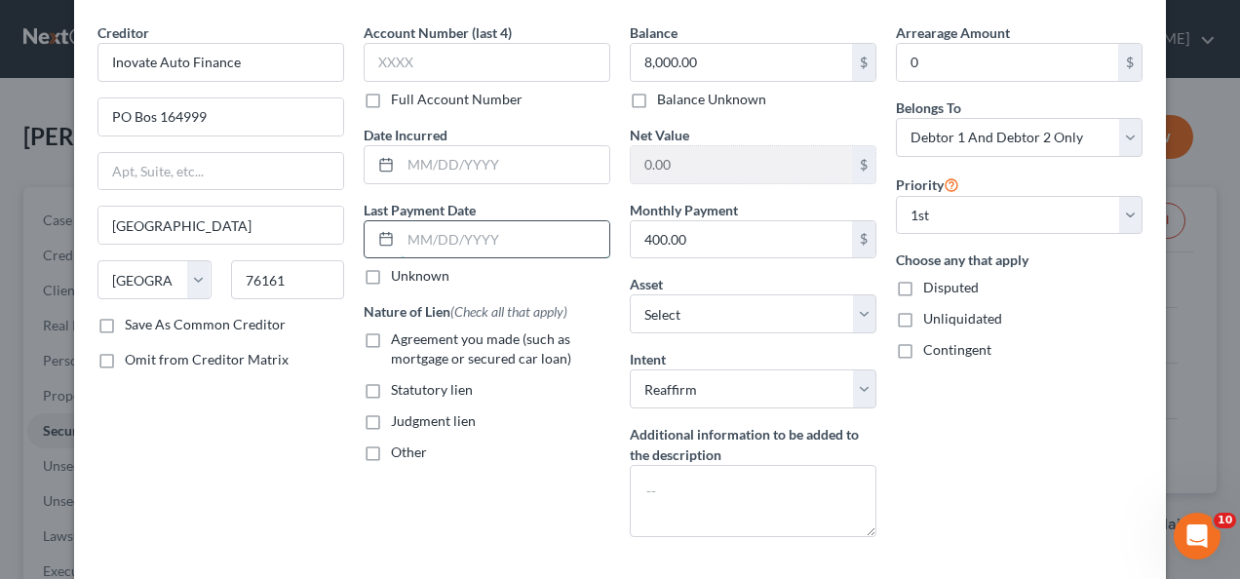
click at [449, 231] on input "text" at bounding box center [505, 239] width 209 height 37
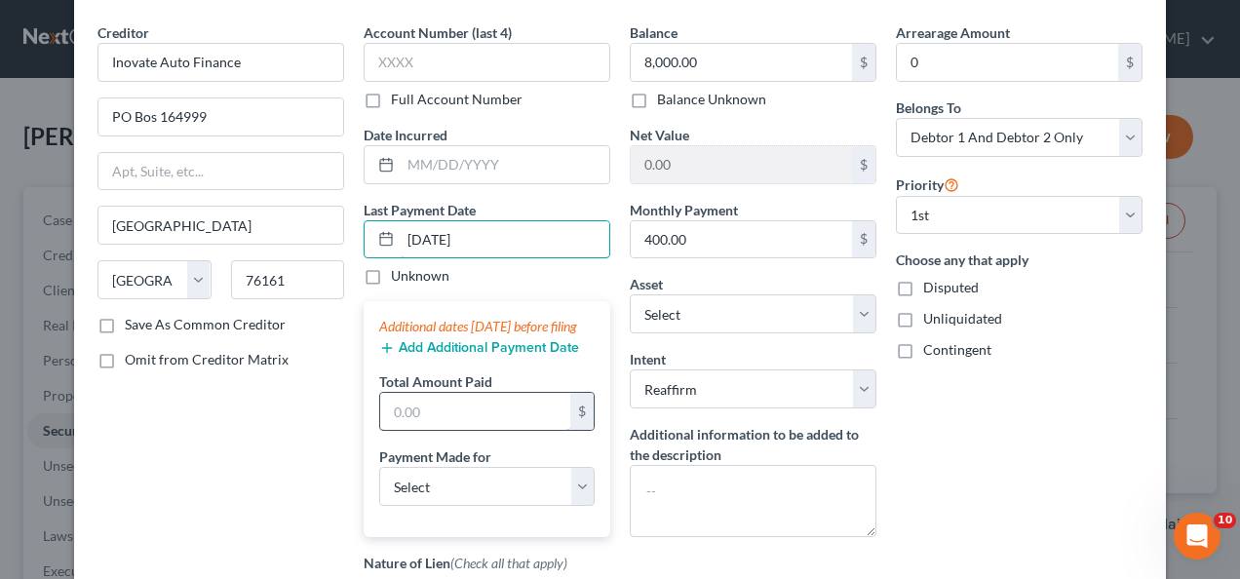
type input "[DATE]"
click at [450, 420] on input "text" at bounding box center [475, 411] width 190 height 37
type input "1,200"
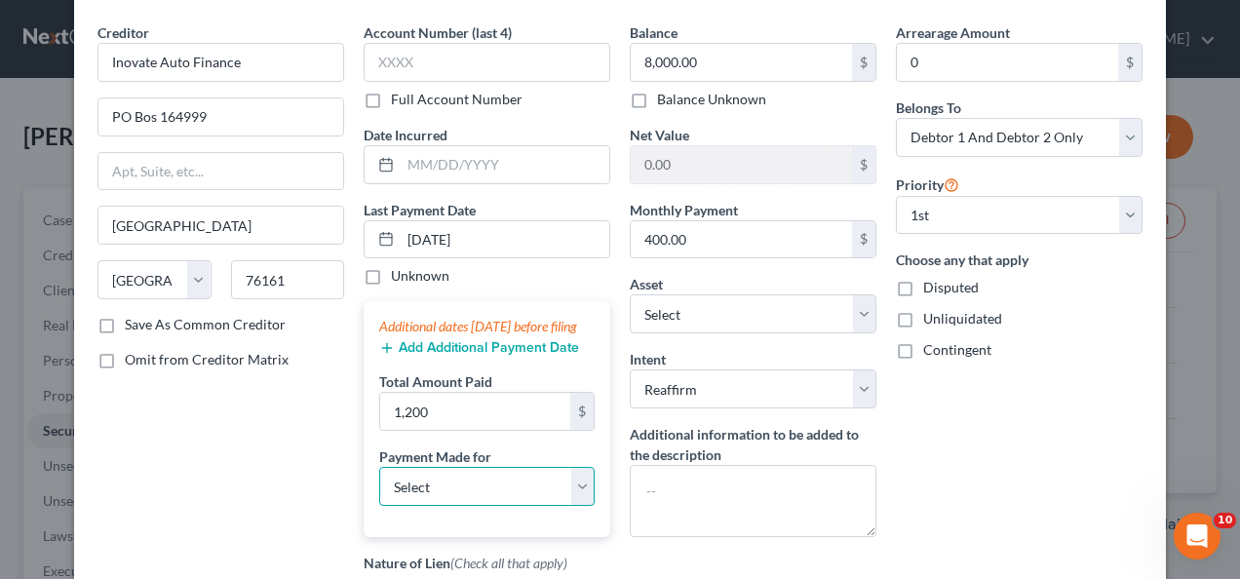
click at [576, 497] on select "Select Car Credit Card Loan Repayment Mortgage Other Suppliers Or Vendors" at bounding box center [487, 486] width 216 height 39
select select "0"
click at [379, 484] on select "Select Car Credit Card Loan Repayment Mortgage Other Suppliers Or Vendors" at bounding box center [487, 486] width 216 height 39
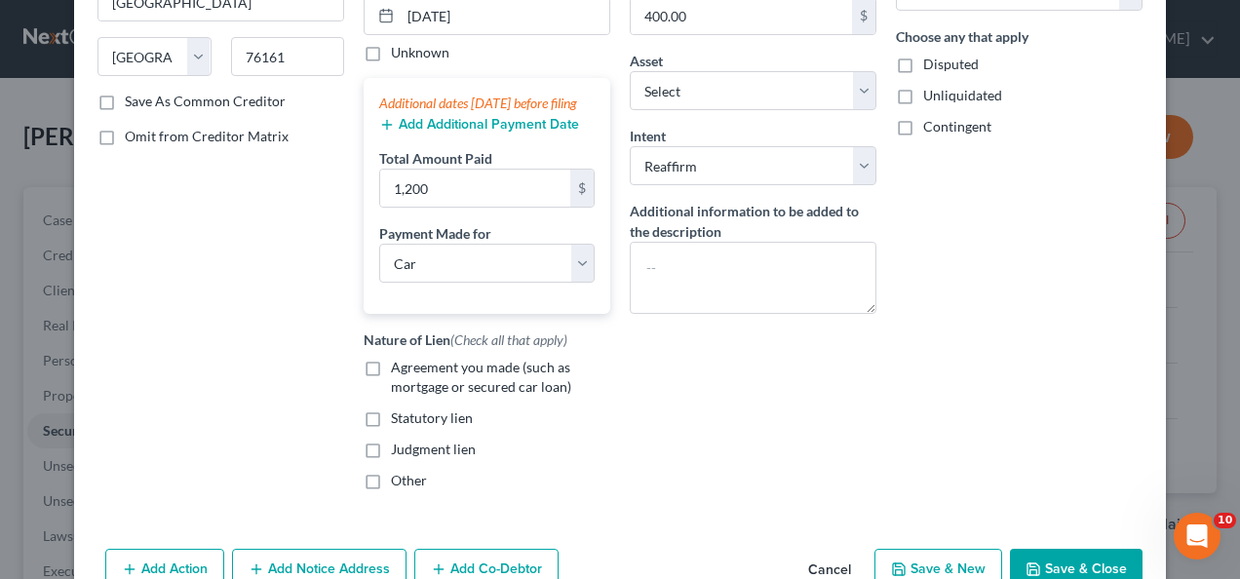
scroll to position [293, 0]
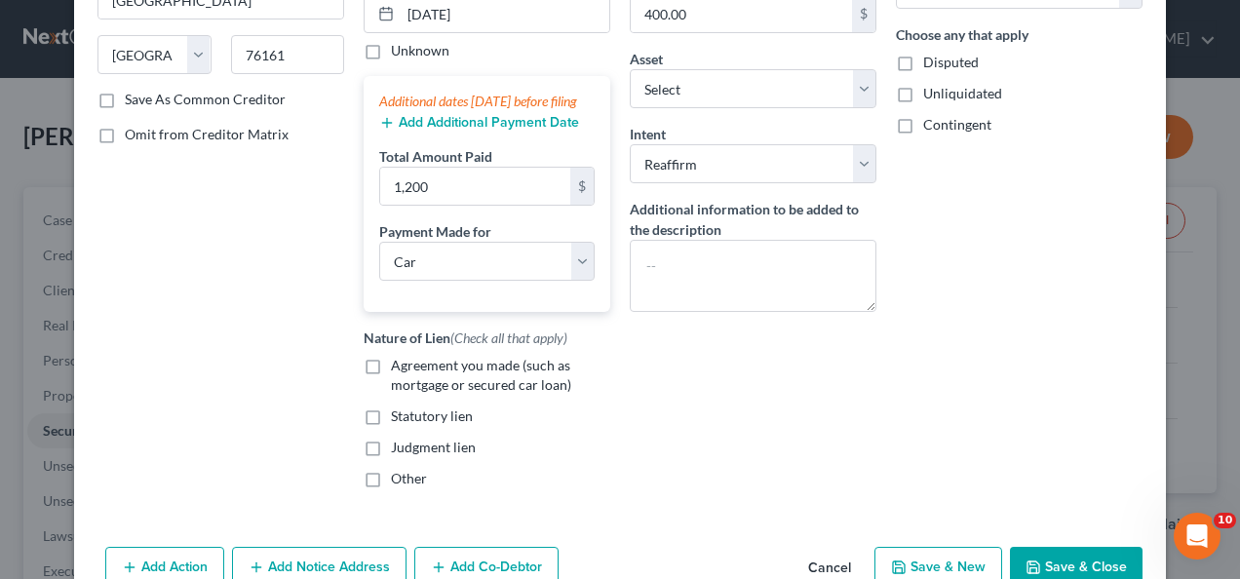
click at [391, 380] on label "Agreement you made (such as mortgage or secured car loan)" at bounding box center [500, 375] width 219 height 39
click at [399, 369] on input "Agreement you made (such as mortgage or secured car loan)" at bounding box center [405, 362] width 13 height 13
checkbox input "true"
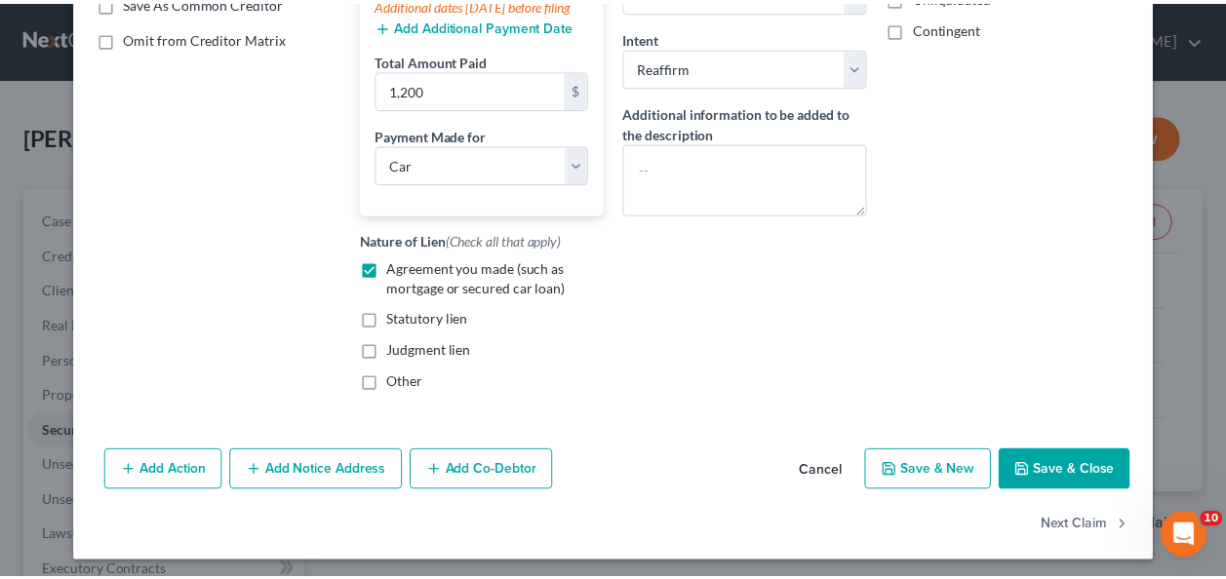
scroll to position [395, 0]
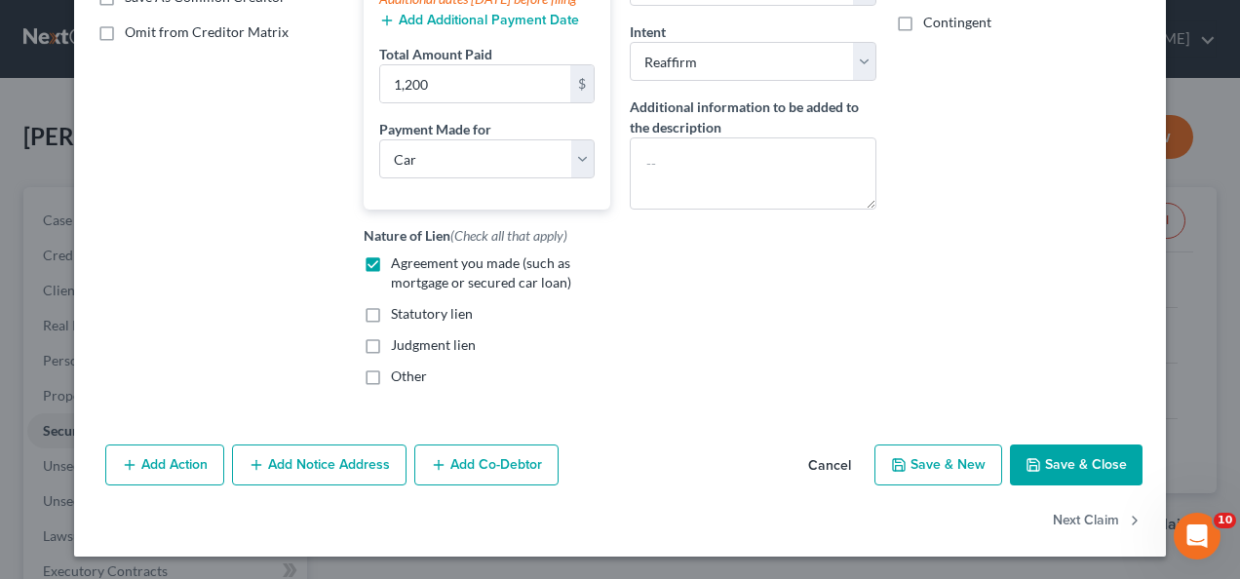
click at [1049, 480] on button "Save & Close" at bounding box center [1076, 465] width 133 height 41
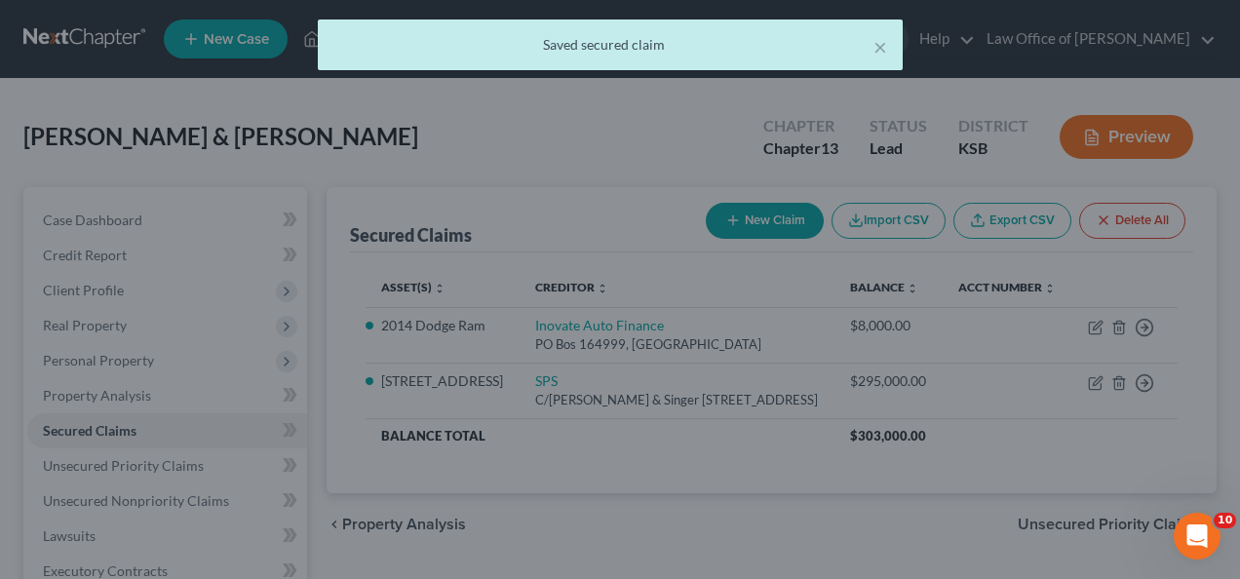
select select "3"
type input "1,200.00"
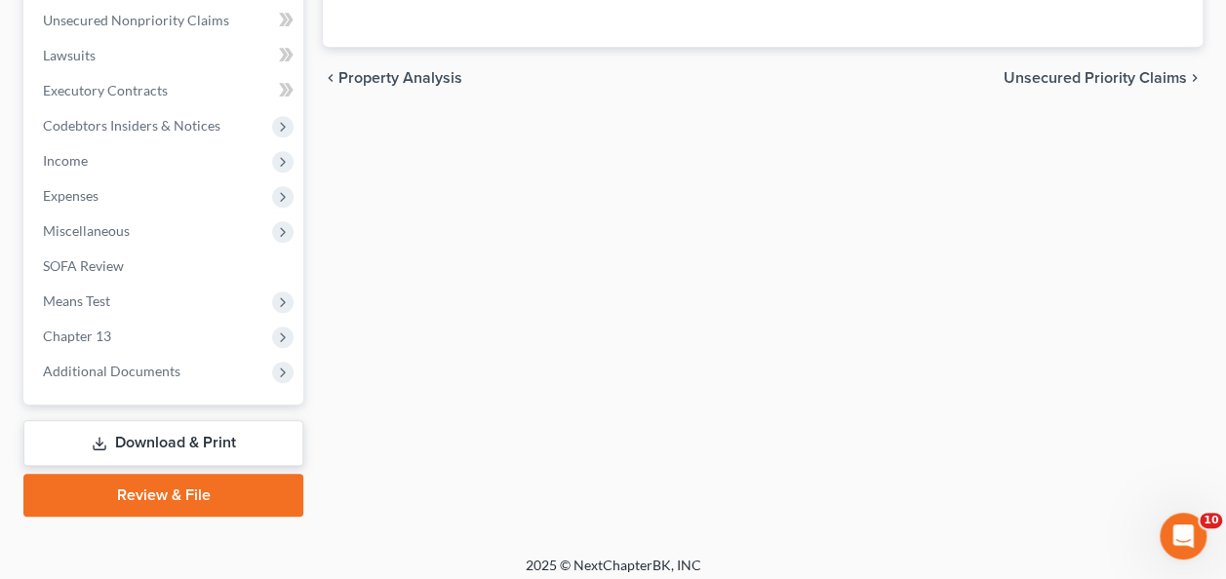
scroll to position [454, 0]
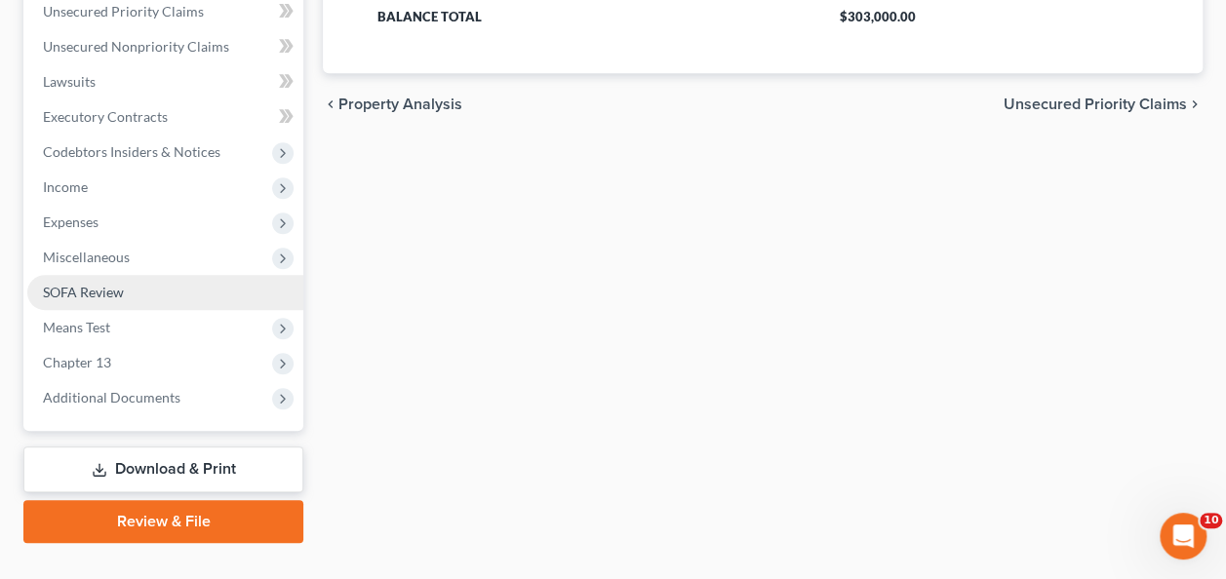
click at [78, 281] on link "SOFA Review" at bounding box center [165, 292] width 276 height 35
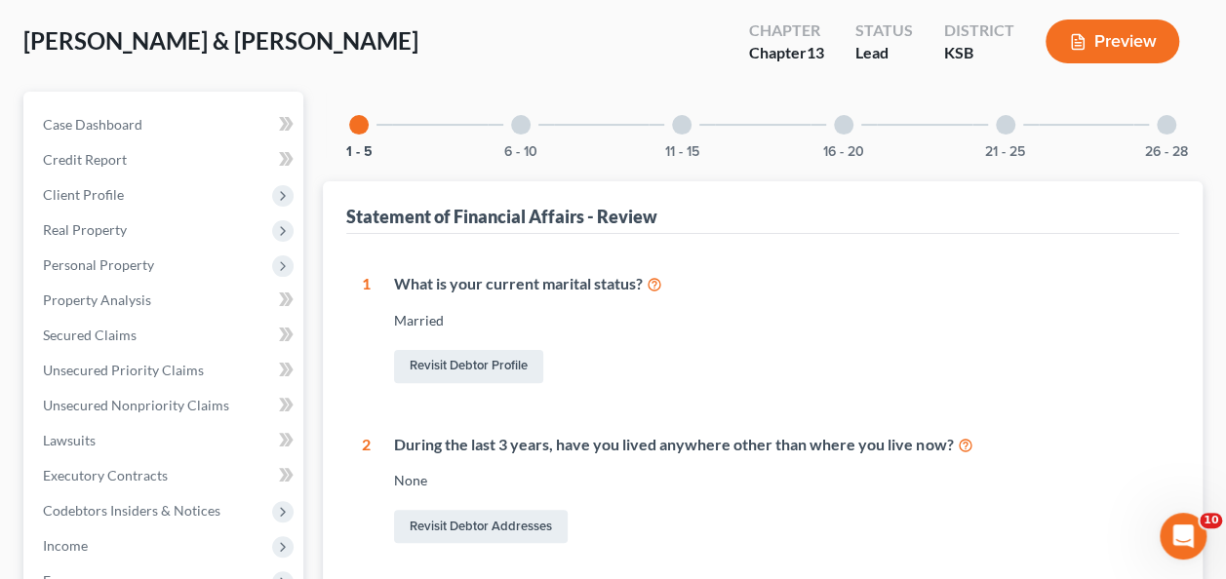
scroll to position [72, 0]
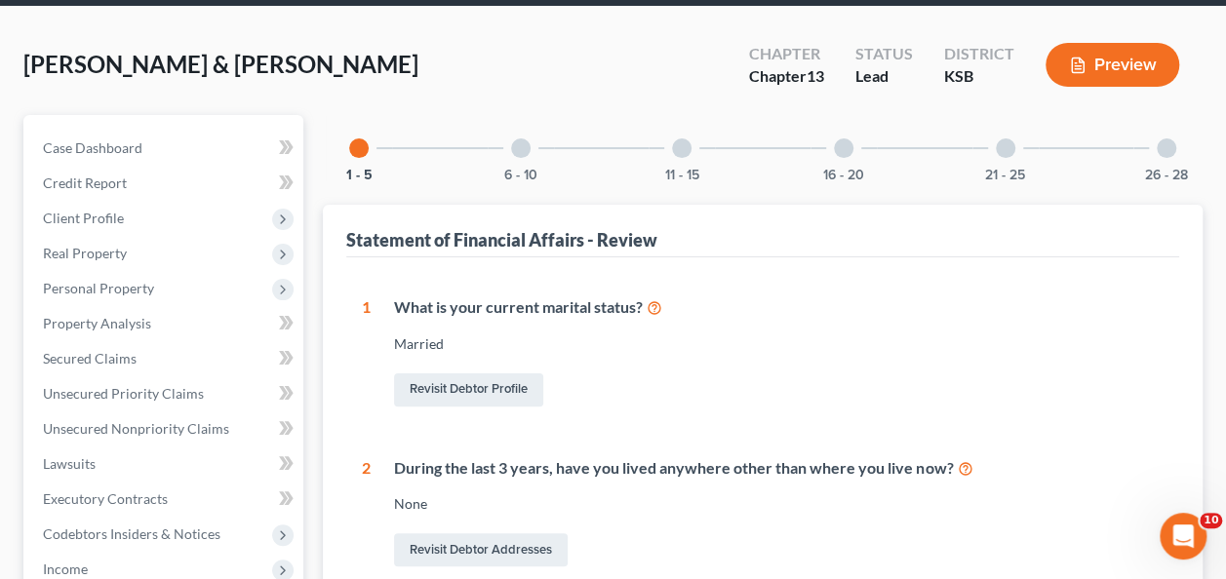
click at [519, 148] on div at bounding box center [521, 148] width 20 height 20
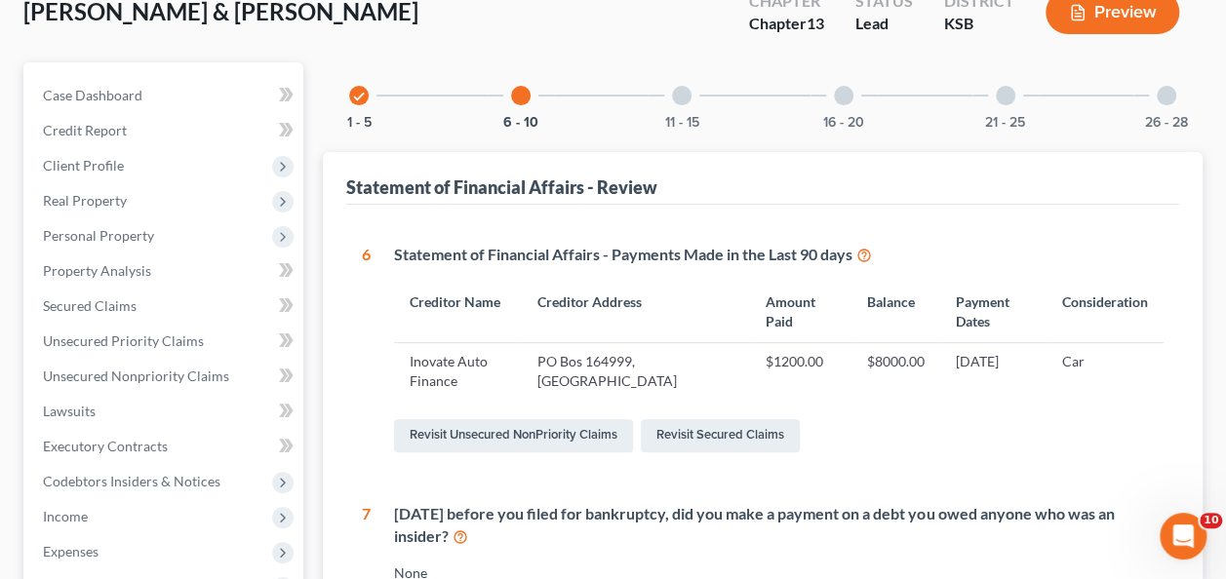
scroll to position [112, 0]
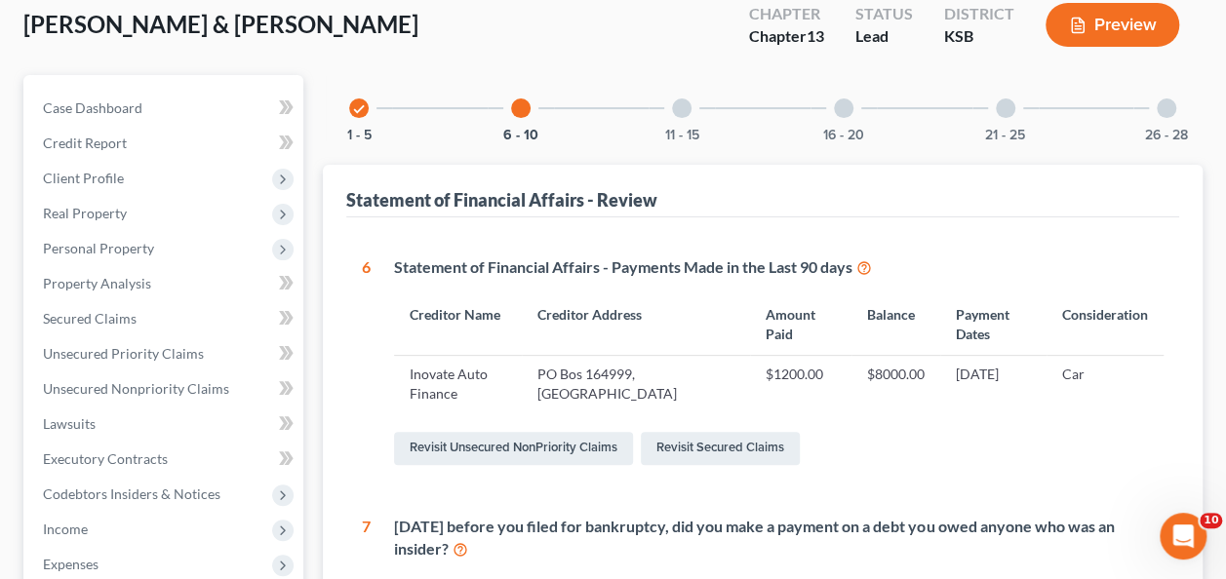
click at [685, 115] on div at bounding box center [682, 108] width 20 height 20
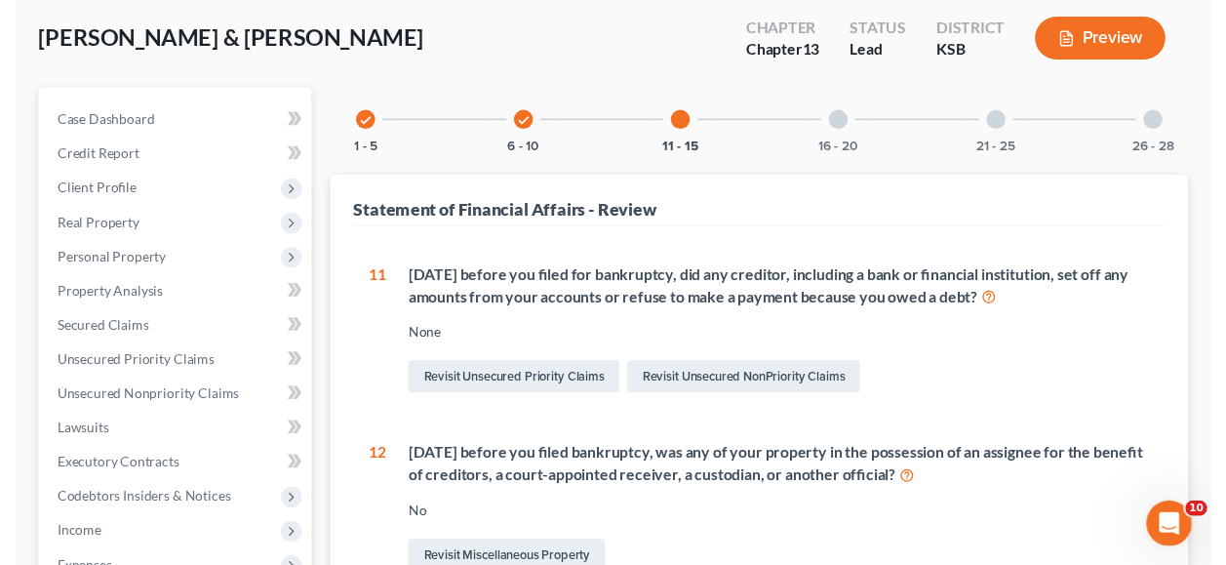
scroll to position [97, 0]
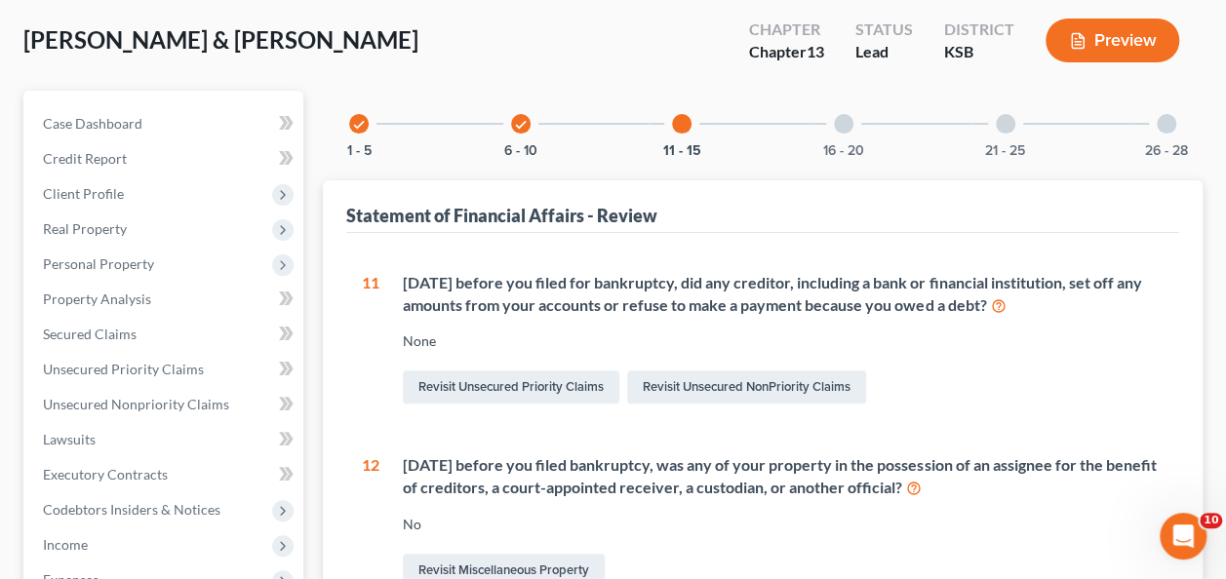
click at [854, 118] on div "16 - 20" at bounding box center [843, 124] width 66 height 66
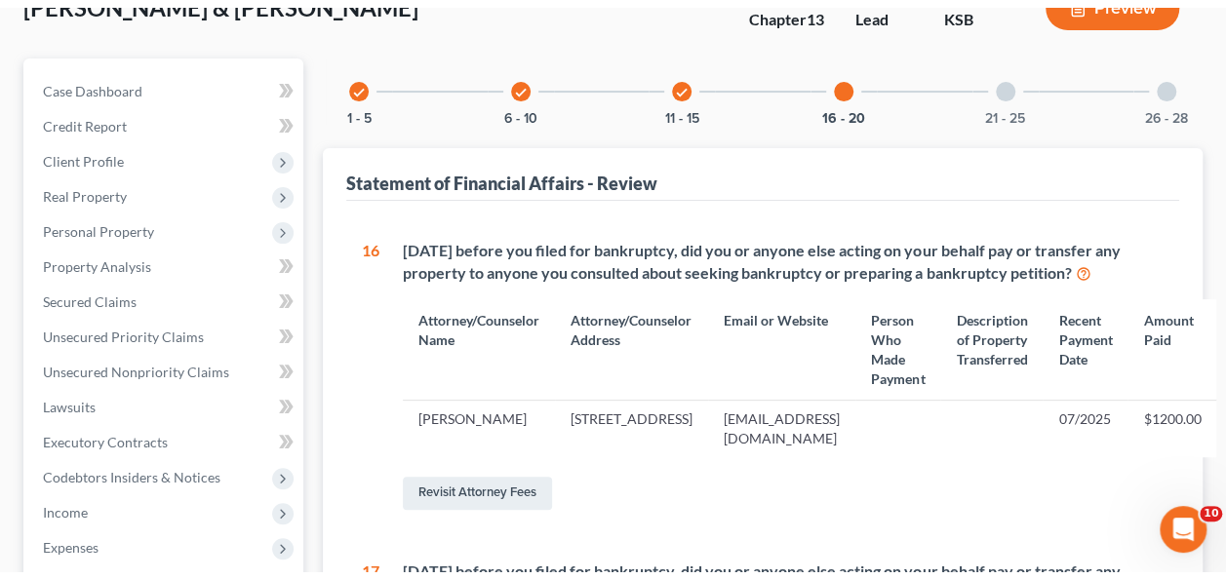
scroll to position [127, 0]
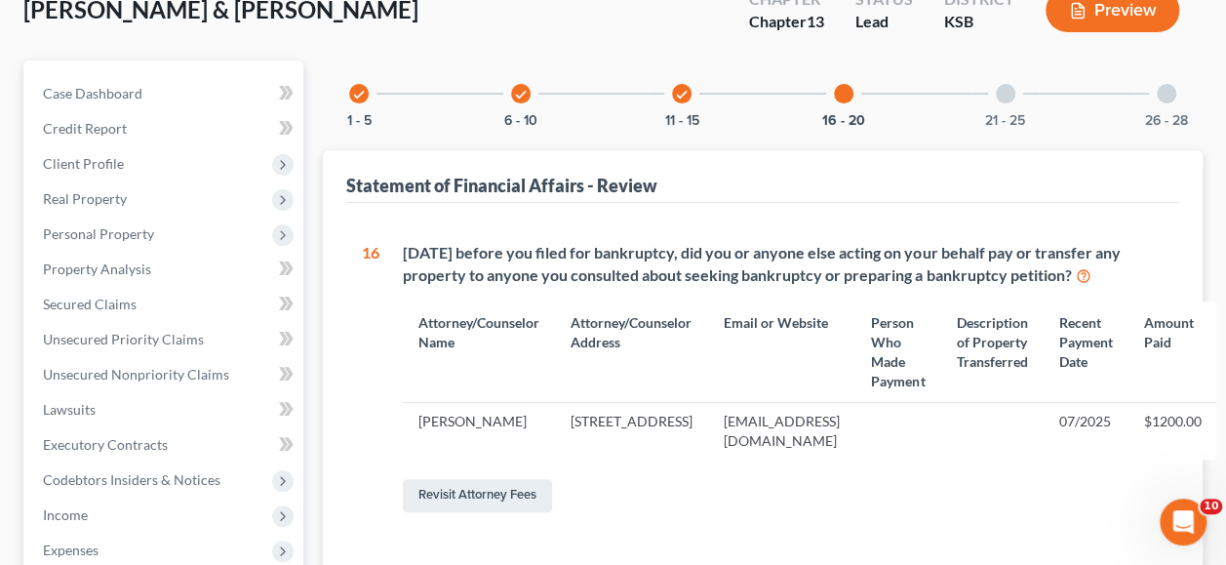
drag, startPoint x: 1004, startPoint y: 96, endPoint x: 1081, endPoint y: 122, distance: 81.4
click at [1004, 96] on div at bounding box center [1006, 94] width 20 height 20
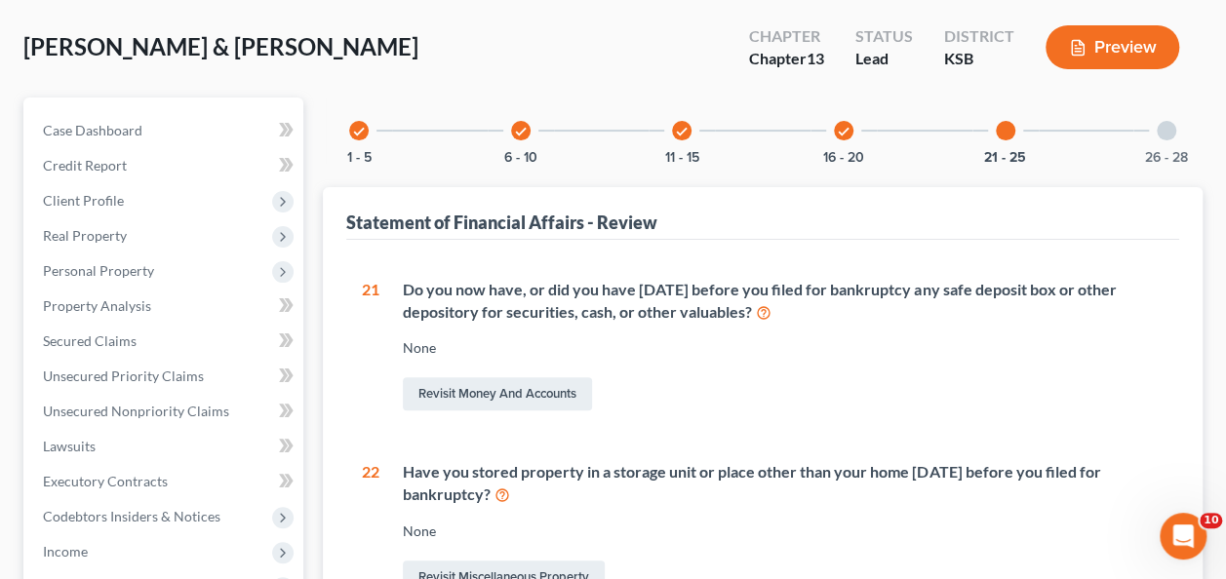
scroll to position [87, 0]
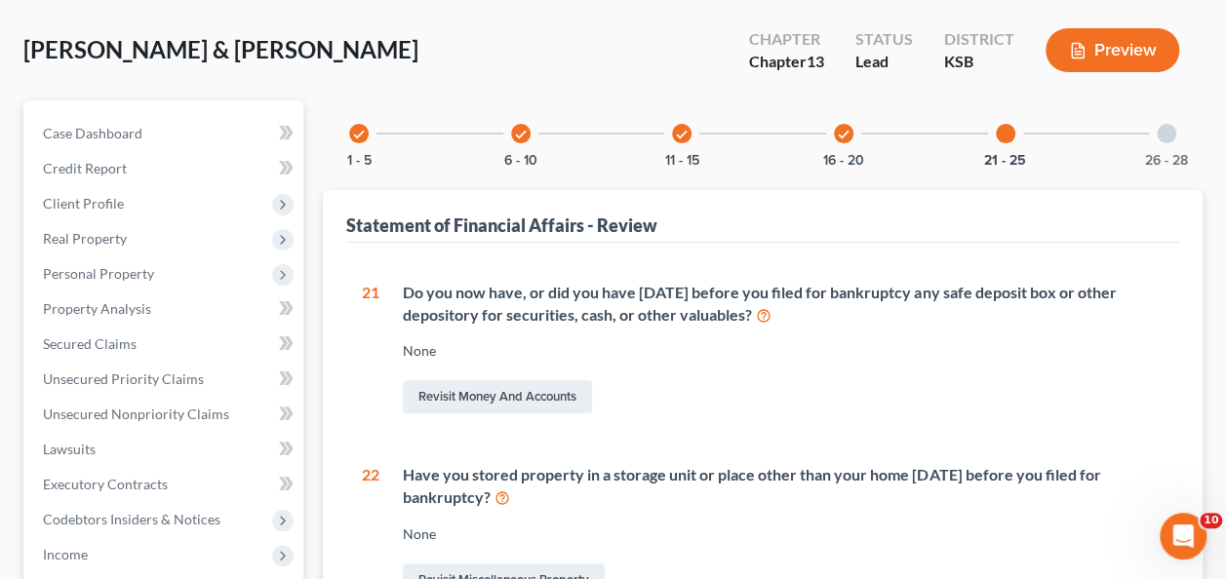
drag, startPoint x: 1174, startPoint y: 133, endPoint x: 1219, endPoint y: 144, distance: 46.4
click at [1174, 133] on div at bounding box center [1167, 134] width 20 height 20
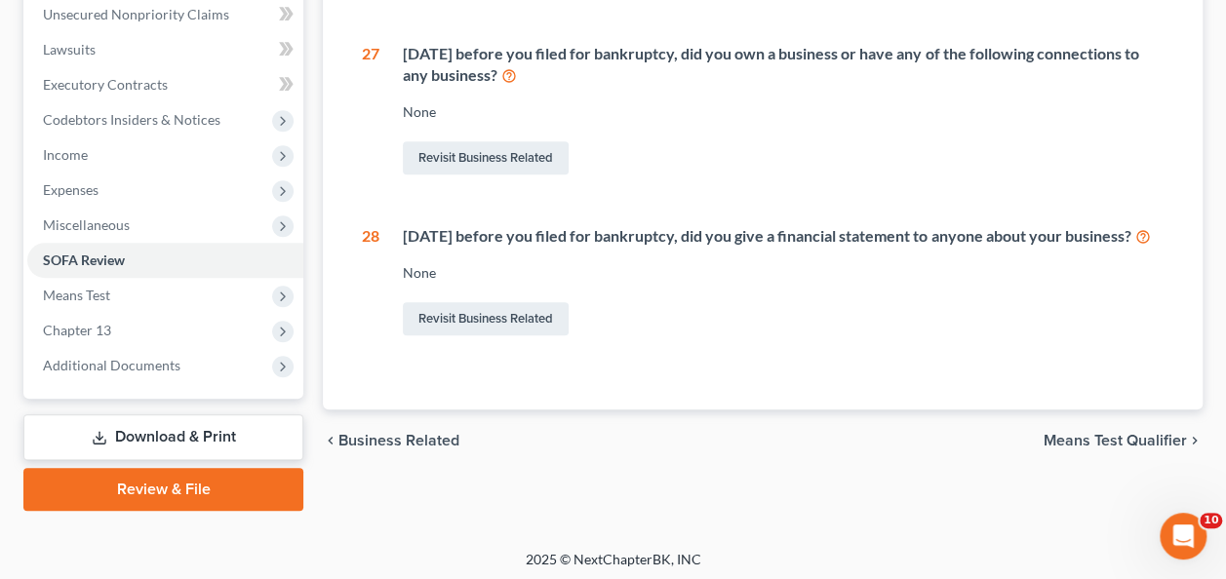
scroll to position [0, 0]
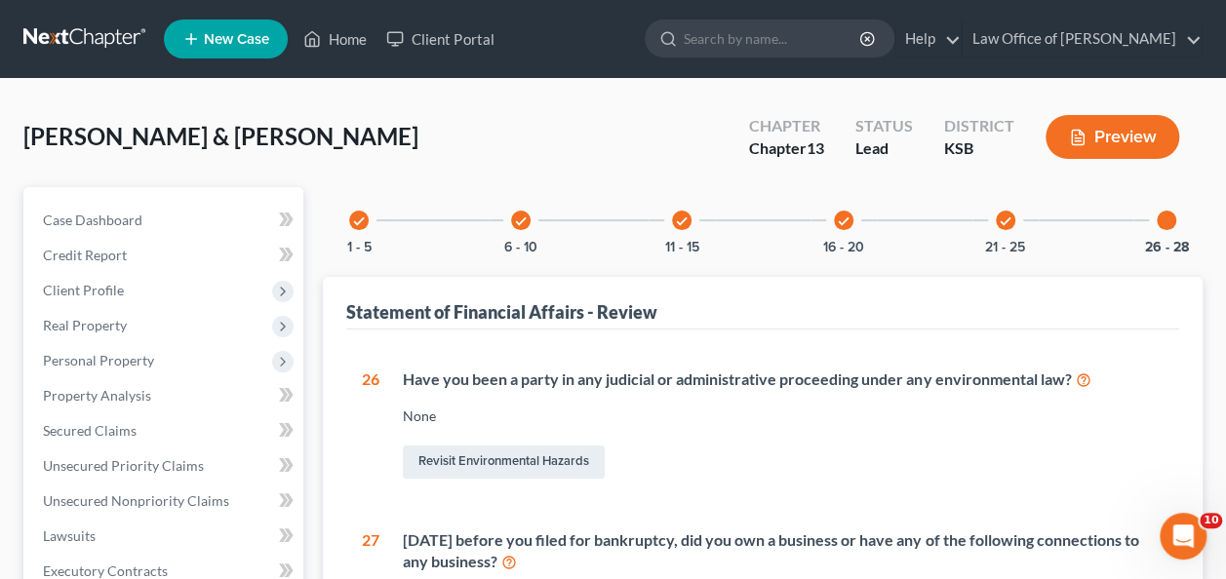
click at [367, 219] on div "check" at bounding box center [359, 221] width 20 height 20
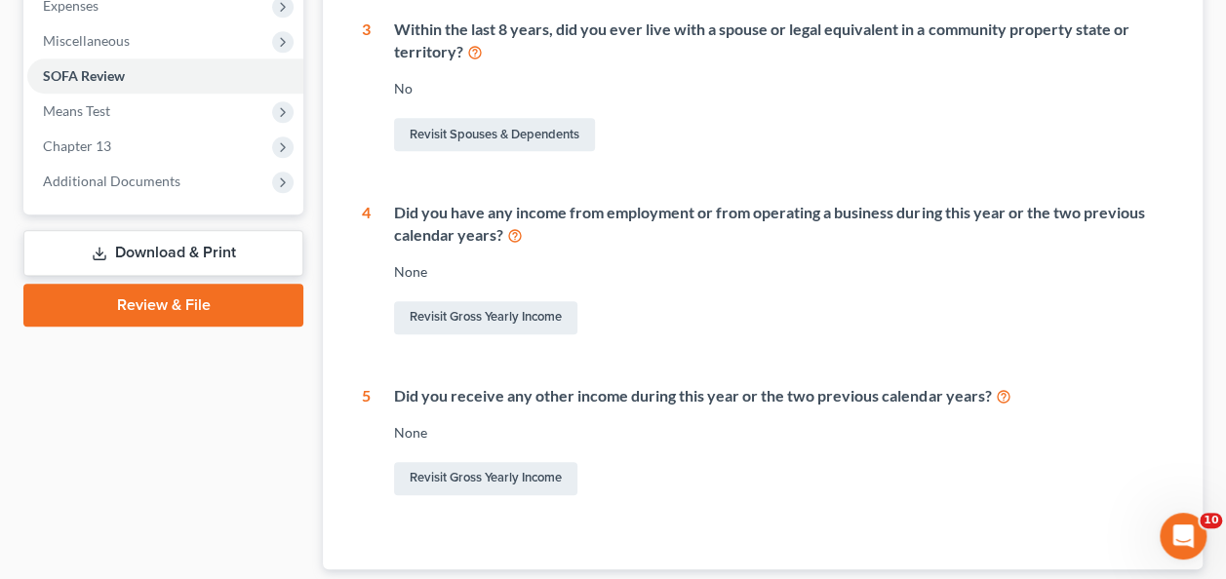
scroll to position [672, 0]
drag, startPoint x: 452, startPoint y: 319, endPoint x: 938, endPoint y: 359, distance: 487.3
click at [452, 319] on link "Revisit Gross Yearly Income" at bounding box center [485, 316] width 183 height 33
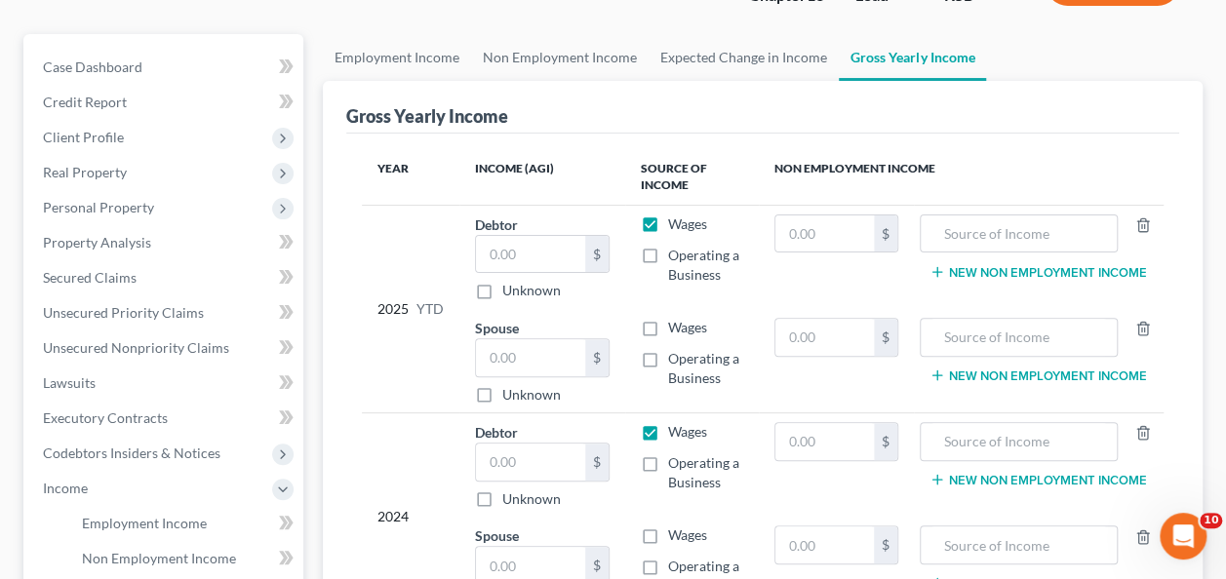
scroll to position [156, 0]
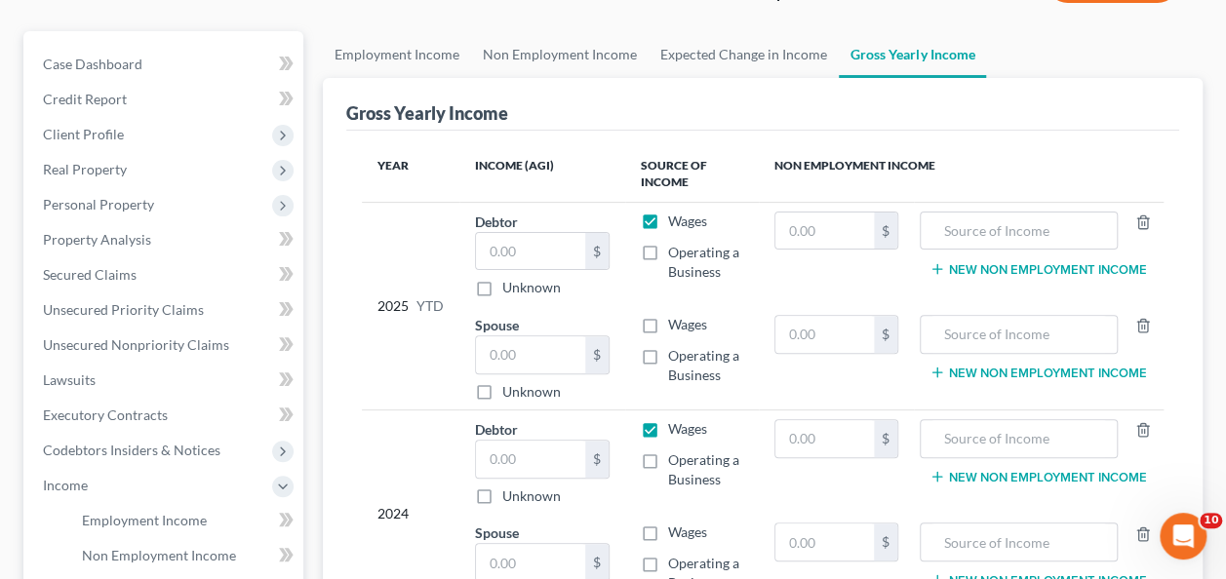
click at [668, 220] on label "Wages" at bounding box center [687, 222] width 39 height 20
click at [676, 220] on input "Wages" at bounding box center [682, 218] width 13 height 13
checkbox input "false"
click at [668, 320] on label "Wages" at bounding box center [687, 325] width 39 height 20
click at [676, 320] on input "Wages" at bounding box center [682, 321] width 13 height 13
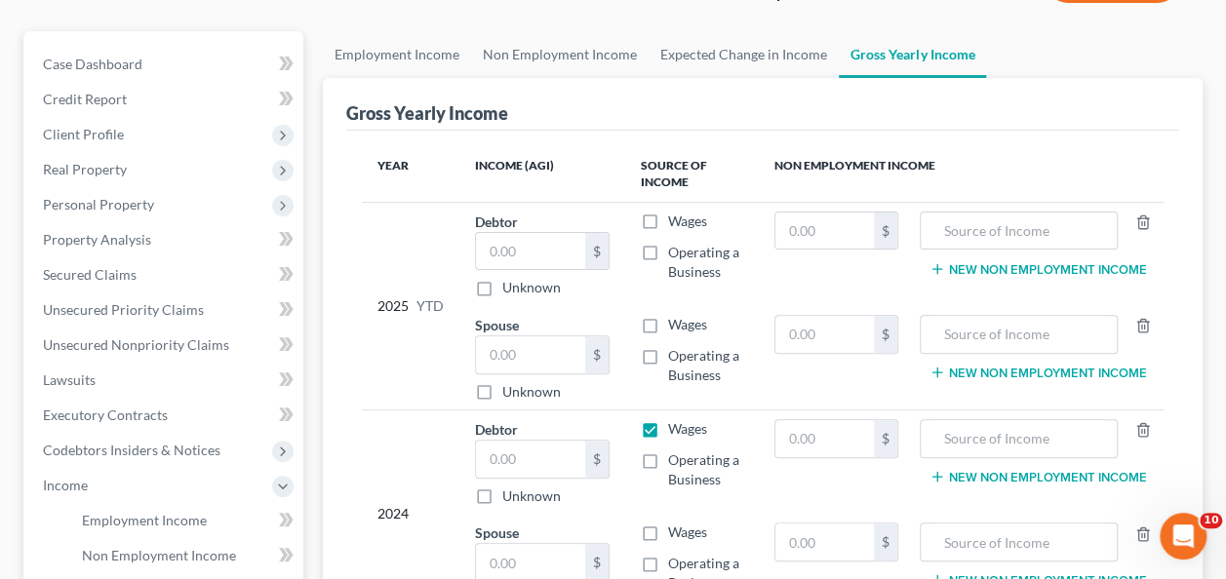
checkbox input "true"
click at [552, 359] on input "text" at bounding box center [530, 354] width 109 height 37
type input "30,000"
click at [807, 224] on input "text" at bounding box center [824, 231] width 98 height 37
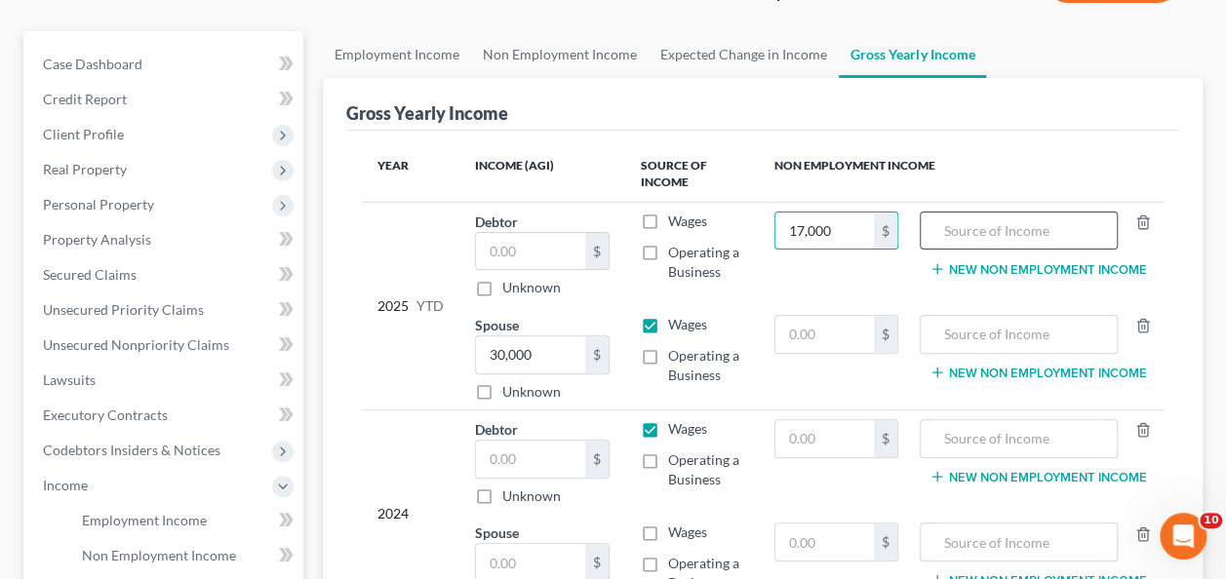
type input "17,000"
click at [1030, 232] on input "text" at bounding box center [1018, 231] width 177 height 37
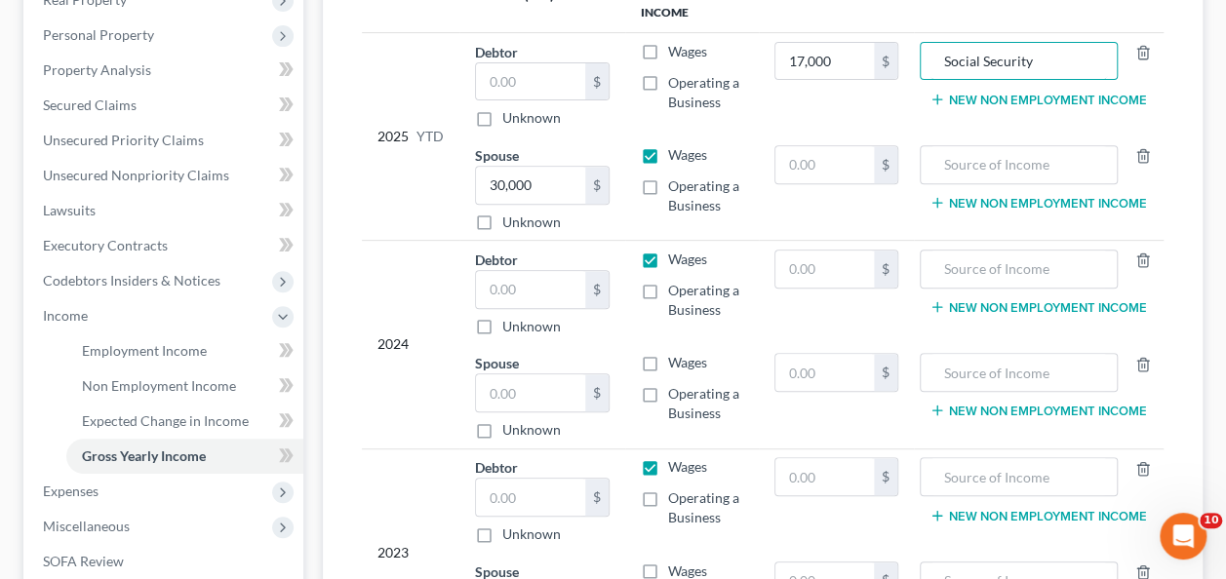
scroll to position [328, 0]
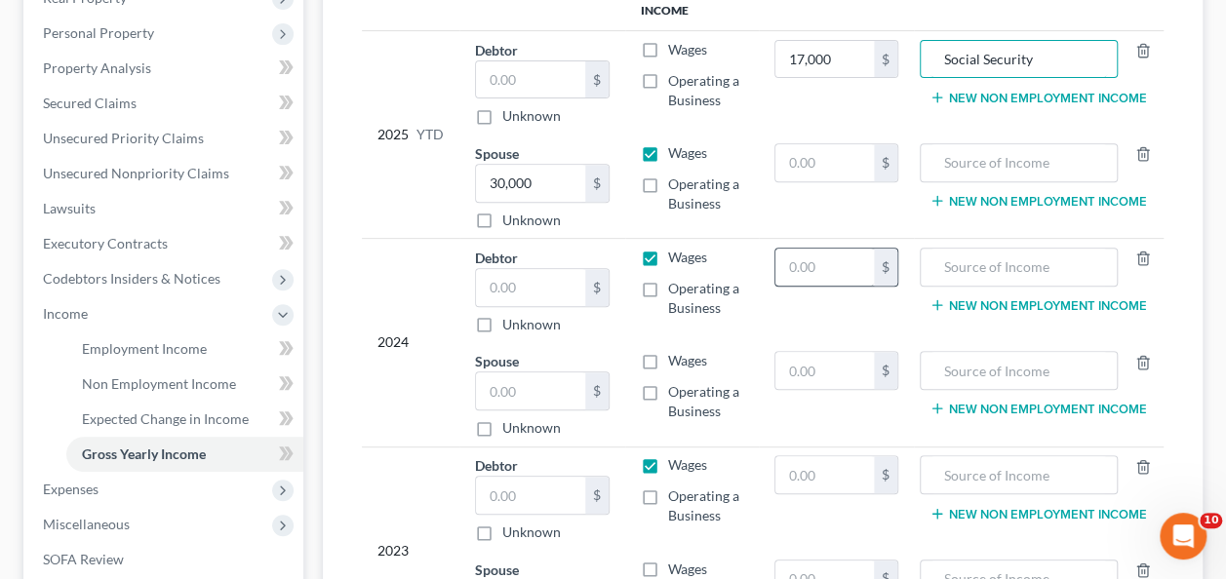
type input "Social Security"
click at [862, 263] on input "text" at bounding box center [824, 267] width 98 height 37
drag, startPoint x: 843, startPoint y: 271, endPoint x: 719, endPoint y: 239, distance: 128.0
click at [719, 239] on tr "2024 Debtor $ Unknown Balance Undetermined $ Unknown Wages Operating a Business…" at bounding box center [763, 291] width 802 height 104
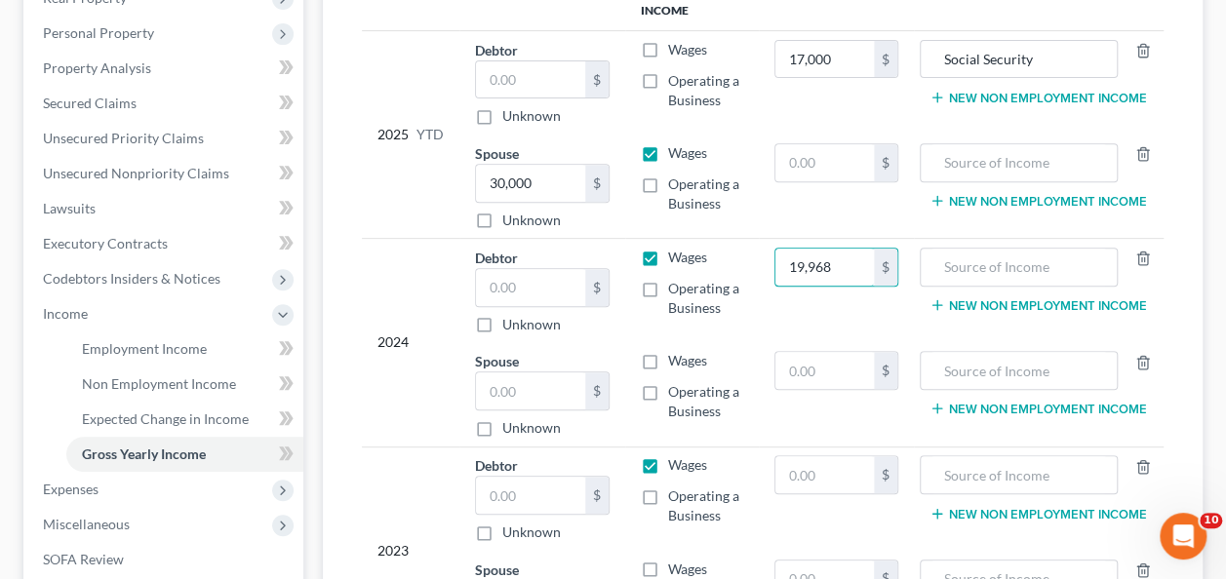
type input "19,968"
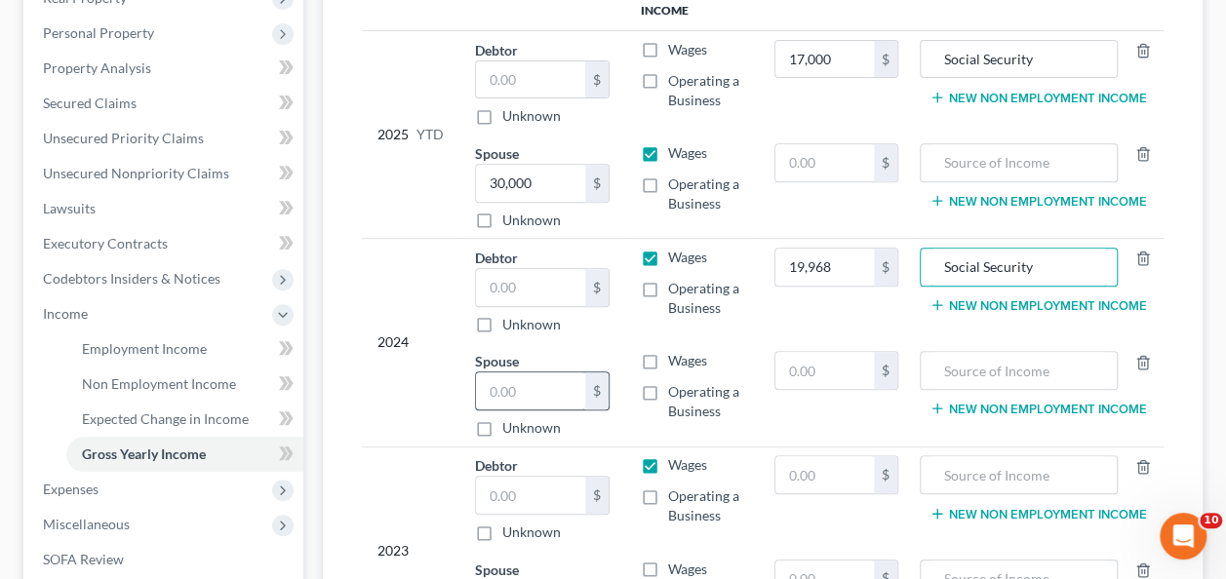
type input "Social Security"
click at [564, 390] on input "text" at bounding box center [530, 391] width 109 height 37
type input "43,786"
click at [668, 251] on label "Wages" at bounding box center [687, 258] width 39 height 20
click at [676, 251] on input "Wages" at bounding box center [682, 254] width 13 height 13
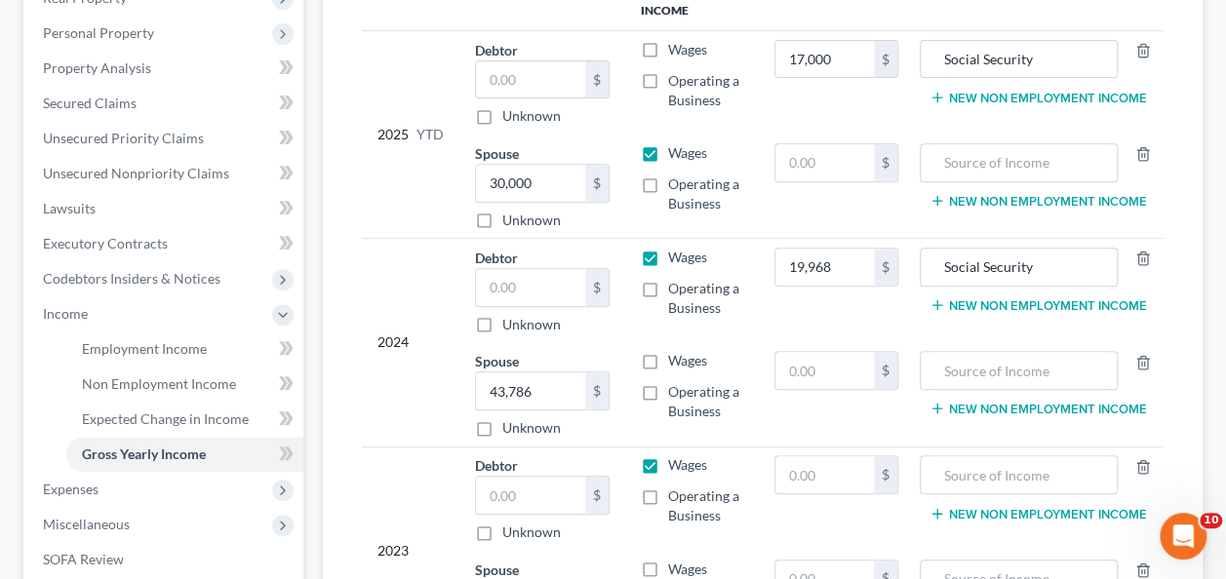
checkbox input "false"
click at [668, 359] on label "Wages" at bounding box center [687, 361] width 39 height 20
click at [676, 359] on input "Wages" at bounding box center [682, 357] width 13 height 13
checkbox input "true"
click at [668, 461] on label "Wages" at bounding box center [687, 465] width 39 height 20
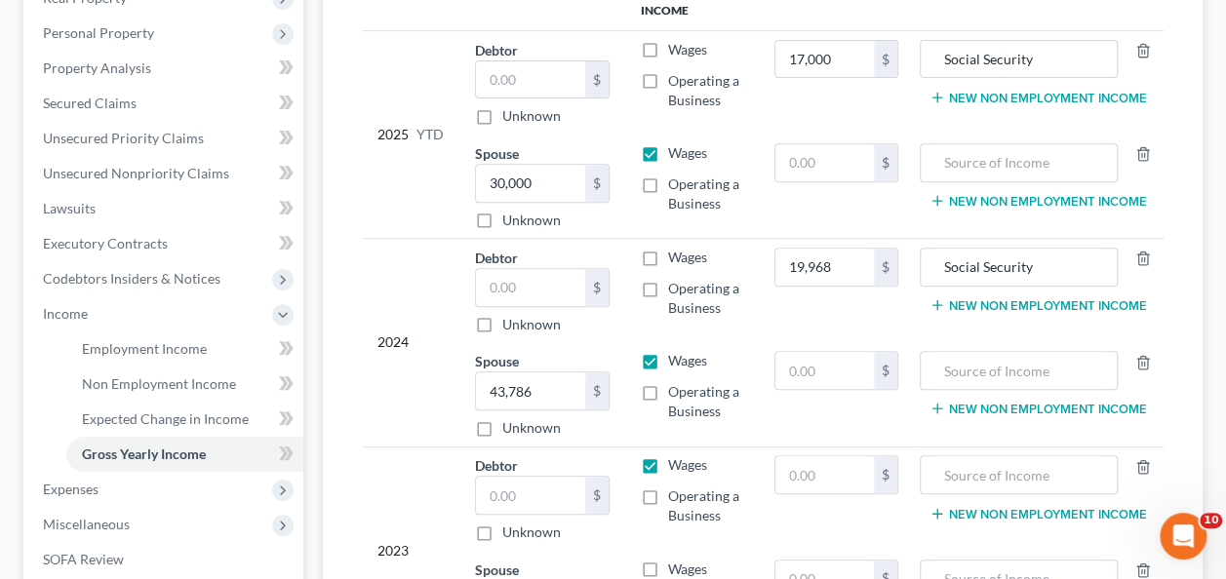
click at [676, 461] on input "Wages" at bounding box center [682, 461] width 13 height 13
checkbox input "false"
click at [538, 488] on input "text" at bounding box center [530, 495] width 109 height 37
click at [802, 471] on input "text" at bounding box center [824, 474] width 98 height 37
type input "19,000"
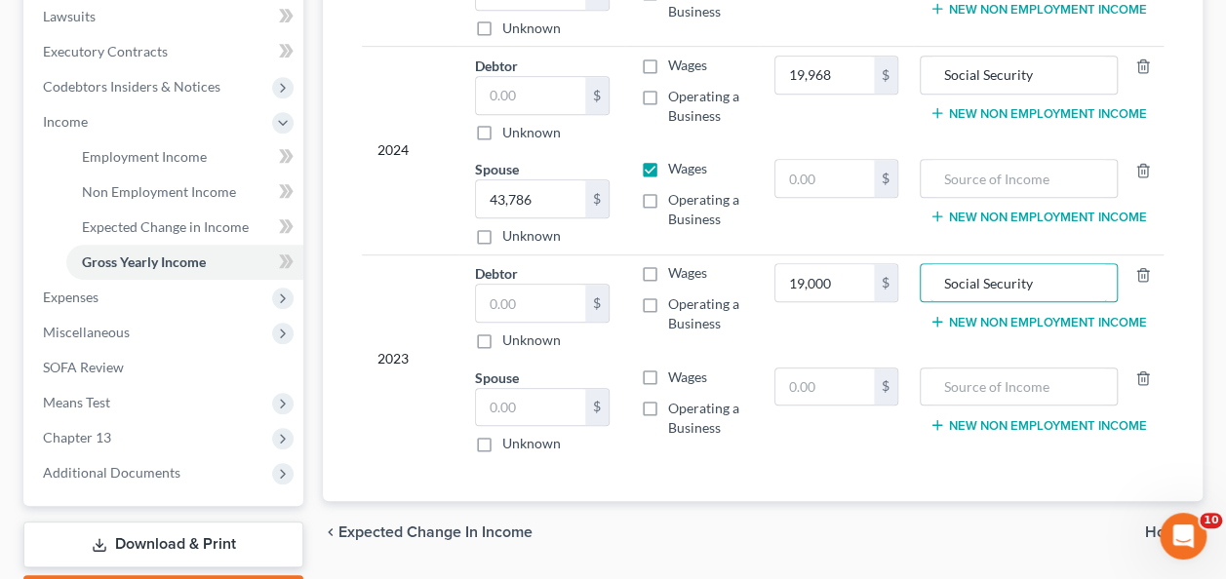
scroll to position [561, 0]
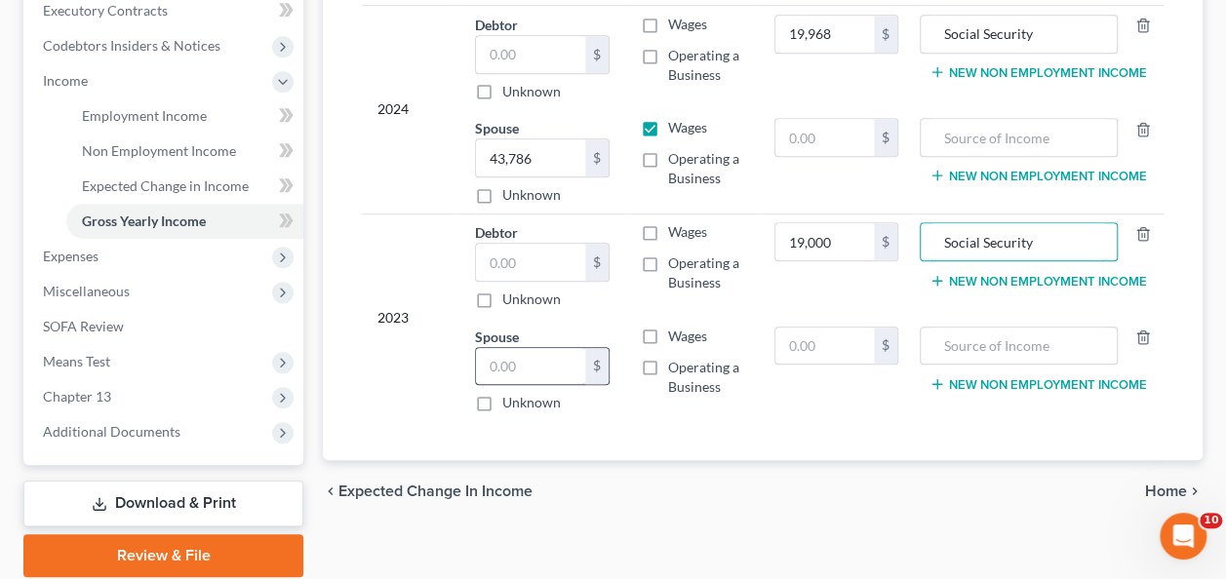
type input "Social Security"
click at [510, 349] on input "text" at bounding box center [530, 366] width 109 height 37
type input "40,000"
click at [668, 328] on label "Wages" at bounding box center [687, 337] width 39 height 20
click at [676, 328] on input "Wages" at bounding box center [682, 333] width 13 height 13
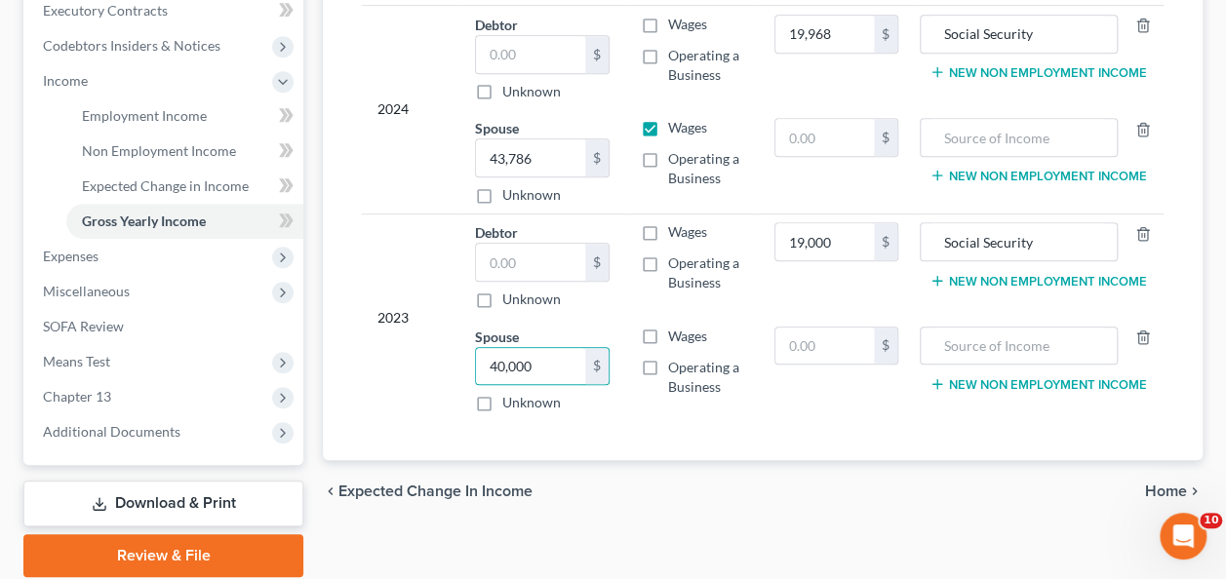
checkbox input "true"
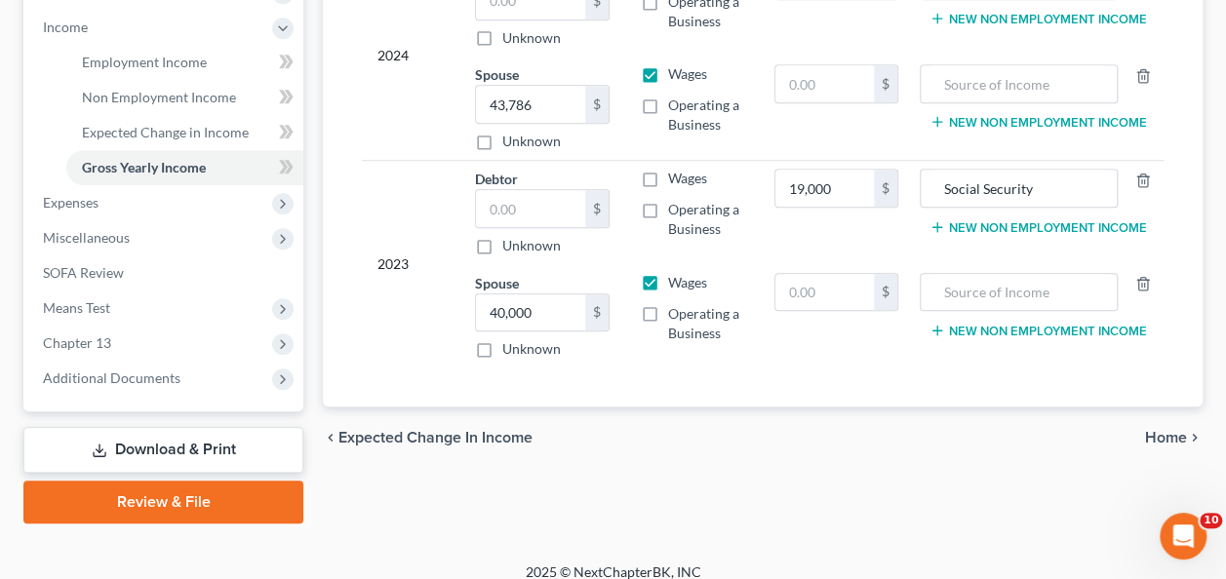
scroll to position [617, 0]
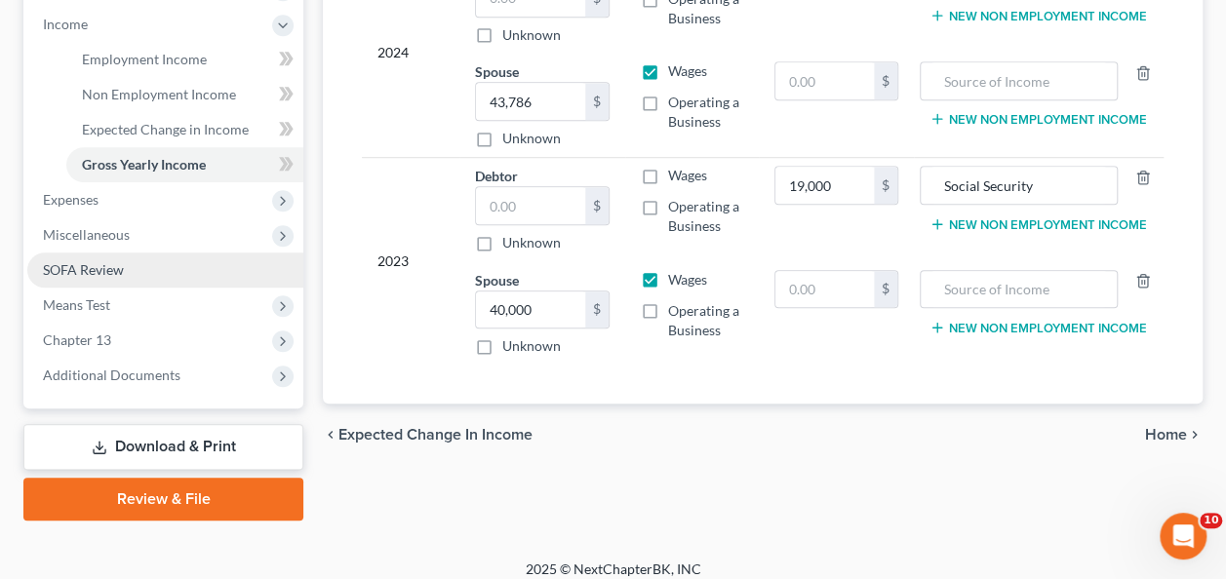
click at [89, 266] on span "SOFA Review" at bounding box center [83, 269] width 81 height 17
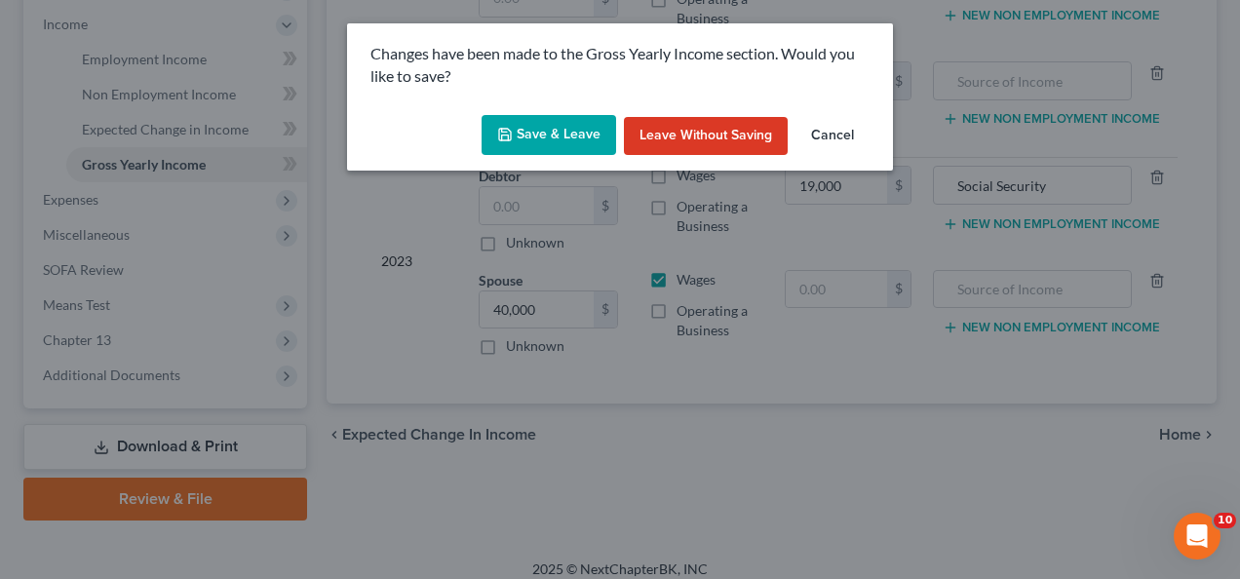
click at [555, 126] on button "Save & Leave" at bounding box center [549, 135] width 135 height 41
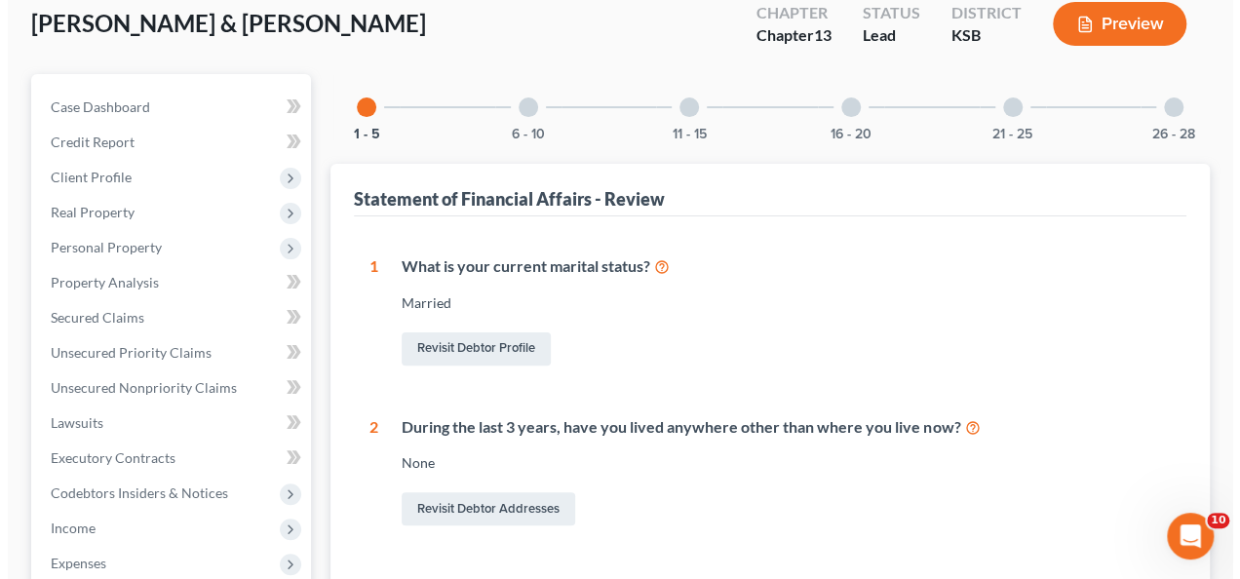
scroll to position [115, 0]
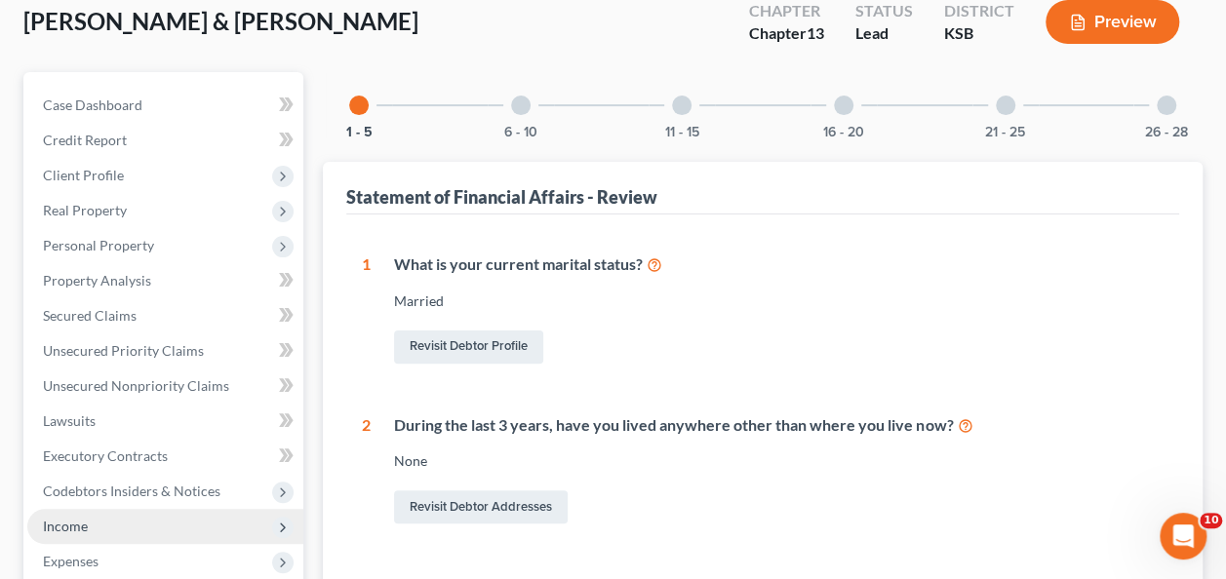
click at [62, 525] on span "Income" at bounding box center [65, 526] width 45 height 17
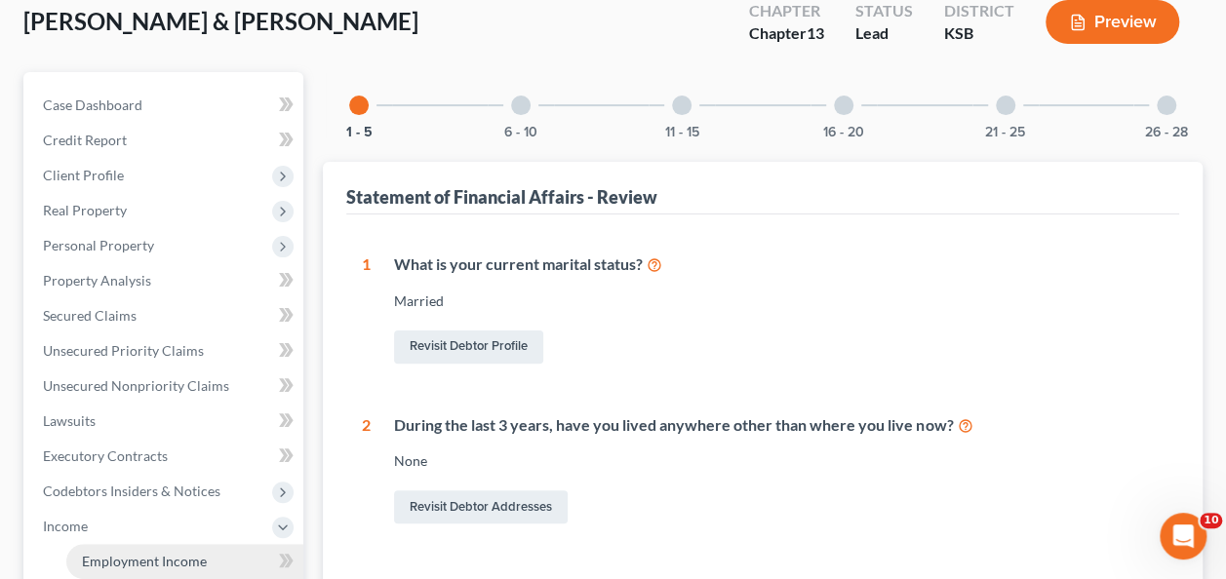
click at [139, 559] on span "Employment Income" at bounding box center [144, 561] width 125 height 17
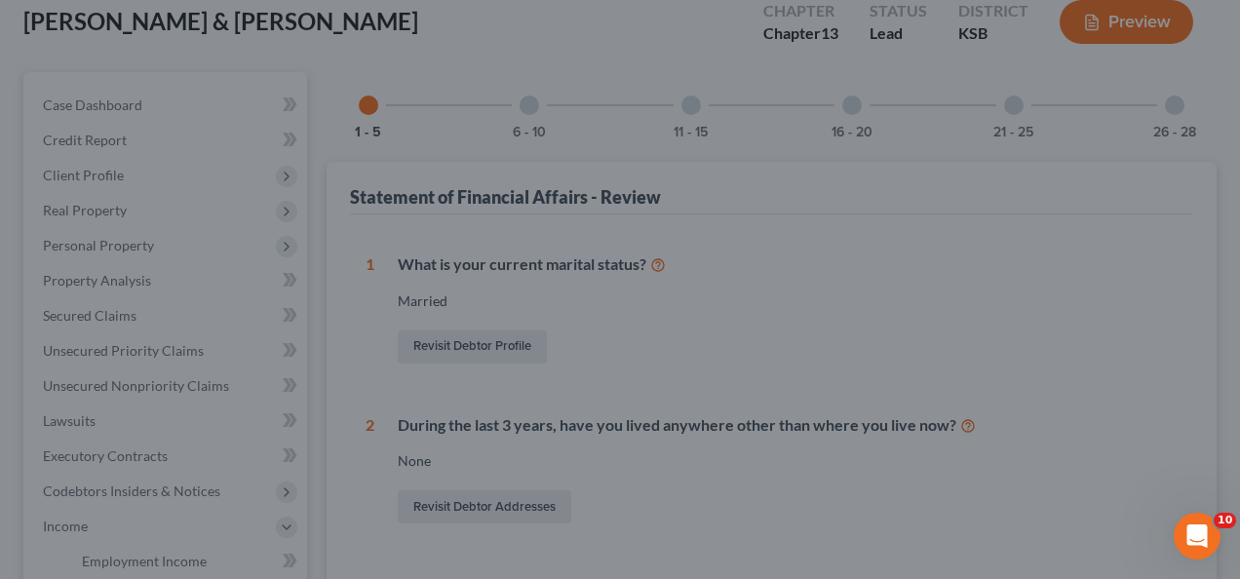
click at [975, 228] on div at bounding box center [620, 289] width 1240 height 579
click at [157, 563] on div at bounding box center [620, 289] width 1240 height 579
click at [1080, 218] on div at bounding box center [620, 289] width 1240 height 579
click at [522, 240] on div at bounding box center [620, 289] width 1240 height 579
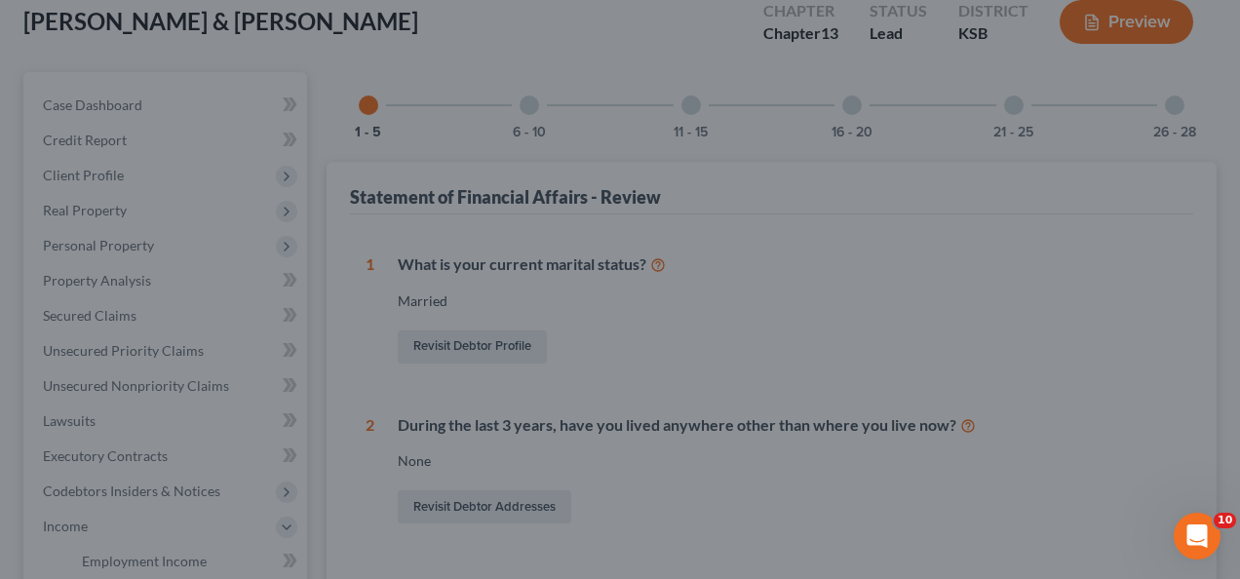
click at [522, 240] on div at bounding box center [620, 289] width 1240 height 579
drag, startPoint x: 522, startPoint y: 240, endPoint x: 921, endPoint y: 238, distance: 398.9
click at [539, 238] on div at bounding box center [620, 289] width 1240 height 579
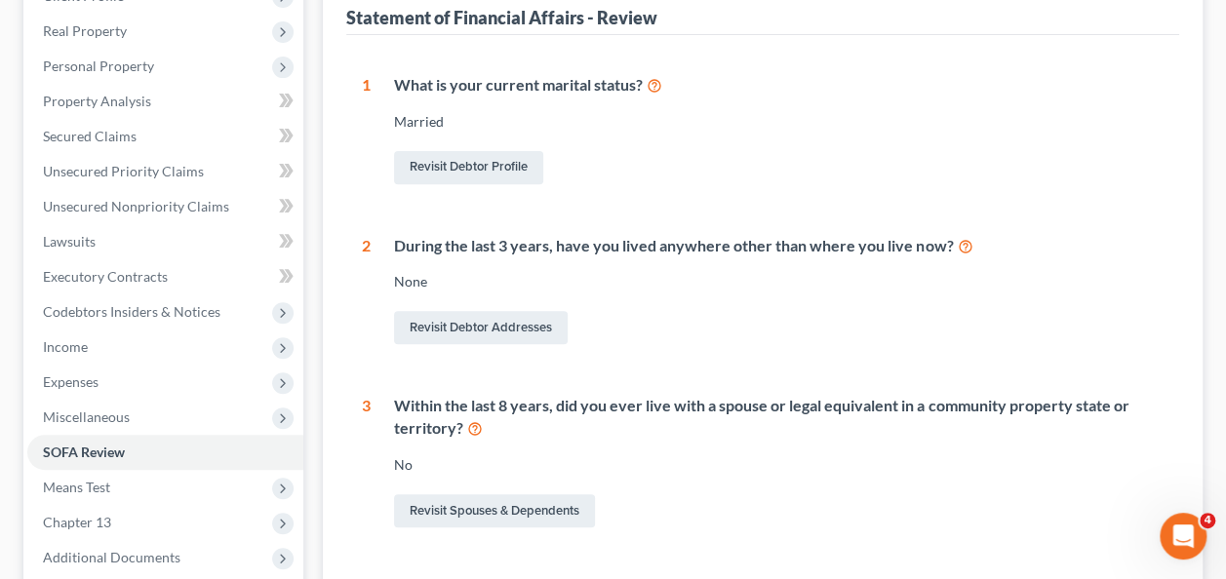
scroll to position [296, 0]
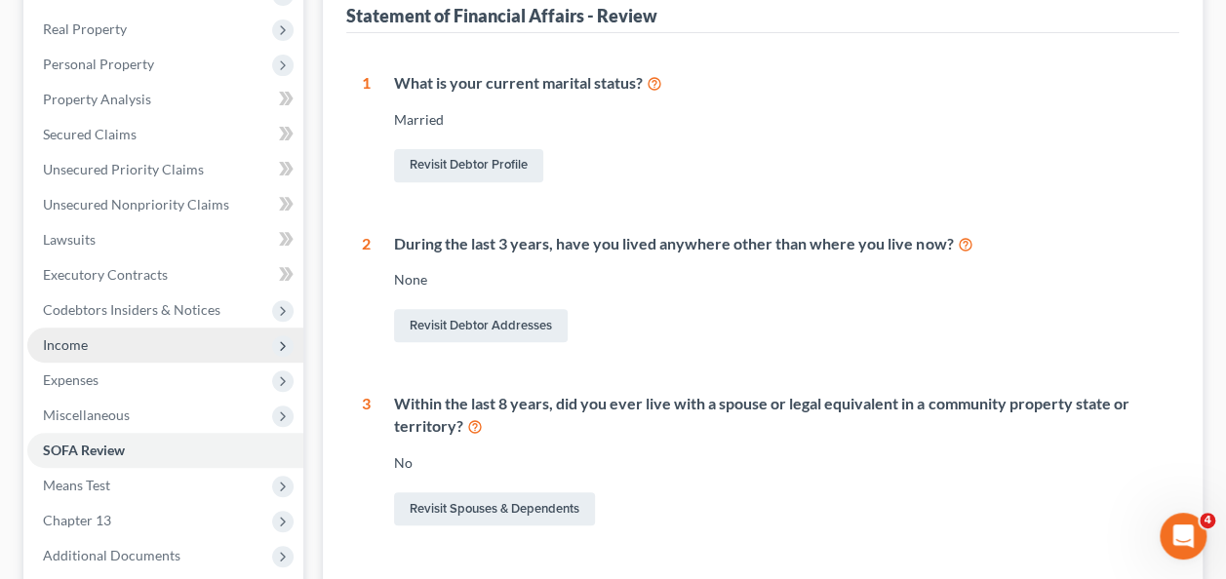
click at [60, 341] on span "Income" at bounding box center [65, 344] width 45 height 17
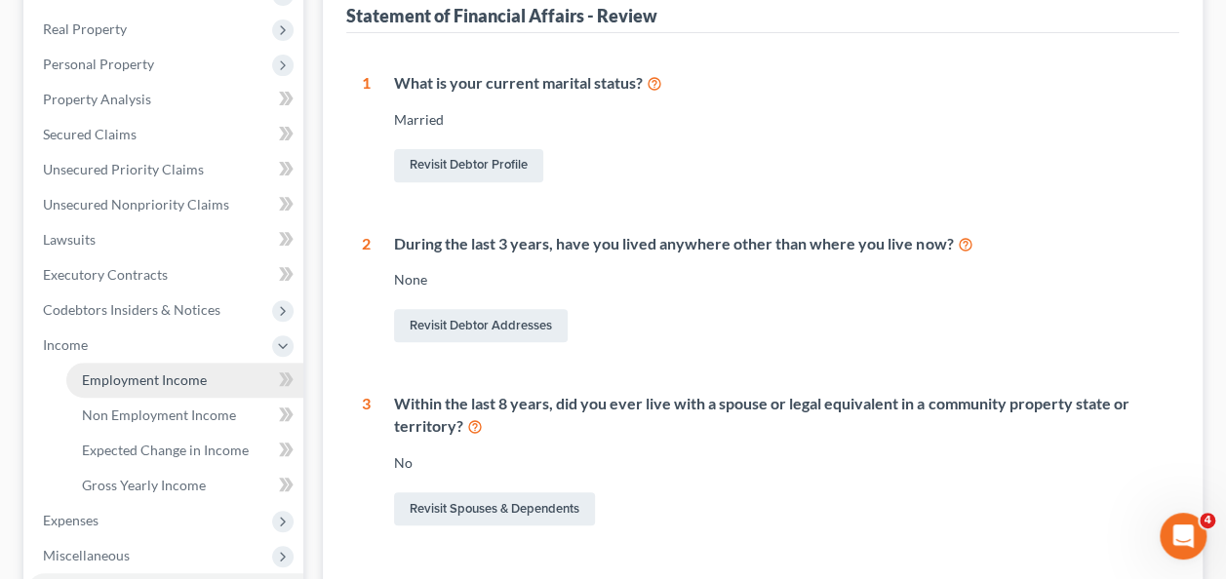
click at [136, 380] on span "Employment Income" at bounding box center [144, 380] width 125 height 17
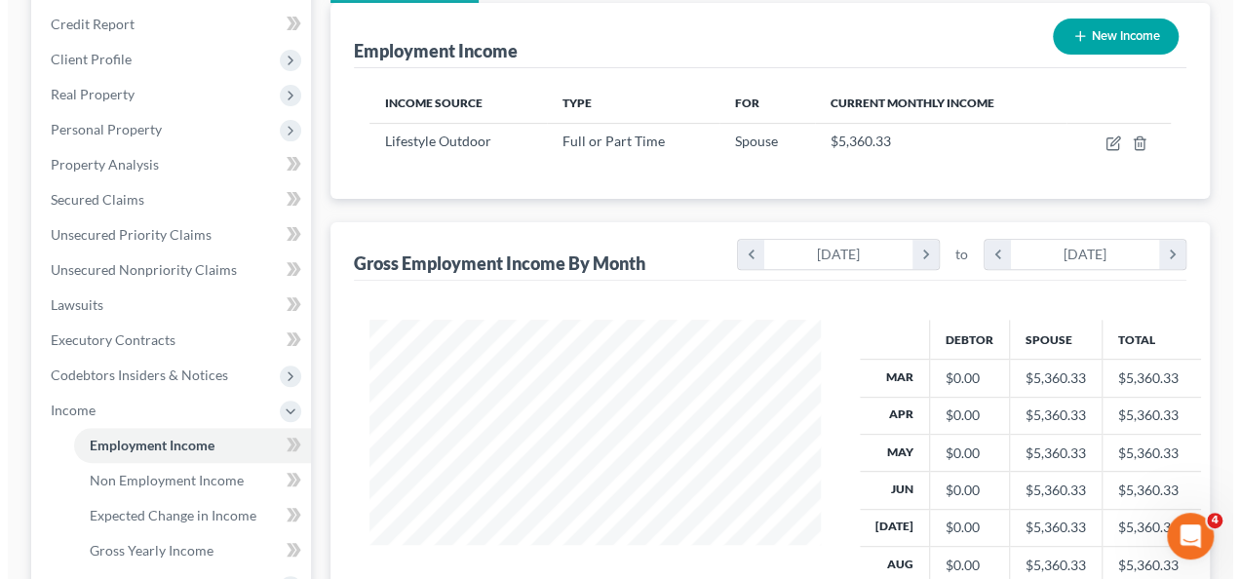
scroll to position [225, 0]
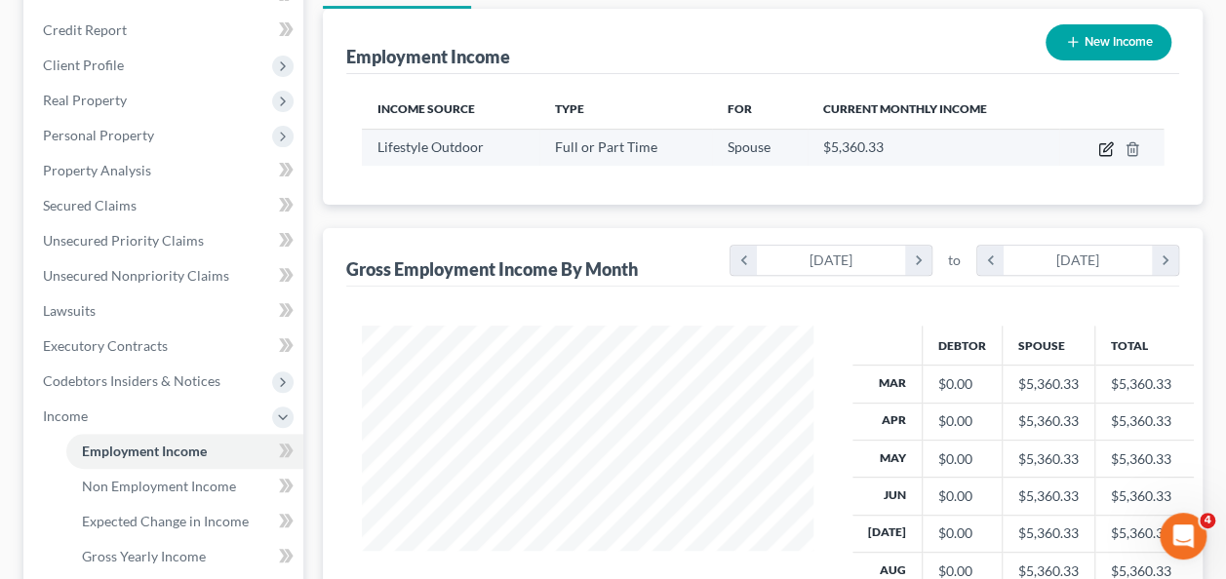
click at [1108, 144] on icon "button" at bounding box center [1106, 149] width 16 height 16
select select "0"
select select "17"
select select "3"
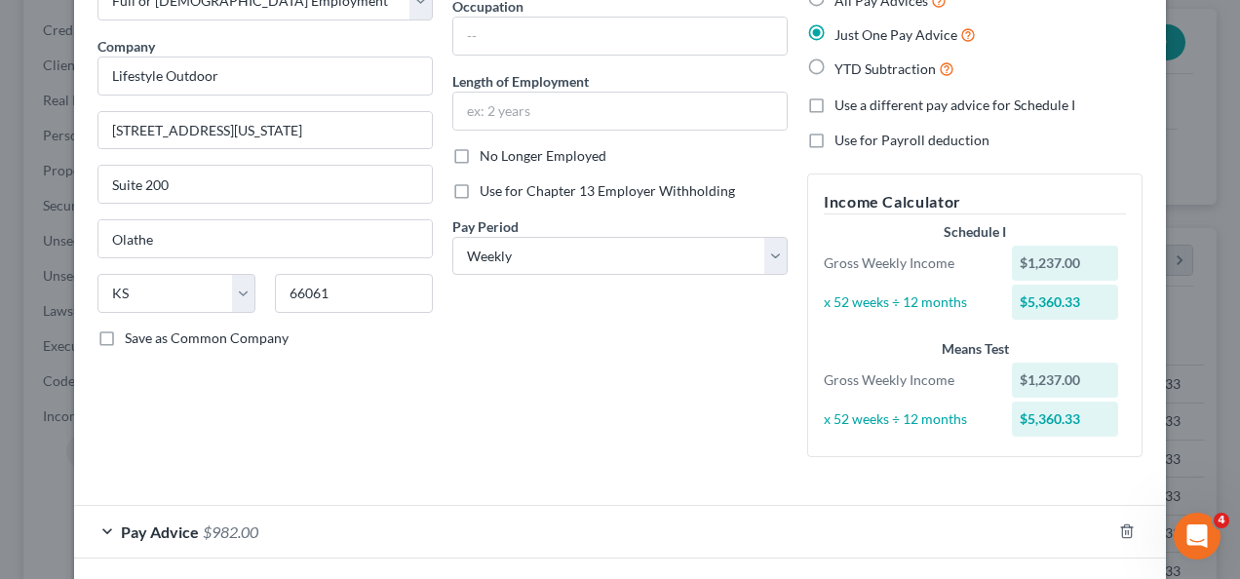
scroll to position [213, 0]
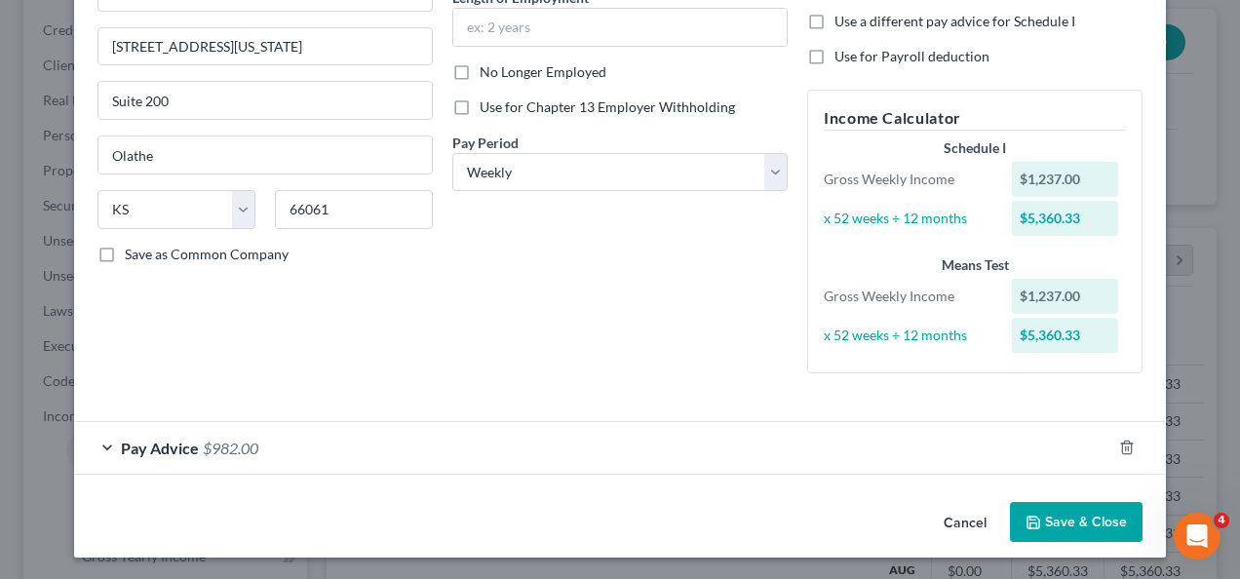
click at [105, 444] on div "Pay Advice $982.00" at bounding box center [593, 448] width 1038 height 52
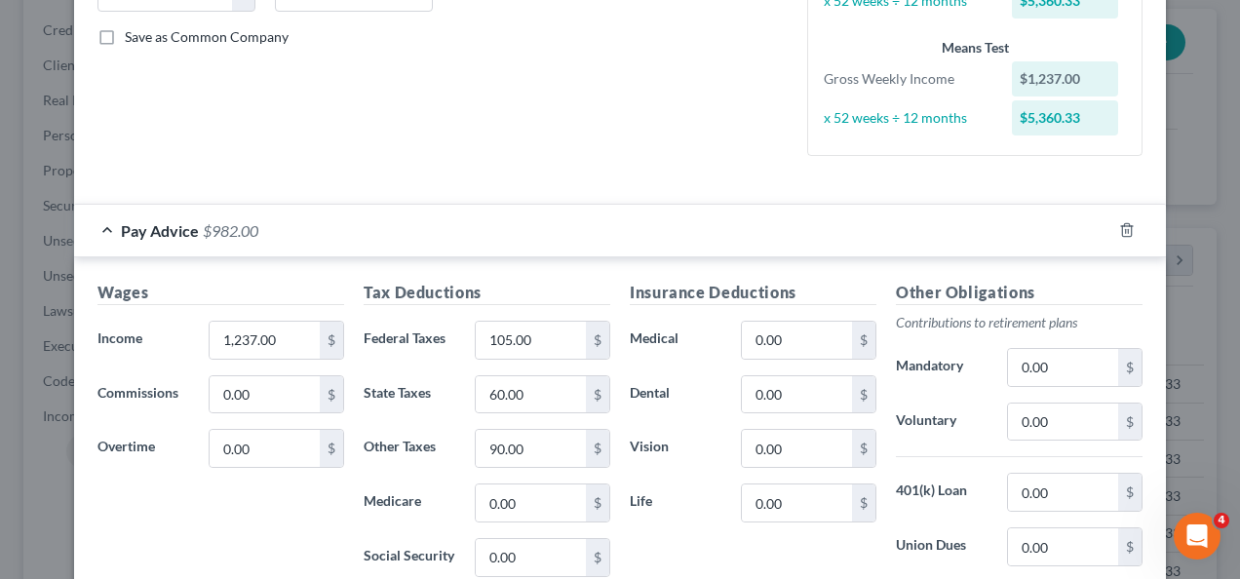
scroll to position [422, 0]
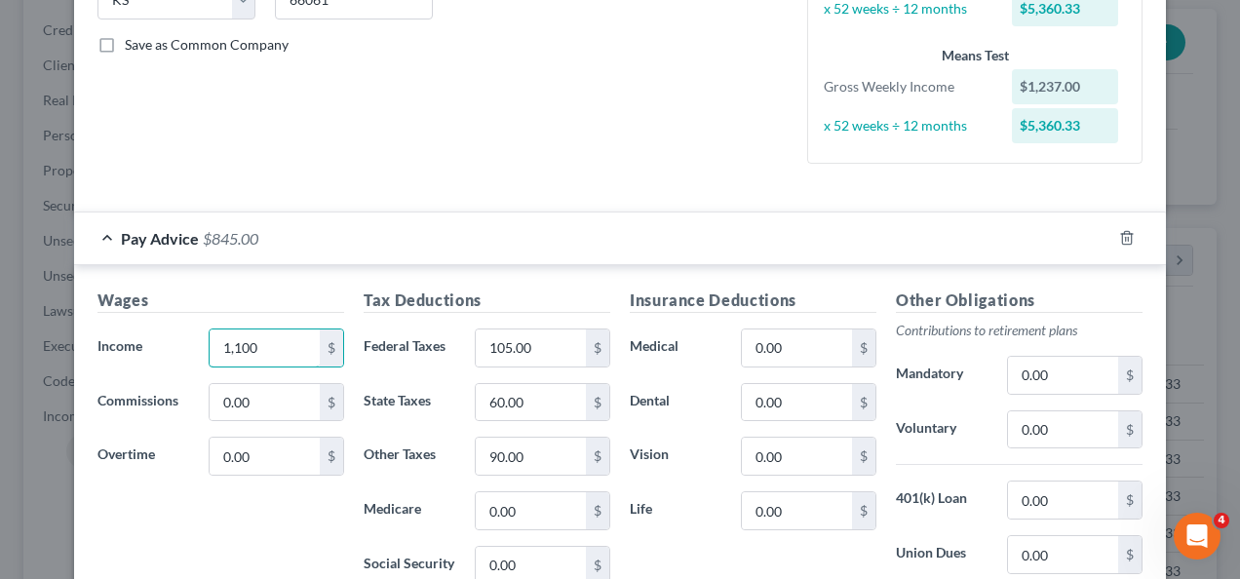
type input "1,100"
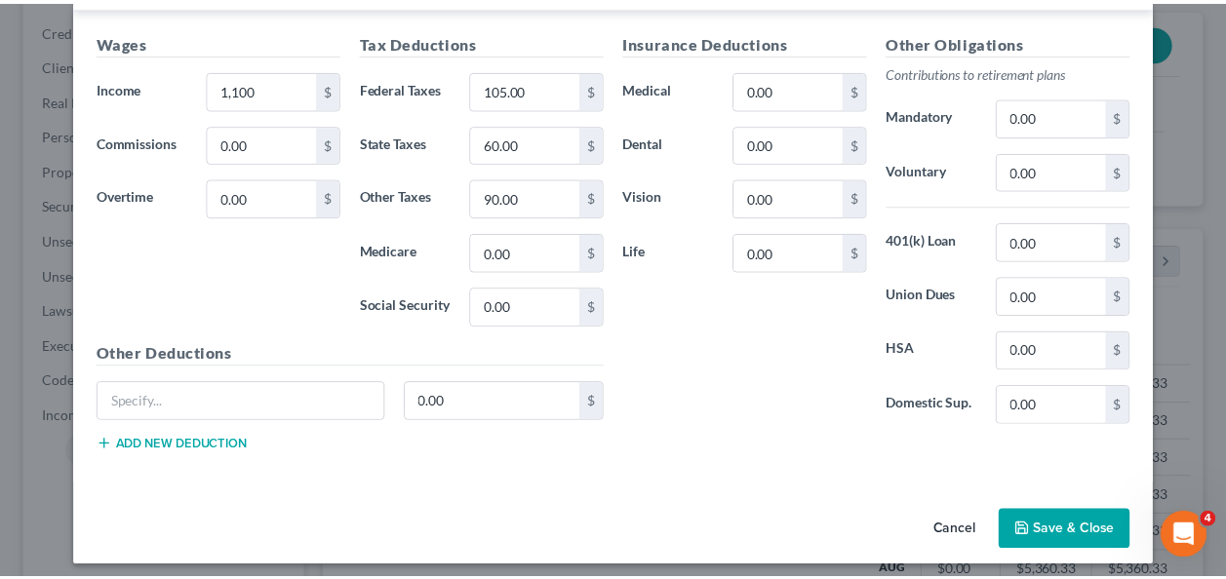
scroll to position [685, 0]
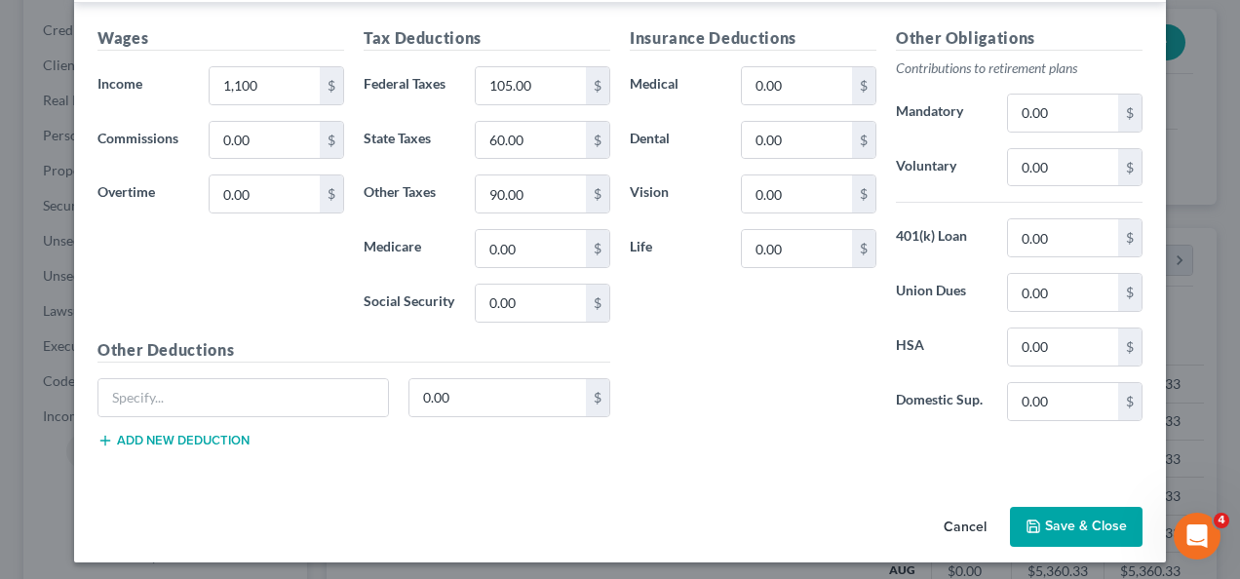
click at [1071, 518] on button "Save & Close" at bounding box center [1076, 527] width 133 height 41
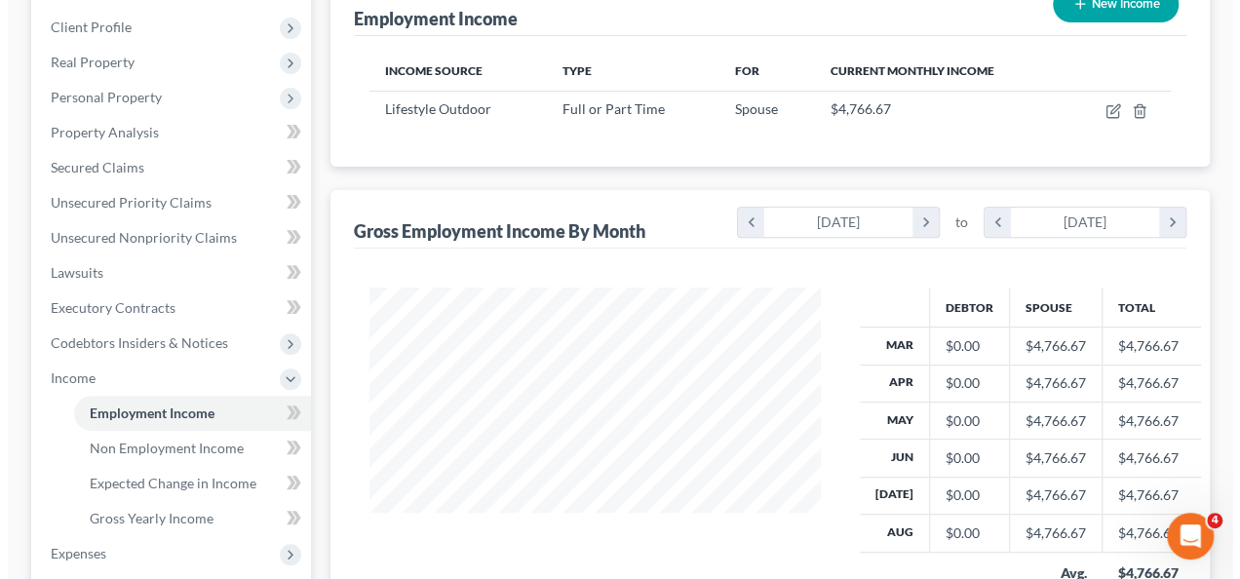
scroll to position [260, 0]
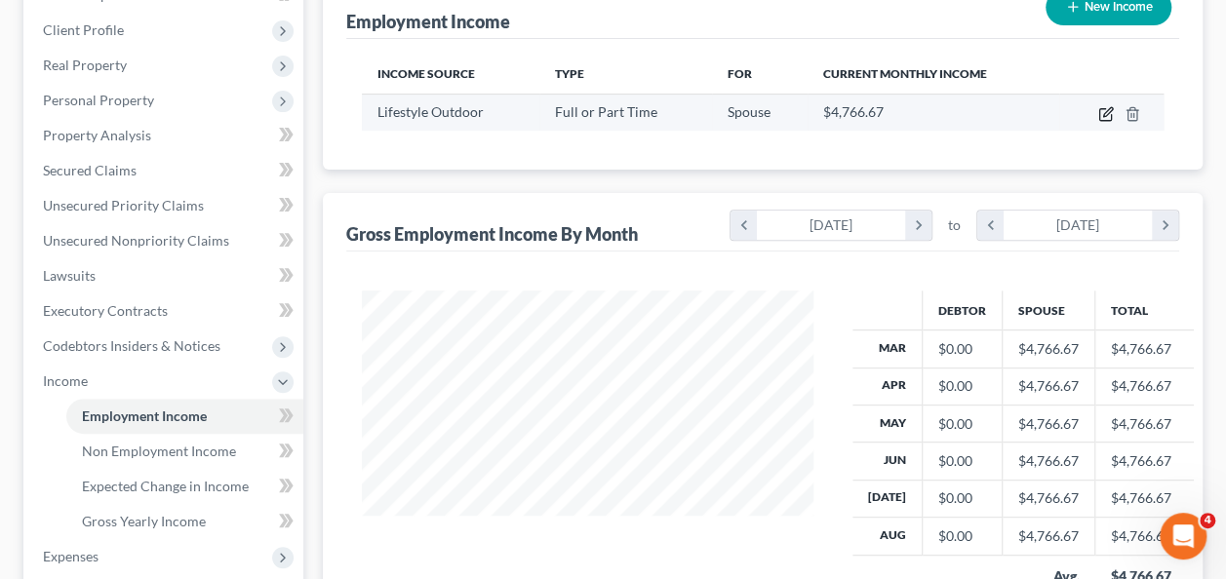
click at [1106, 107] on icon "button" at bounding box center [1106, 114] width 16 height 16
select select "0"
select select "17"
select select "3"
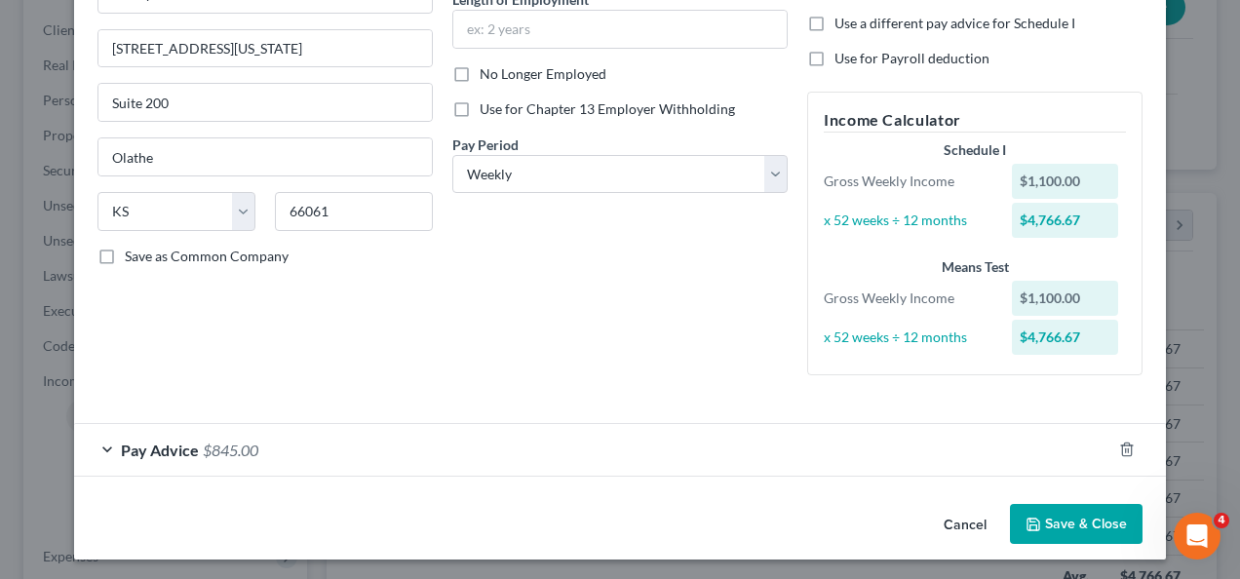
scroll to position [213, 0]
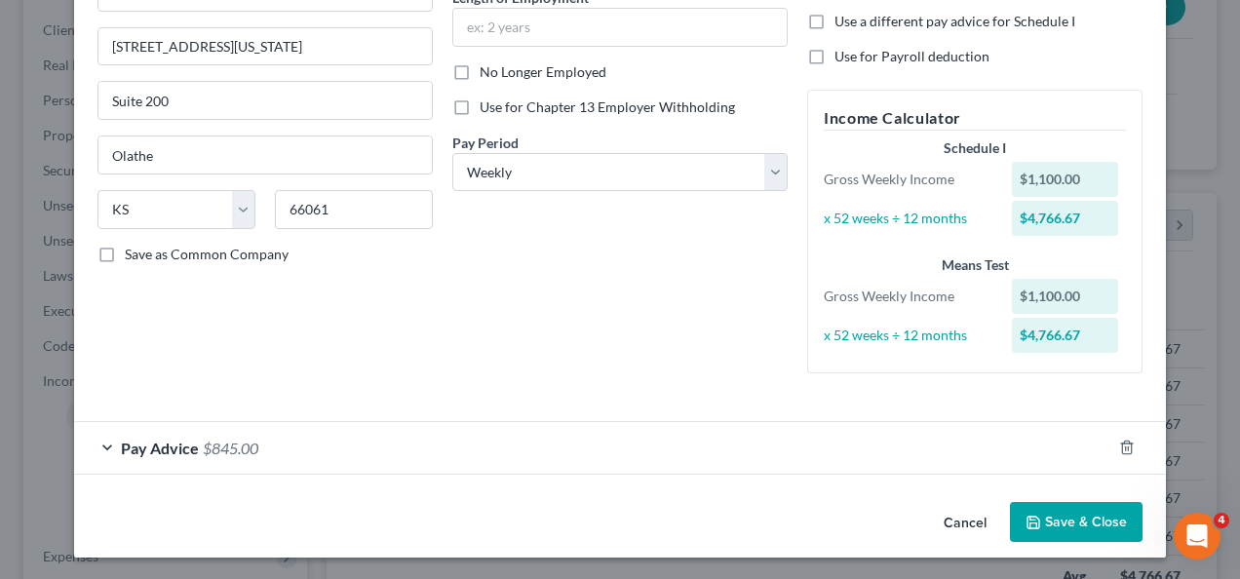
click at [103, 441] on div "Pay Advice $845.00" at bounding box center [593, 448] width 1038 height 52
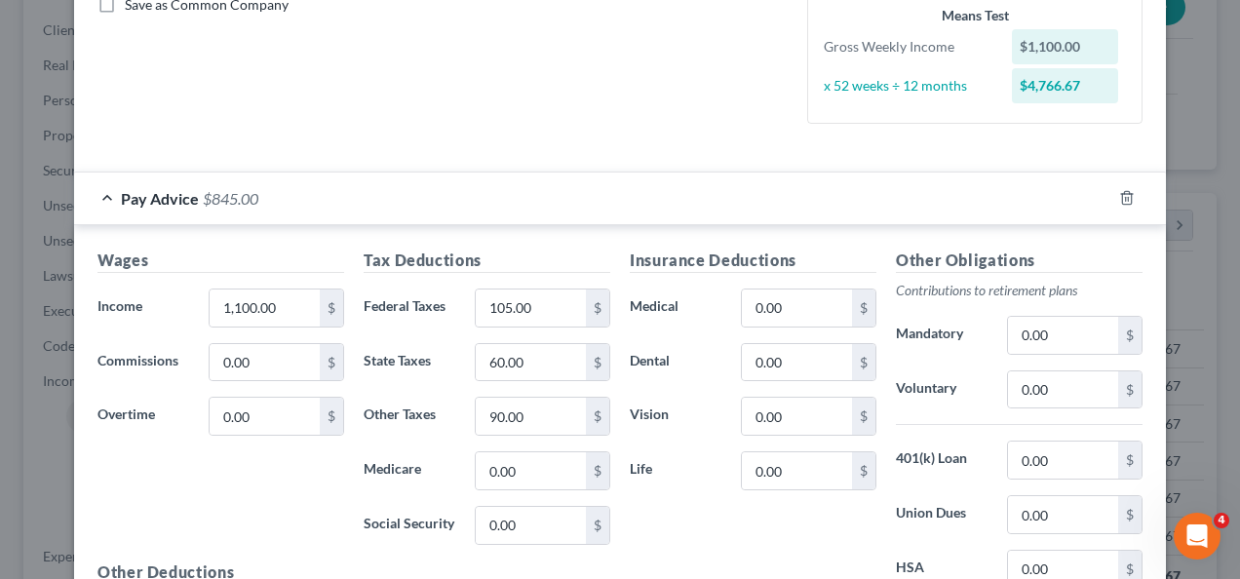
scroll to position [472, 0]
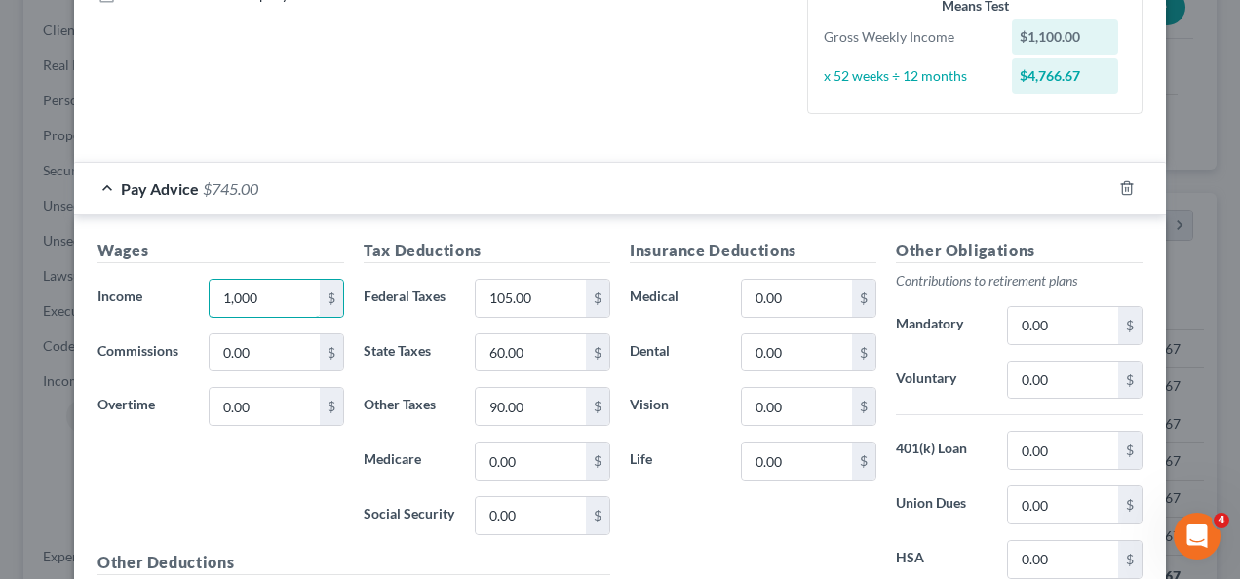
type input "1,000"
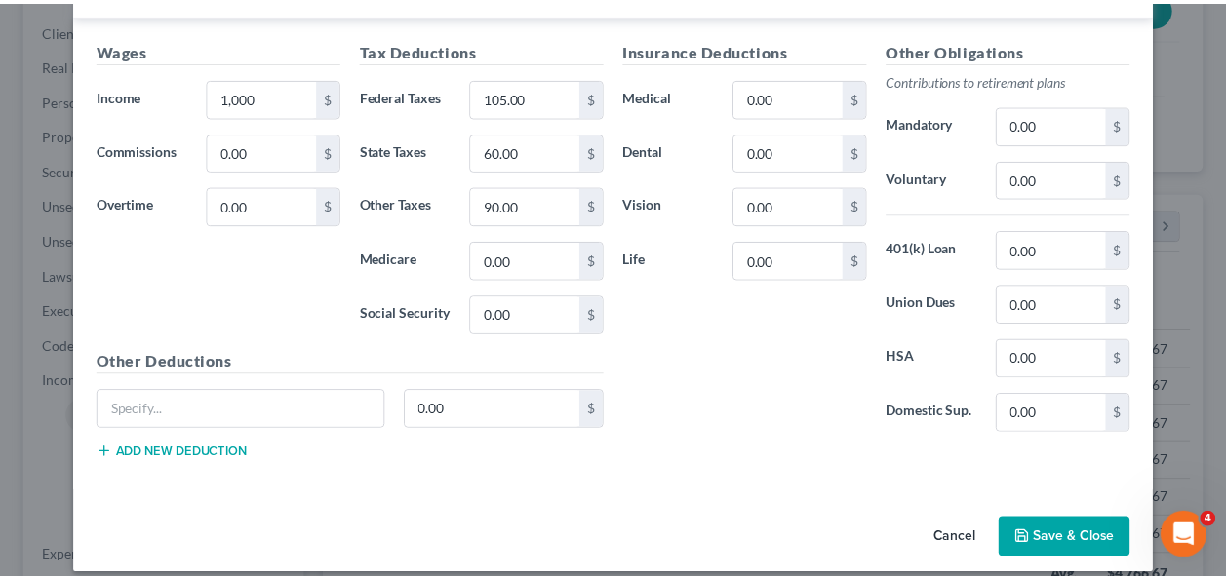
scroll to position [685, 0]
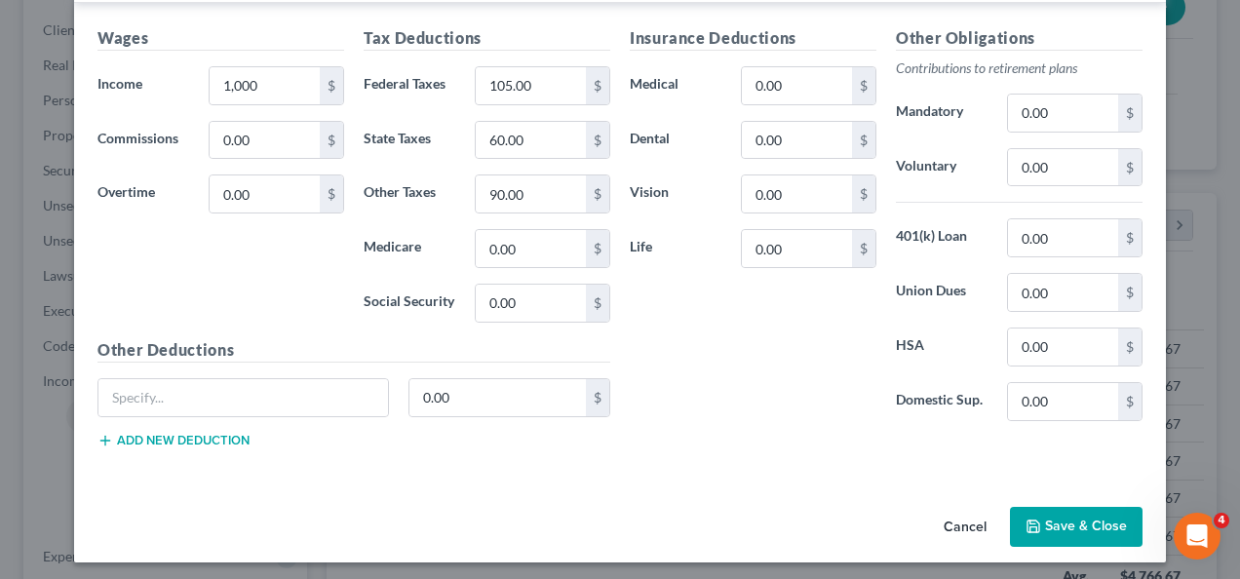
click at [1067, 530] on button "Save & Close" at bounding box center [1076, 527] width 133 height 41
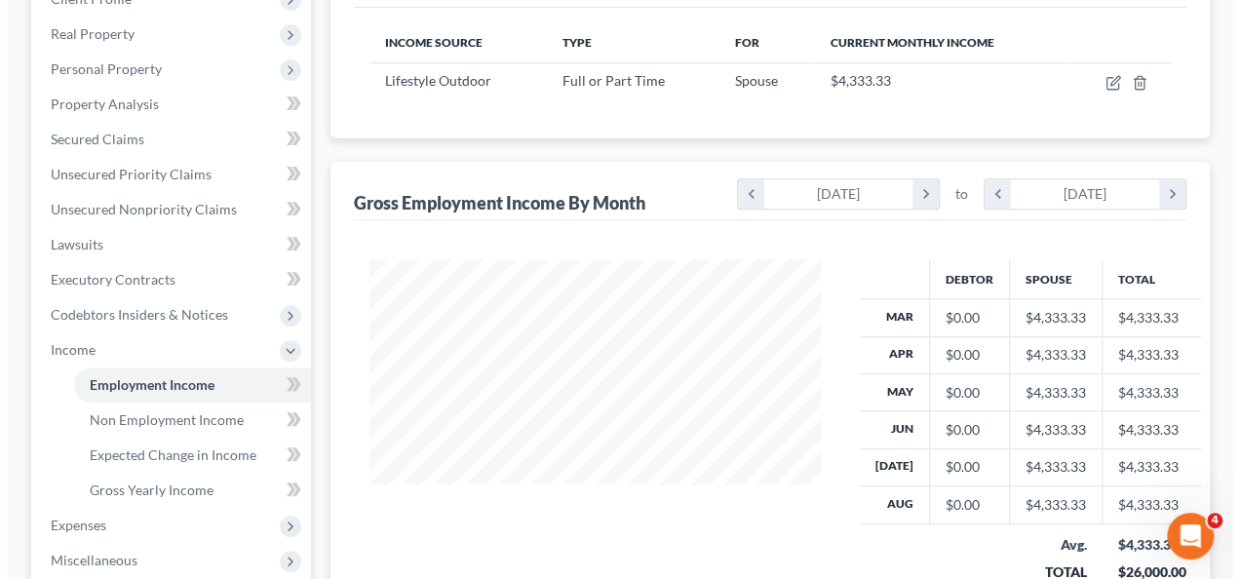
scroll to position [287, 0]
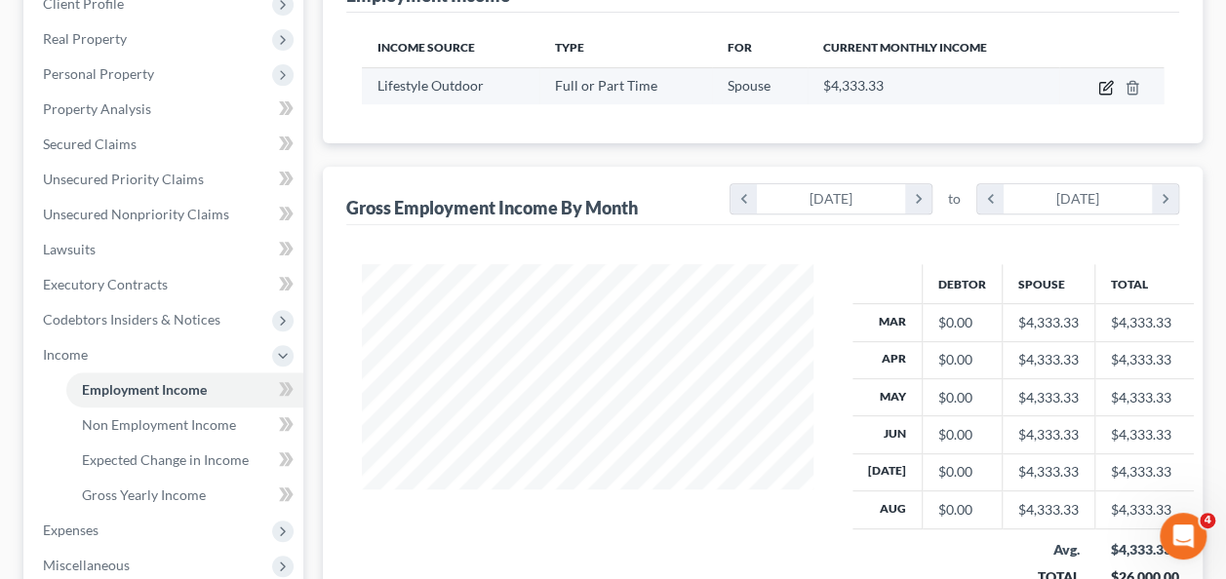
click at [1102, 82] on icon "button" at bounding box center [1106, 88] width 16 height 16
select select "0"
select select "17"
select select "3"
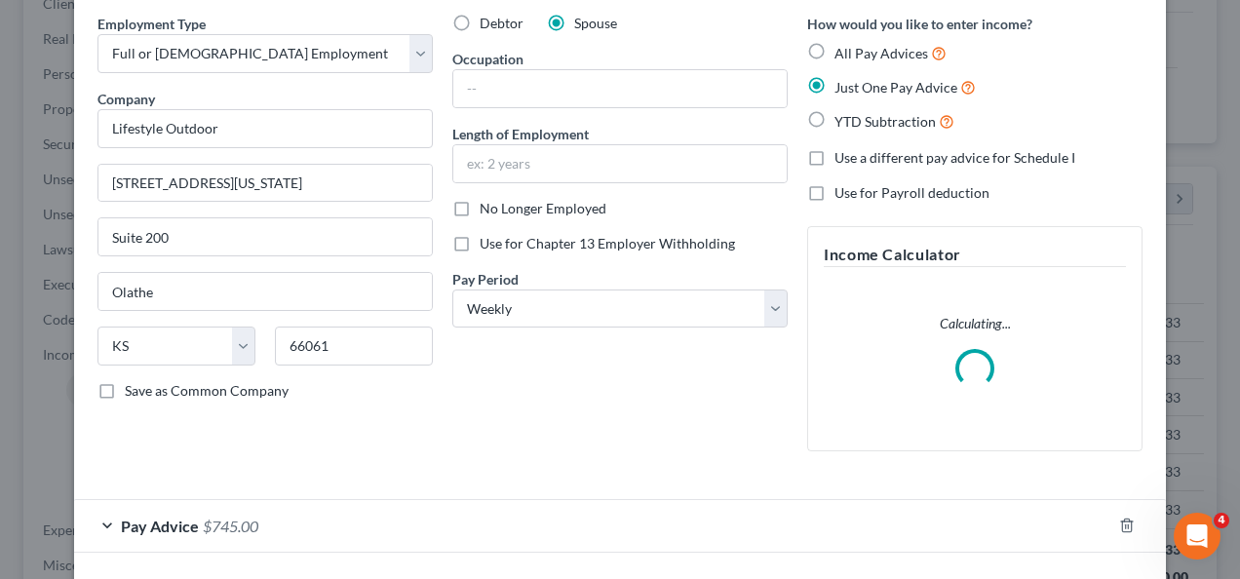
scroll to position [154, 0]
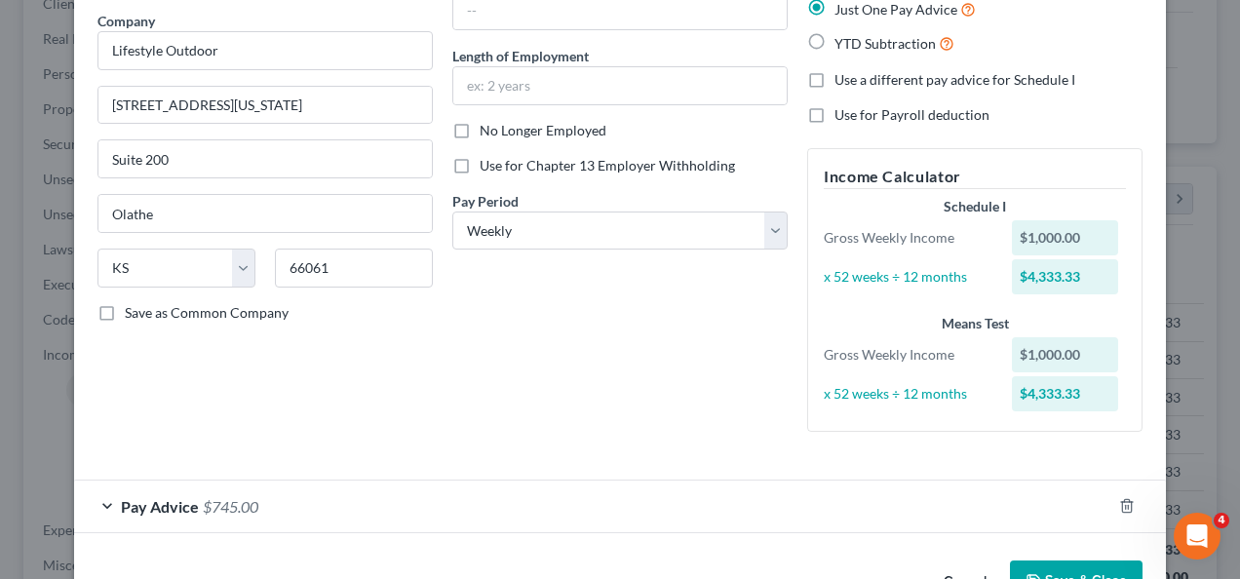
click at [105, 504] on div "Pay Advice $745.00" at bounding box center [593, 507] width 1038 height 52
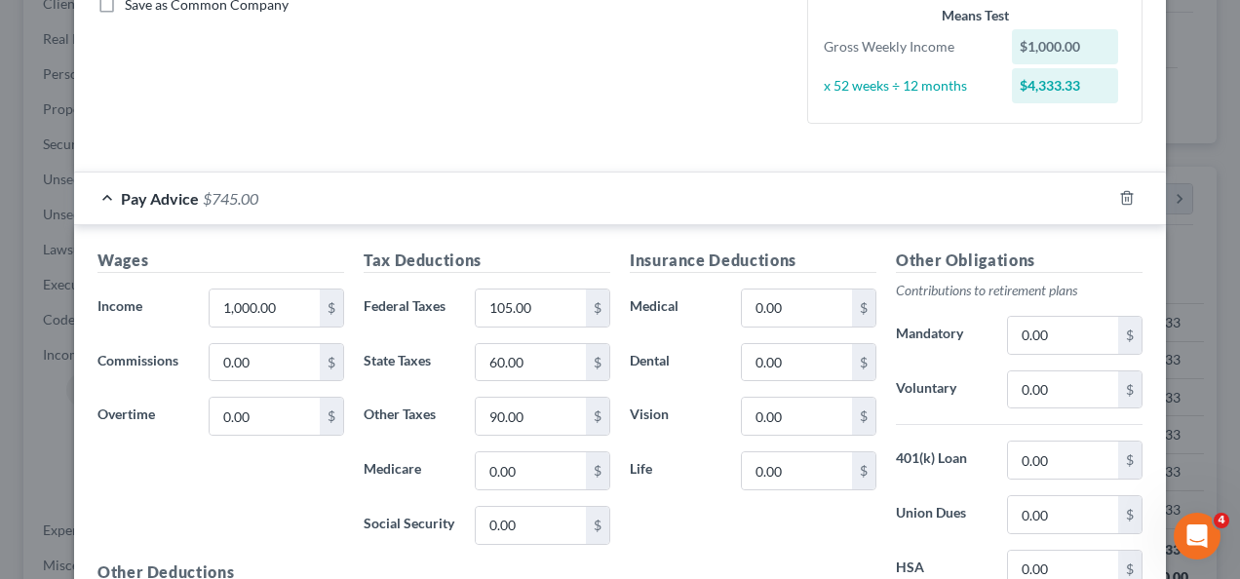
scroll to position [464, 0]
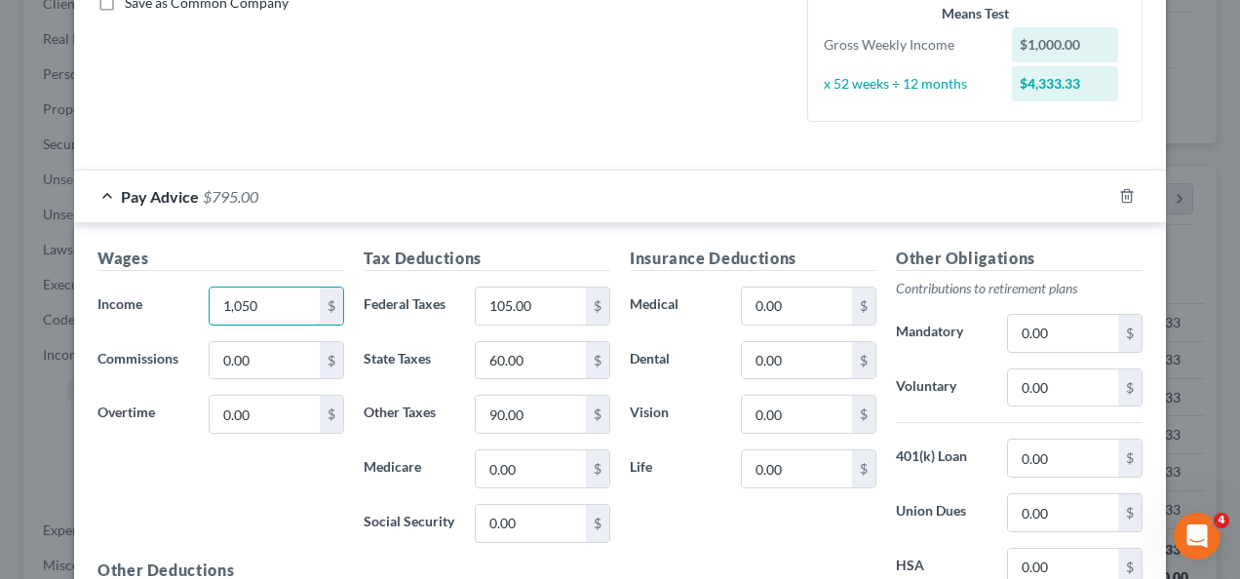
type input "1,050"
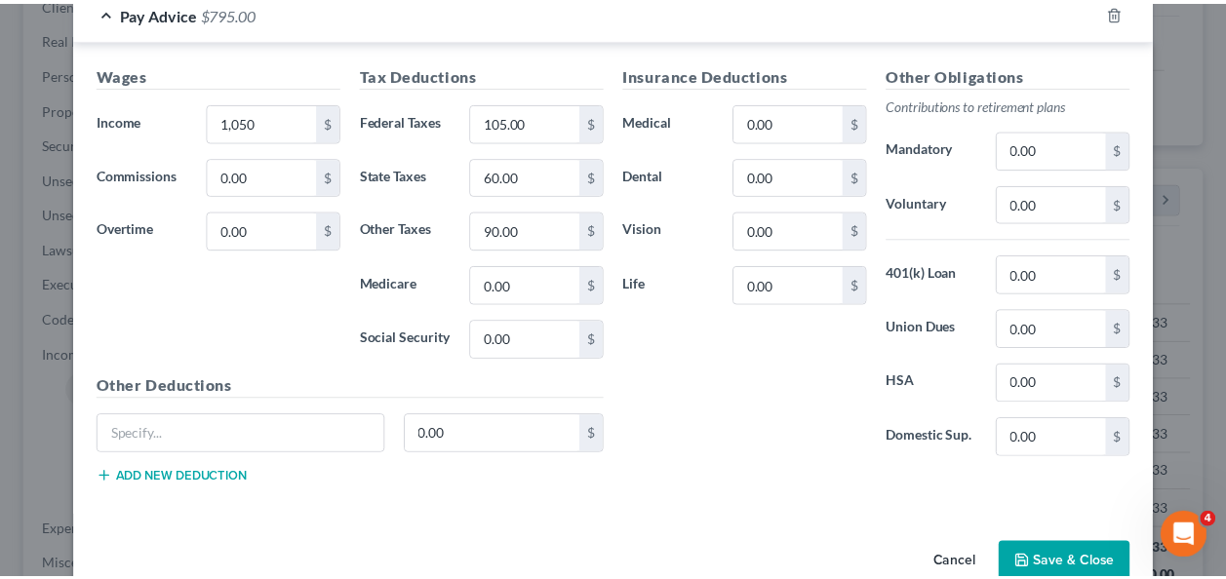
scroll to position [651, 0]
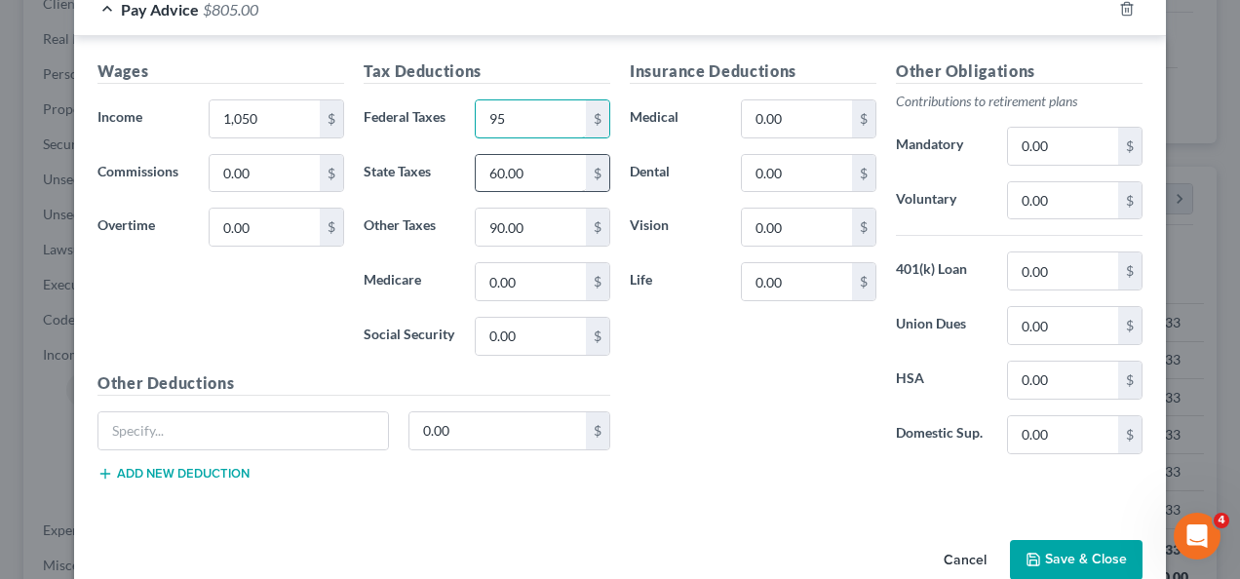
type input "95"
click at [540, 171] on input "60.00" at bounding box center [531, 173] width 110 height 37
type input "50"
drag, startPoint x: 1090, startPoint y: 549, endPoint x: 948, endPoint y: 525, distance: 144.4
click at [1090, 550] on button "Save & Close" at bounding box center [1076, 560] width 133 height 41
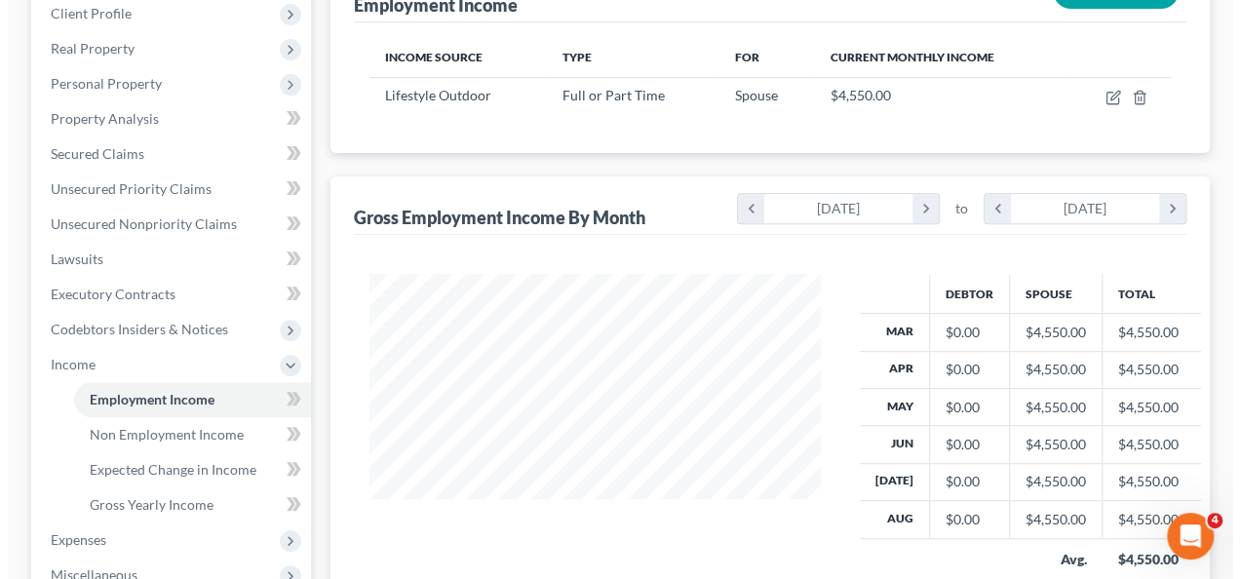
scroll to position [254, 0]
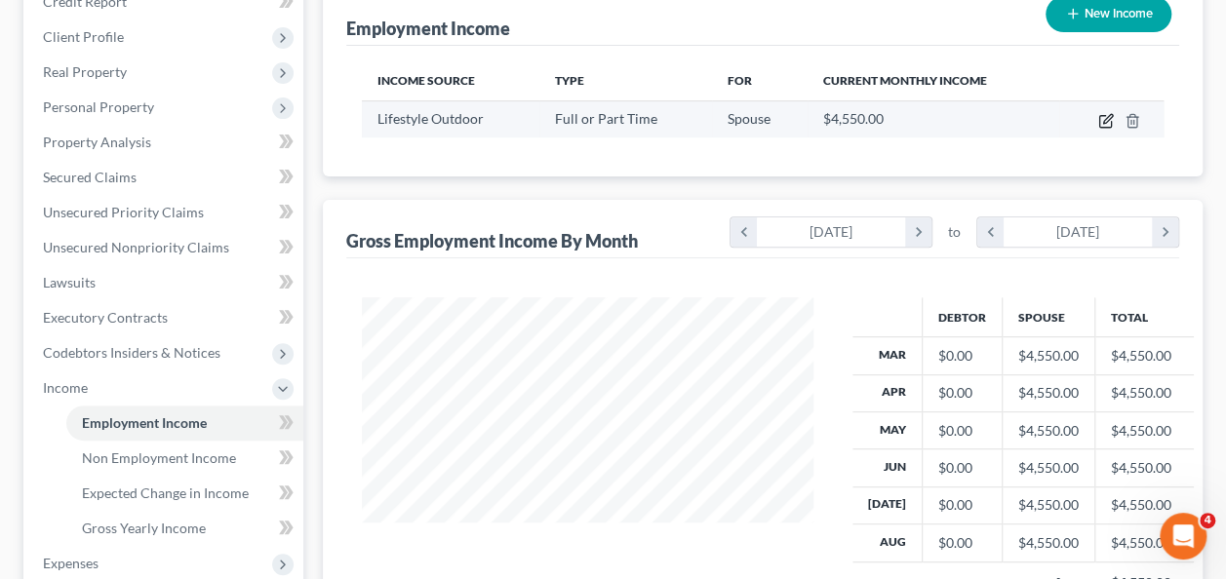
click at [1102, 117] on icon "button" at bounding box center [1106, 121] width 16 height 16
select select "0"
select select "17"
select select "3"
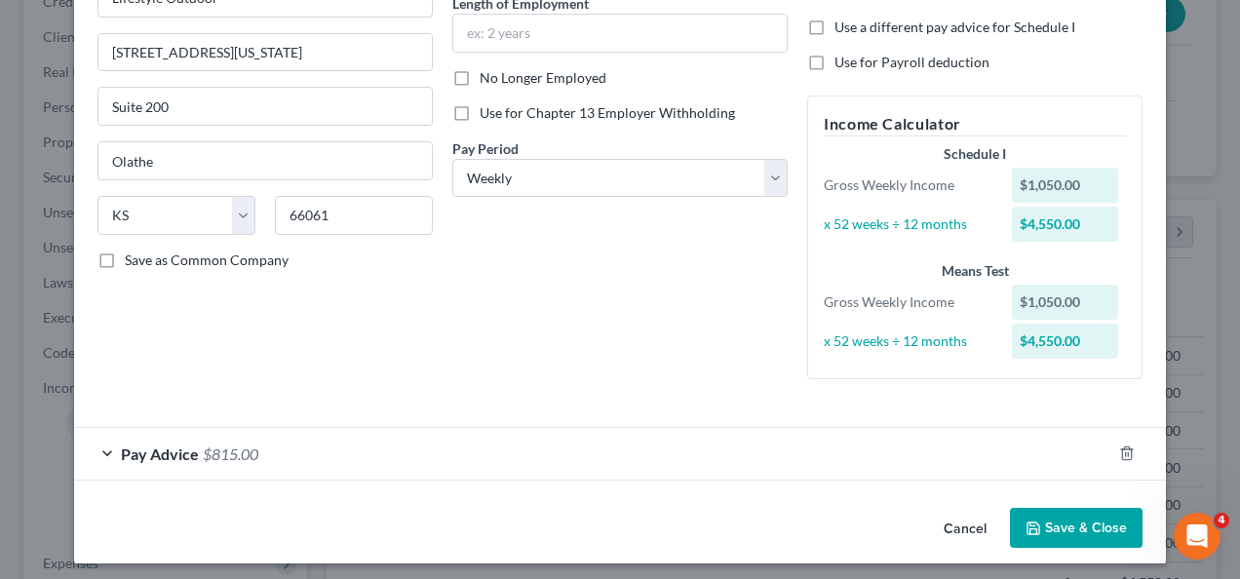
scroll to position [209, 0]
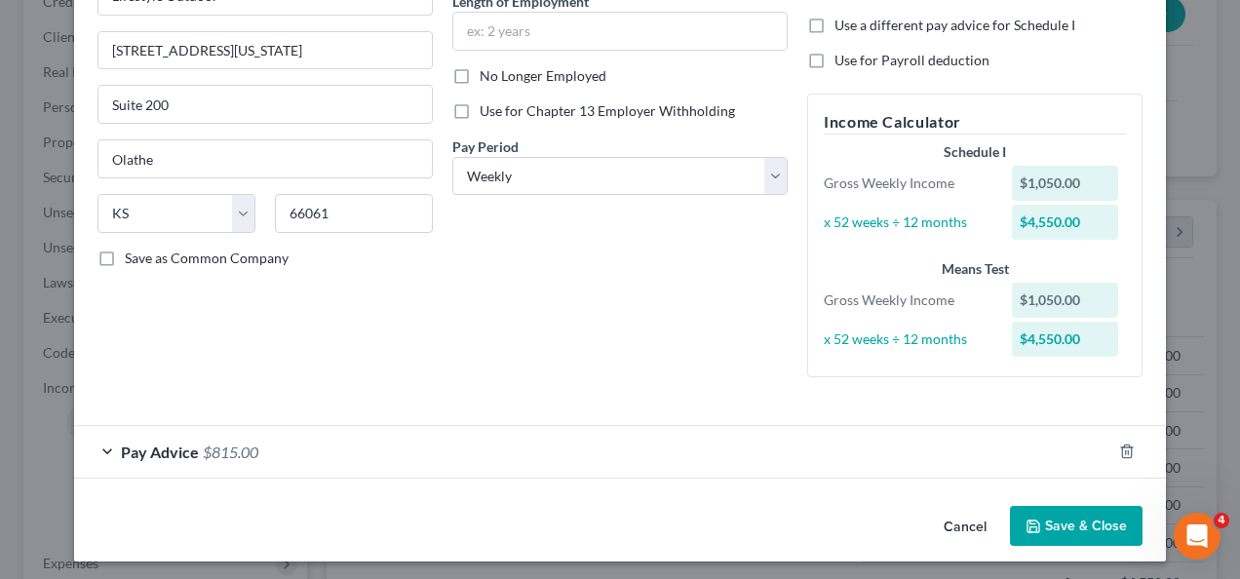
click at [103, 450] on div "Pay Advice $815.00" at bounding box center [593, 452] width 1038 height 52
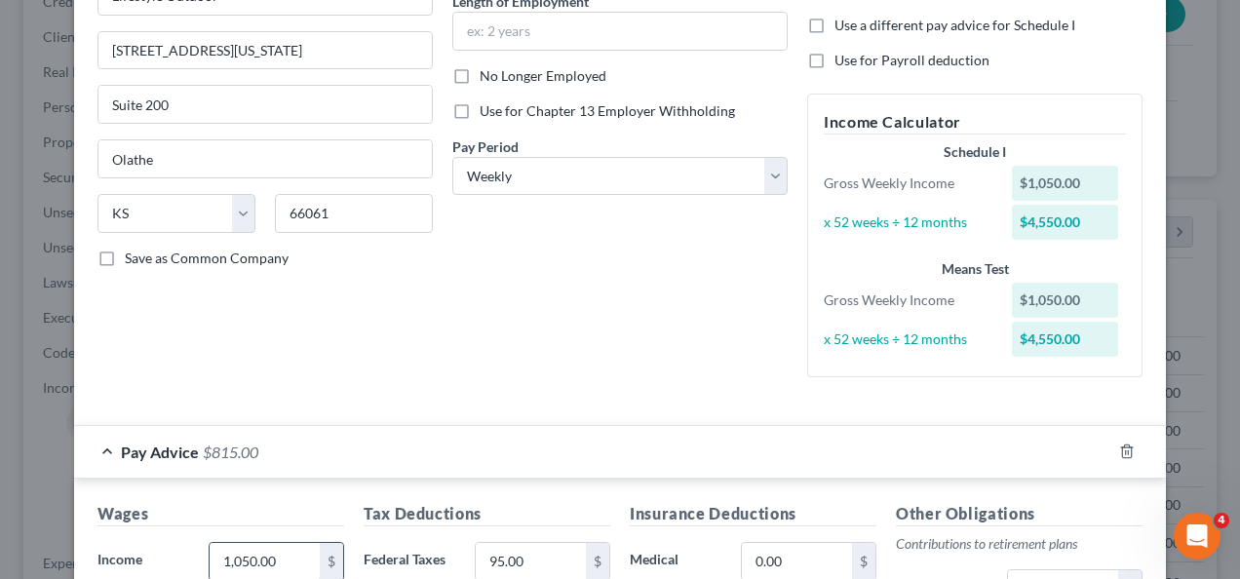
click at [279, 560] on input "1,050.00" at bounding box center [265, 561] width 110 height 37
type input "1,100"
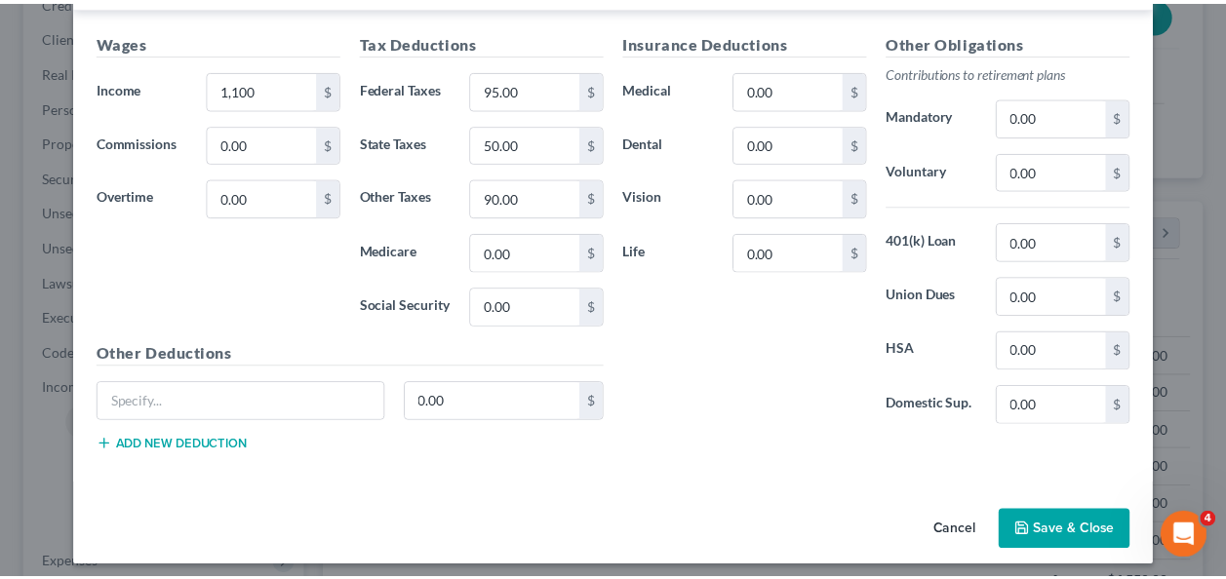
scroll to position [685, 0]
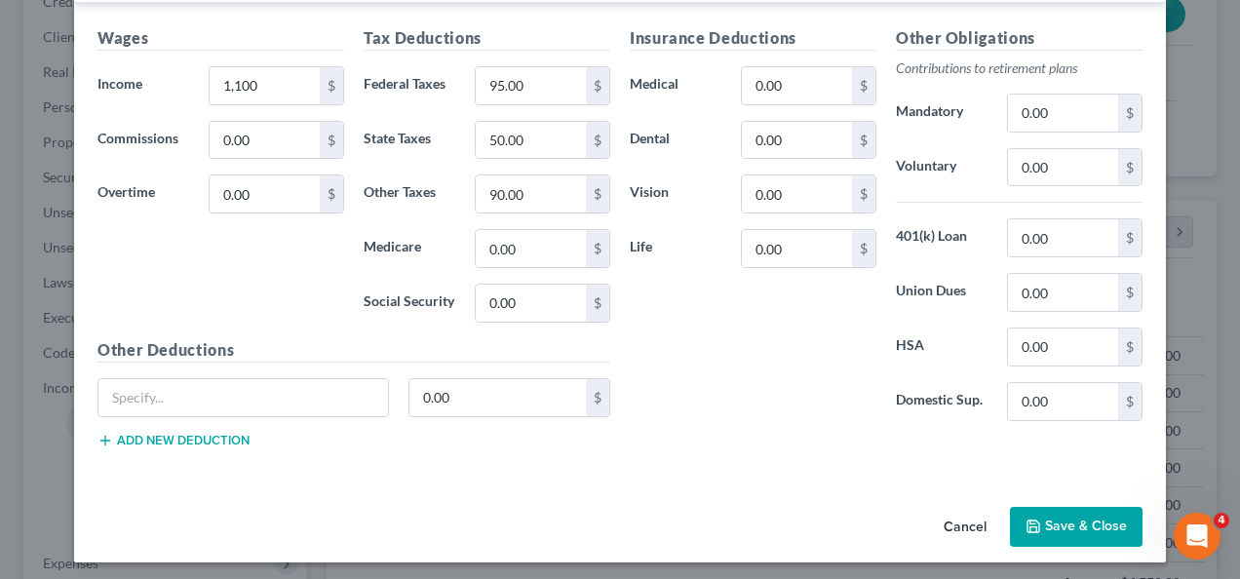
click at [1079, 526] on button "Save & Close" at bounding box center [1076, 527] width 133 height 41
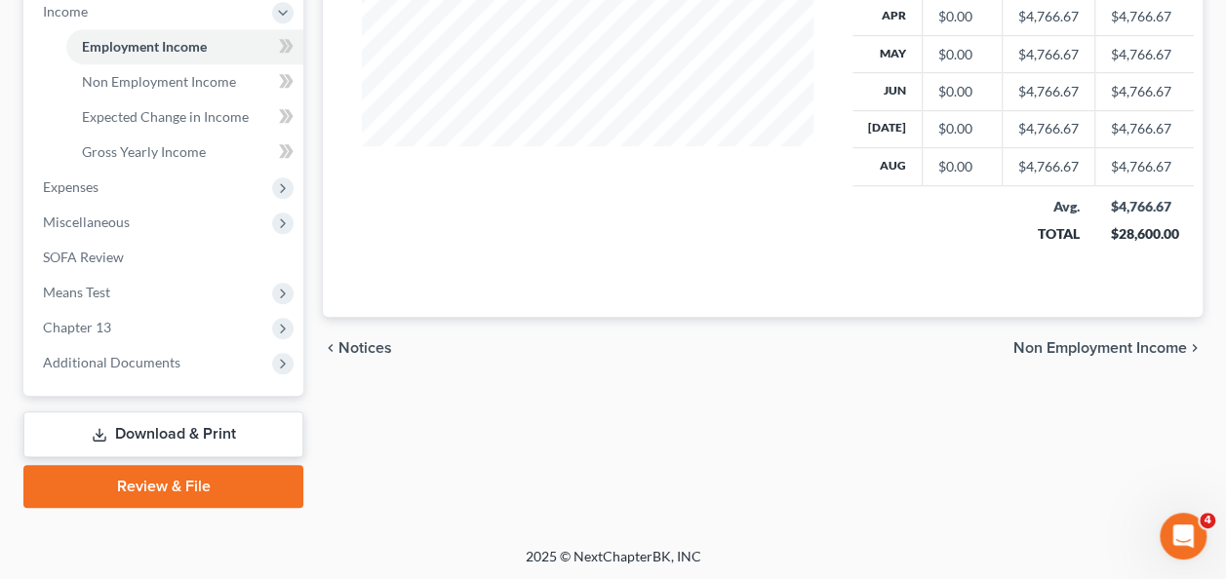
scroll to position [563, 0]
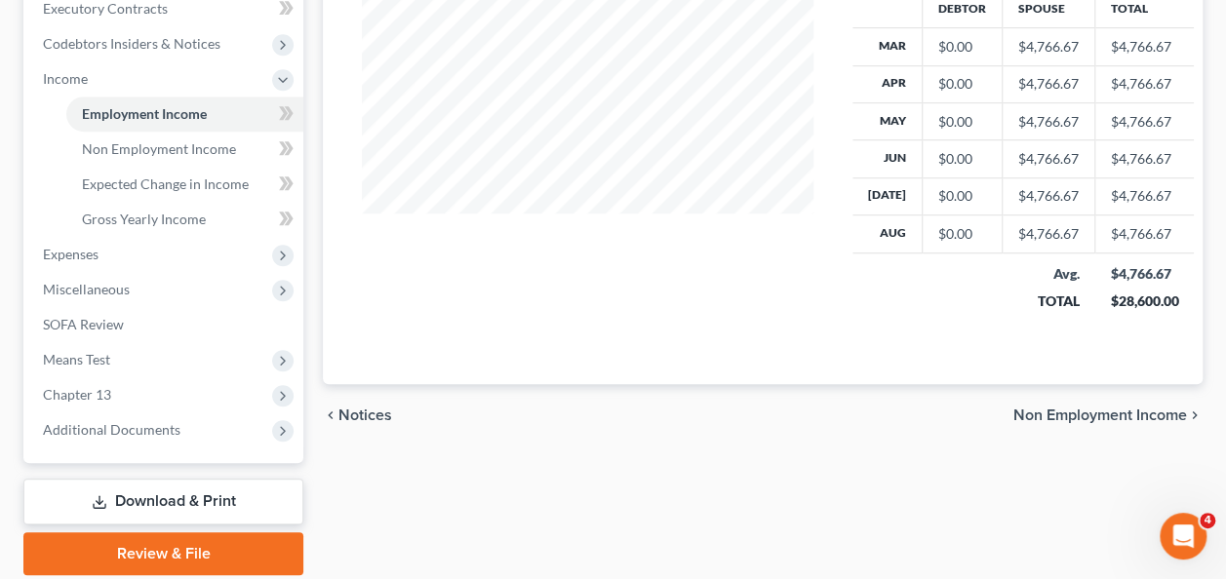
click at [1073, 408] on span "Non Employment Income" at bounding box center [1100, 416] width 174 height 16
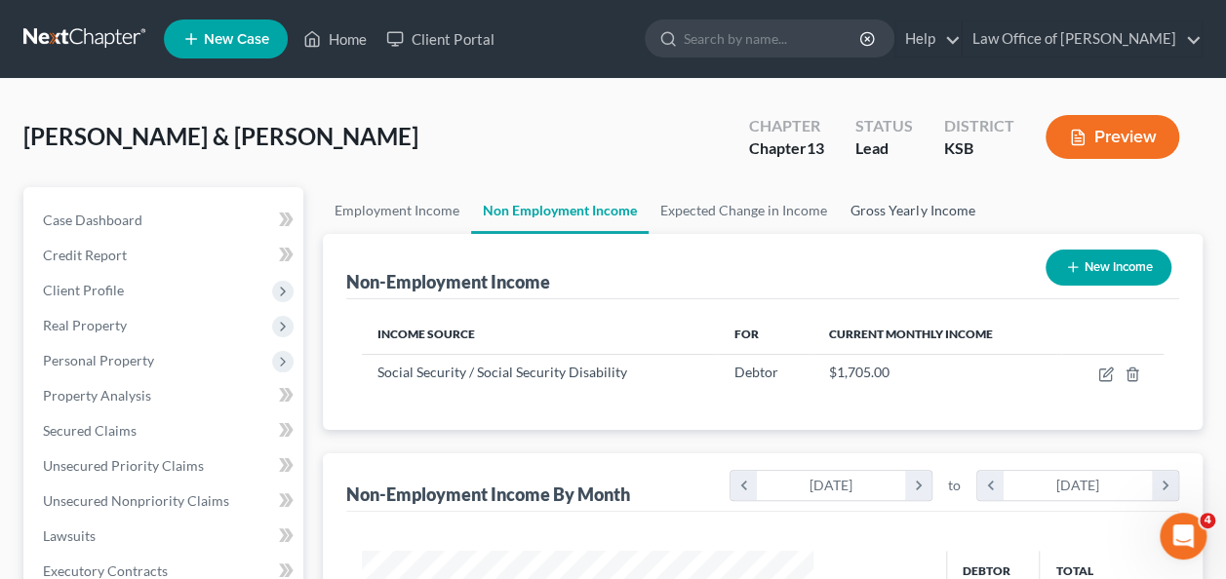
click at [926, 208] on link "Gross Yearly Income" at bounding box center [912, 210] width 147 height 47
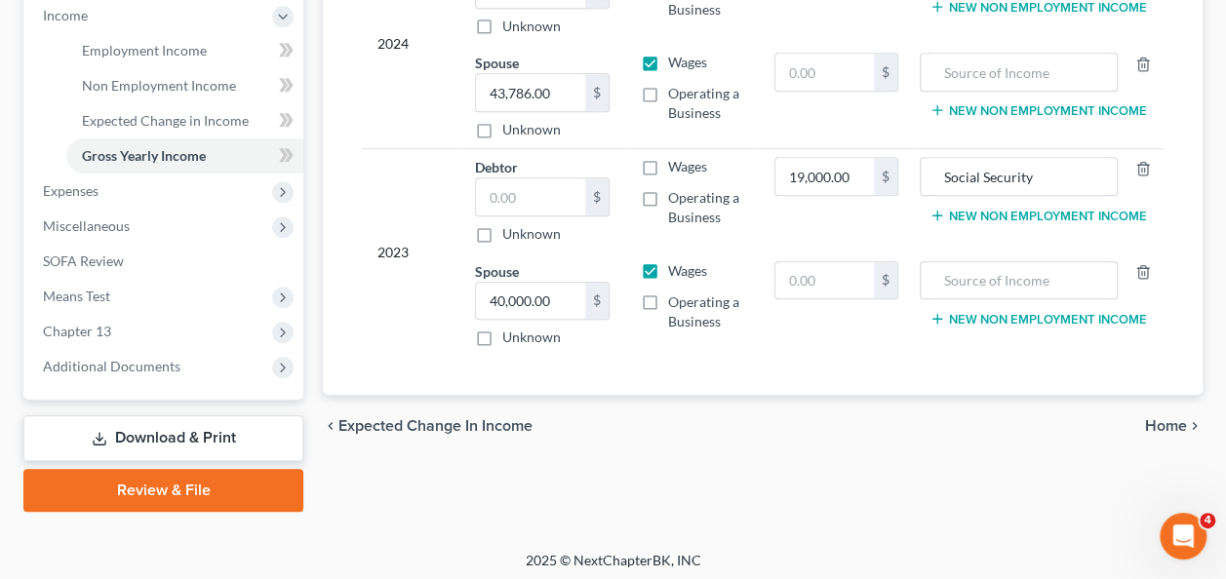
scroll to position [630, 0]
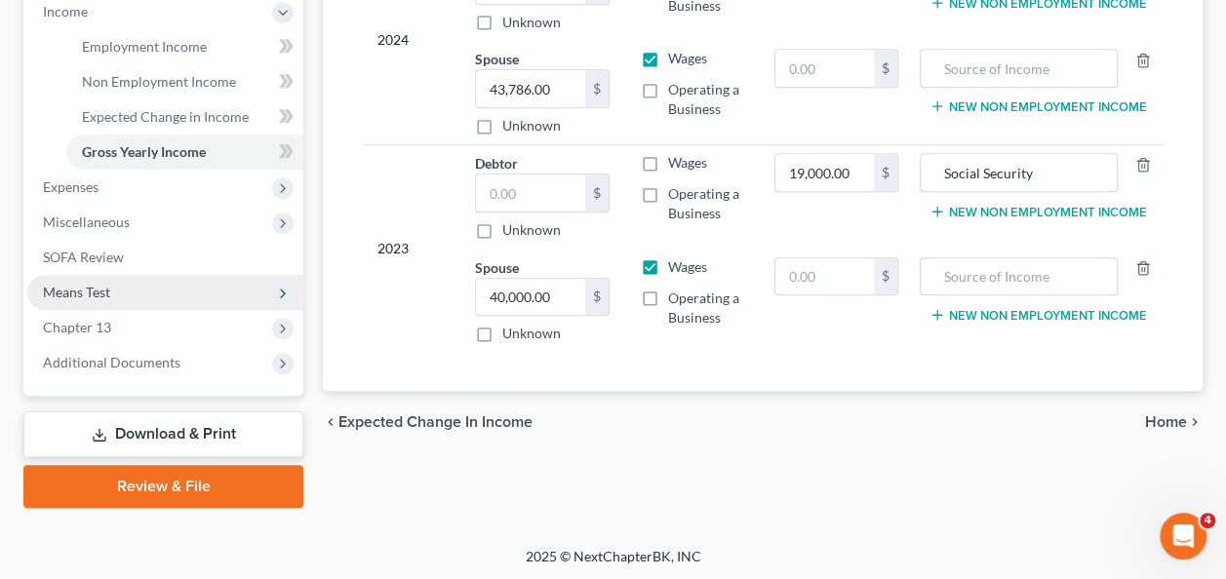
click at [90, 293] on span "Means Test" at bounding box center [76, 292] width 67 height 17
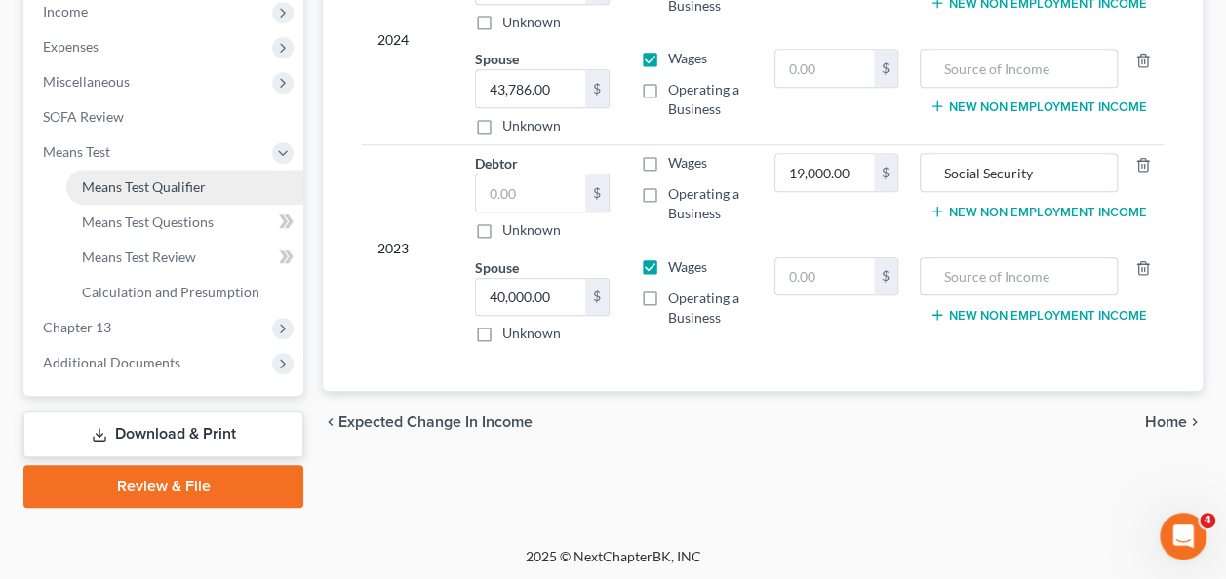
click at [113, 173] on link "Means Test Qualifier" at bounding box center [184, 187] width 237 height 35
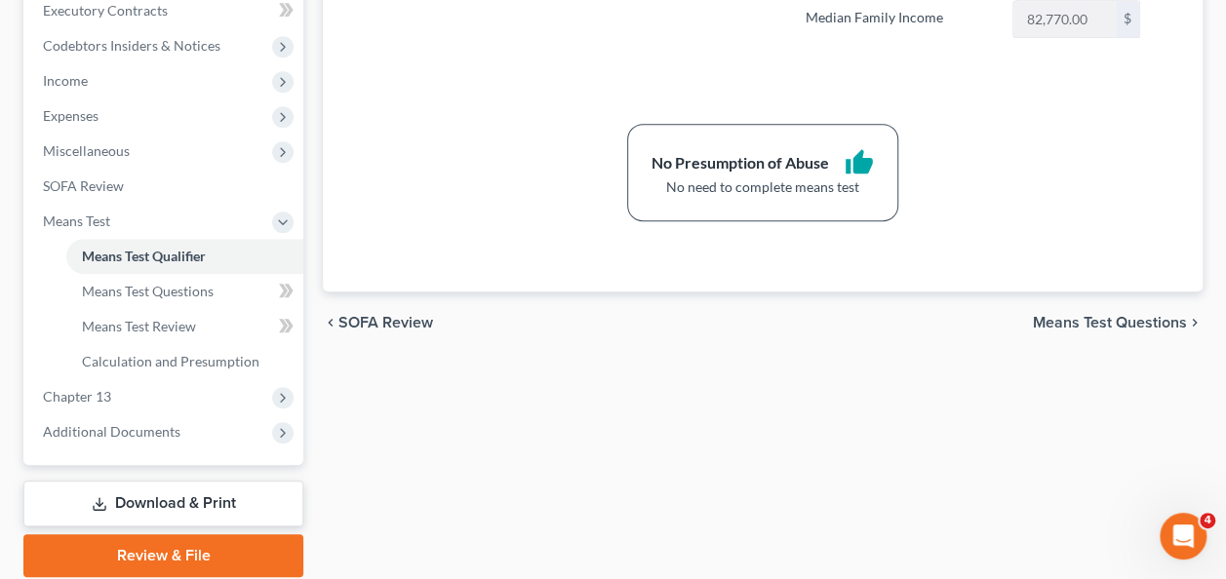
scroll to position [568, 0]
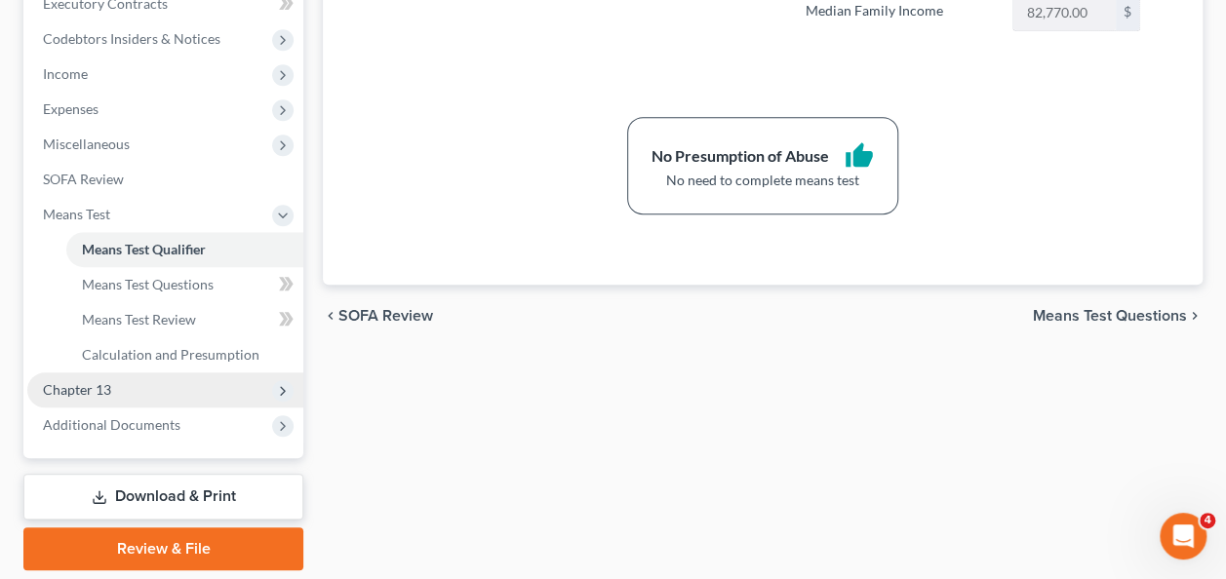
click at [94, 382] on span "Chapter 13" at bounding box center [77, 389] width 68 height 17
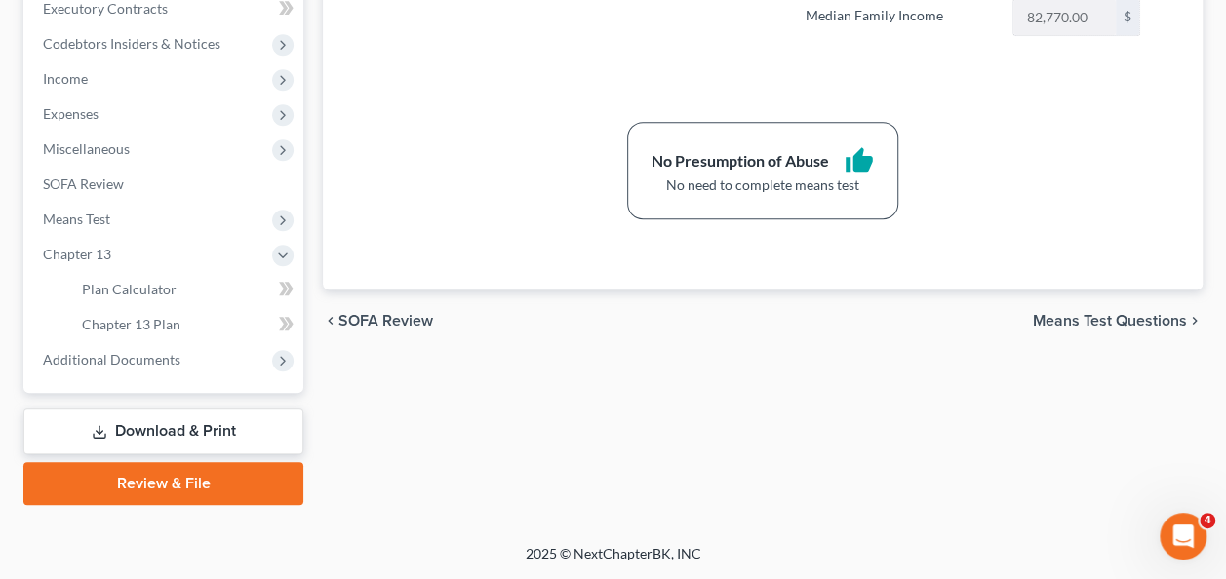
scroll to position [560, 0]
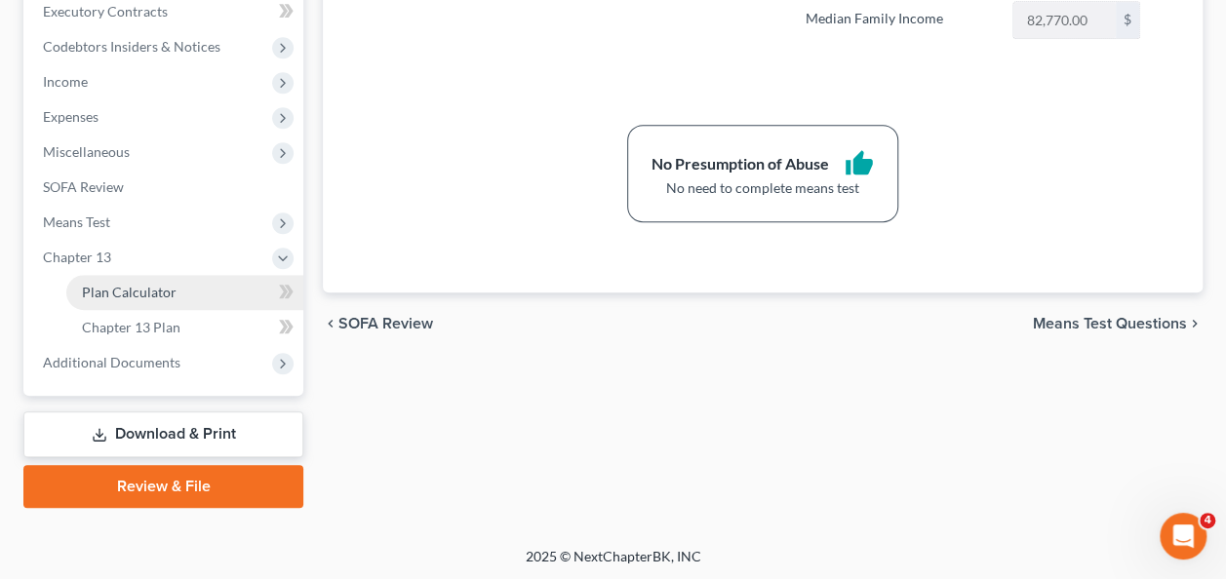
click at [121, 294] on span "Plan Calculator" at bounding box center [129, 292] width 95 height 17
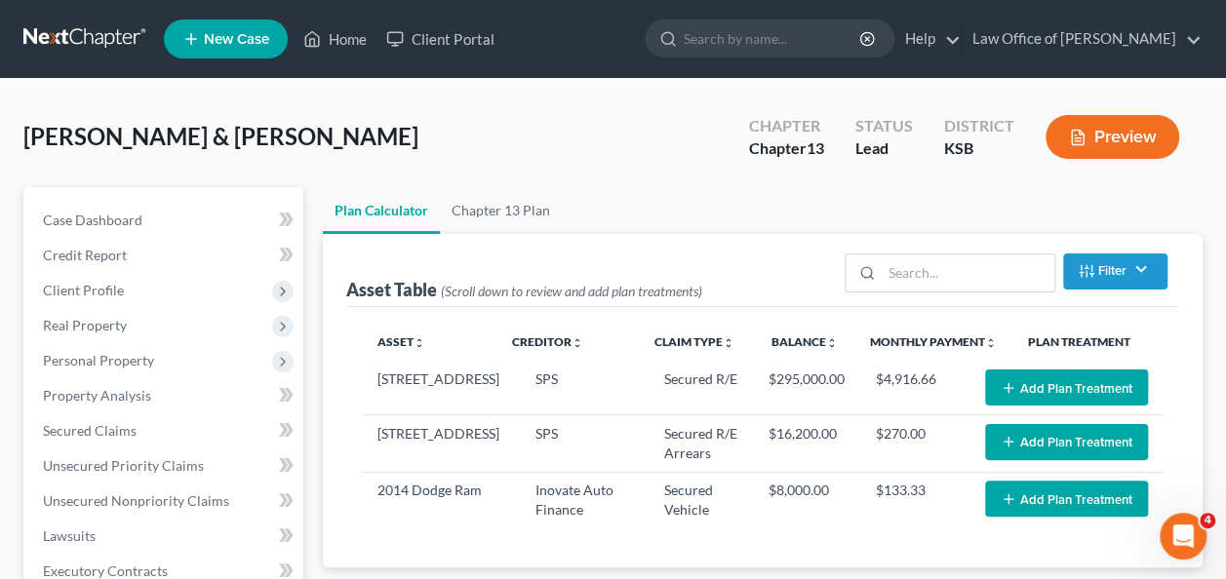
select select "59"
click at [98, 319] on span "Real Property" at bounding box center [85, 325] width 84 height 17
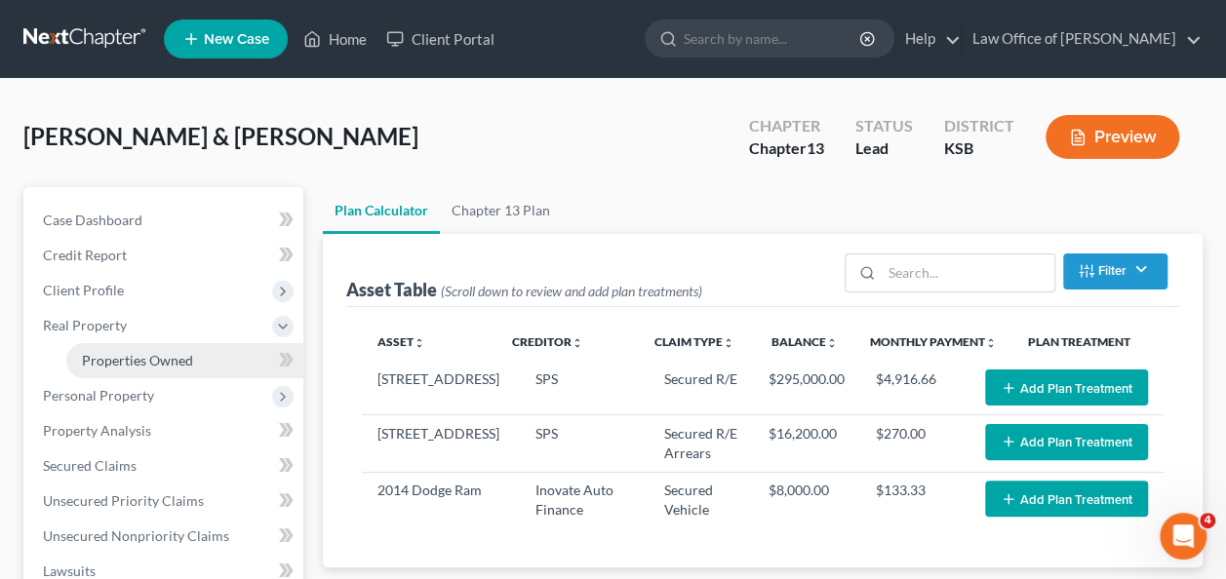
click at [146, 363] on span "Properties Owned" at bounding box center [137, 360] width 111 height 17
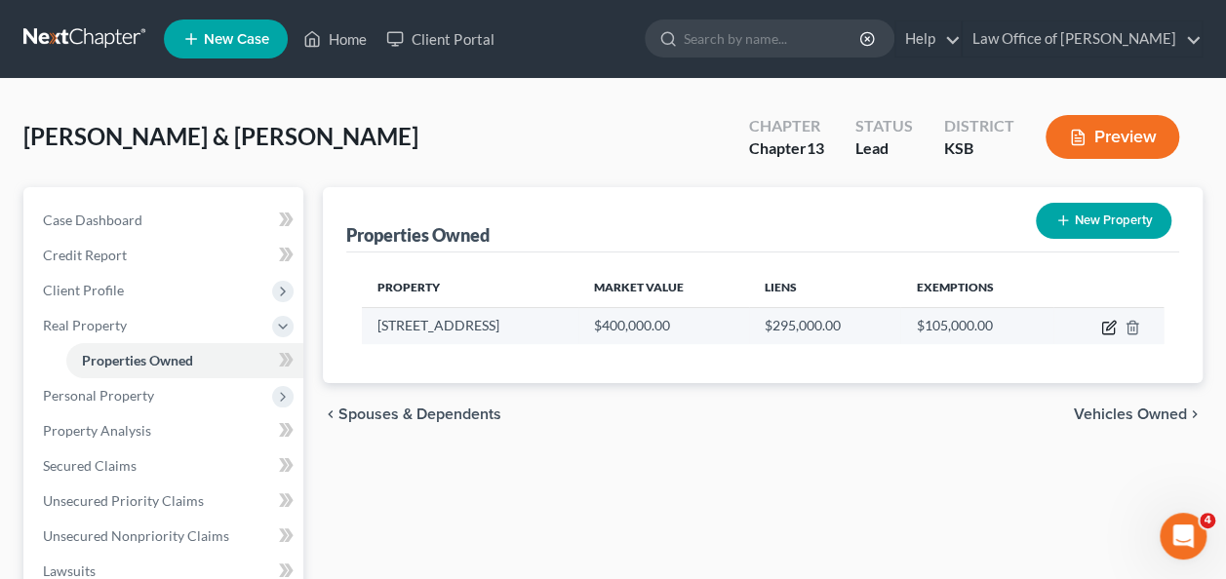
click at [1109, 322] on icon "button" at bounding box center [1109, 328] width 16 height 16
select select "17"
select select "2"
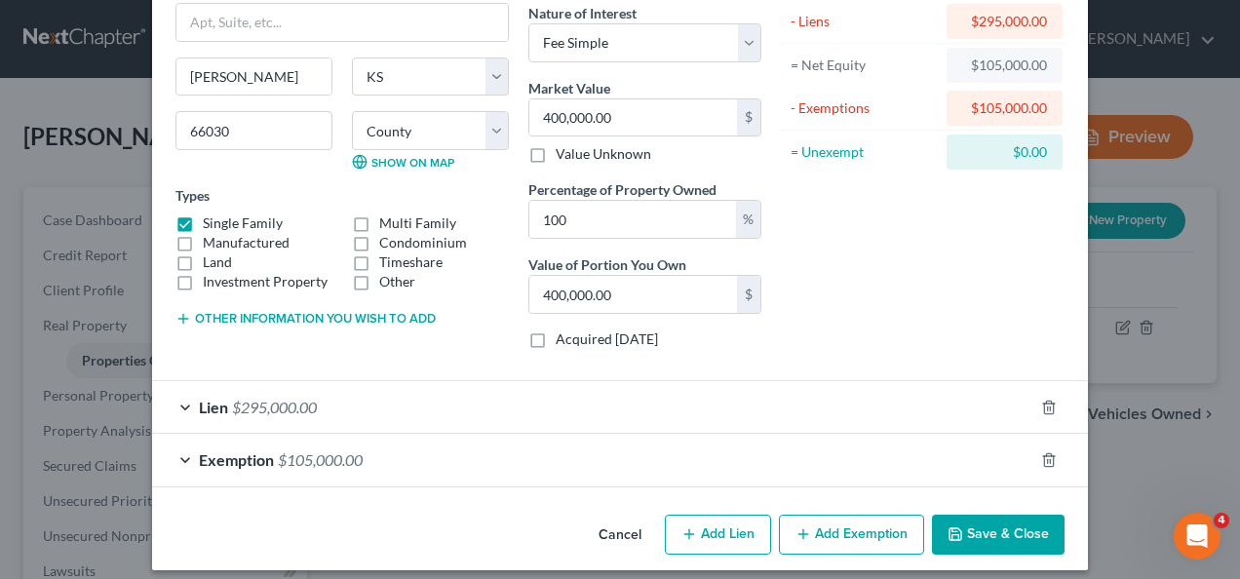
scroll to position [172, 0]
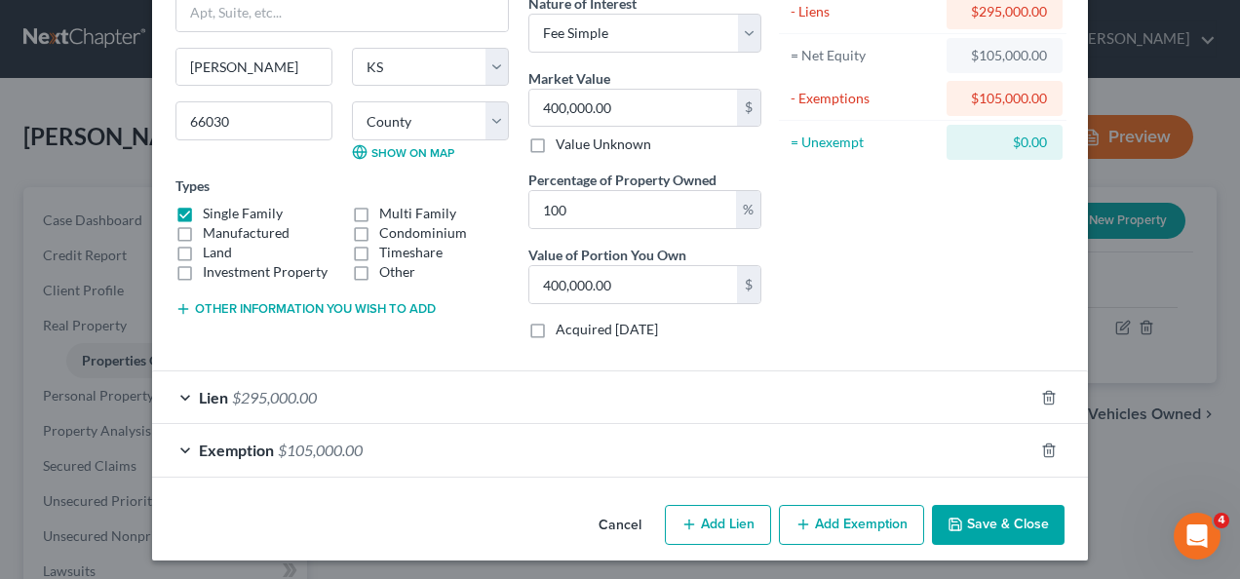
click at [184, 387] on div "Lien $295,000.00" at bounding box center [593, 398] width 882 height 52
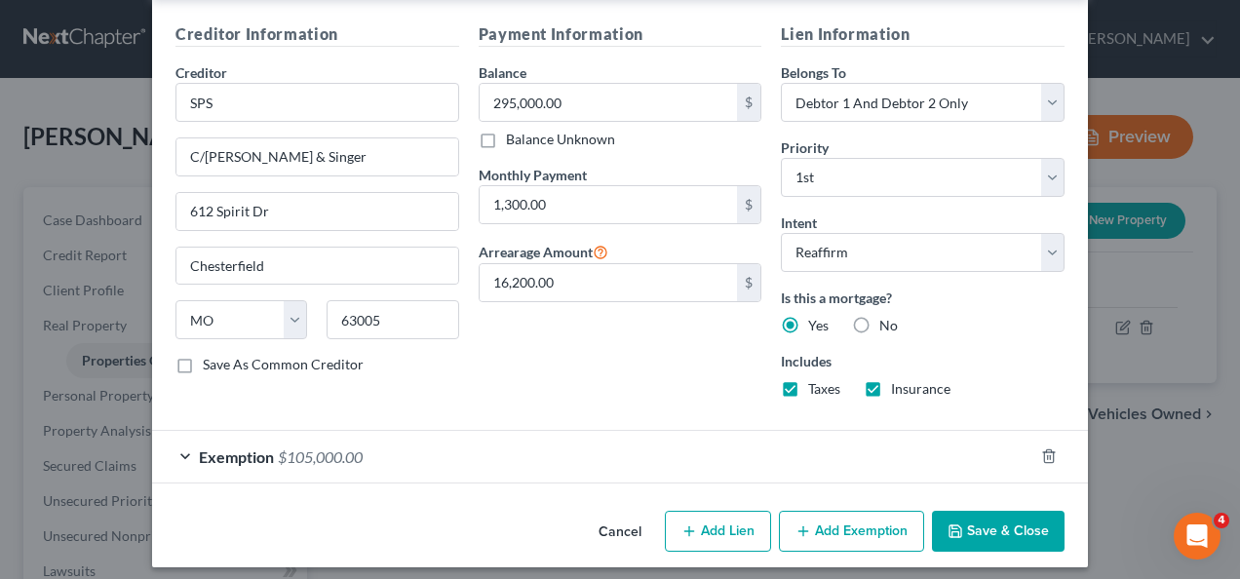
scroll to position [601, 0]
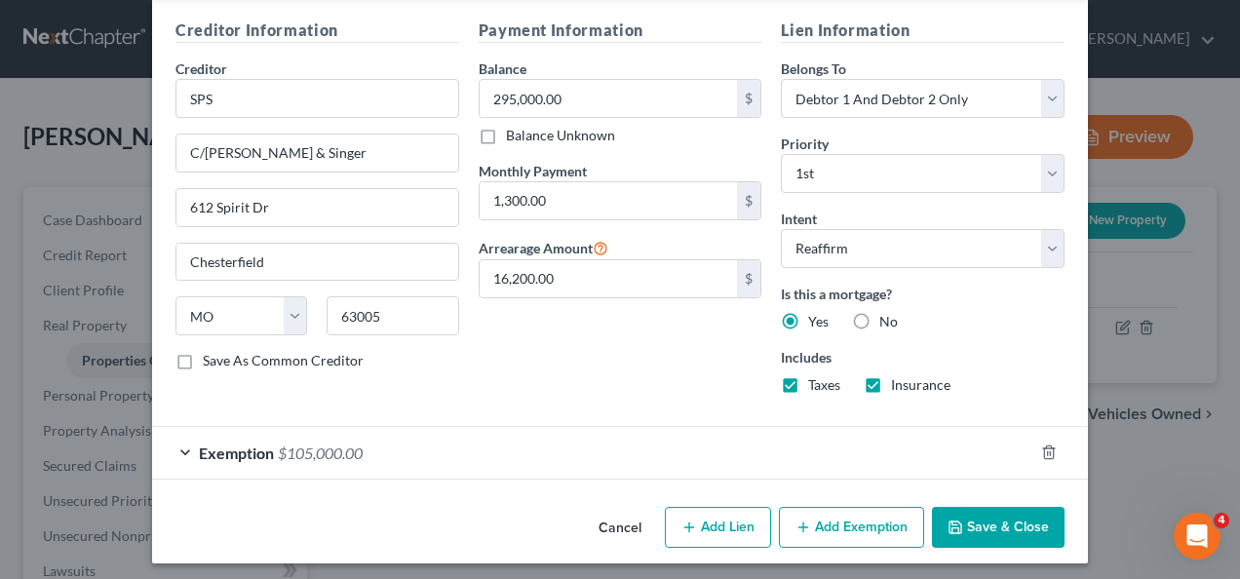
click at [177, 446] on div "Exemption $105,000.00" at bounding box center [593, 453] width 882 height 52
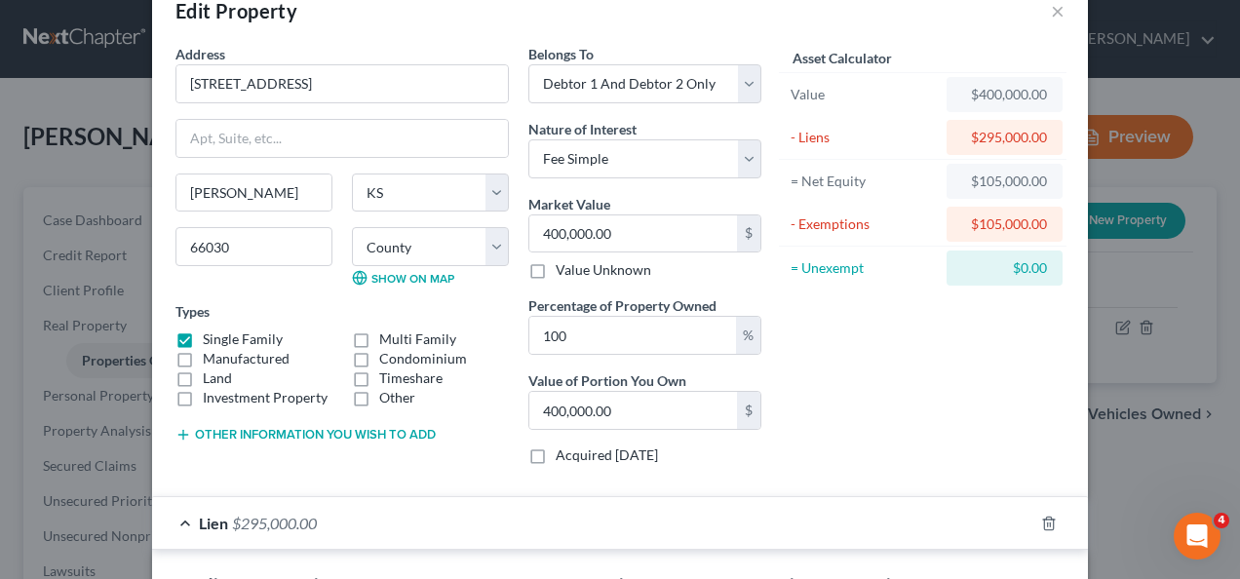
scroll to position [48, 0]
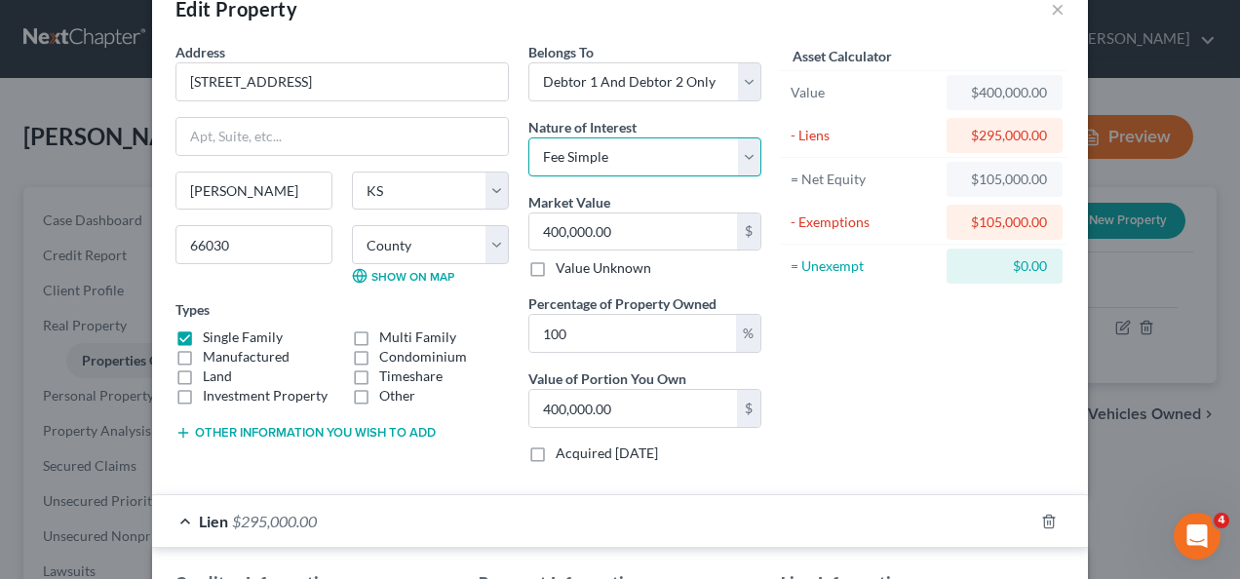
click at [750, 161] on select "Select Fee Simple Joint Tenant Life Estate Equitable Interest Future Interest T…" at bounding box center [645, 156] width 233 height 39
select select "7"
click at [529, 137] on select "Select Fee Simple Joint Tenant Life Estate Equitable Interest Future Interest T…" at bounding box center [645, 156] width 233 height 39
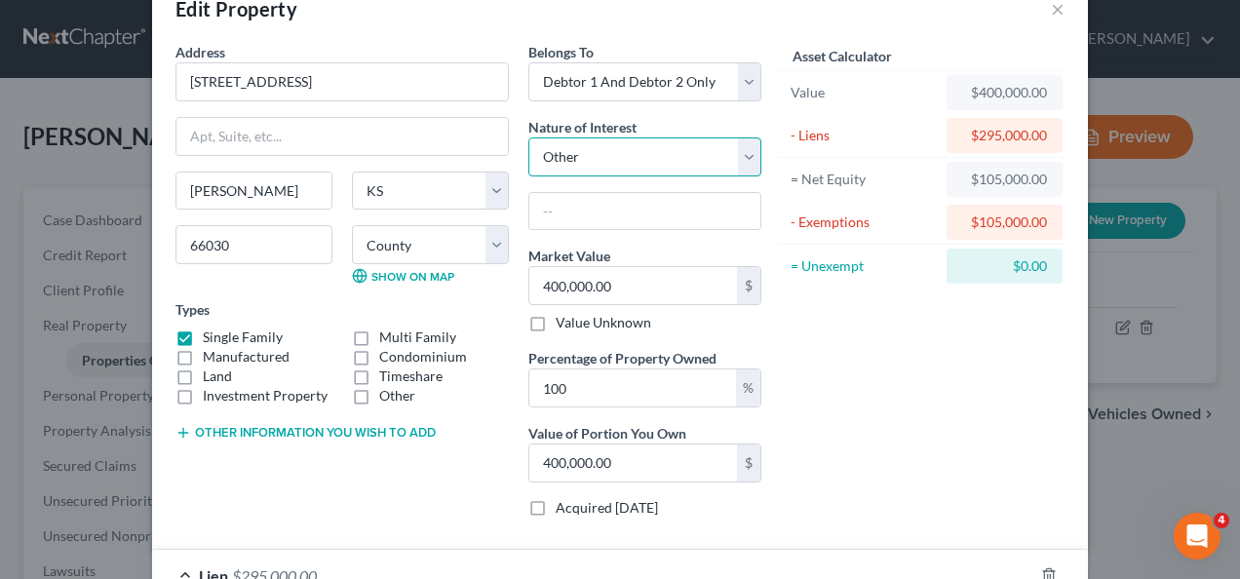
click at [737, 162] on select "Select Fee Simple Joint Tenant Life Estate Equitable Interest Future Interest T…" at bounding box center [645, 156] width 233 height 39
click at [859, 355] on div "Asset Calculator Value $400,000.00 - Liens $295,000.00 = Net Equity $105,000.00…" at bounding box center [922, 287] width 303 height 491
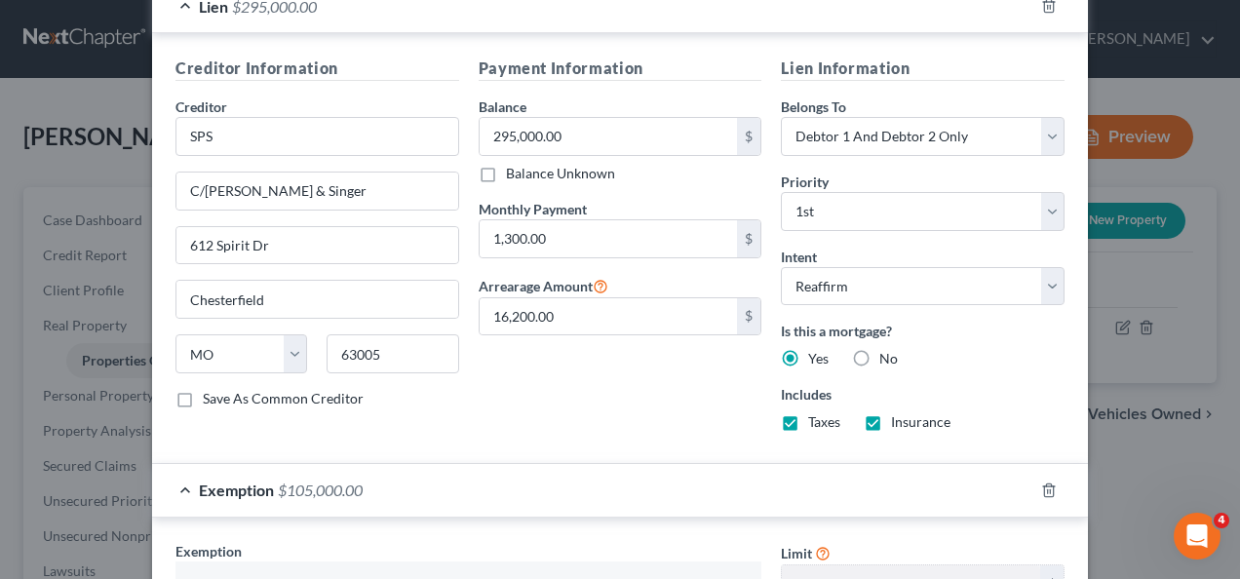
scroll to position [624, 0]
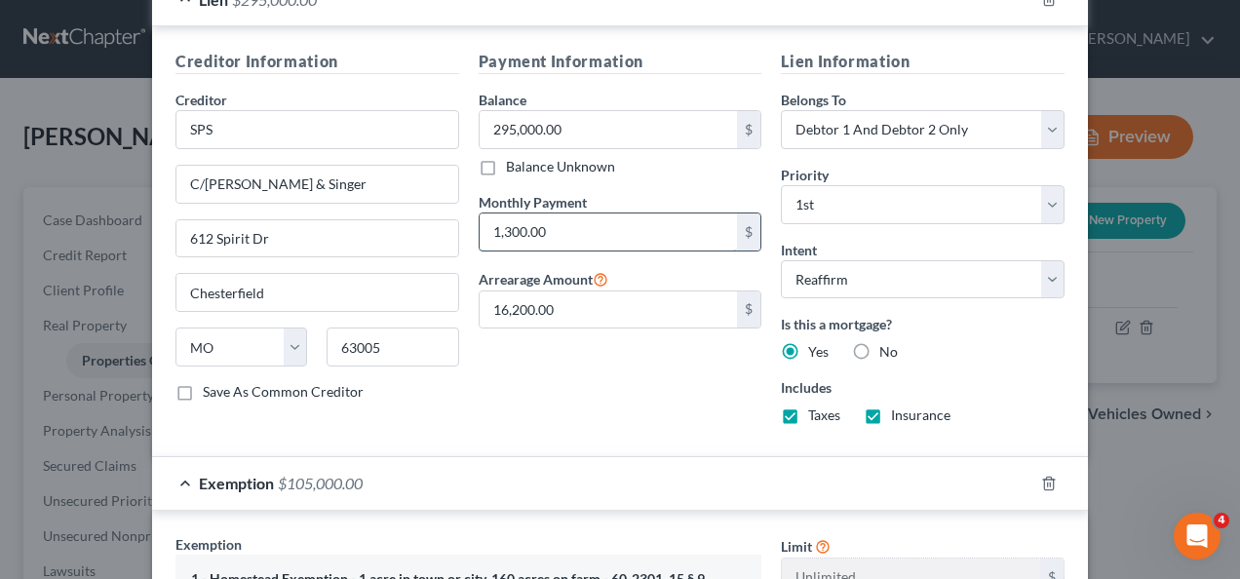
click at [599, 227] on input "1,300.00" at bounding box center [609, 232] width 258 height 37
type input "1,300"
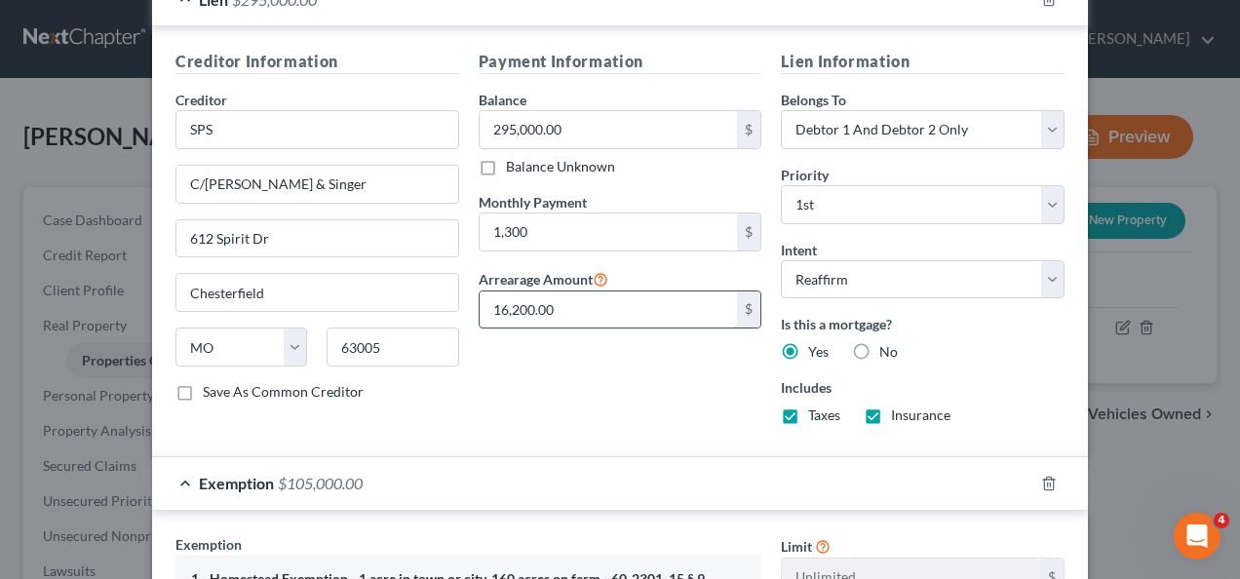
click at [599, 302] on input "16,200.00" at bounding box center [609, 310] width 258 height 37
click at [616, 365] on div "Payment Information Balance 295,000.00 $ Balance Unknown Balance Undetermined 2…" at bounding box center [620, 245] width 303 height 391
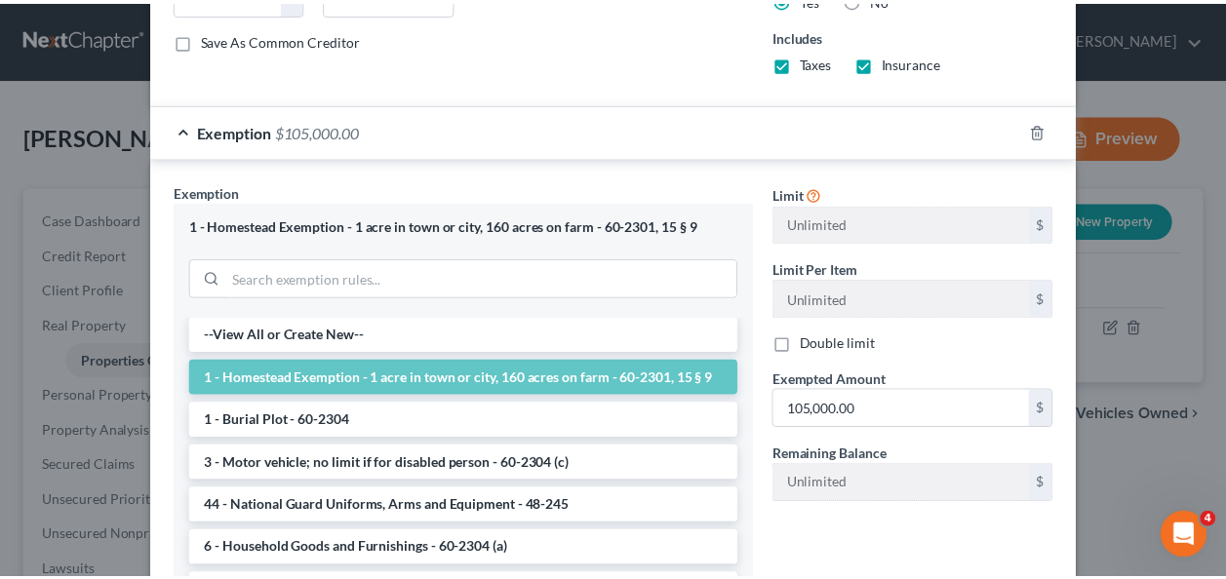
scroll to position [1158, 0]
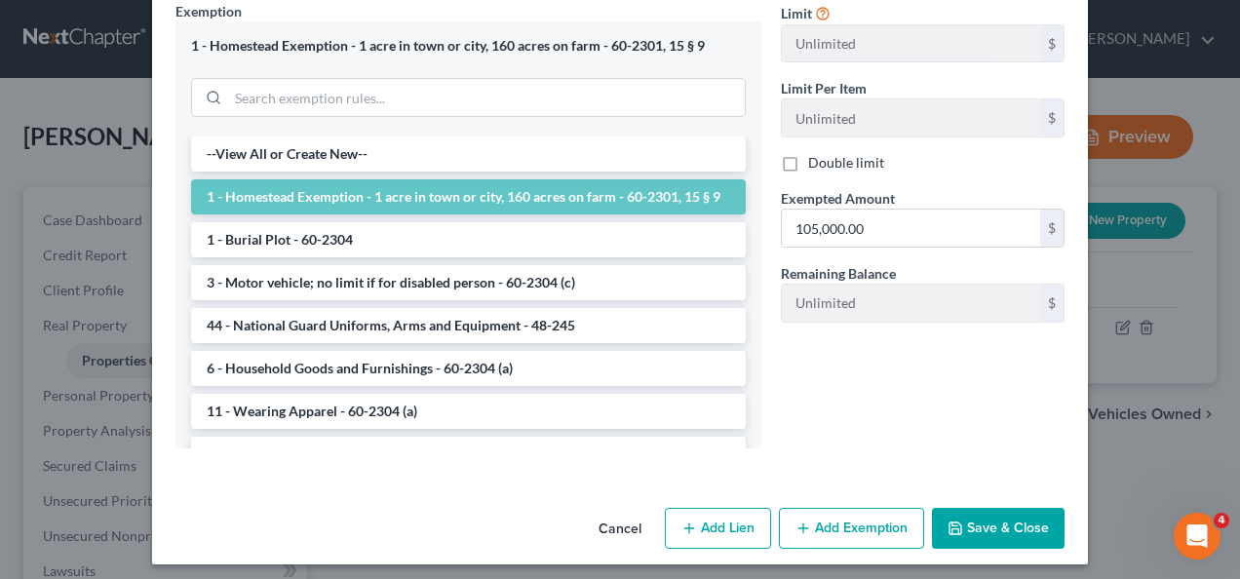
click at [998, 521] on button "Save & Close" at bounding box center [998, 528] width 133 height 41
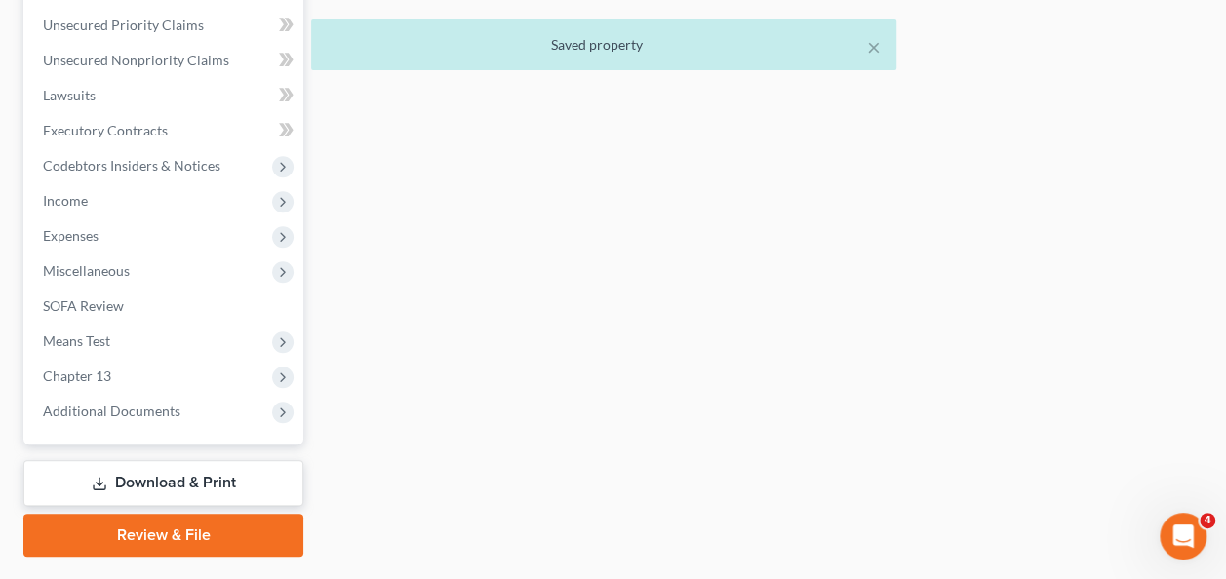
scroll to position [480, 0]
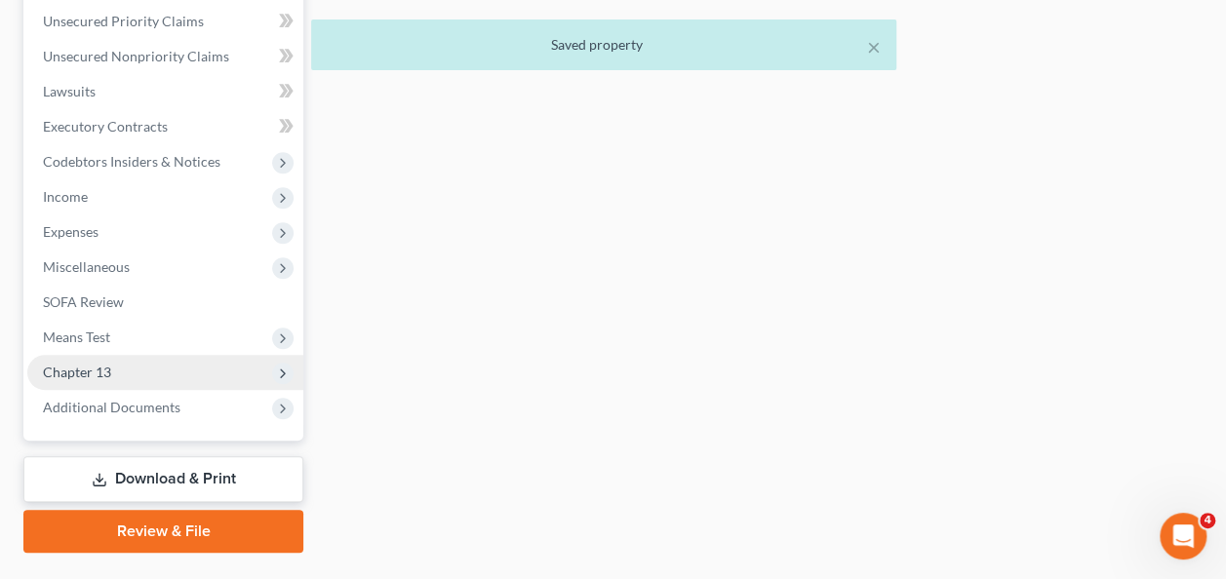
click at [88, 371] on span "Chapter 13" at bounding box center [77, 372] width 68 height 17
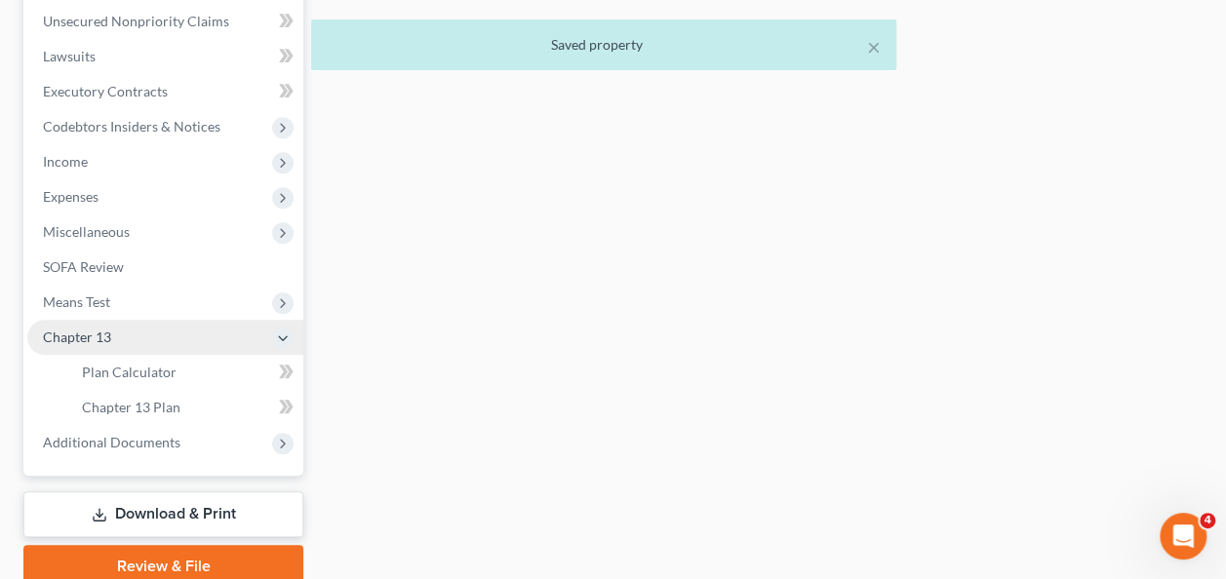
scroll to position [445, 0]
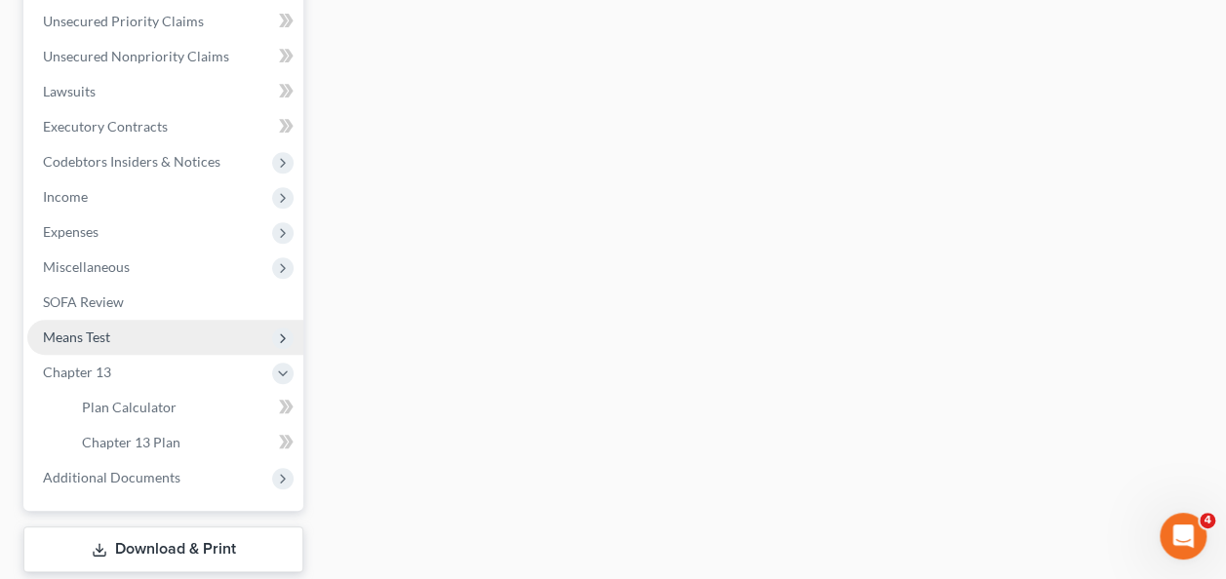
click at [101, 327] on span "Means Test" at bounding box center [165, 337] width 276 height 35
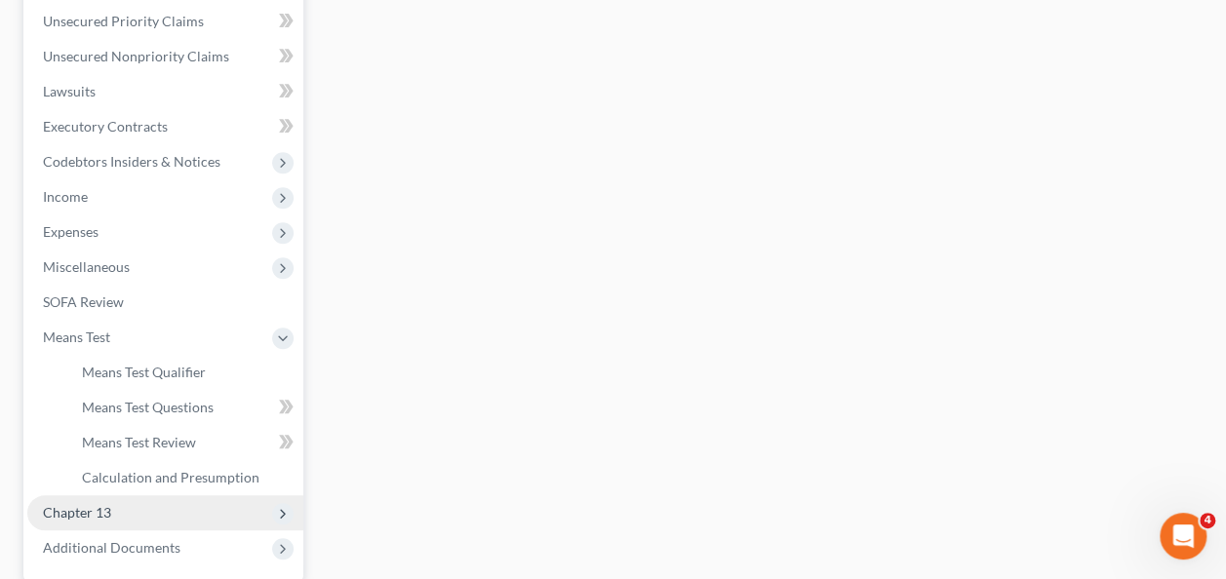
click at [79, 507] on span "Chapter 13" at bounding box center [77, 512] width 68 height 17
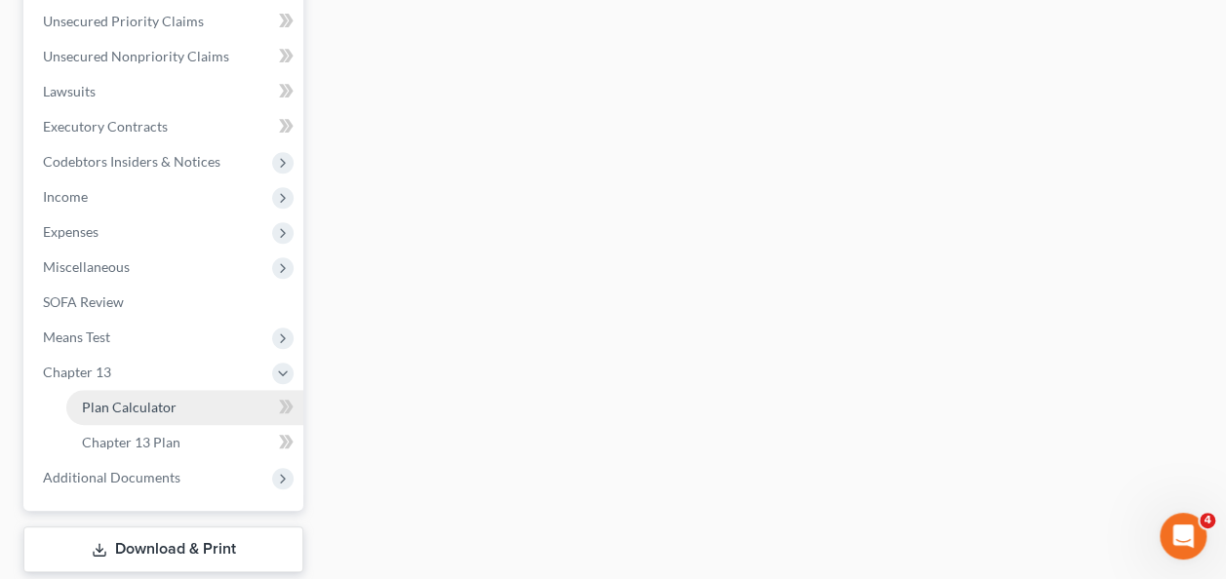
click at [141, 412] on span "Plan Calculator" at bounding box center [129, 407] width 95 height 17
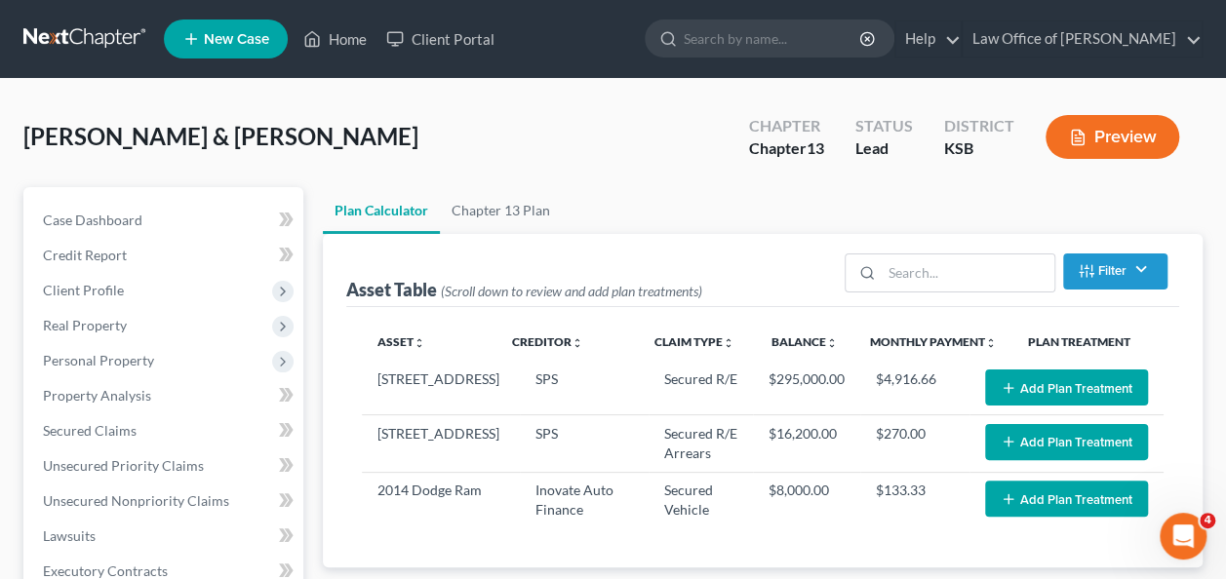
select select "59"
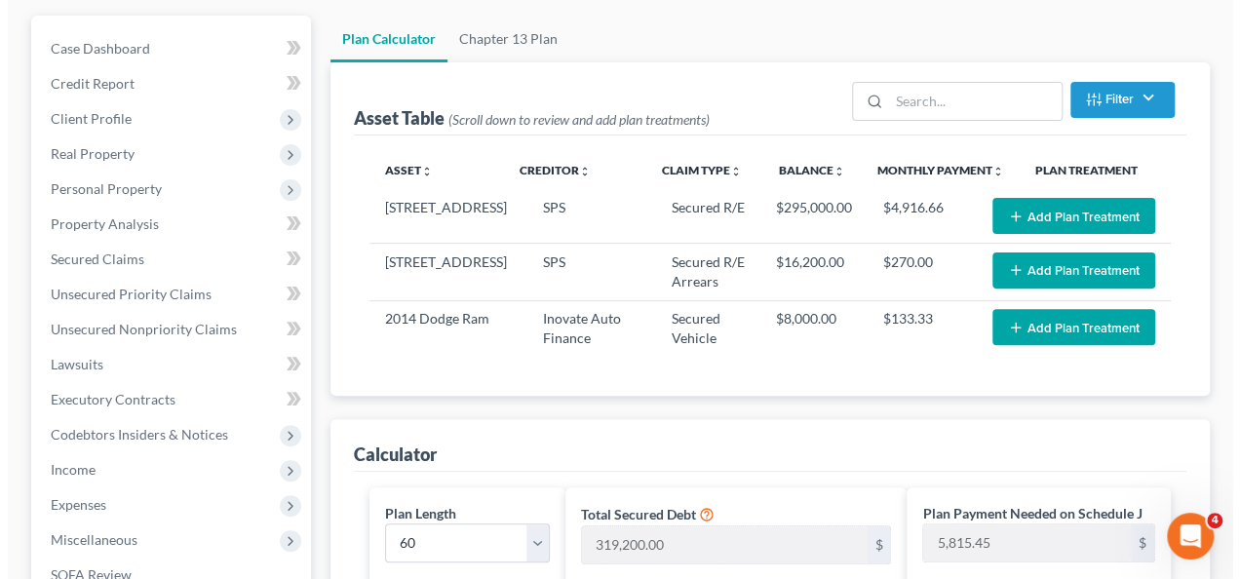
scroll to position [177, 0]
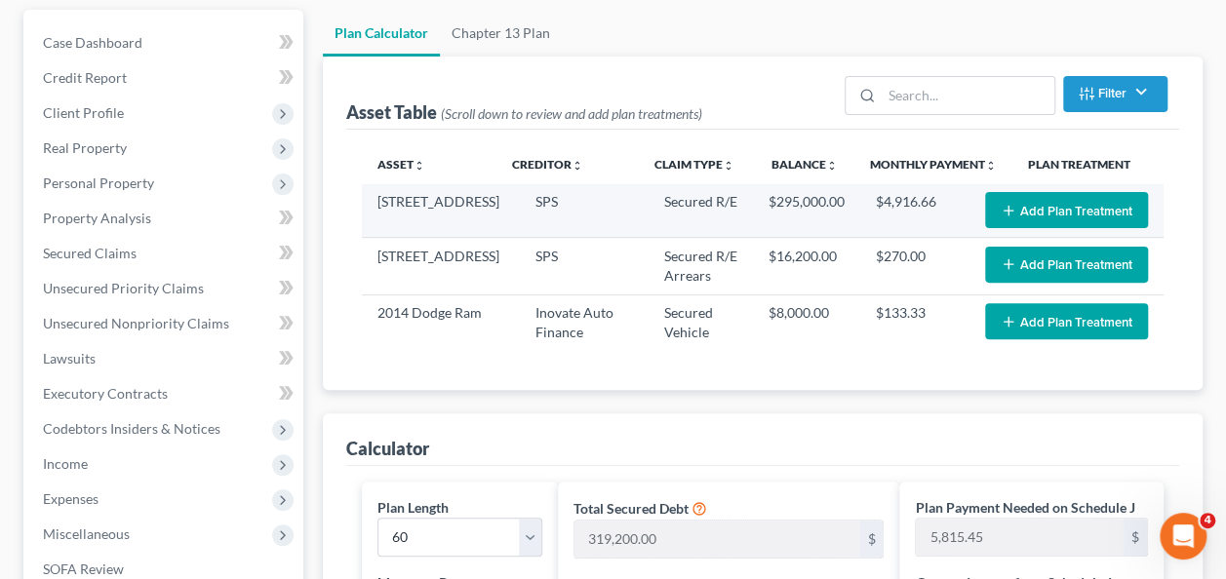
click at [1077, 202] on button "Add Plan Treatment" at bounding box center [1066, 210] width 163 height 36
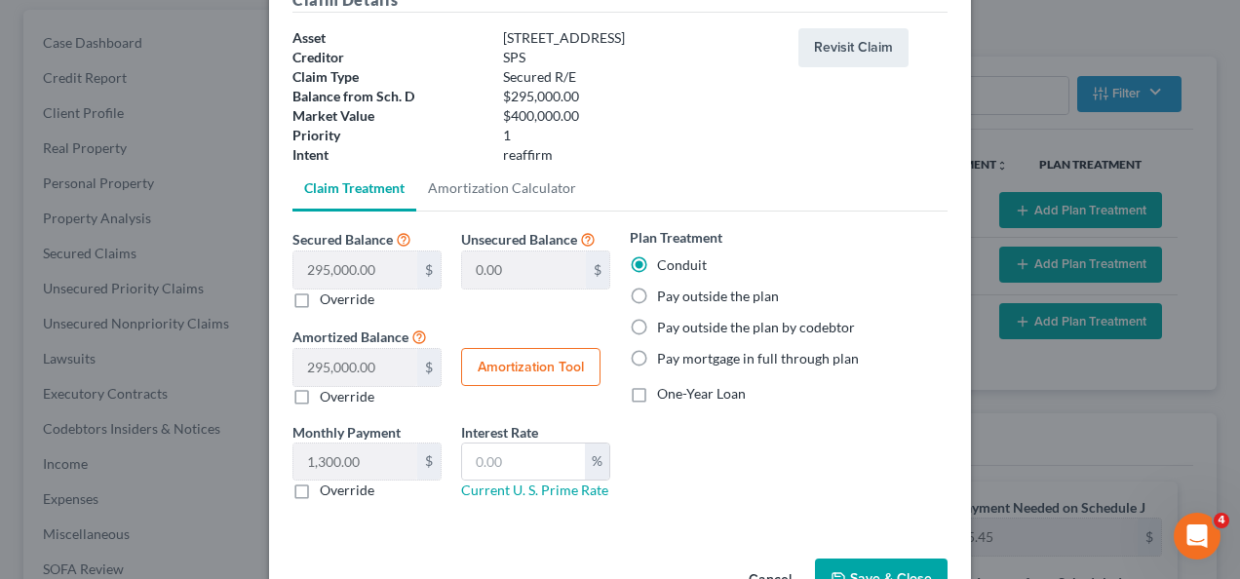
scroll to position [102, 0]
click at [529, 188] on link "Amortization Calculator" at bounding box center [502, 187] width 172 height 47
type input "295,000.00"
type input "60"
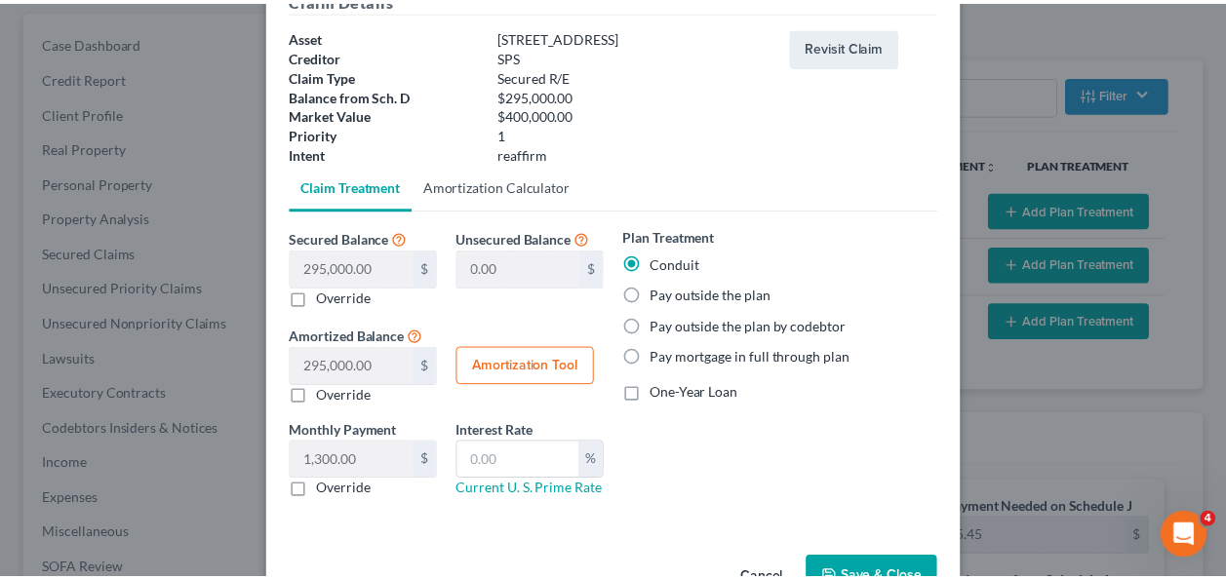
scroll to position [41, 0]
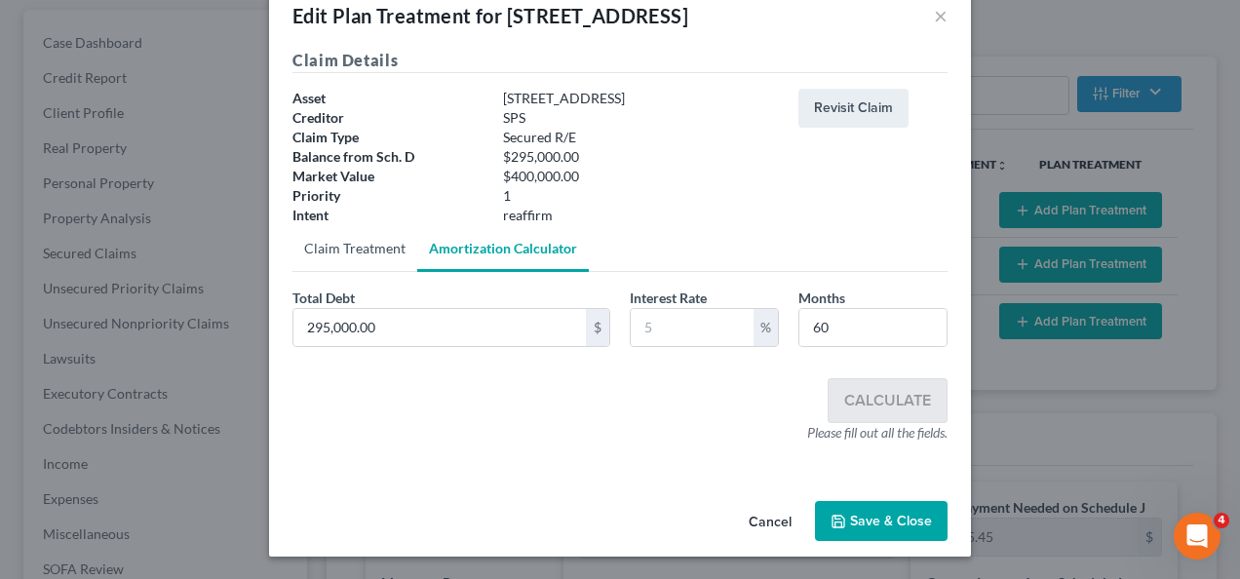
click at [362, 248] on link "Claim Treatment" at bounding box center [355, 248] width 125 height 47
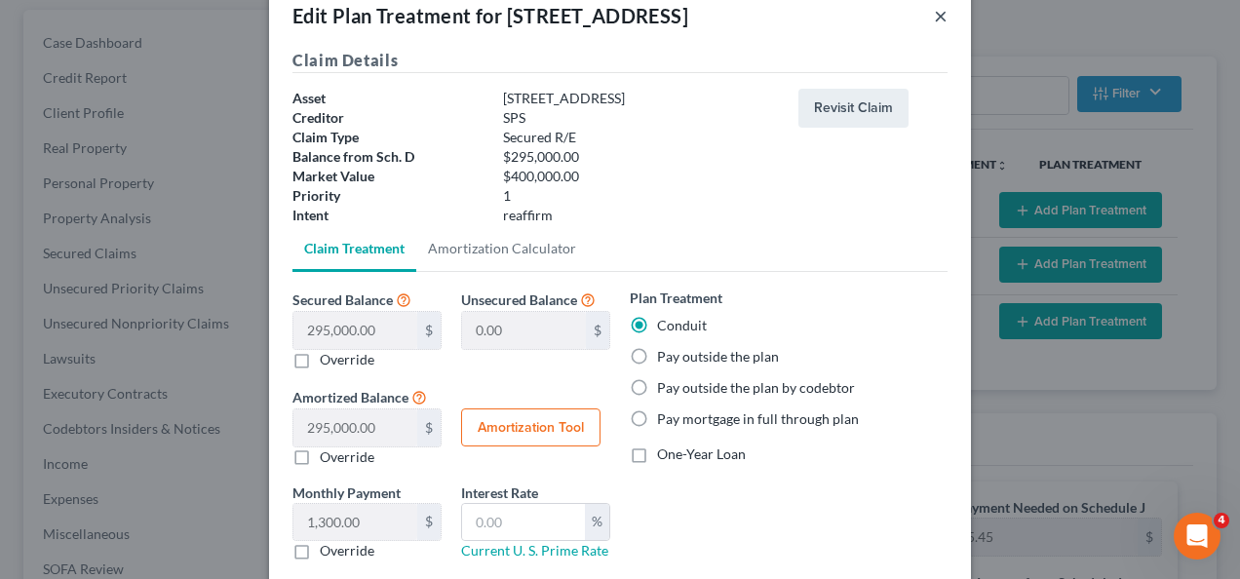
click at [934, 12] on button "×" at bounding box center [941, 15] width 14 height 23
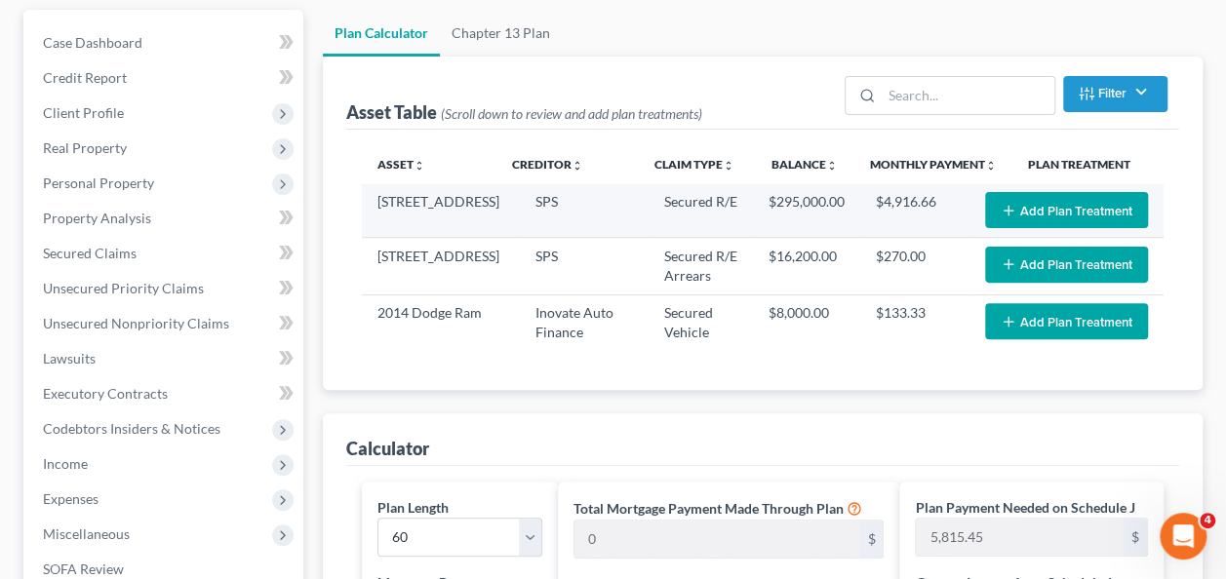
click at [913, 197] on td "$4,916.66" at bounding box center [914, 211] width 109 height 54
click at [909, 197] on td "$4,916.66" at bounding box center [914, 211] width 109 height 54
drag, startPoint x: 909, startPoint y: 197, endPoint x: 1059, endPoint y: 212, distance: 150.9
click at [1059, 212] on button "Add Plan Treatment" at bounding box center [1066, 210] width 163 height 36
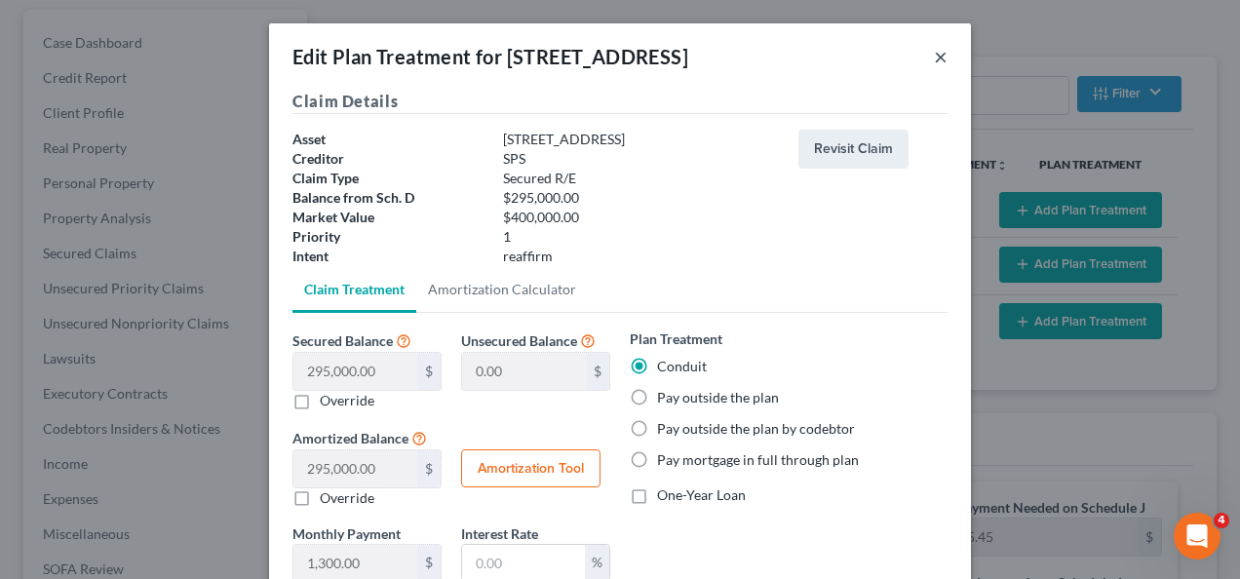
click at [934, 57] on button "×" at bounding box center [941, 56] width 14 height 23
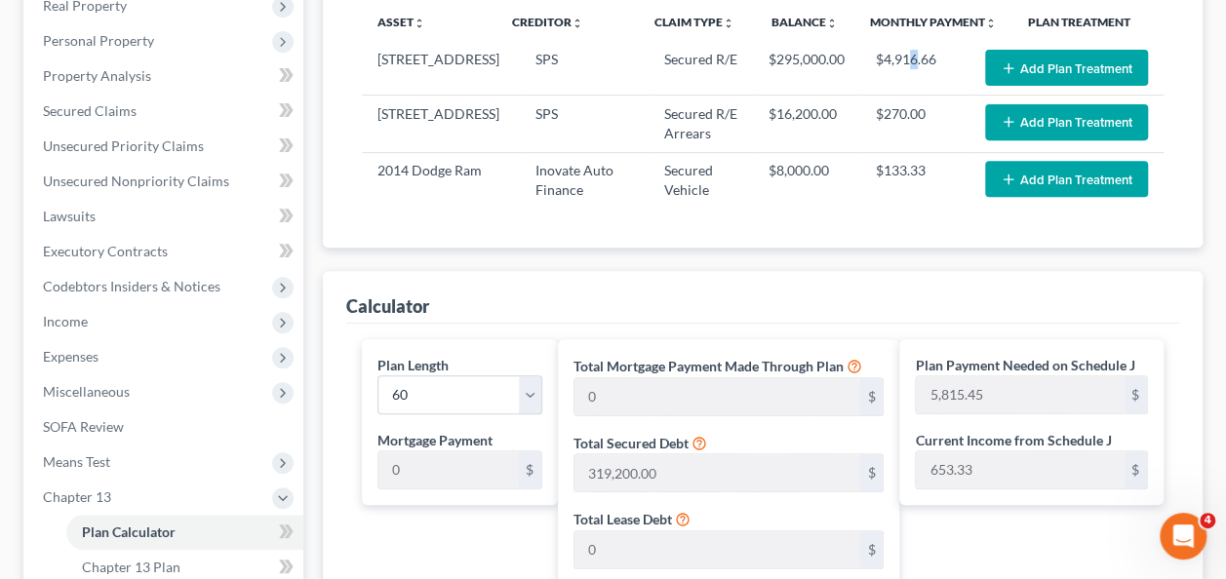
scroll to position [328, 0]
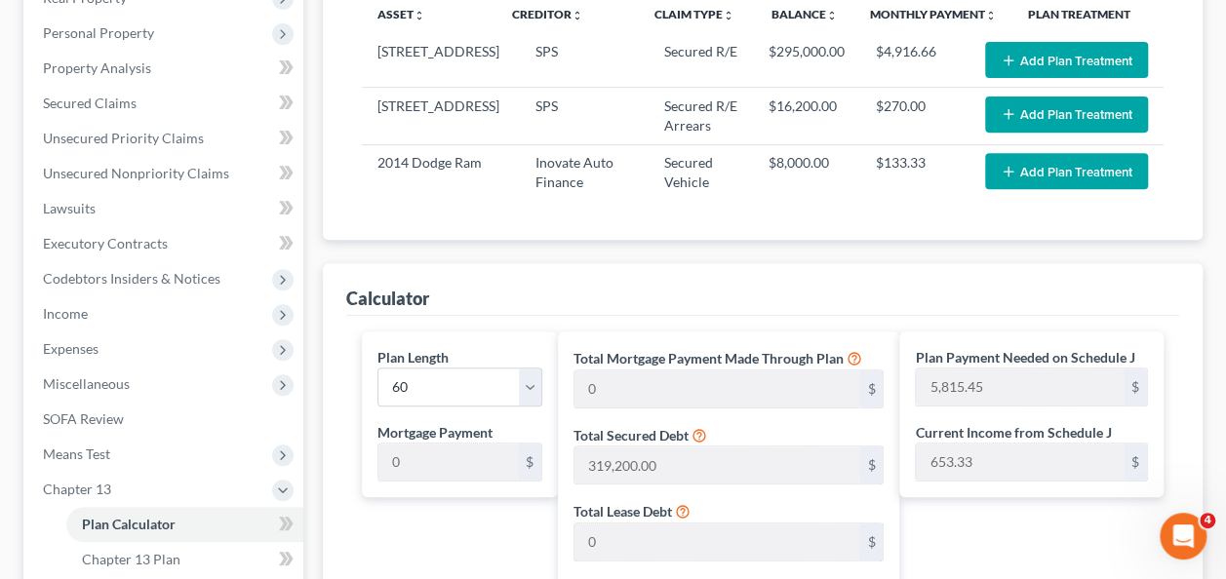
click at [866, 242] on ui-view "Asset Table (Scroll down to review and add plan treatments) Filter Claim Type F…" at bounding box center [763, 564] width 880 height 1317
click at [531, 382] on select "1 2 3 4 5 6 7 8 9 10 11 12 13 14 15 16 17 18 19 20 21 22 23 24 25 26 27 28 29 3…" at bounding box center [459, 387] width 164 height 39
select select "47"
click at [377, 368] on select "1 2 3 4 5 6 7 8 9 10 11 12 13 14 15 16 17 18 19 20 21 22 23 24 25 26 27 28 29 3…" at bounding box center [459, 387] width 164 height 39
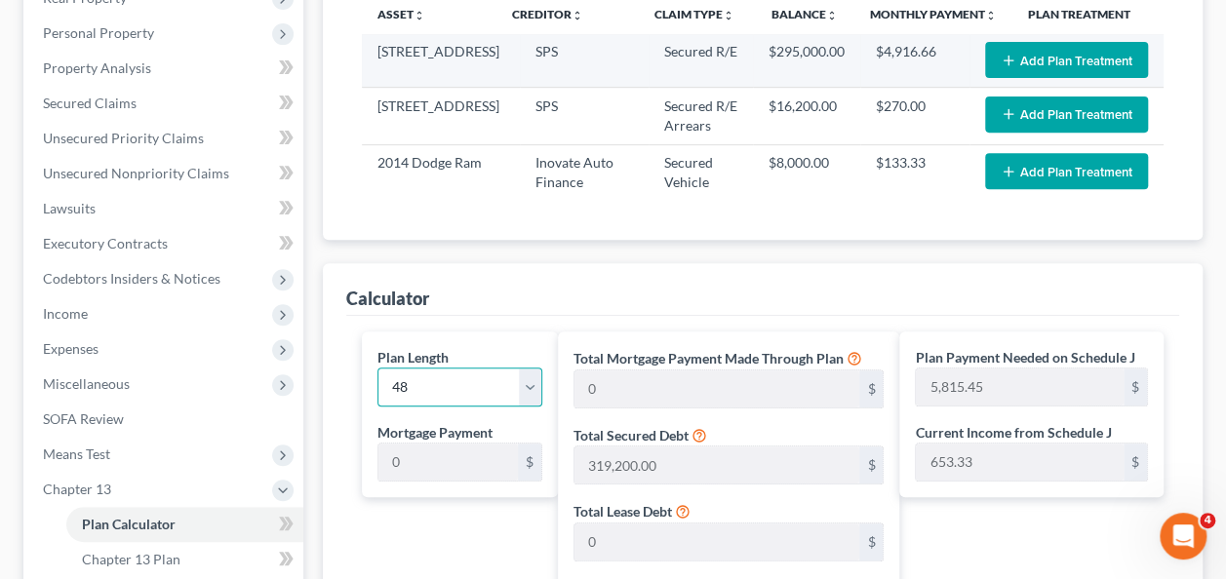
type input "7,269.31"
select select "47"
type input "7,269.31"
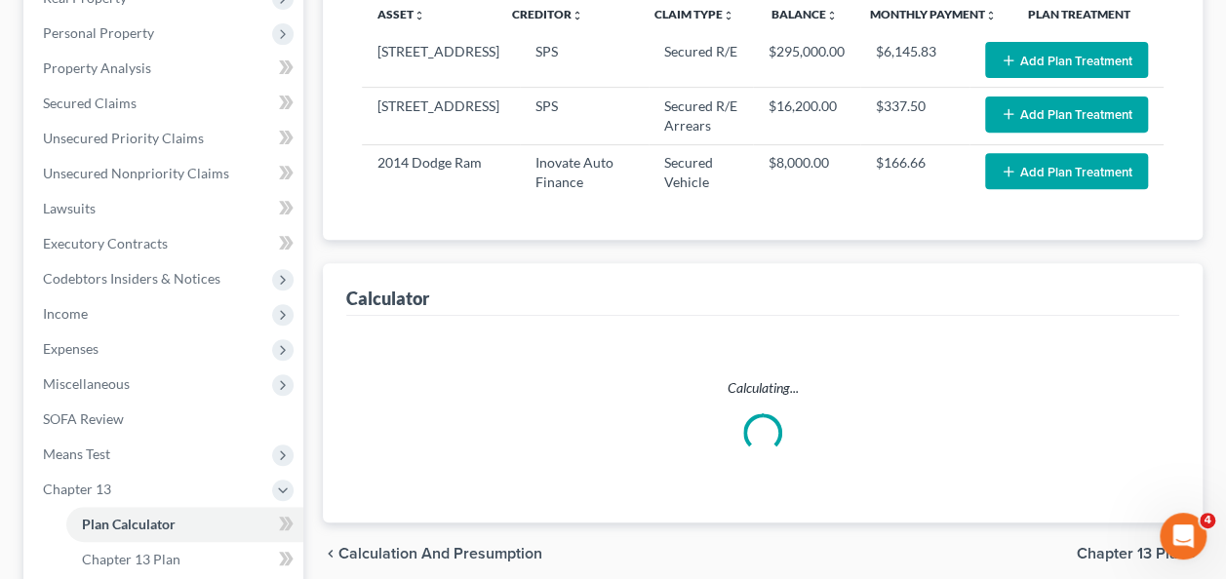
select select "47"
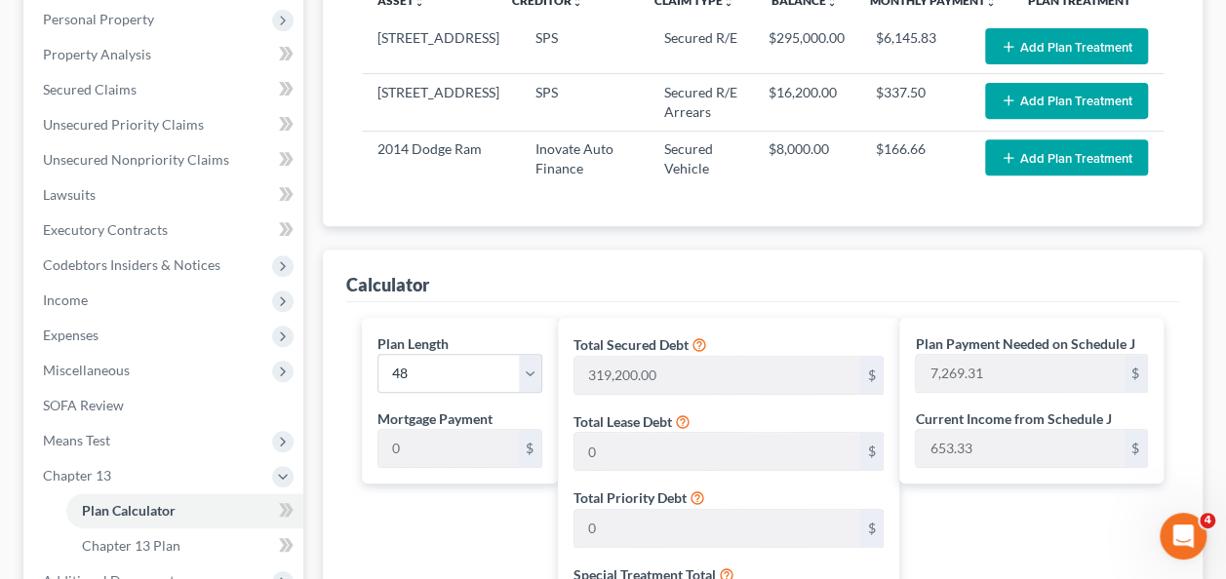
scroll to position [349, 0]
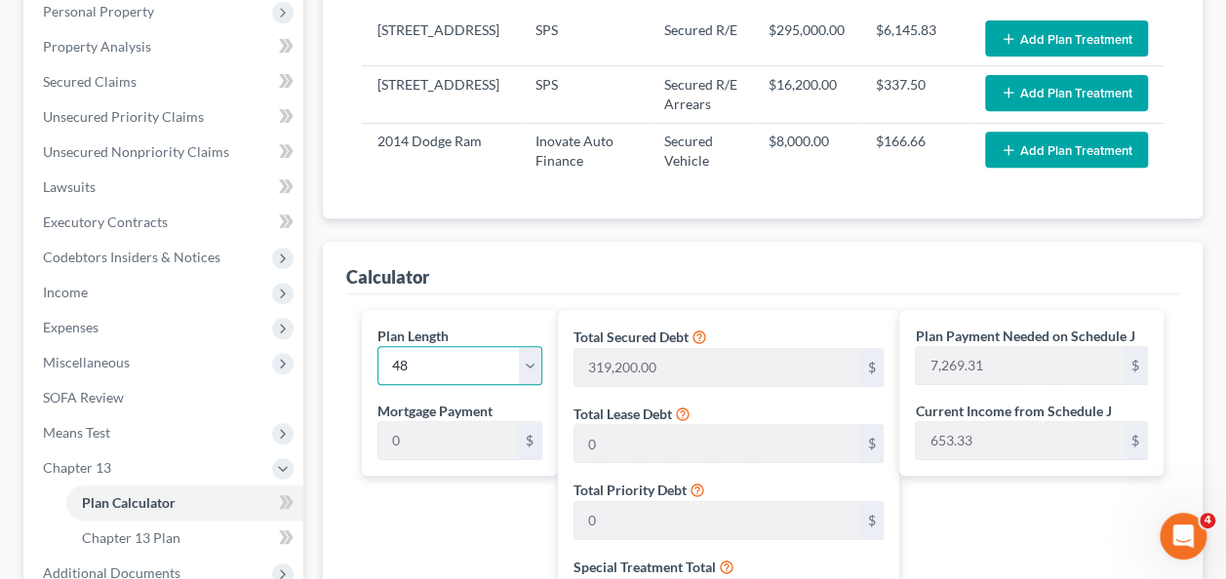
click at [535, 363] on select "1 2 3 4 5 6 7 8 9 10 11 12 13 14 15 16 17 18 19 20 21 22 23 24 25 26 27 28 29 3…" at bounding box center [459, 365] width 164 height 39
select select "59"
click at [377, 346] on select "1 2 3 4 5 6 7 8 9 10 11 12 13 14 15 16 17 18 19 20 21 22 23 24 25 26 27 28 29 3…" at bounding box center [459, 365] width 164 height 39
type input "5,815.45"
select select "59"
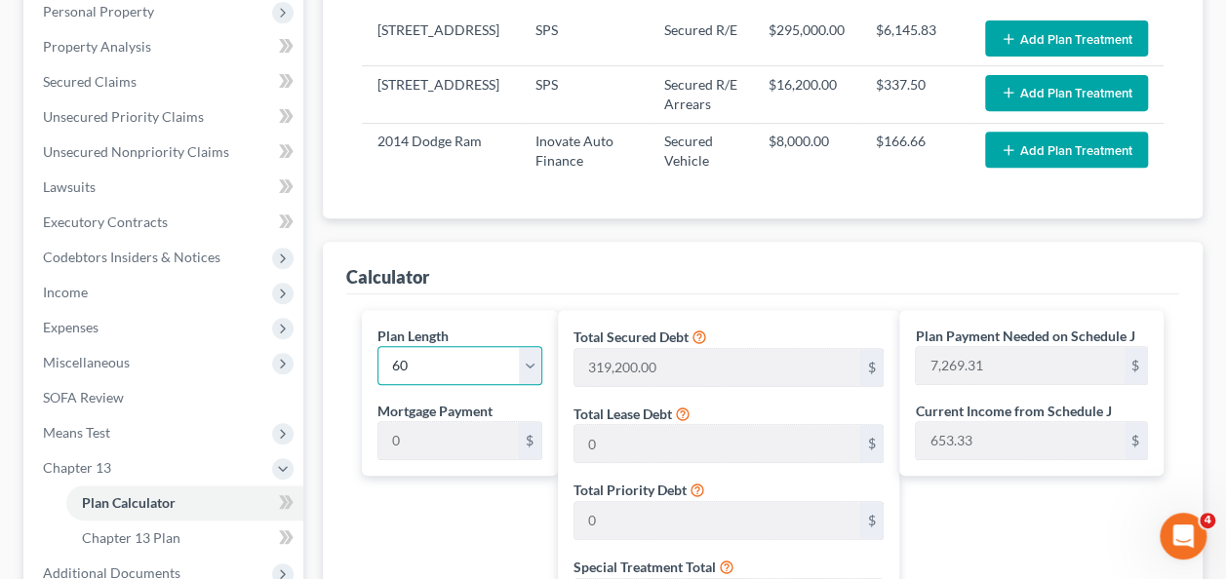
type input "5,815.45"
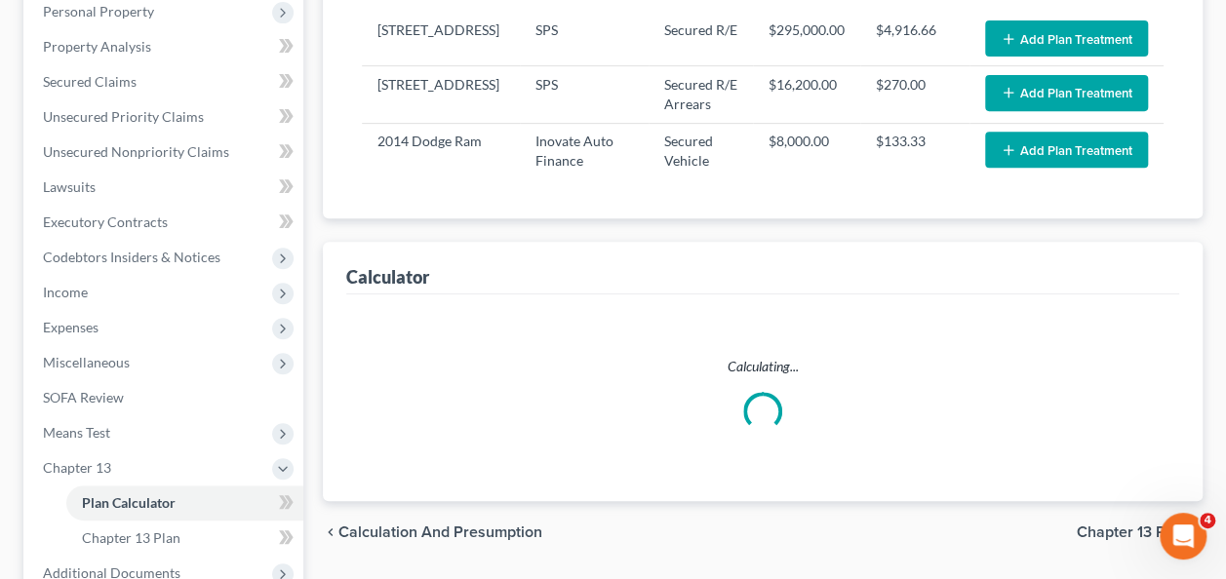
select select "59"
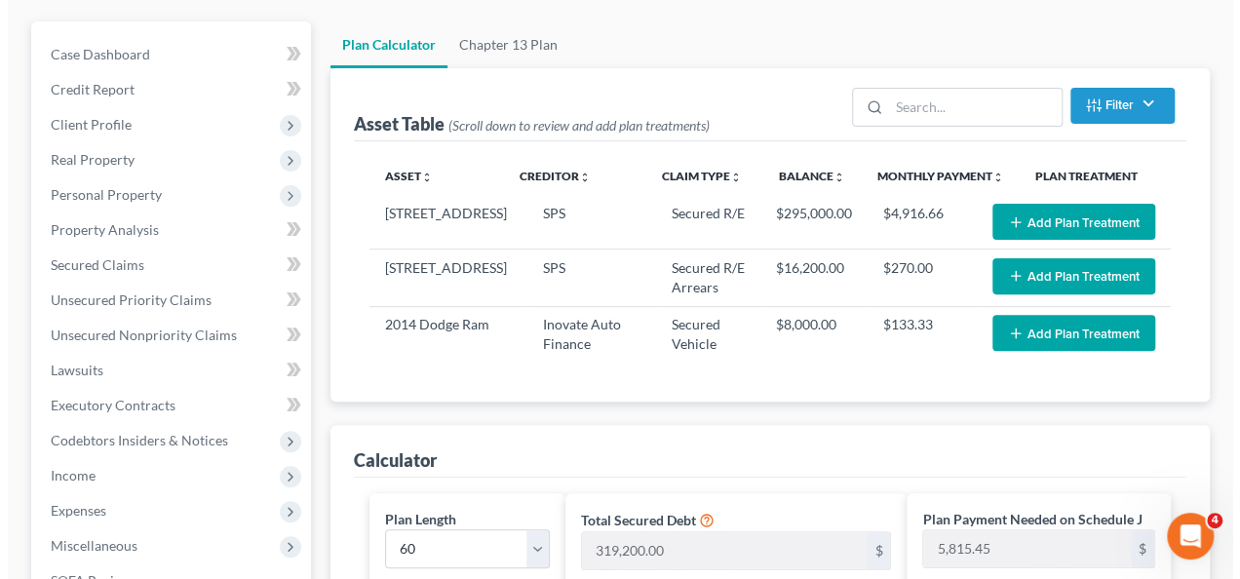
scroll to position [160, 0]
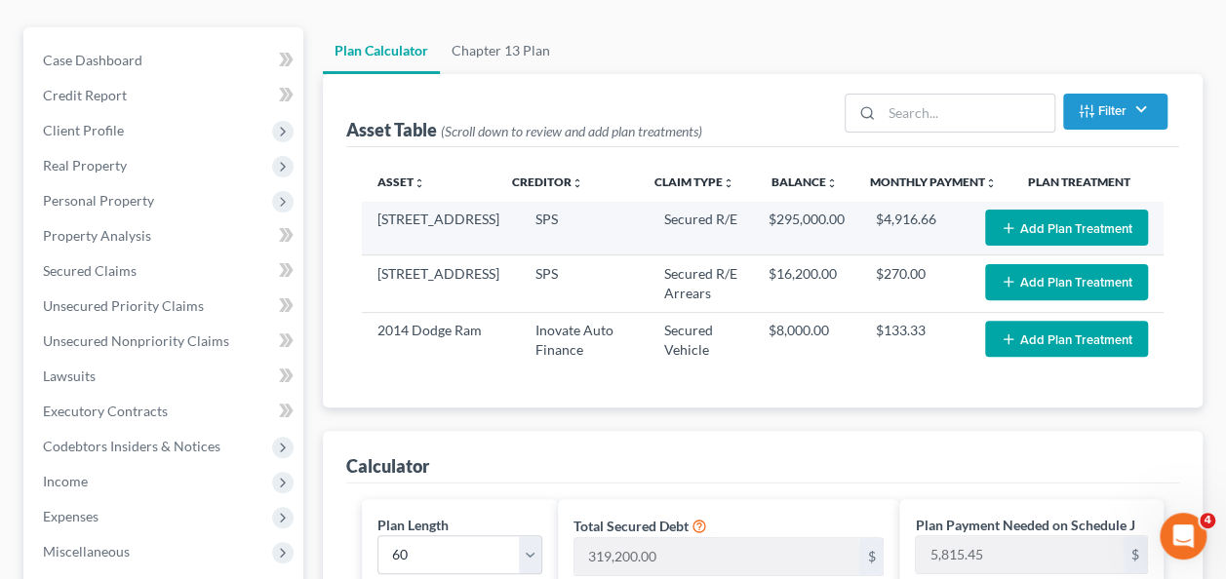
click at [1039, 223] on button "Add Plan Treatment" at bounding box center [1066, 228] width 163 height 36
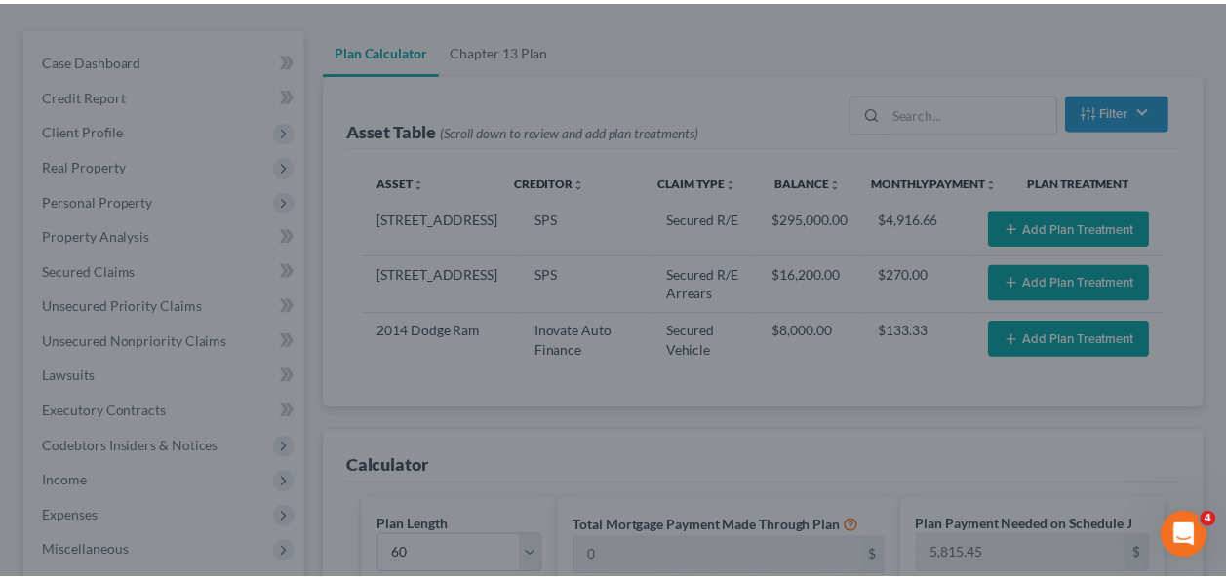
scroll to position [23, 0]
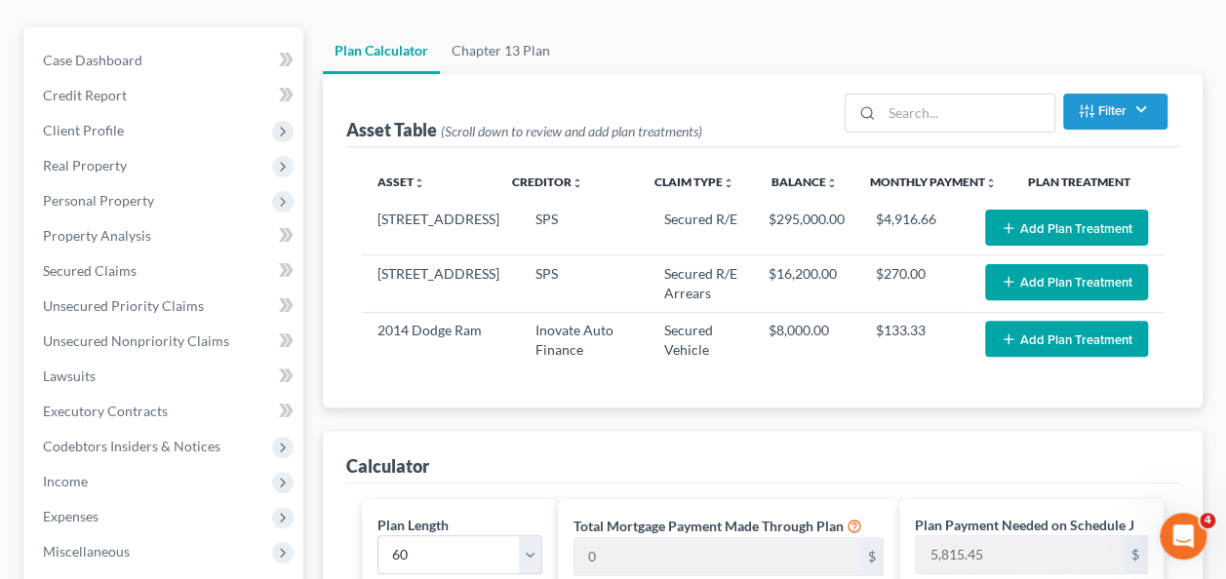
drag, startPoint x: 1229, startPoint y: 144, endPoint x: 1229, endPoint y: 178, distance: 34.1
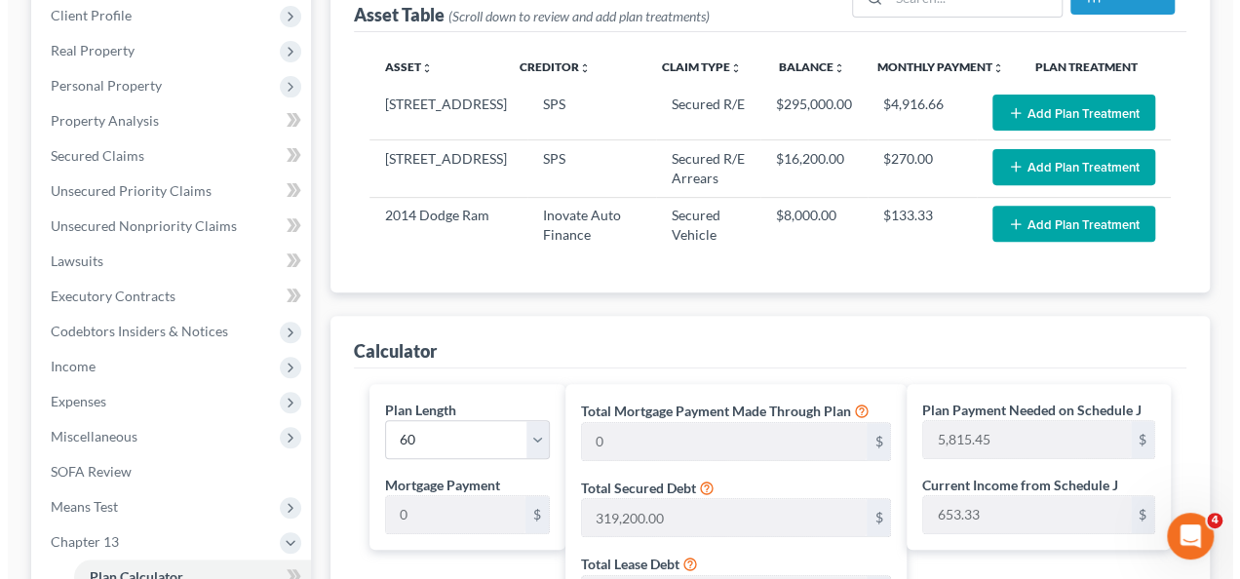
scroll to position [277, 0]
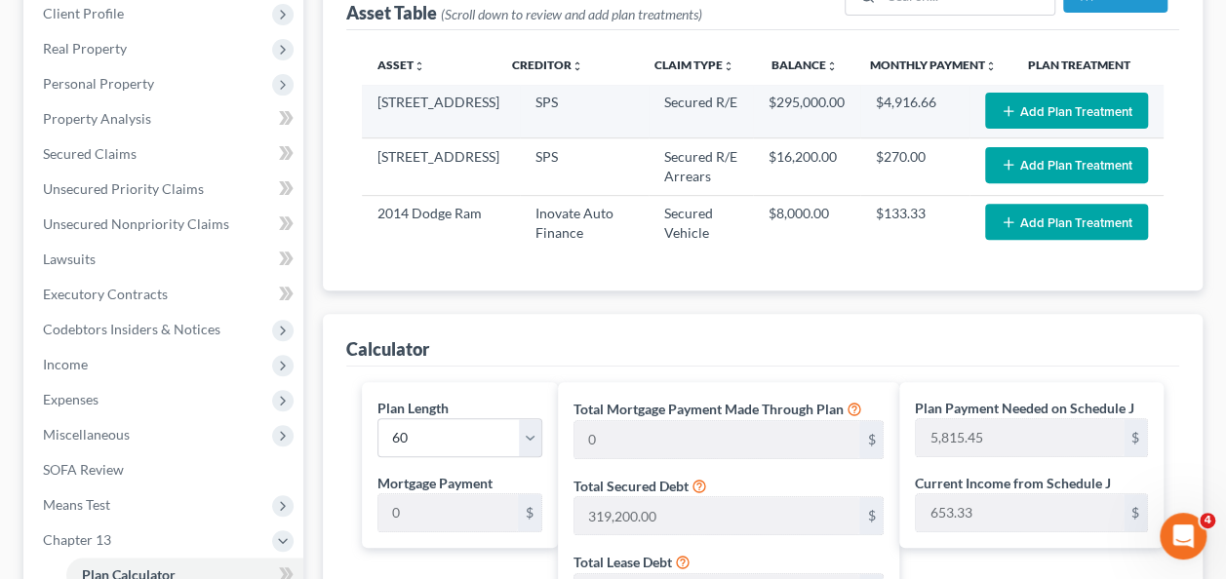
click at [1068, 117] on button "Add Plan Treatment" at bounding box center [1066, 111] width 163 height 36
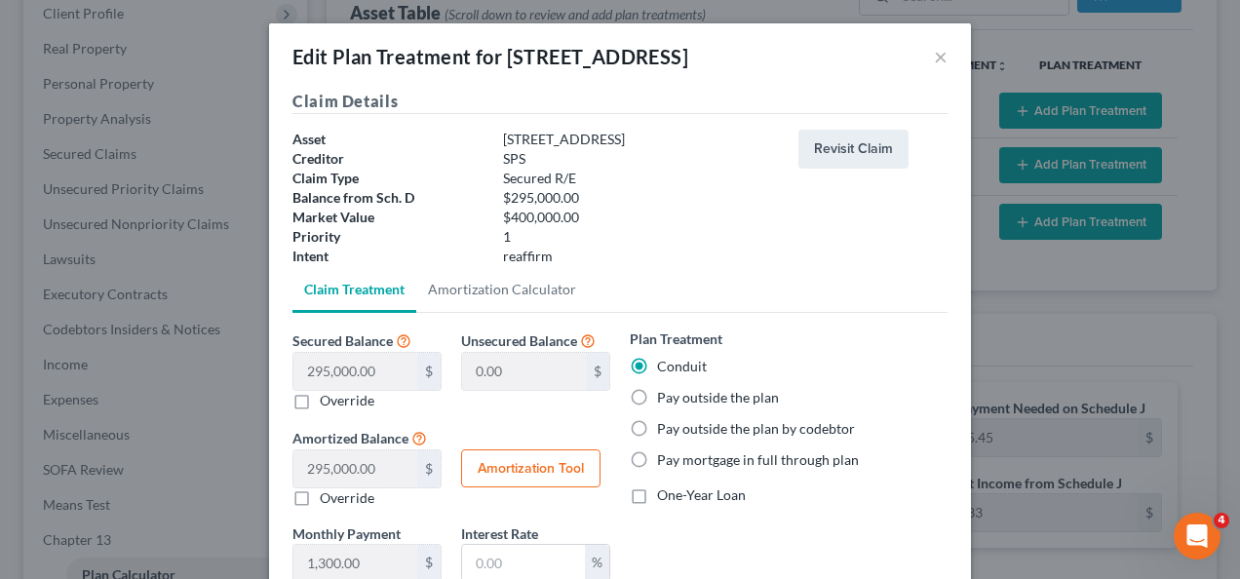
click at [657, 461] on label "Pay mortgage in full through plan" at bounding box center [758, 461] width 202 height 20
click at [665, 461] on input "Pay mortgage in full through plan" at bounding box center [671, 457] width 13 height 13
radio input "true"
click at [657, 461] on label "Pay mortgage in full through plan" at bounding box center [758, 461] width 202 height 20
click at [665, 461] on input "Pay mortgage in full through plan" at bounding box center [671, 457] width 13 height 13
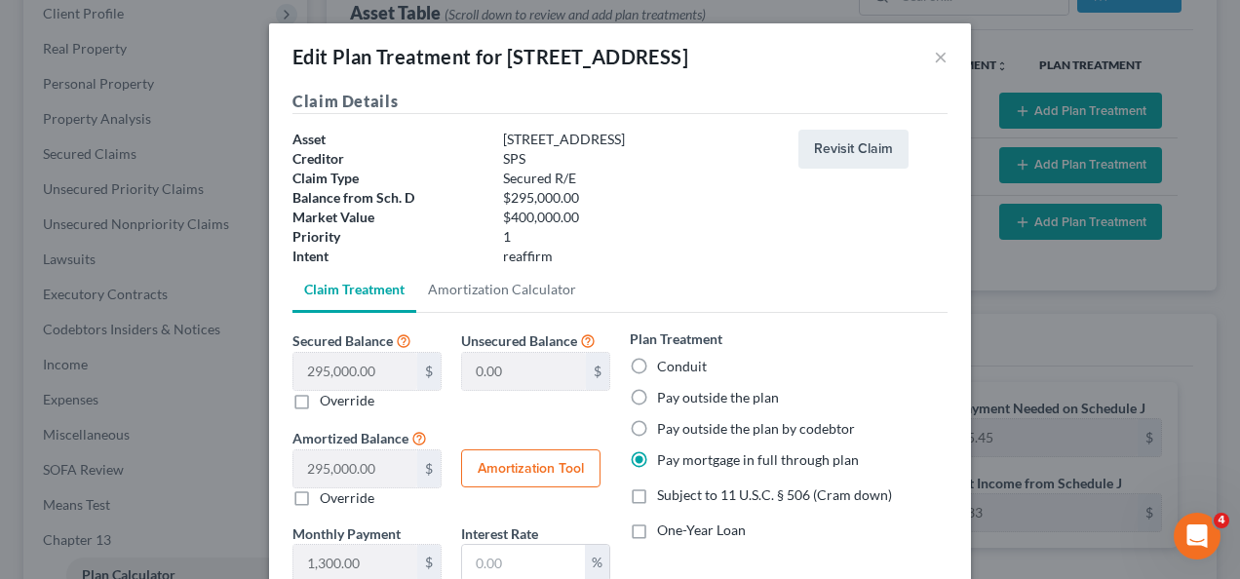
click at [657, 395] on label "Pay outside the plan" at bounding box center [718, 398] width 122 height 20
click at [665, 395] on input "Pay outside the plan" at bounding box center [671, 394] width 13 height 13
radio input "true"
click at [657, 427] on label "Pay outside the plan by codebtor" at bounding box center [756, 429] width 198 height 20
click at [665, 427] on input "Pay outside the plan by codebtor" at bounding box center [671, 425] width 13 height 13
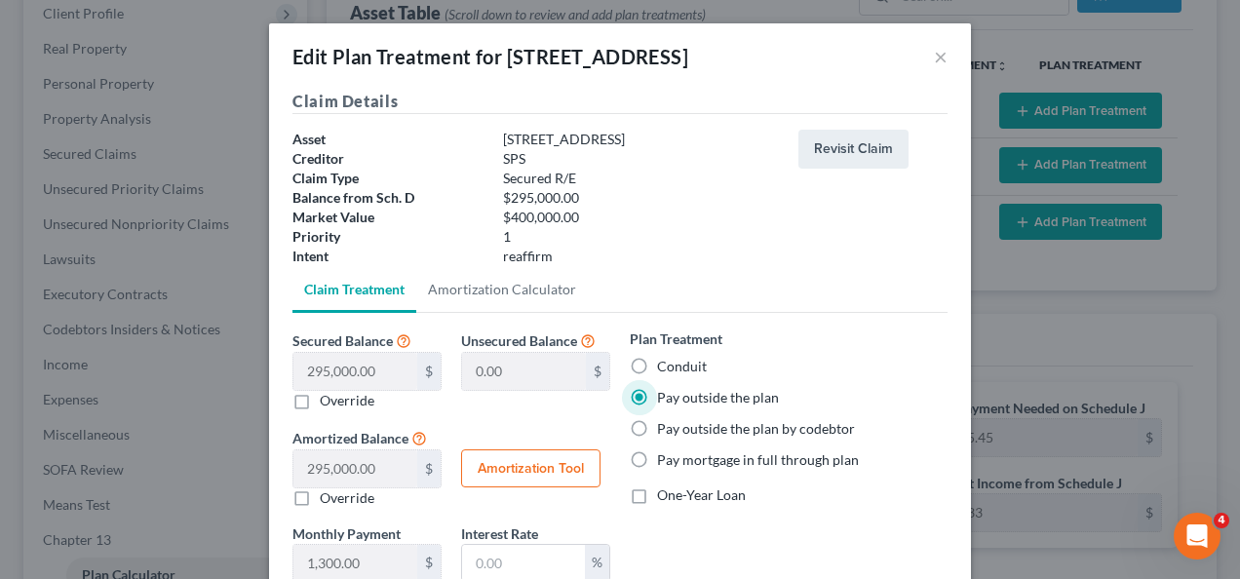
radio input "true"
click at [657, 399] on label "Pay outside the plan" at bounding box center [718, 398] width 122 height 20
click at [665, 399] on input "Pay outside the plan" at bounding box center [671, 394] width 13 height 13
radio input "true"
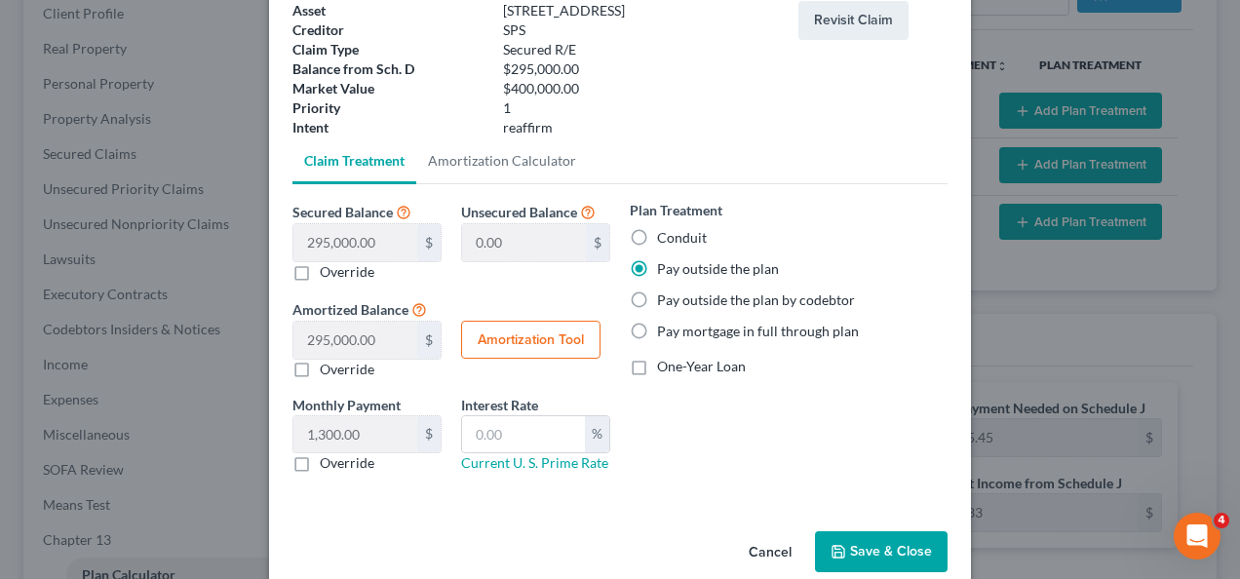
scroll to position [127, 0]
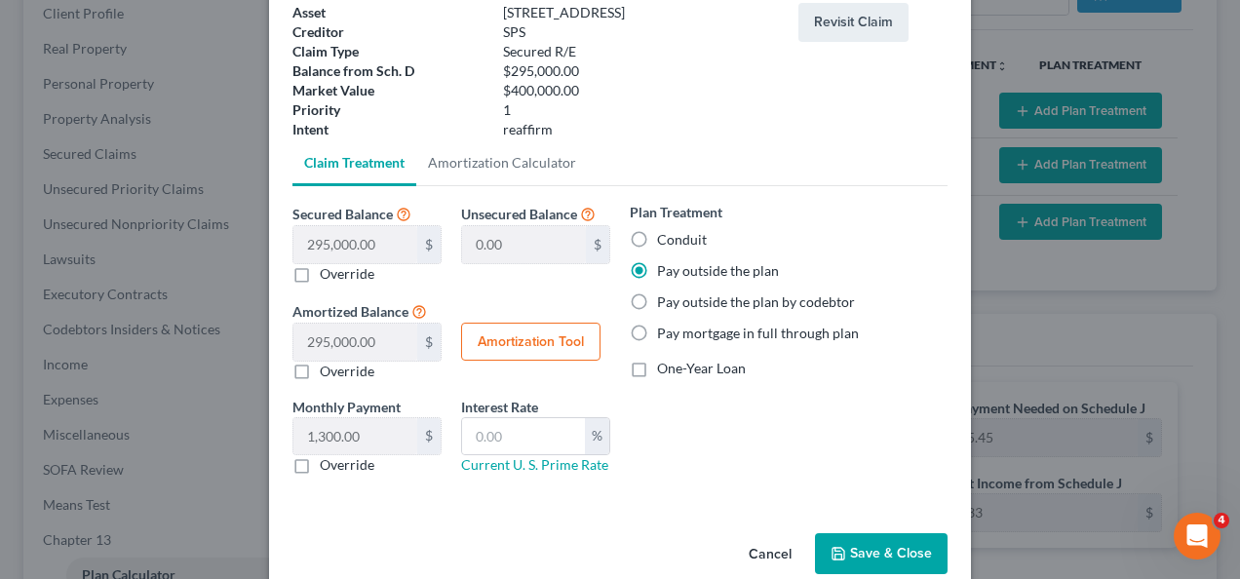
click at [657, 236] on label "Conduit" at bounding box center [682, 240] width 50 height 20
click at [665, 236] on input "Conduit" at bounding box center [671, 236] width 13 height 13
radio input "true"
click at [899, 553] on button "Save & Close" at bounding box center [881, 553] width 133 height 41
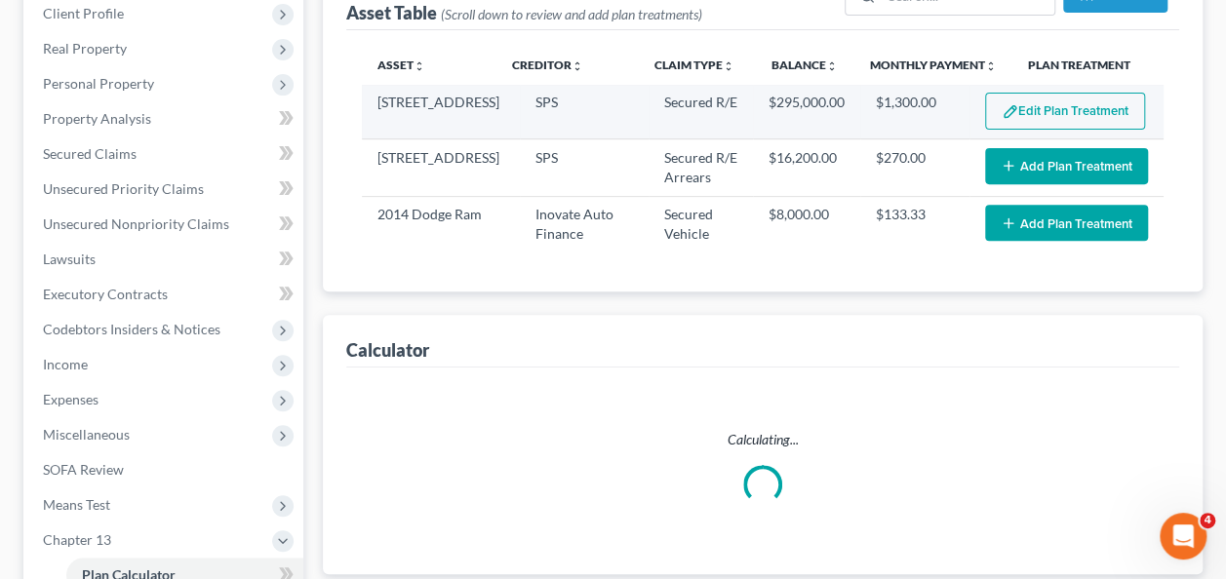
select select "59"
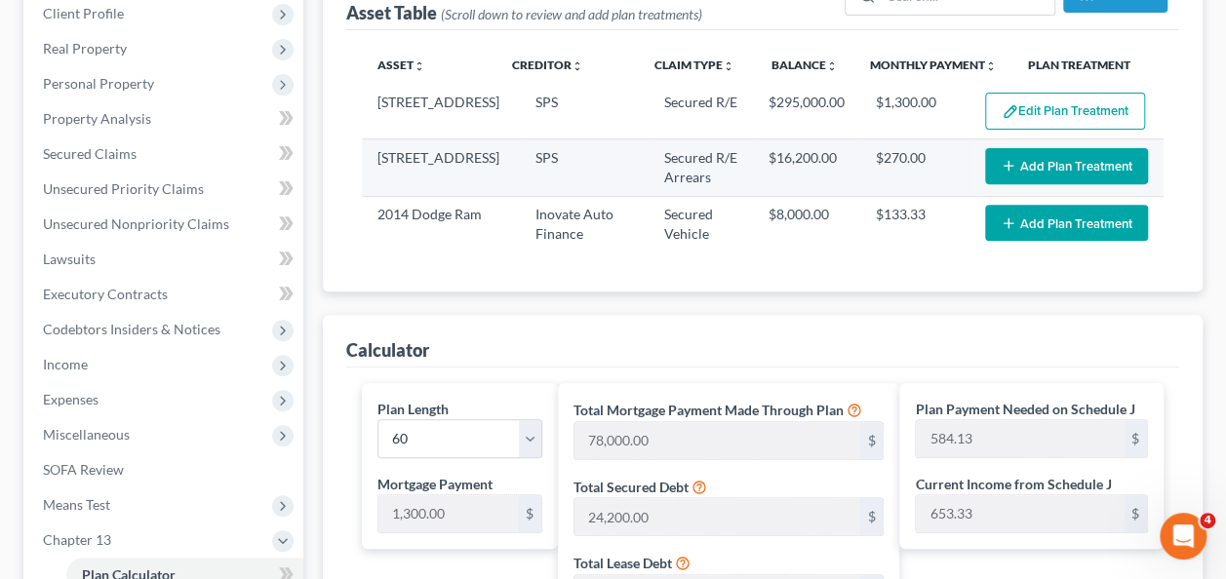
click at [1076, 170] on button "Add Plan Treatment" at bounding box center [1066, 166] width 163 height 36
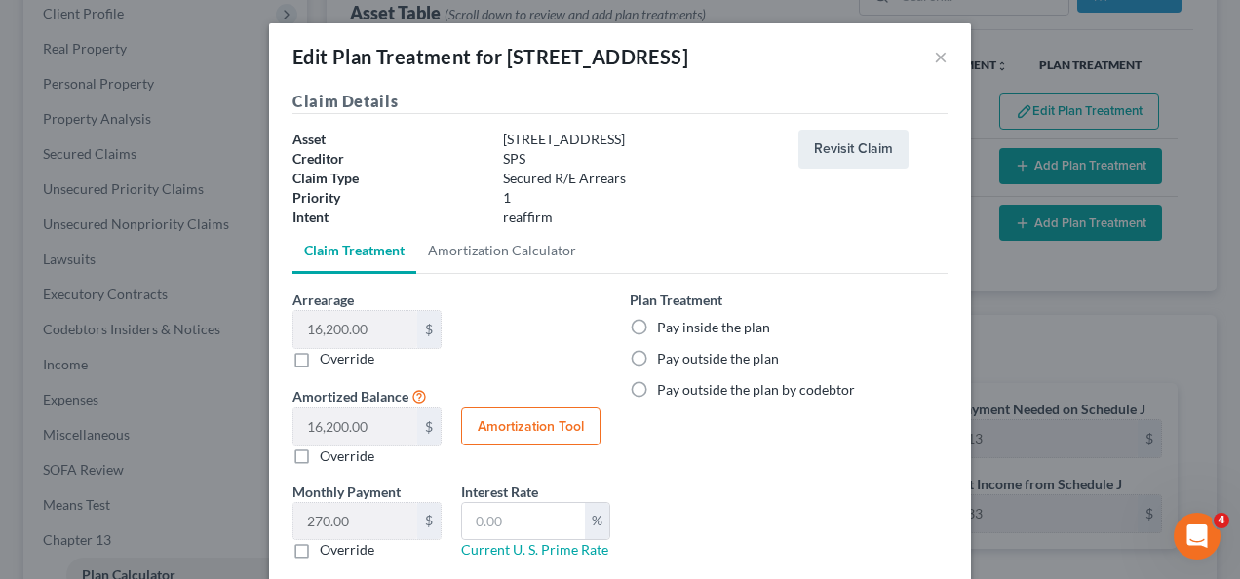
click at [657, 320] on label "Pay inside the plan" at bounding box center [713, 328] width 113 height 20
click at [665, 320] on input "Pay inside the plan" at bounding box center [671, 324] width 13 height 13
radio input "true"
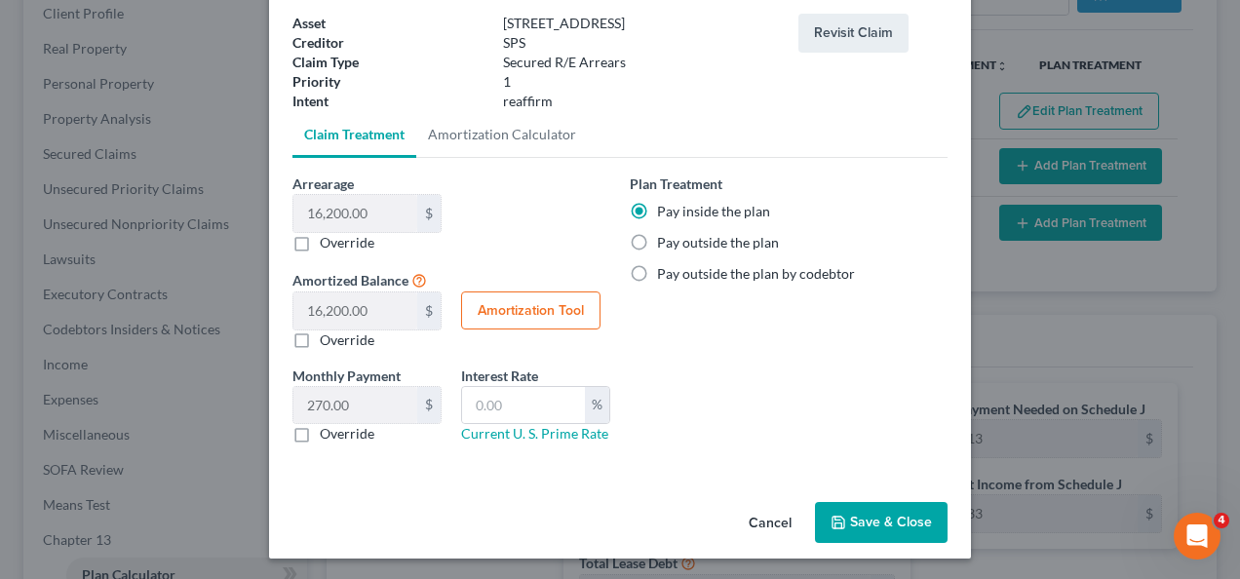
click at [886, 521] on button "Save & Close" at bounding box center [881, 522] width 133 height 41
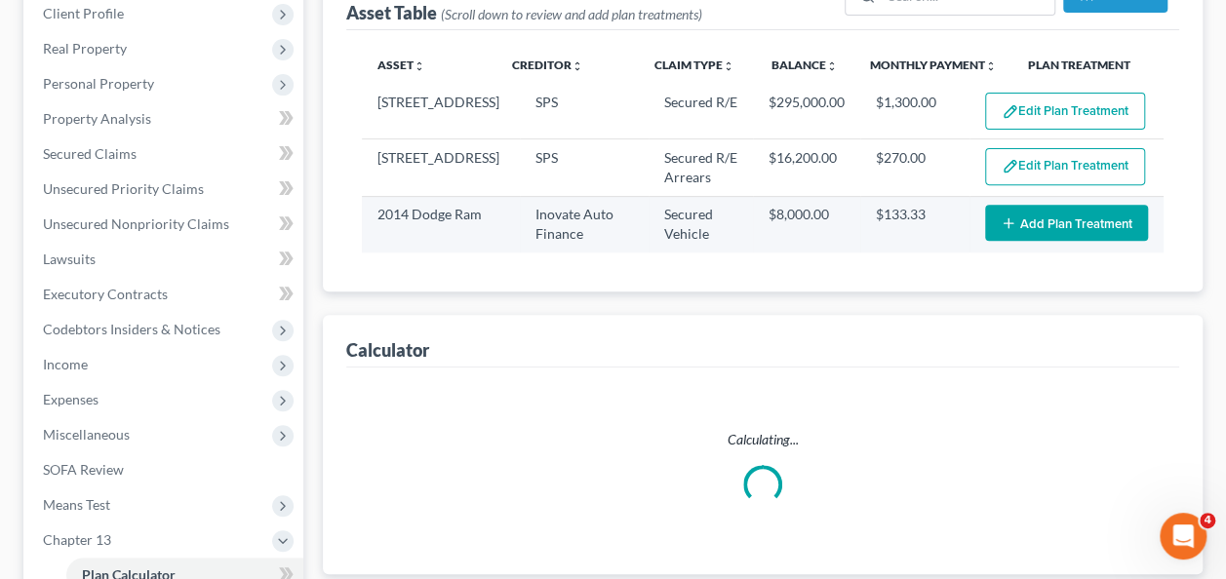
select select "59"
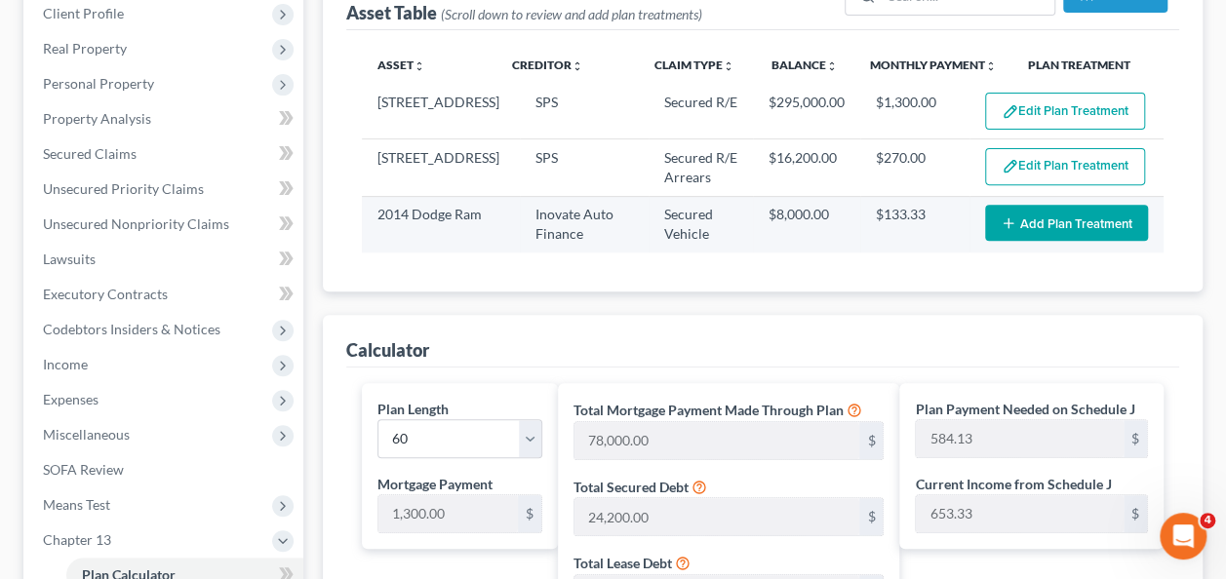
click at [1076, 228] on button "Add Plan Treatment" at bounding box center [1066, 223] width 163 height 36
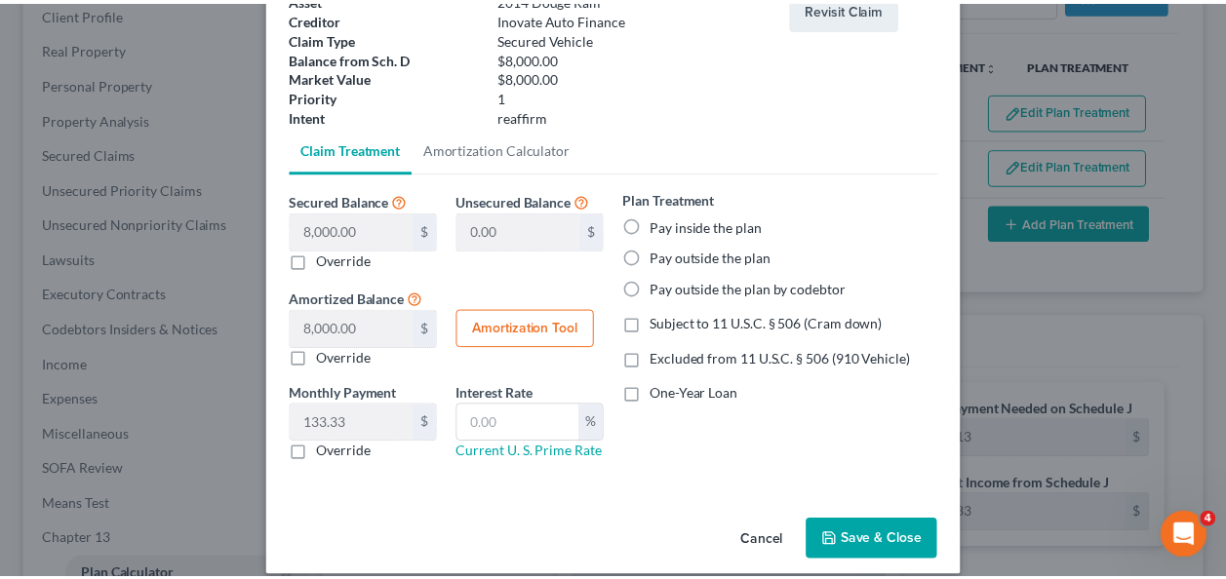
scroll to position [158, 0]
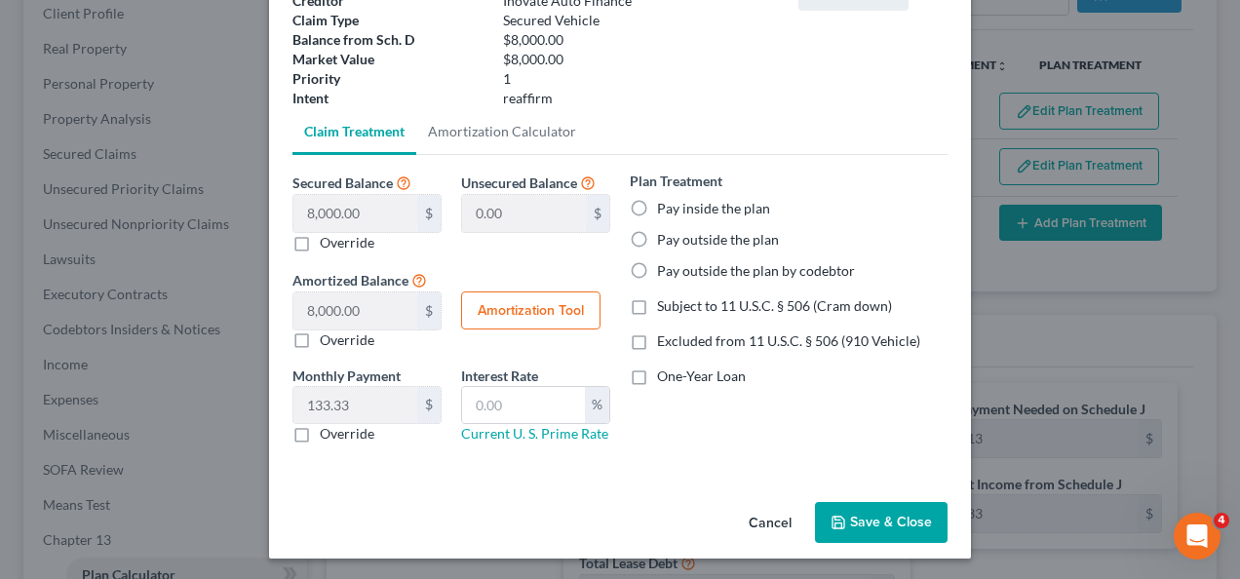
click at [657, 209] on label "Pay inside the plan" at bounding box center [713, 209] width 113 height 20
click at [665, 209] on input "Pay inside the plan" at bounding box center [671, 205] width 13 height 13
radio input "true"
click at [902, 515] on button "Save & Close" at bounding box center [881, 522] width 133 height 41
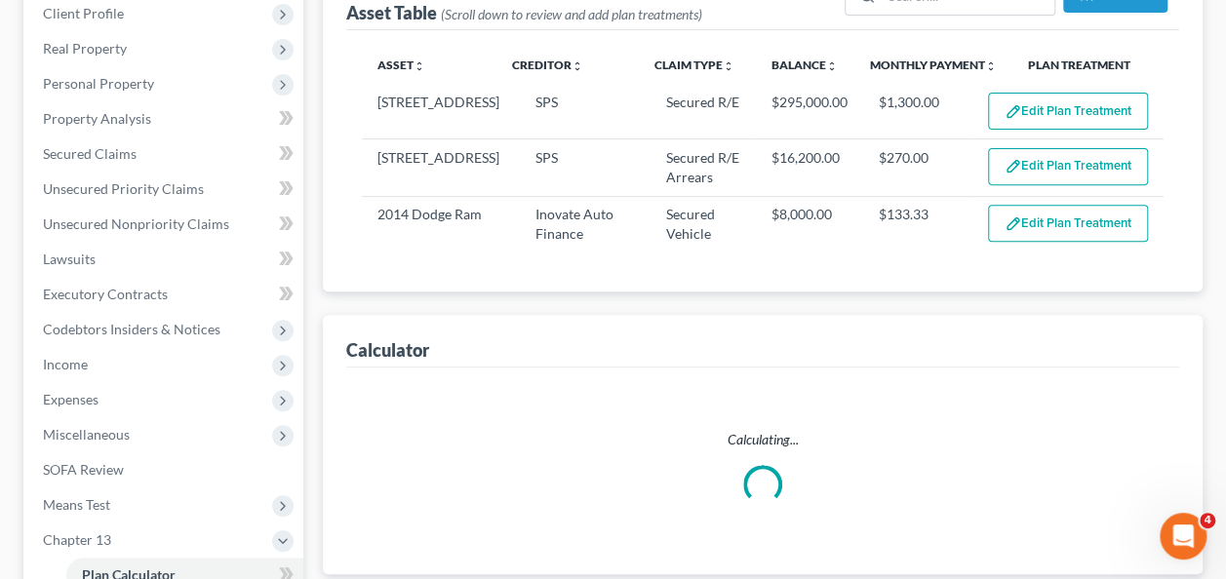
select select "59"
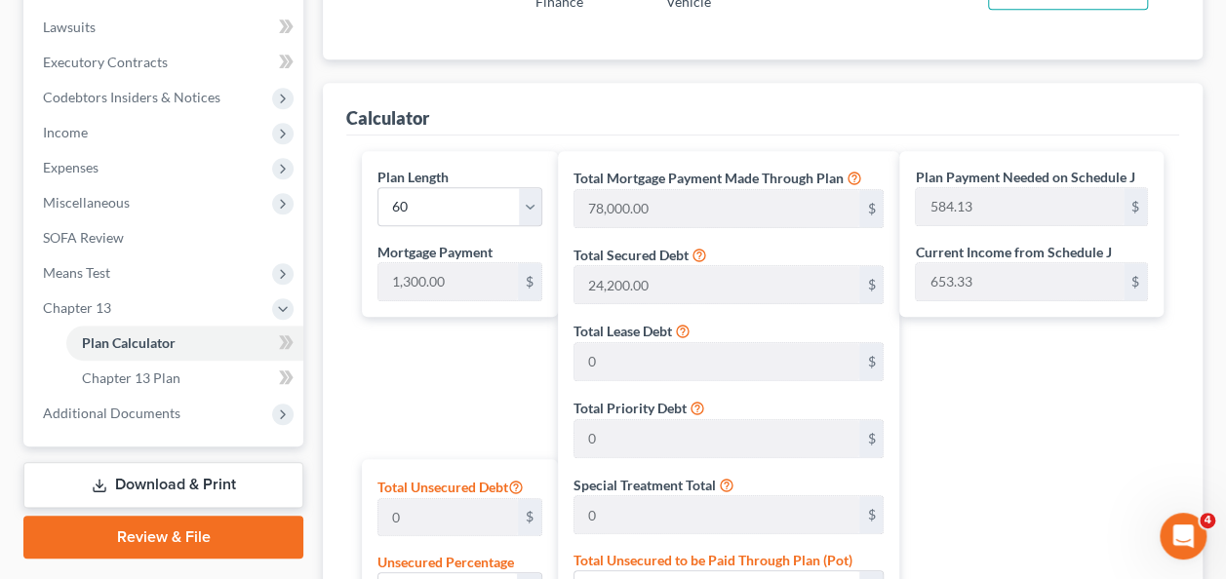
scroll to position [517, 0]
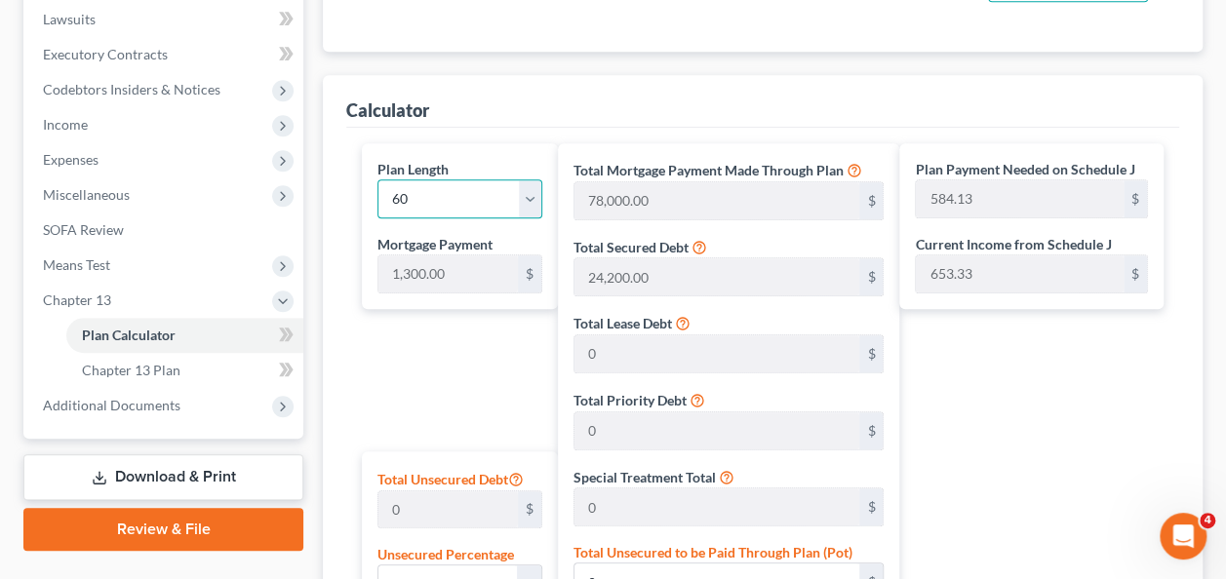
click at [530, 196] on select "1 2 3 4 5 6 7 8 9 10 11 12 13 14 15 16 17 18 19 20 21 22 23 24 25 26 27 28 29 3…" at bounding box center [459, 198] width 164 height 39
select select "35"
click at [377, 179] on select "1 2 3 4 5 6 7 8 9 10 11 12 13 14 15 16 17 18 19 20 21 22 23 24 25 26 27 28 29 3…" at bounding box center [459, 198] width 164 height 39
type input "46,800.00"
type input "72,800.00"
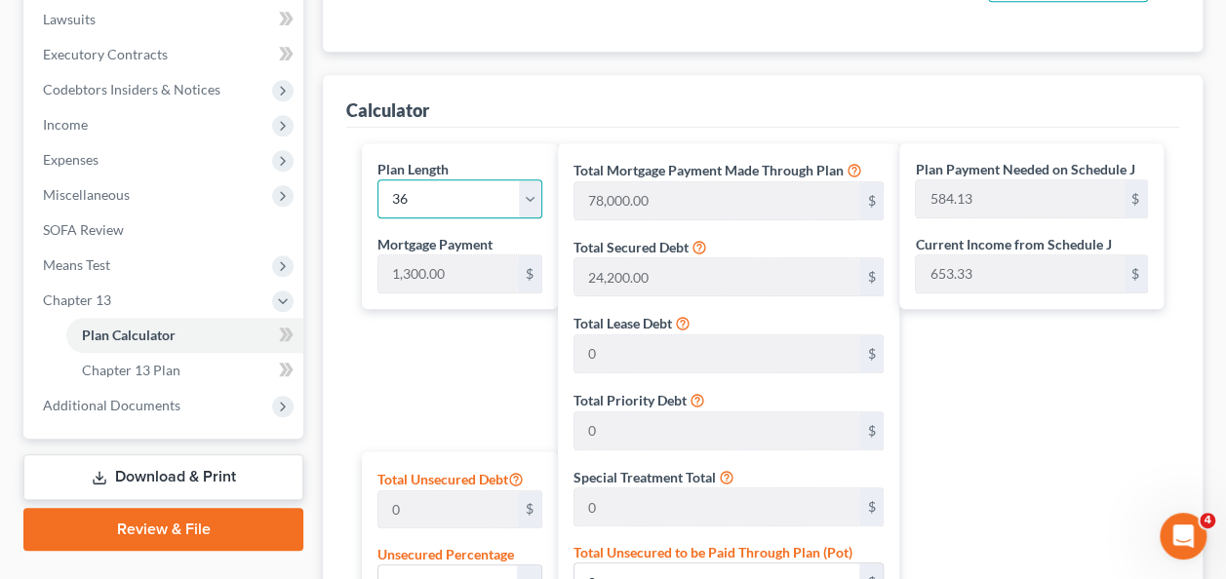
type input "6,333.59"
type input "79,133.60"
type input "898.15"
select select "35"
type input "2,198.15"
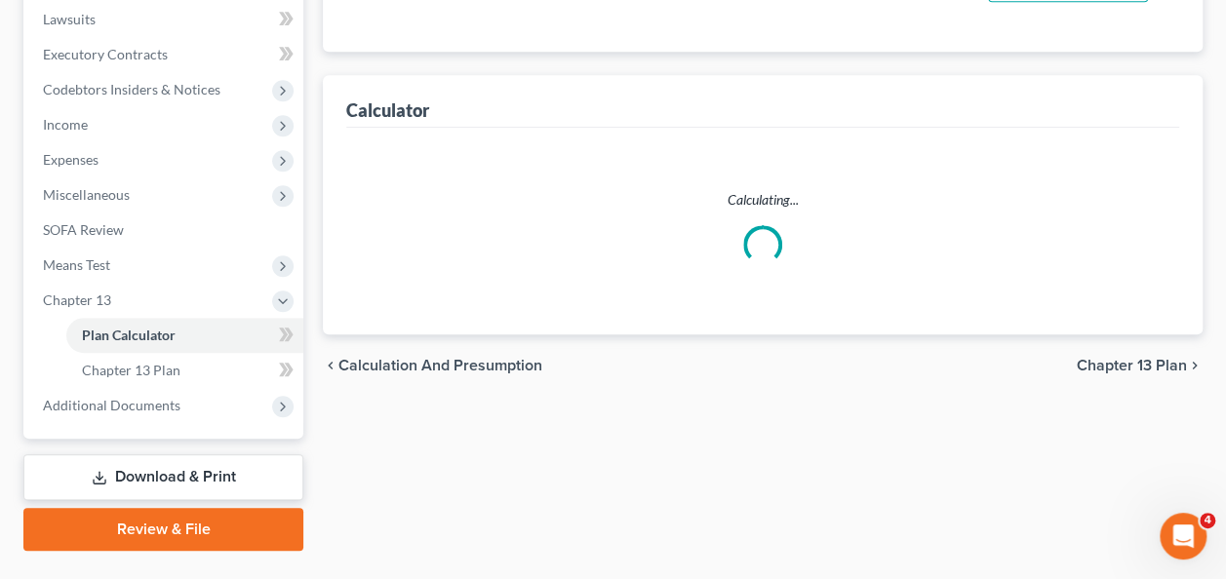
select select "35"
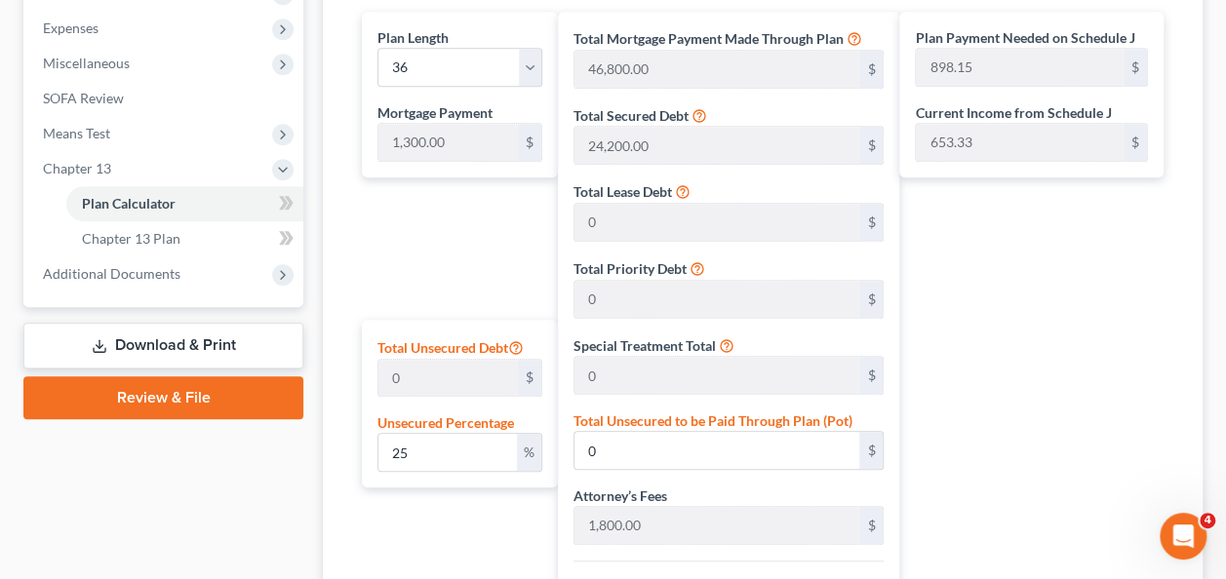
scroll to position [638, 0]
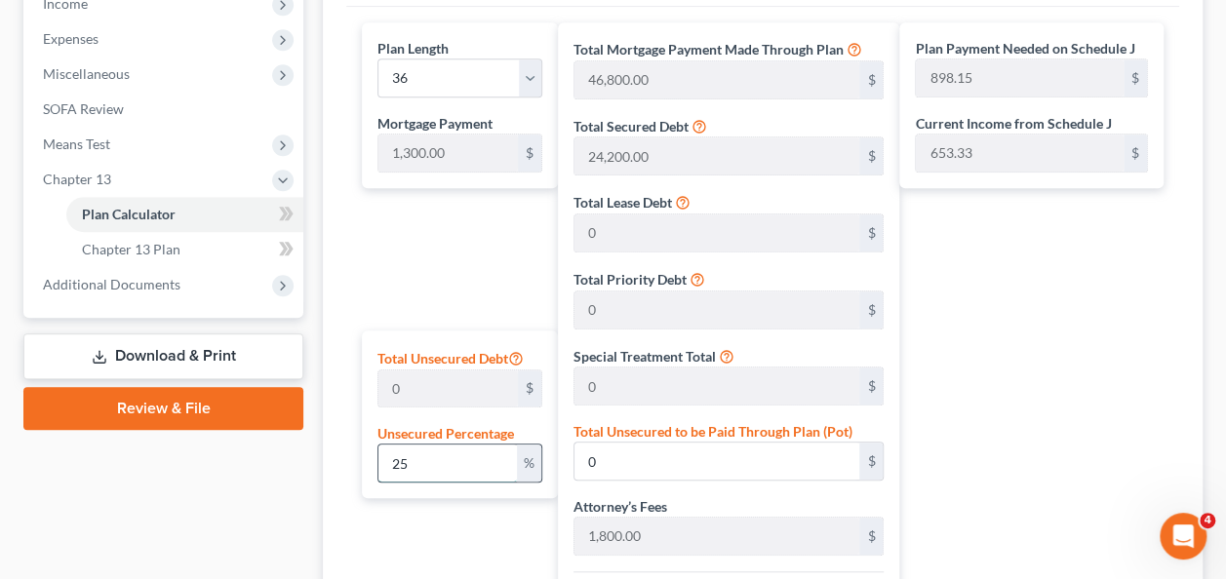
click at [464, 455] on input "25" at bounding box center [446, 463] width 137 height 37
drag, startPoint x: 458, startPoint y: 454, endPoint x: 327, endPoint y: 454, distance: 131.6
click at [327, 454] on div "Calculator Plan Length 1 2 3 4 5 6 7 8 9 10 11 12 13 14 15 16 17 18 19 20 21 22…" at bounding box center [763, 434] width 880 height 961
type input "0"
click at [657, 456] on input "0" at bounding box center [717, 461] width 286 height 37
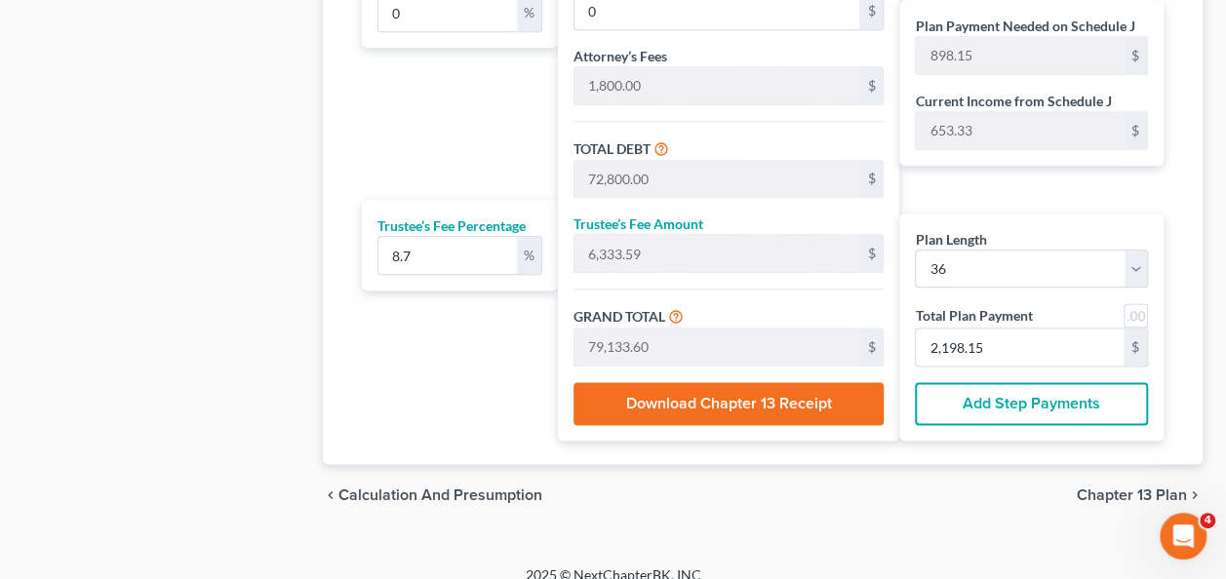
scroll to position [1107, 0]
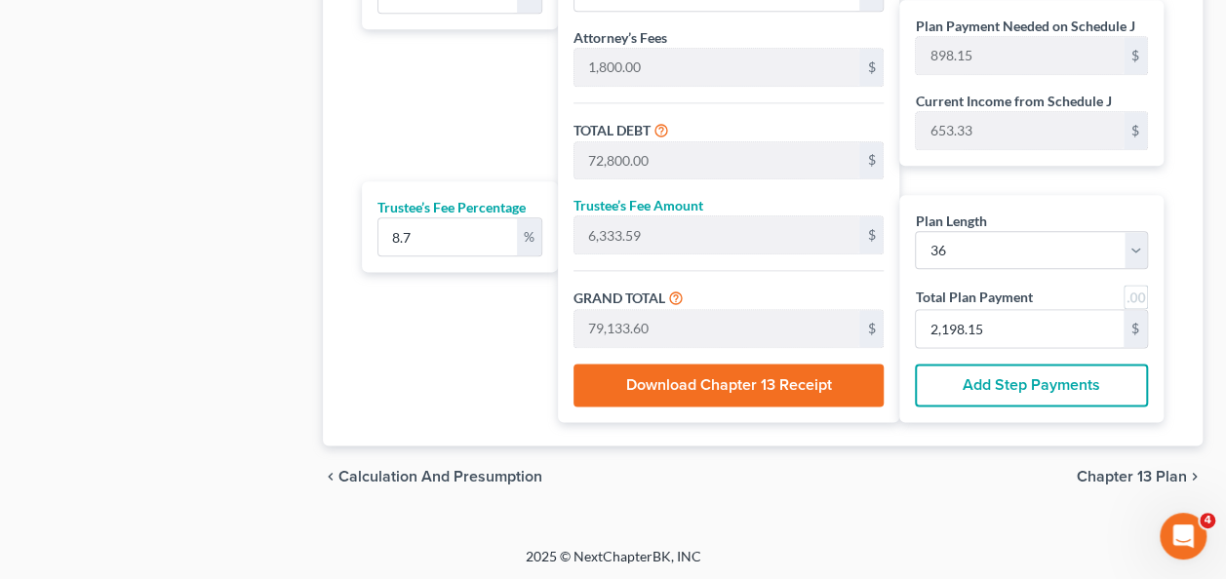
click at [1126, 477] on span "Chapter 13 Plan" at bounding box center [1132, 477] width 110 height 16
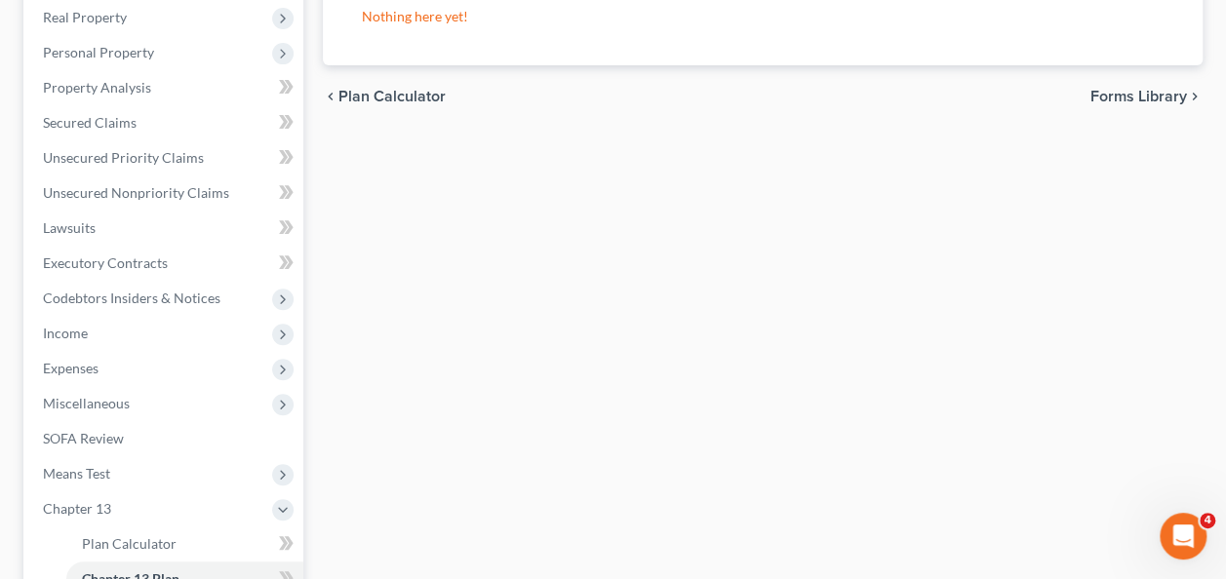
scroll to position [310, 0]
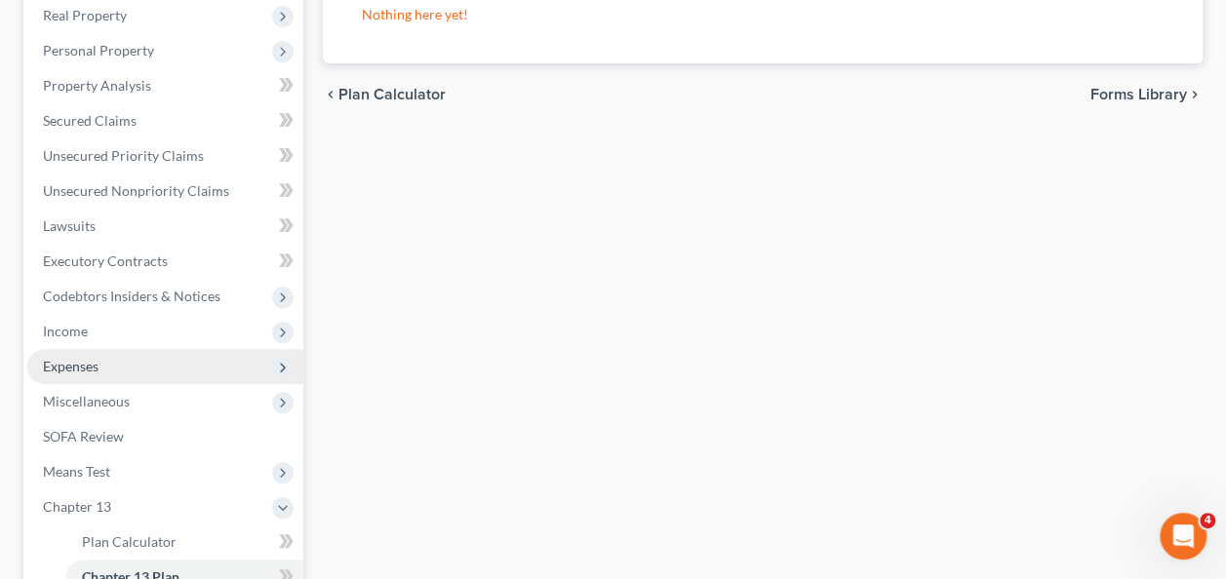
click at [79, 363] on span "Expenses" at bounding box center [71, 366] width 56 height 17
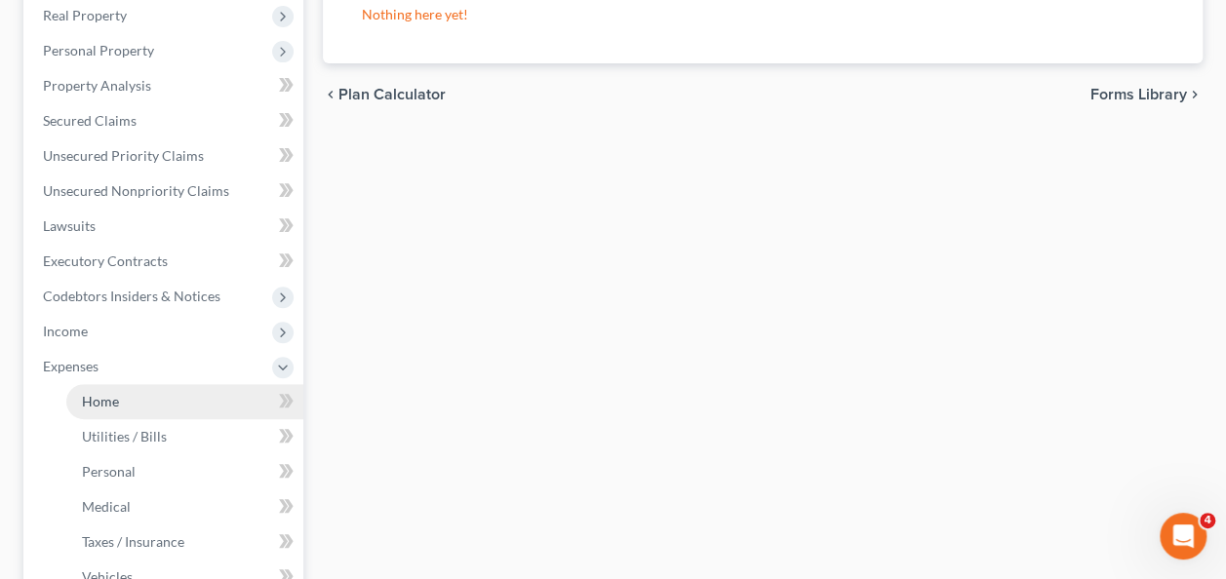
click at [109, 406] on span "Home" at bounding box center [100, 401] width 37 height 17
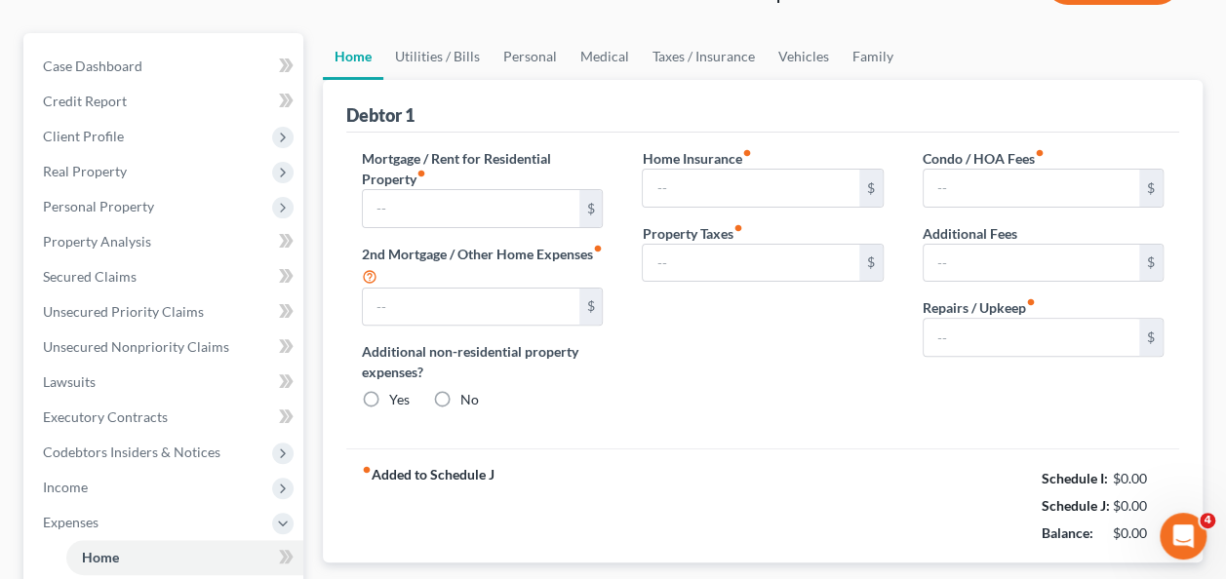
type input "1,300.00"
type input "0.00"
radio input "true"
type input "0.00"
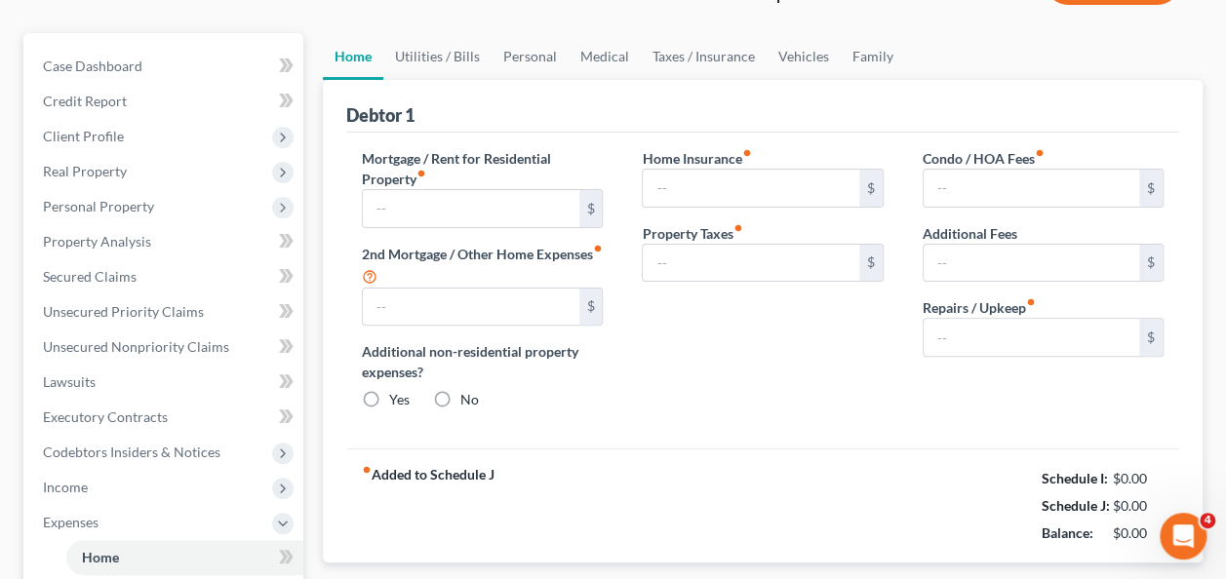
type input "0.00"
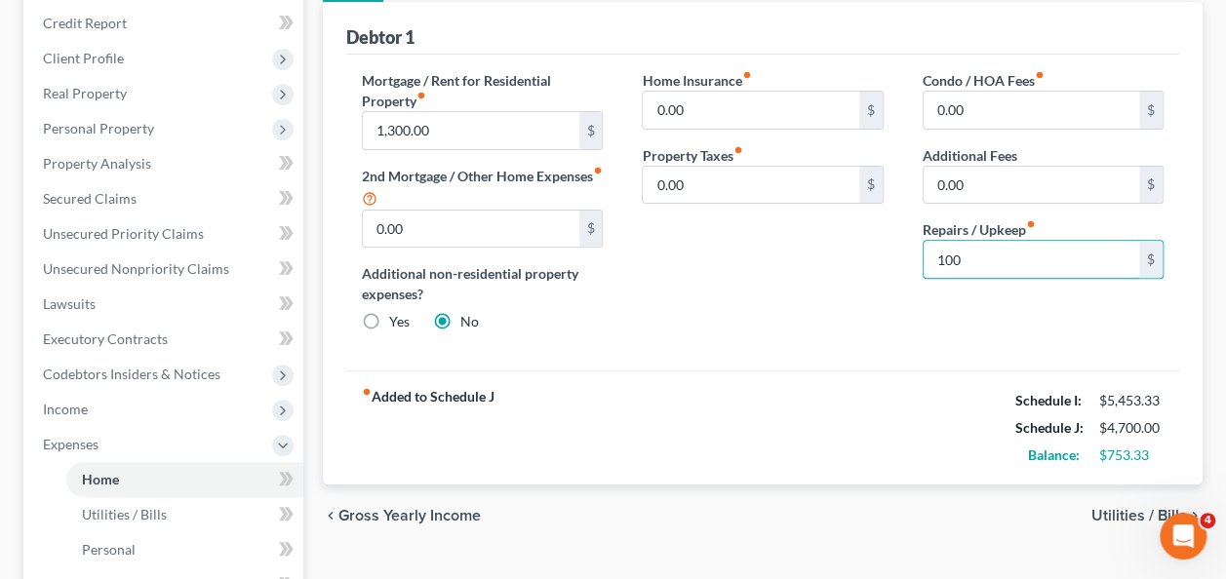
scroll to position [234, 0]
type input "100"
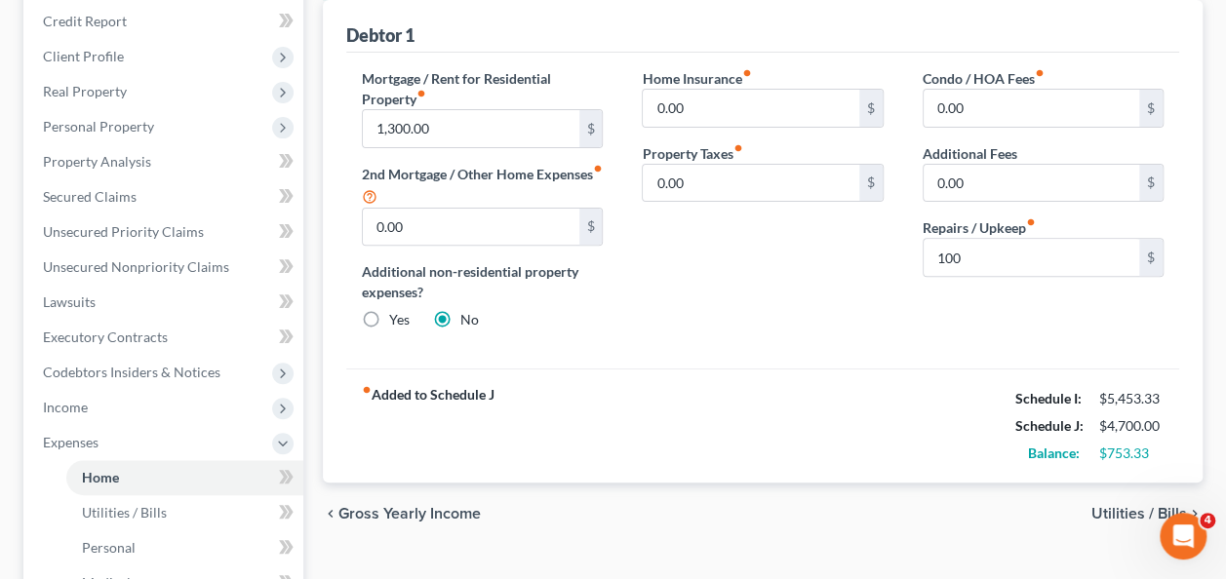
click at [1122, 510] on span "Utilities / Bills" at bounding box center [1139, 514] width 96 height 16
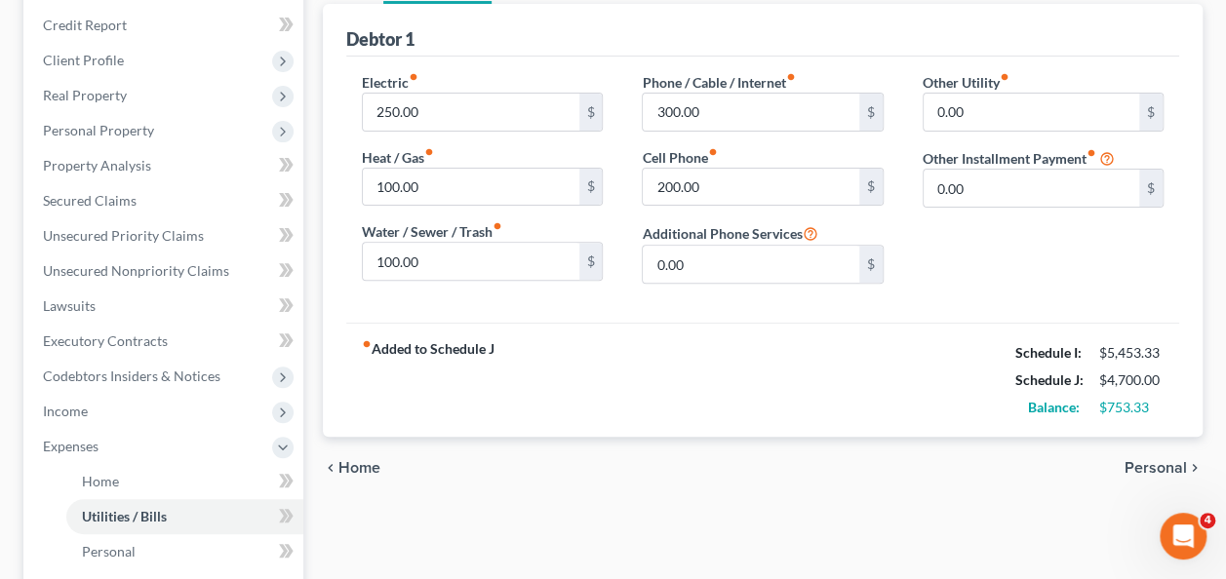
scroll to position [238, 0]
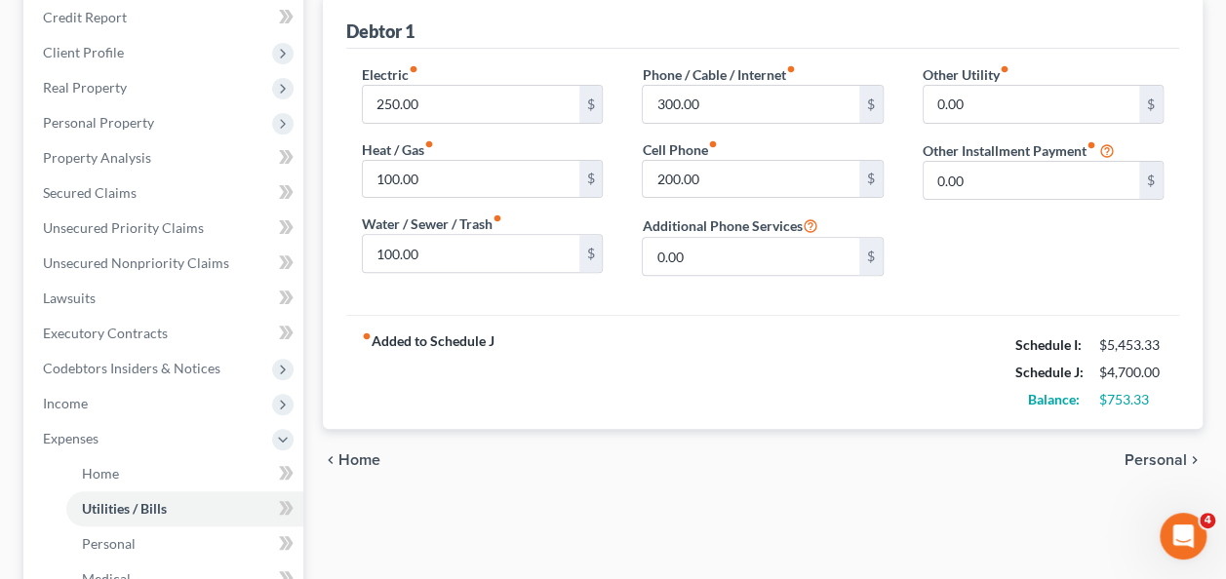
click at [1131, 457] on span "Personal" at bounding box center [1155, 460] width 62 height 16
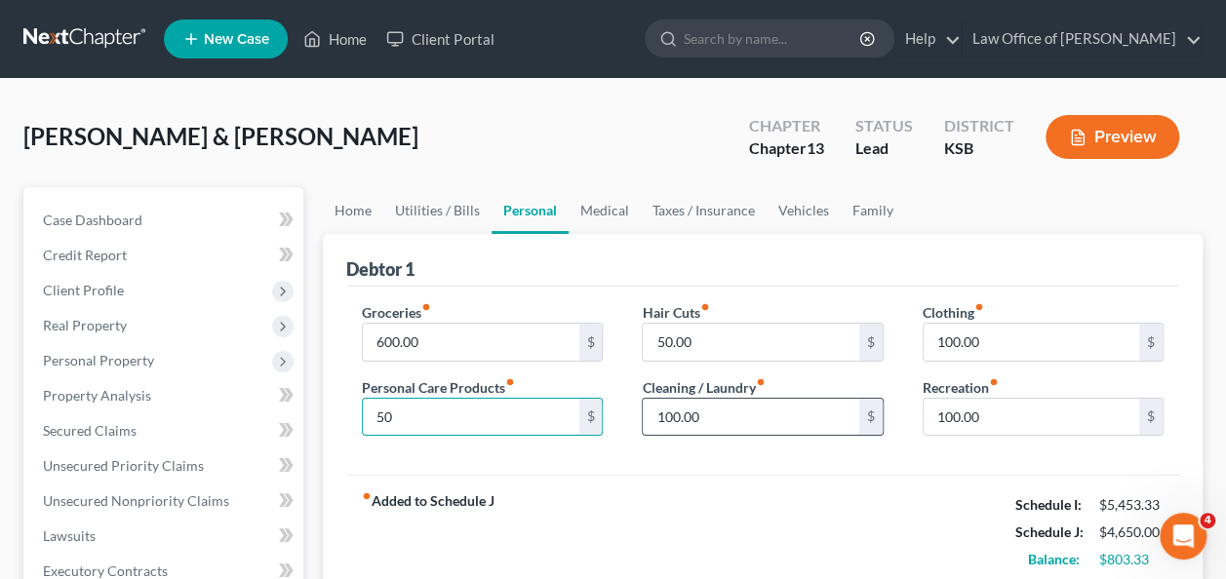
type input "50"
click at [740, 419] on input "100.00" at bounding box center [751, 417] width 216 height 37
type input "50"
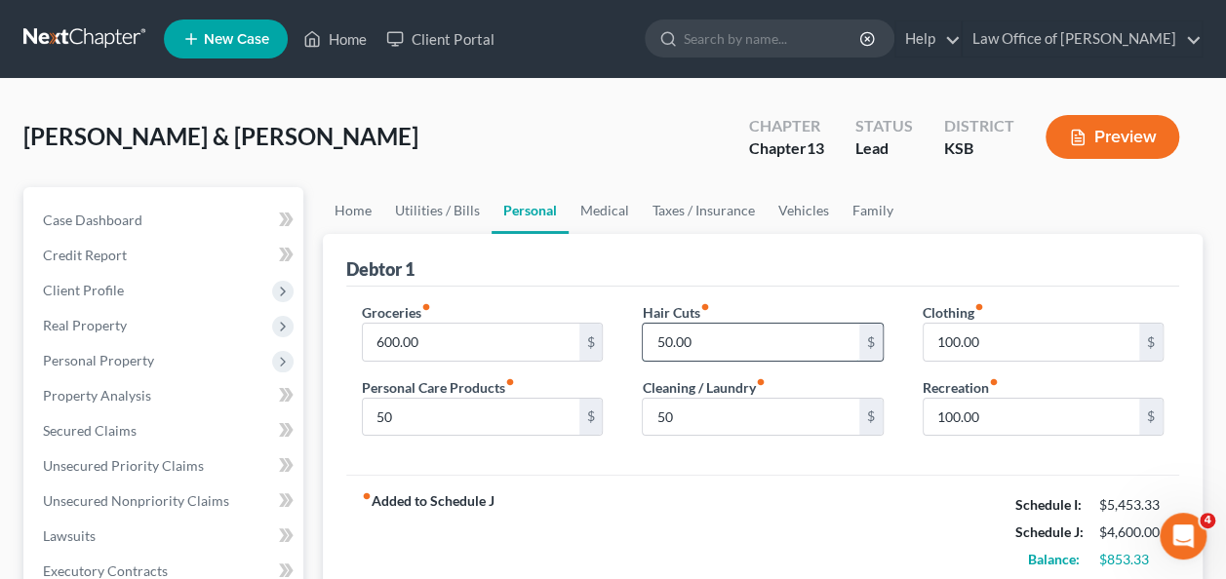
click at [776, 338] on input "50.00" at bounding box center [751, 342] width 216 height 37
click at [1004, 339] on input "100.00" at bounding box center [1031, 342] width 216 height 37
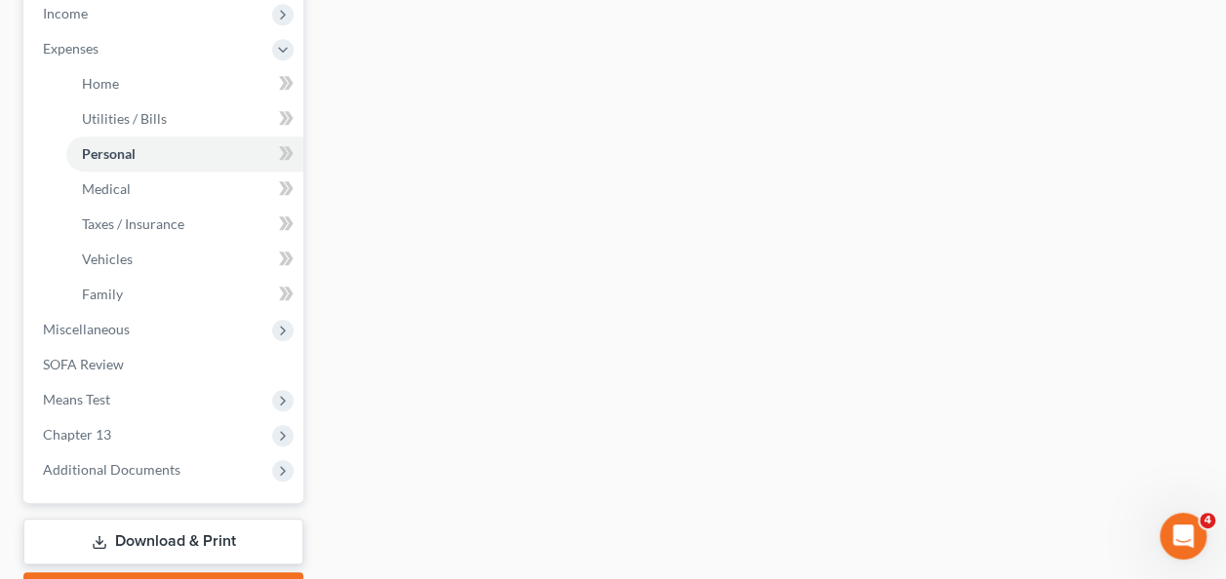
scroll to position [625, 0]
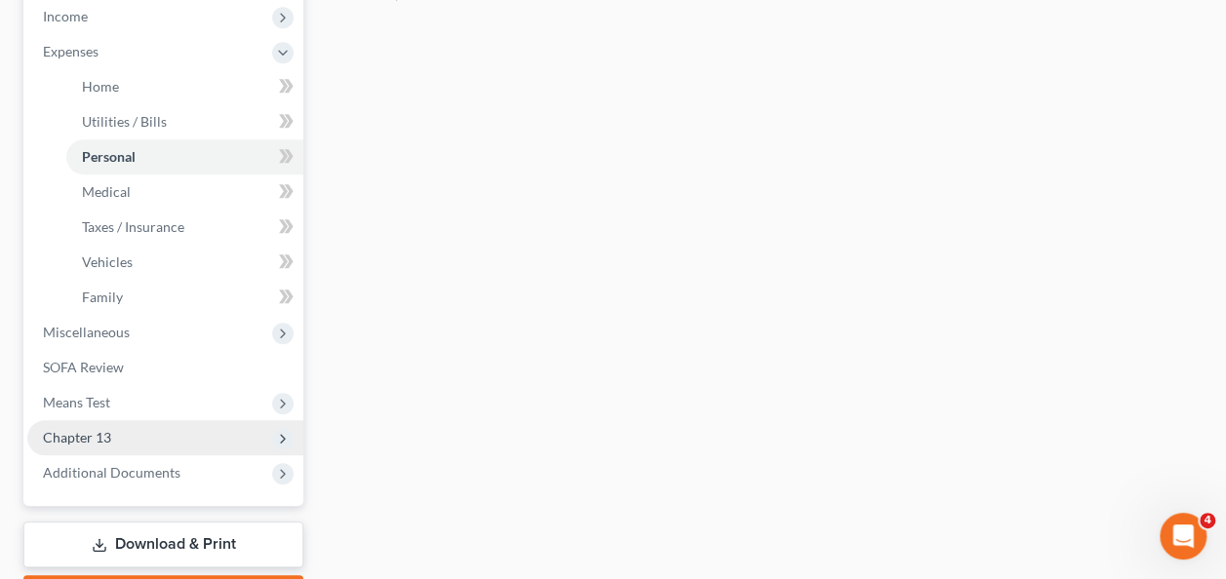
type input "50"
click at [78, 440] on span "Chapter 13" at bounding box center [77, 437] width 68 height 17
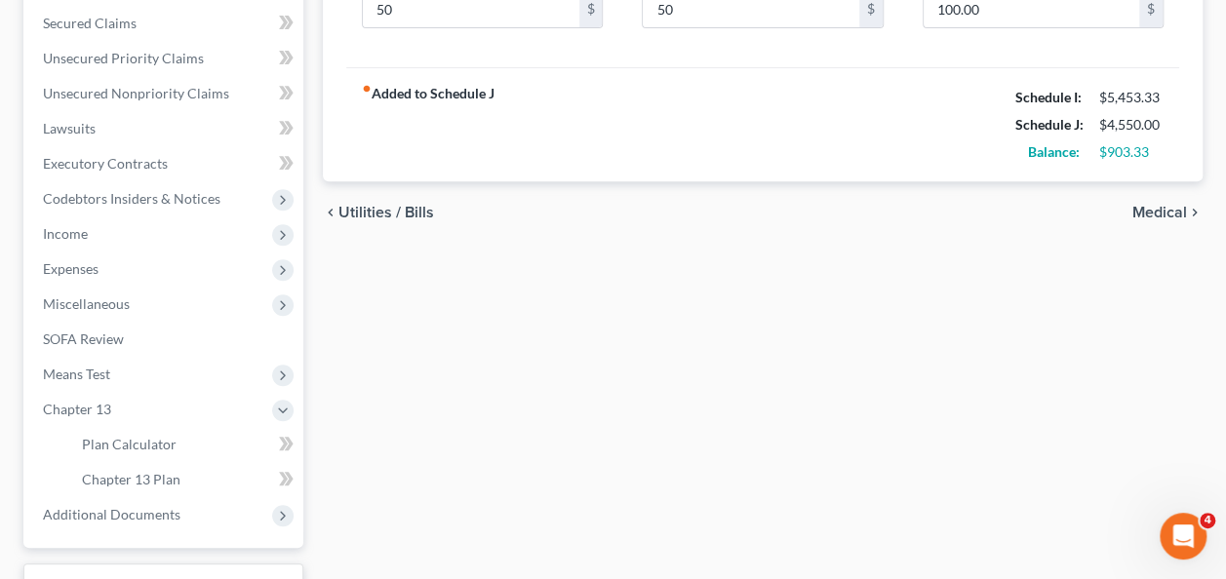
scroll to position [406, 0]
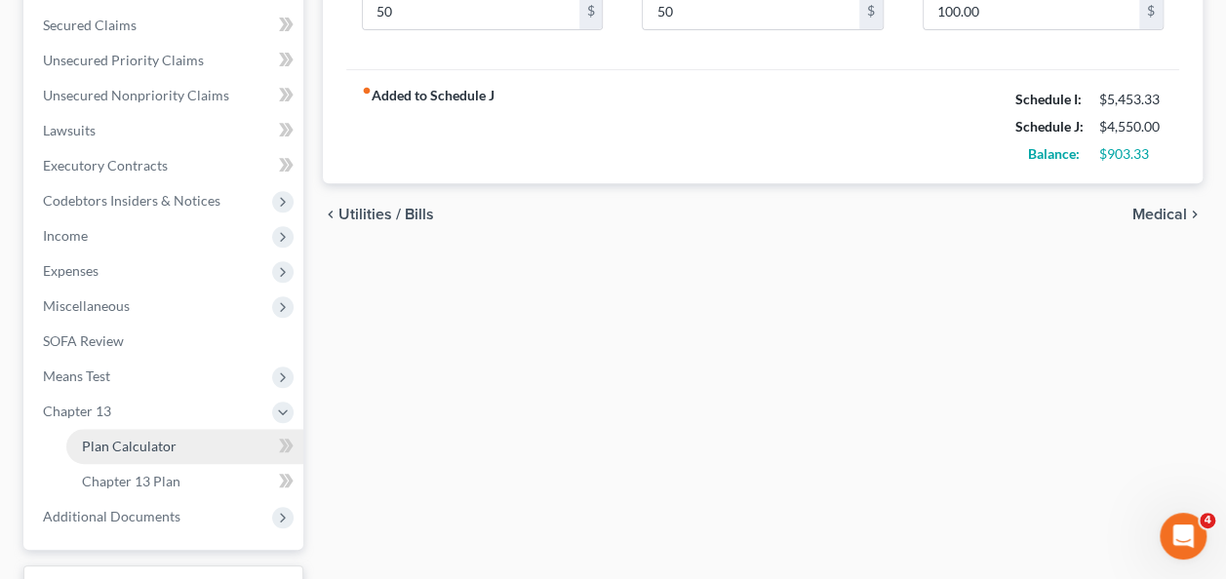
click at [119, 445] on span "Plan Calculator" at bounding box center [129, 446] width 95 height 17
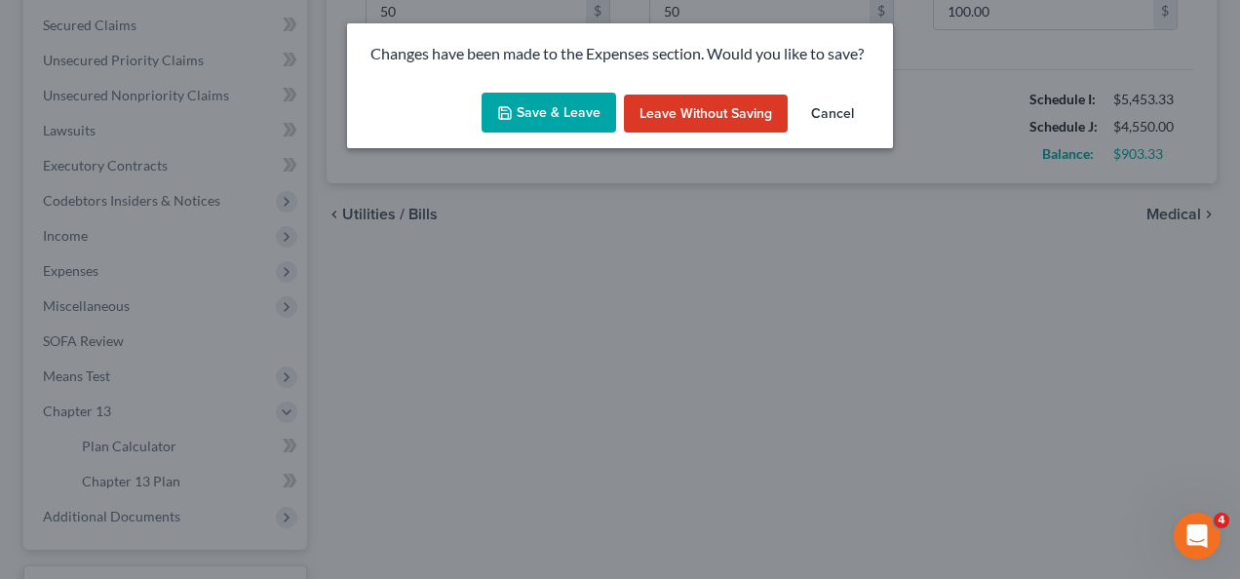
click at [550, 118] on button "Save & Leave" at bounding box center [549, 113] width 135 height 41
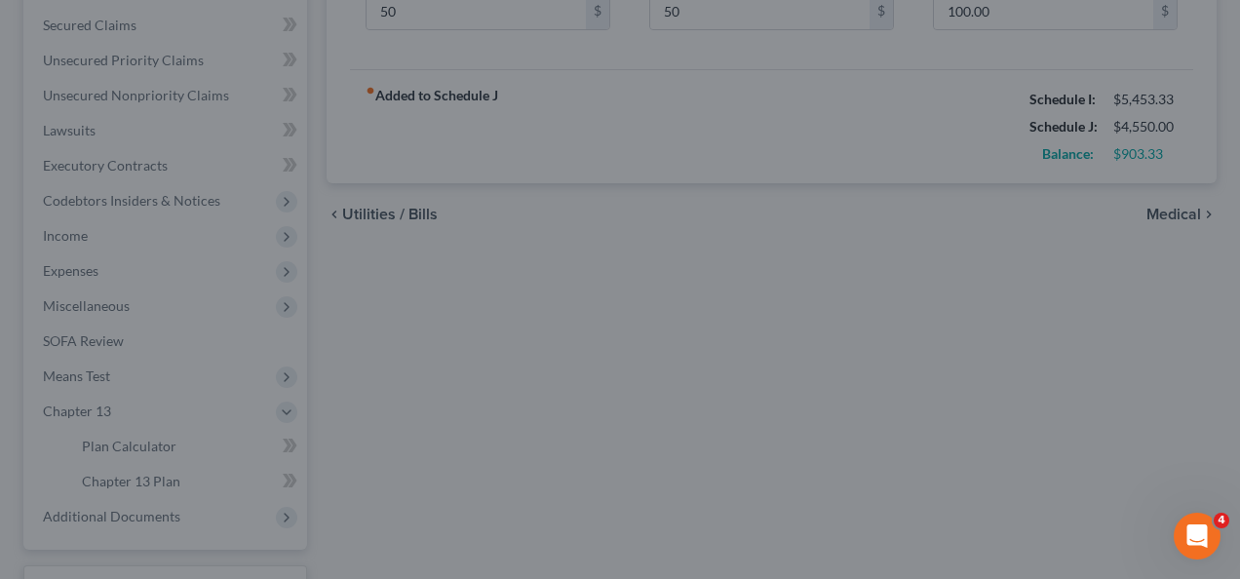
type input "50.00"
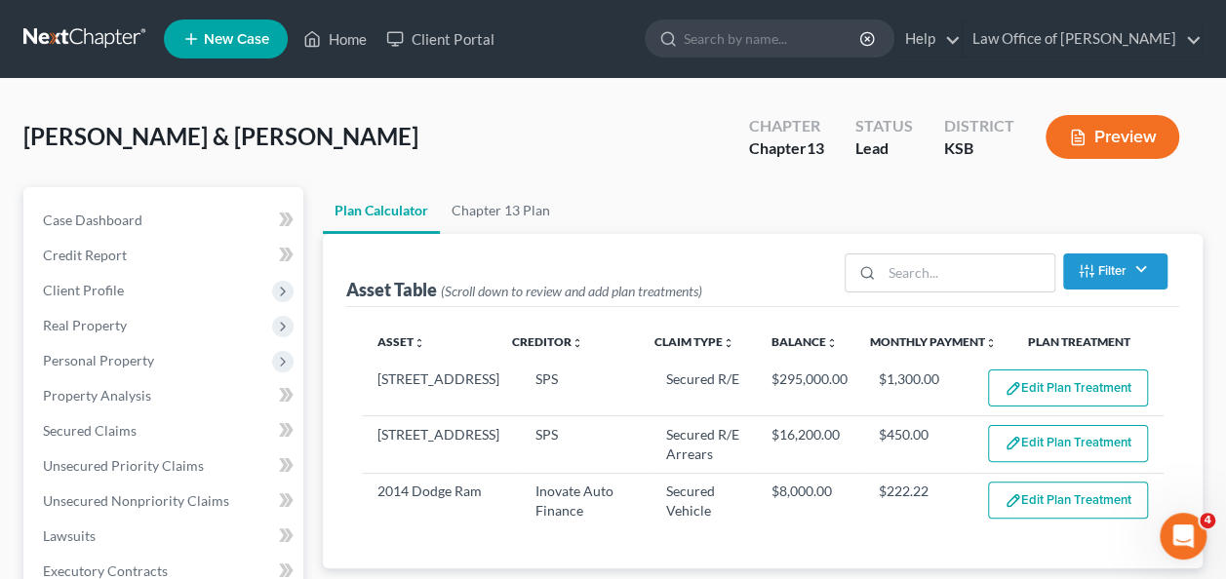
select select "35"
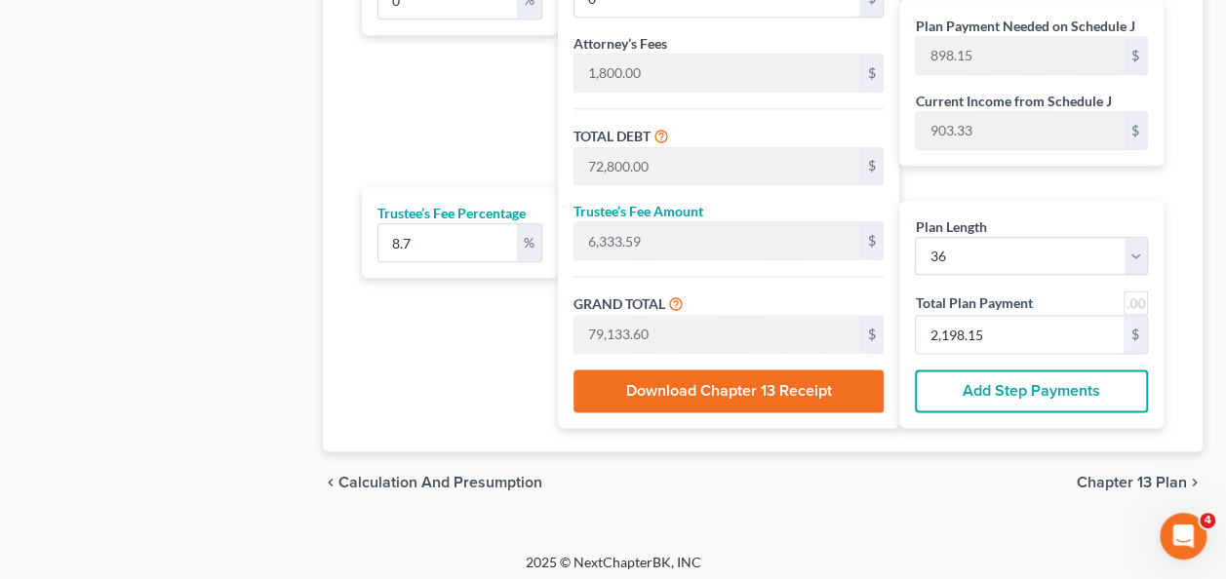
scroll to position [1107, 0]
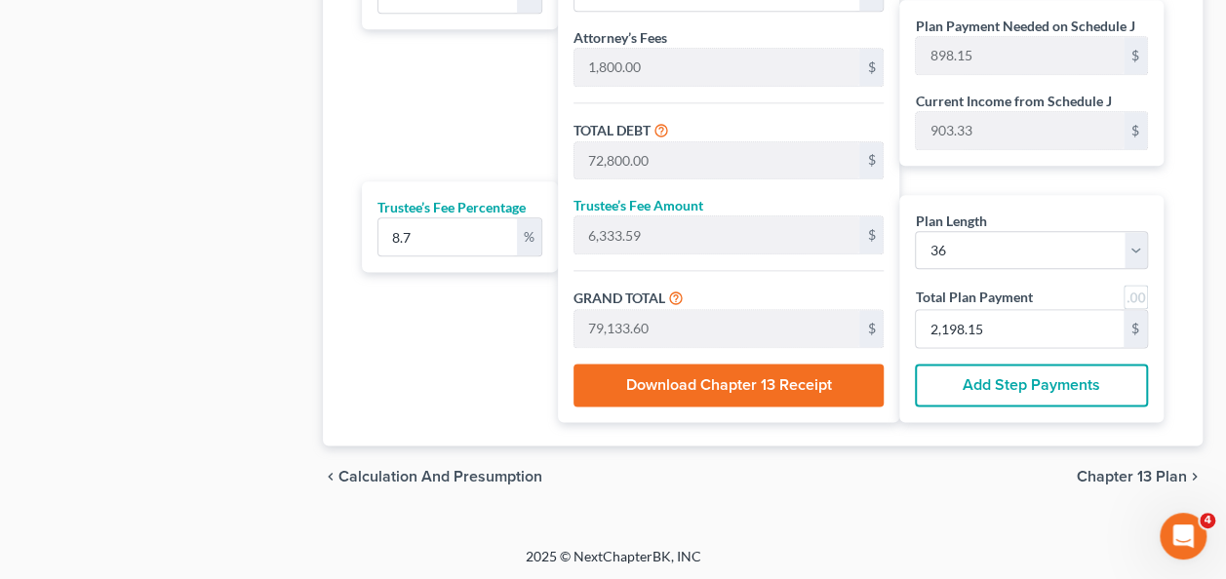
click at [1100, 480] on span "Chapter 13 Plan" at bounding box center [1132, 477] width 110 height 16
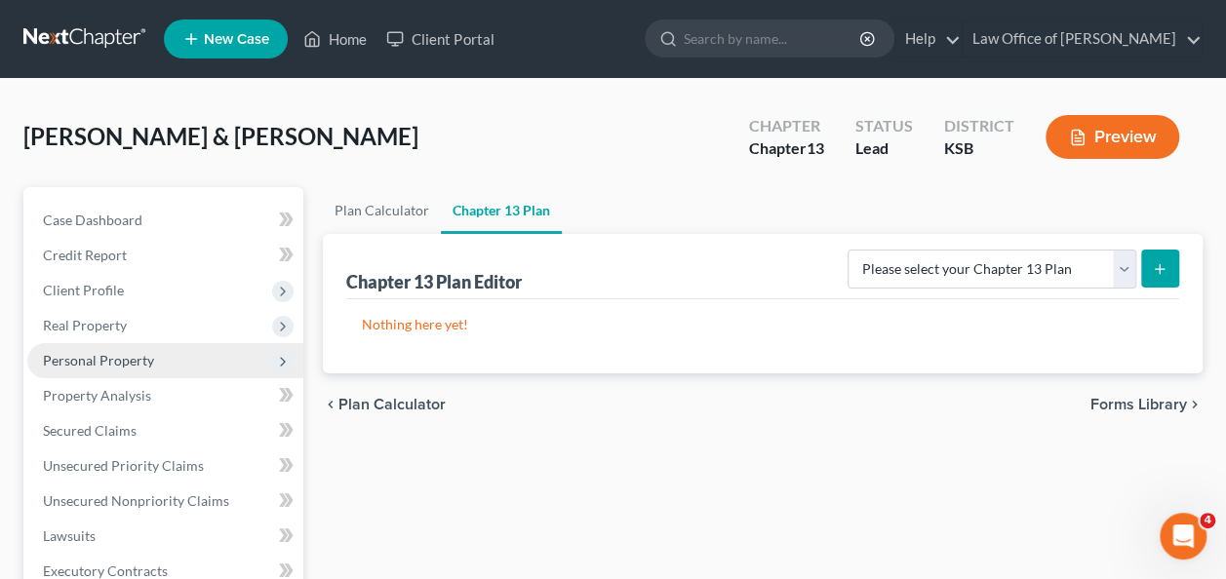
click at [74, 367] on span "Personal Property" at bounding box center [165, 360] width 276 height 35
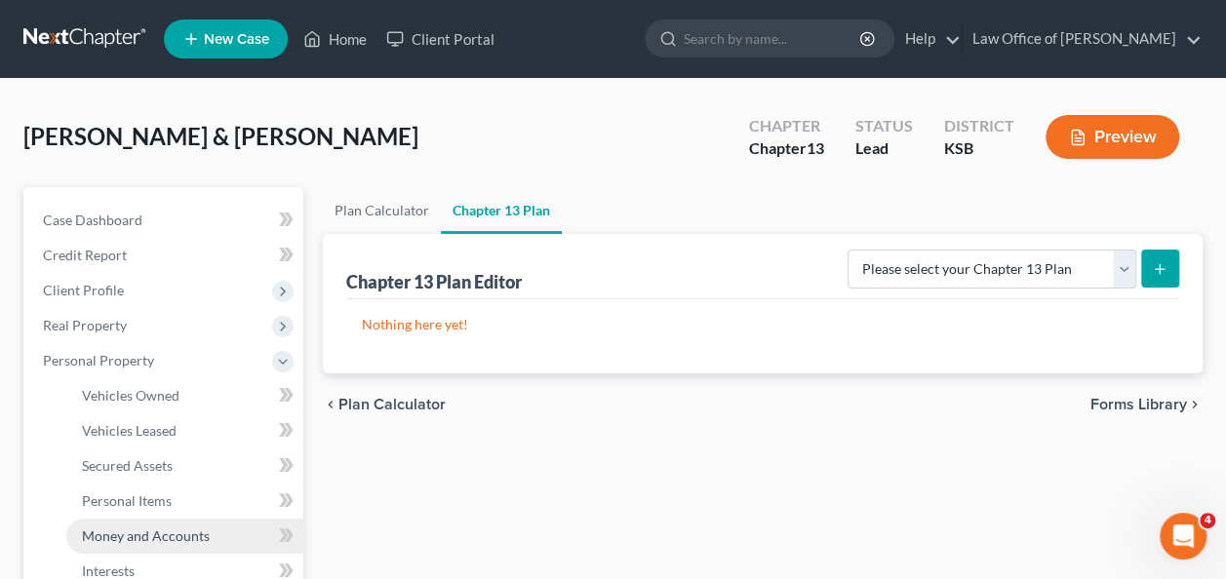
click at [123, 530] on span "Money and Accounts" at bounding box center [146, 536] width 128 height 17
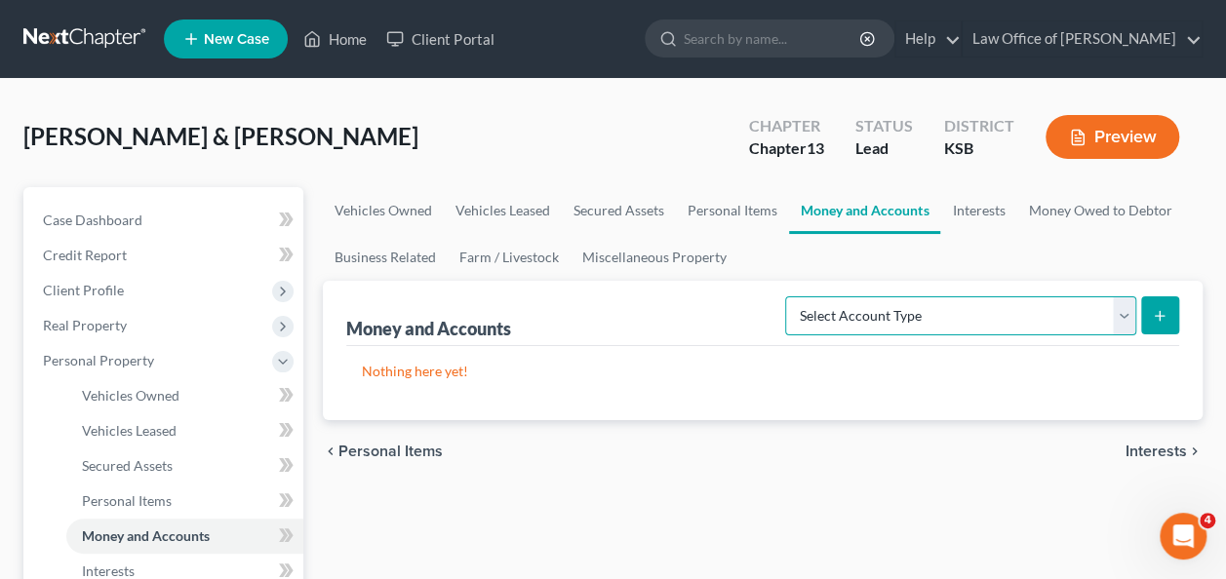
click at [891, 317] on select "Select Account Type Brokerage Cash on Hand Certificates of Deposit Checking Acc…" at bounding box center [960, 315] width 351 height 39
select select "checking"
click at [790, 296] on select "Select Account Type Brokerage Cash on Hand Certificates of Deposit Checking Acc…" at bounding box center [960, 315] width 351 height 39
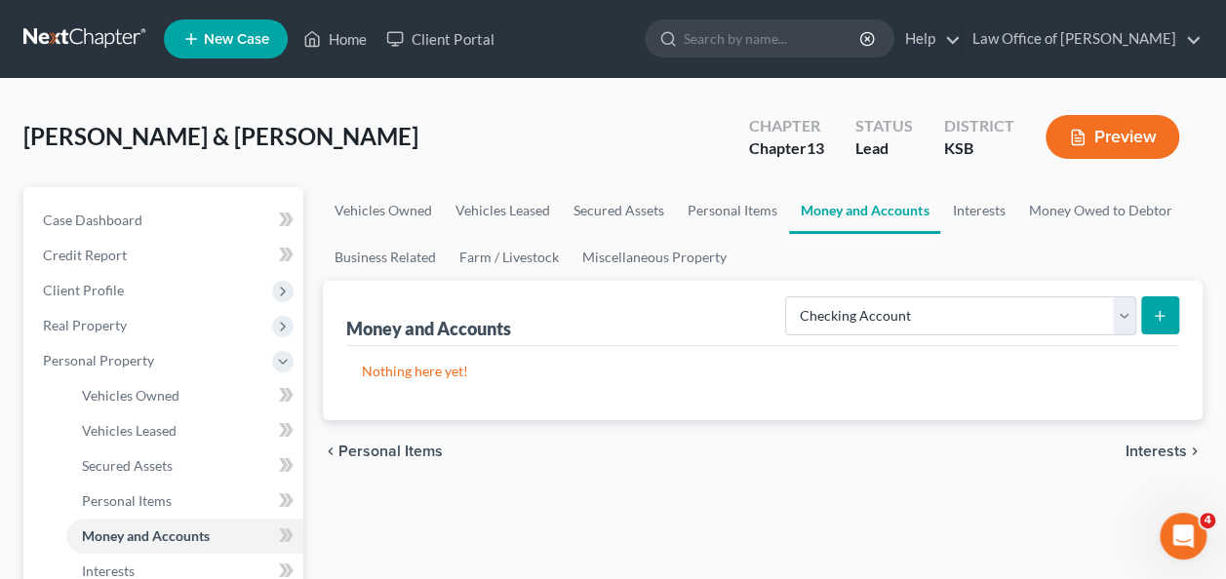
click at [1172, 308] on button "submit" at bounding box center [1160, 315] width 38 height 38
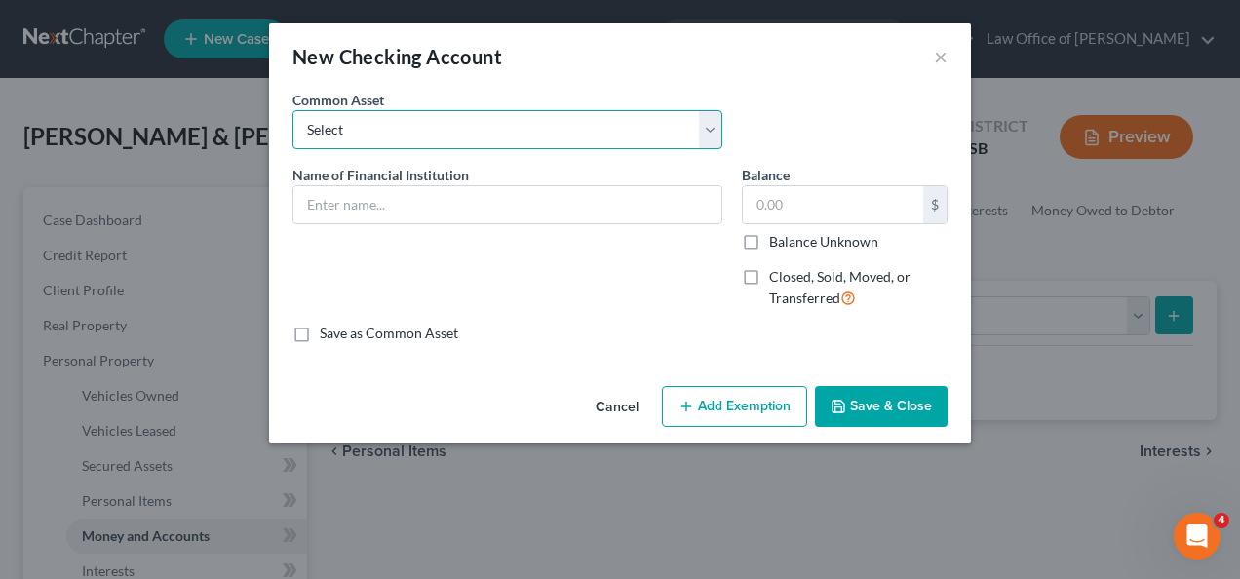
click at [547, 131] on select "Select Community America Credit Union Arvest State Bank of Spring Hill Checking…" at bounding box center [508, 129] width 430 height 39
select select "3"
click at [293, 110] on select "Select Community America Credit Union Arvest State Bank of Spring Hill Checking…" at bounding box center [508, 129] width 430 height 39
type input "Checking Account"
type input "50.00"
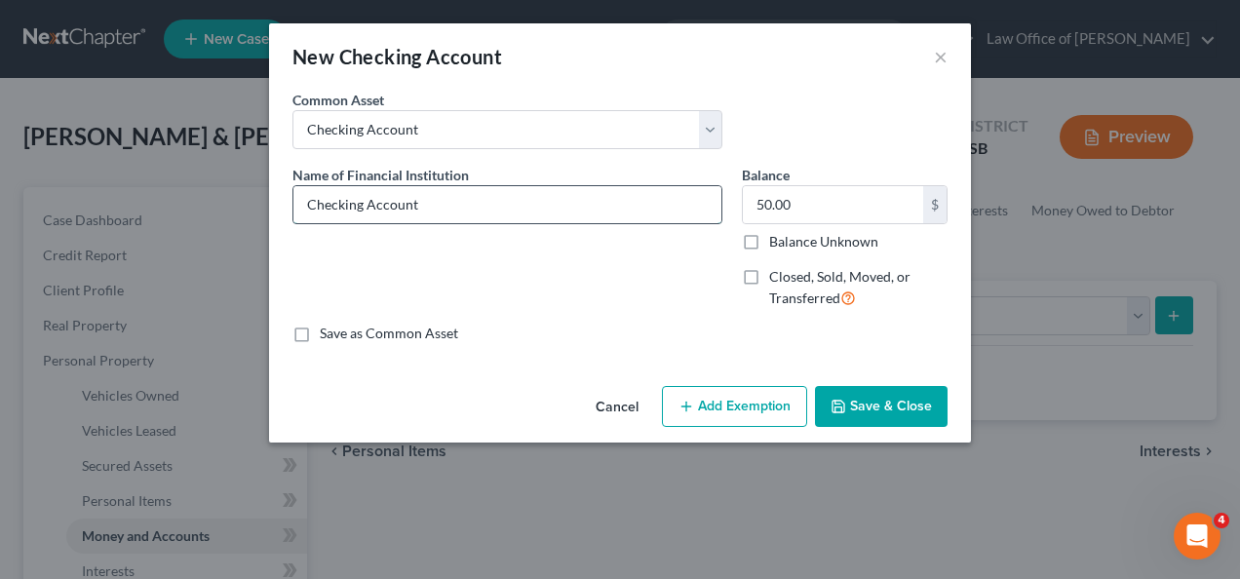
click at [476, 206] on input "Checking Account" at bounding box center [508, 204] width 428 height 37
drag, startPoint x: 476, startPoint y: 206, endPoint x: 279, endPoint y: 212, distance: 197.1
click at [279, 212] on div "An exemption set must first be selected from the Filing Information section. Co…" at bounding box center [620, 234] width 702 height 289
type input "Central Bank of Midwest - Gardner"
click at [886, 406] on button "Save & Close" at bounding box center [881, 406] width 133 height 41
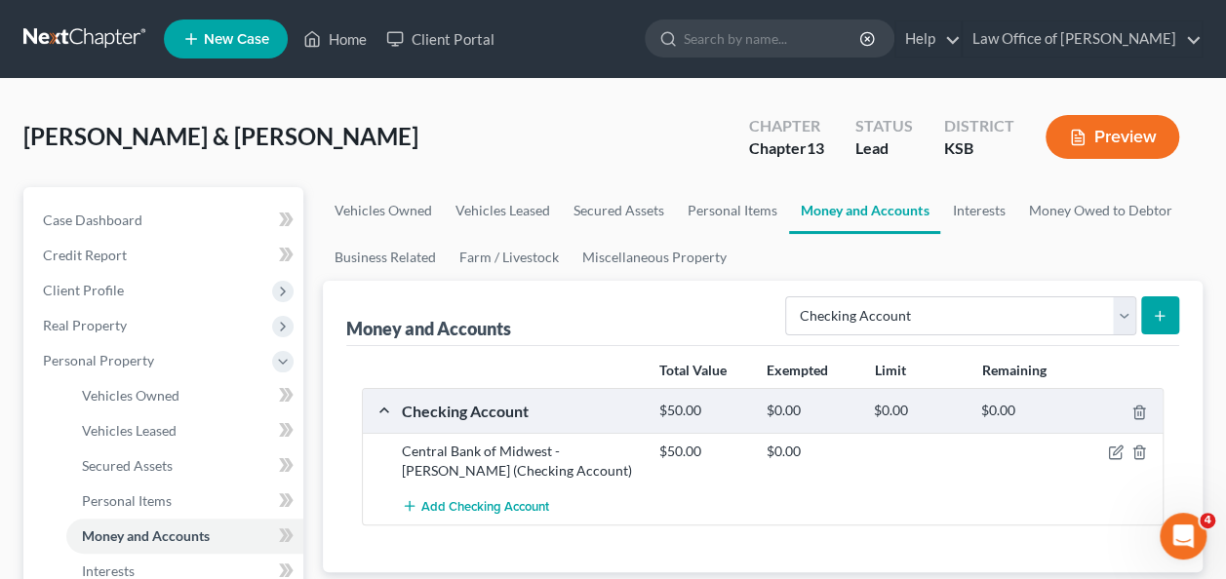
drag, startPoint x: 1225, startPoint y: 85, endPoint x: 1243, endPoint y: 151, distance: 68.9
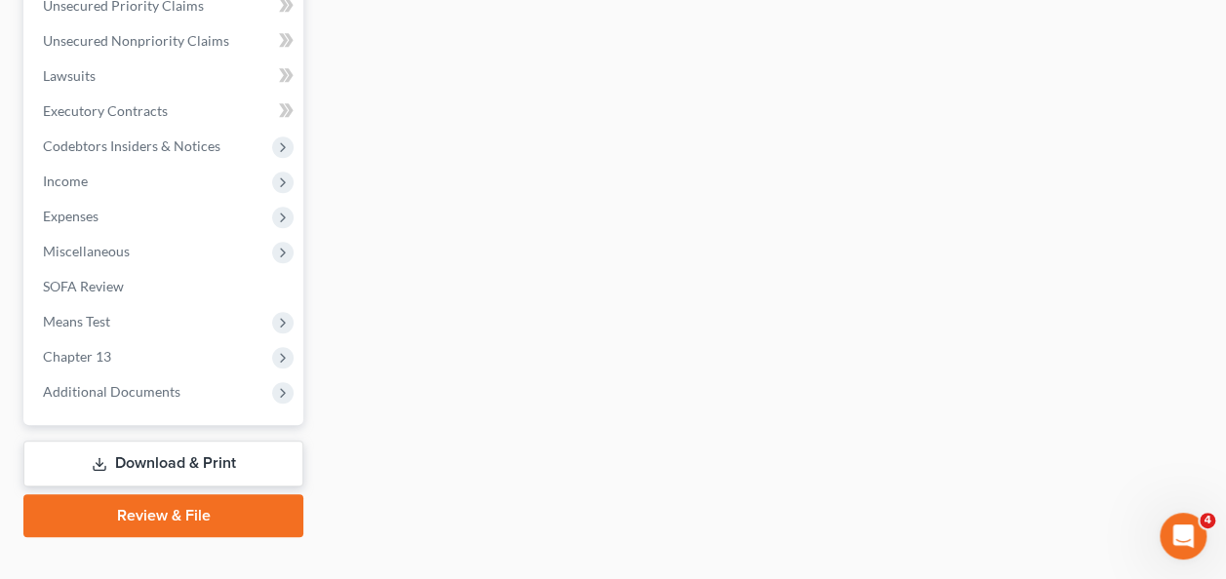
scroll to position [820, 0]
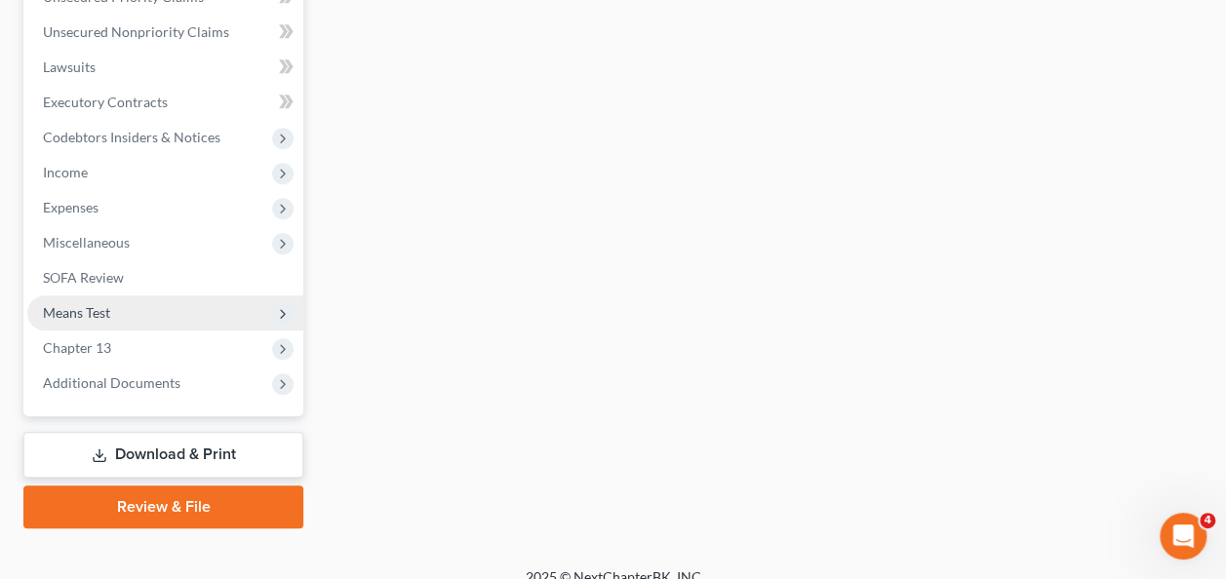
click at [86, 309] on span "Means Test" at bounding box center [76, 312] width 67 height 17
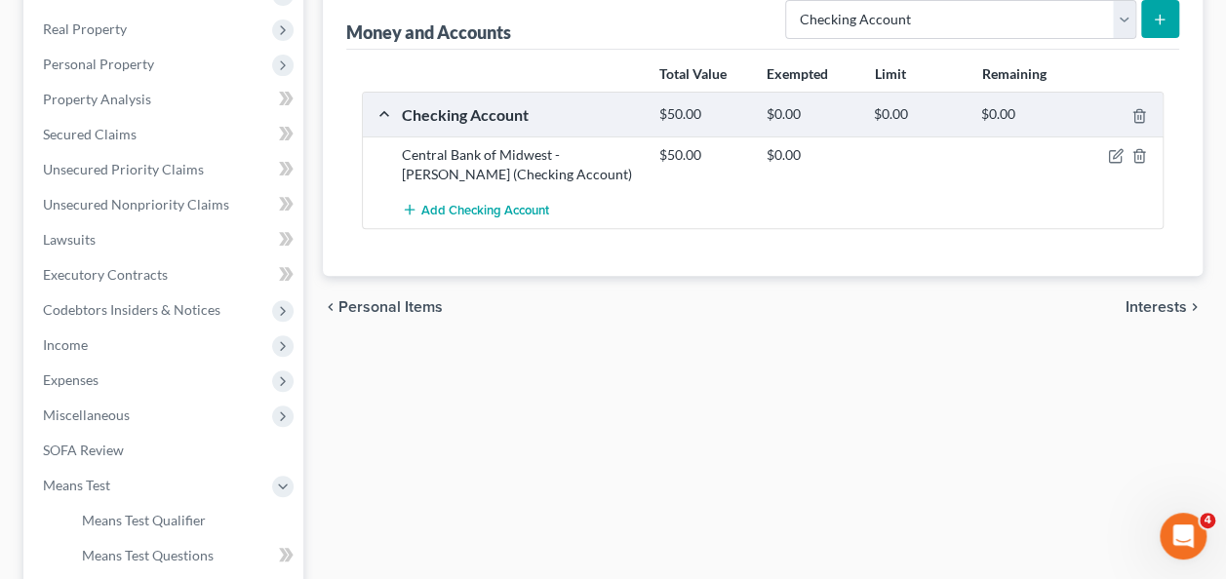
scroll to position [293, 0]
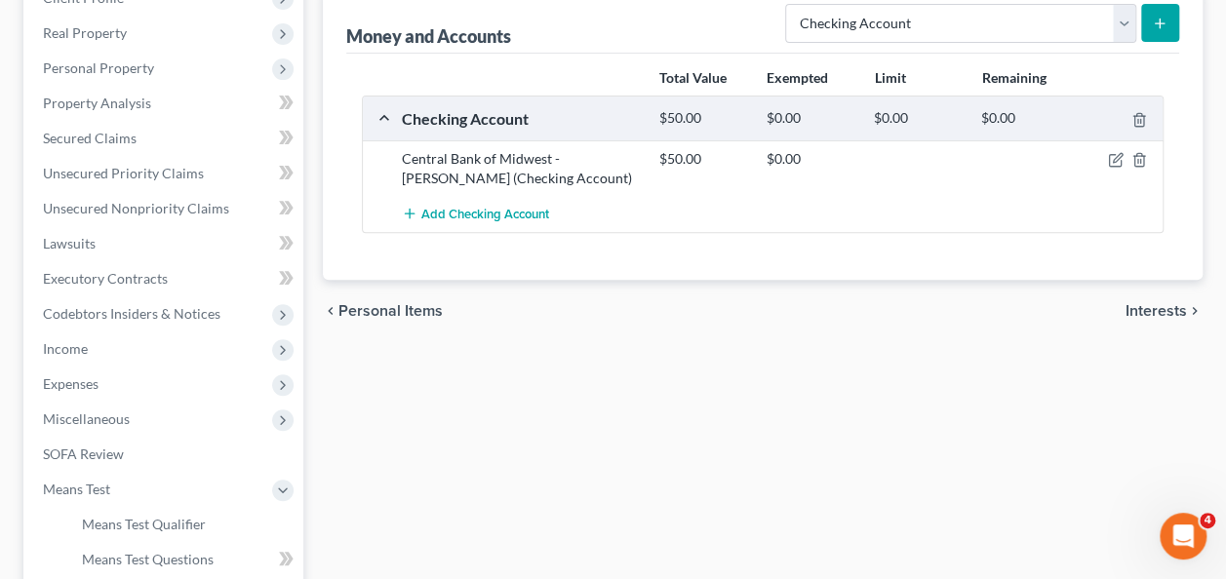
click at [1143, 306] on span "Interests" at bounding box center [1155, 311] width 61 height 16
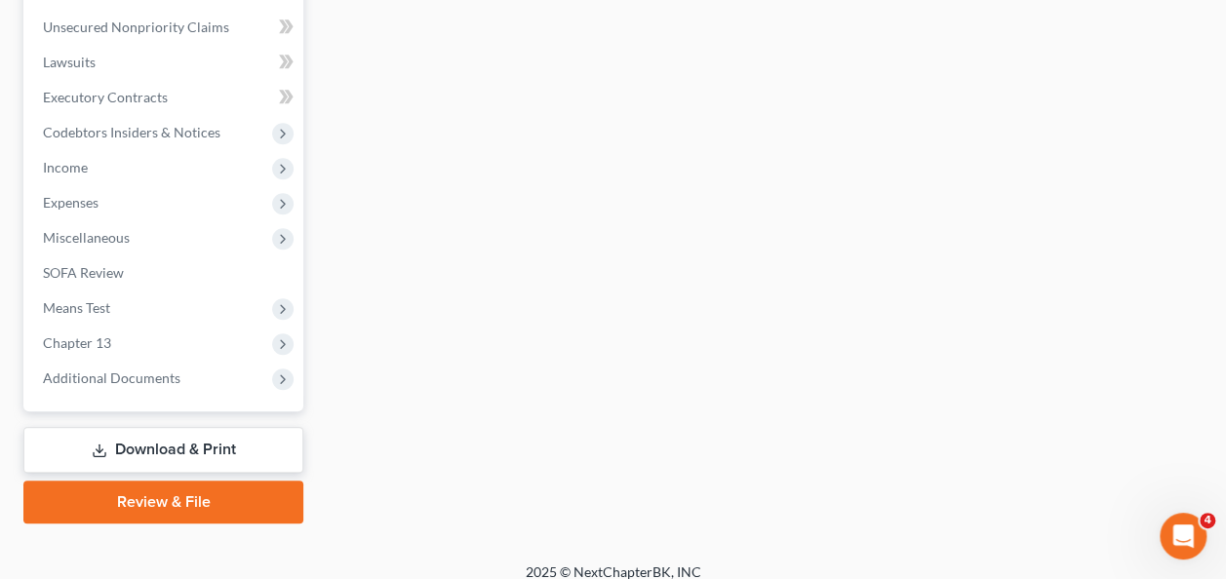
scroll to position [841, 0]
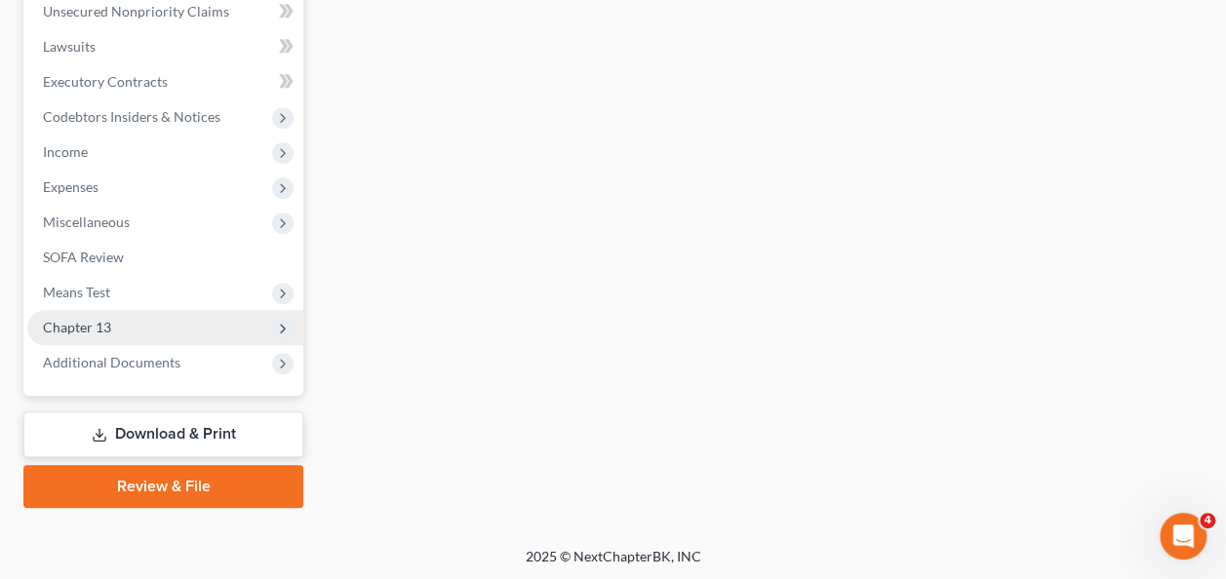
click at [68, 325] on span "Chapter 13" at bounding box center [77, 327] width 68 height 17
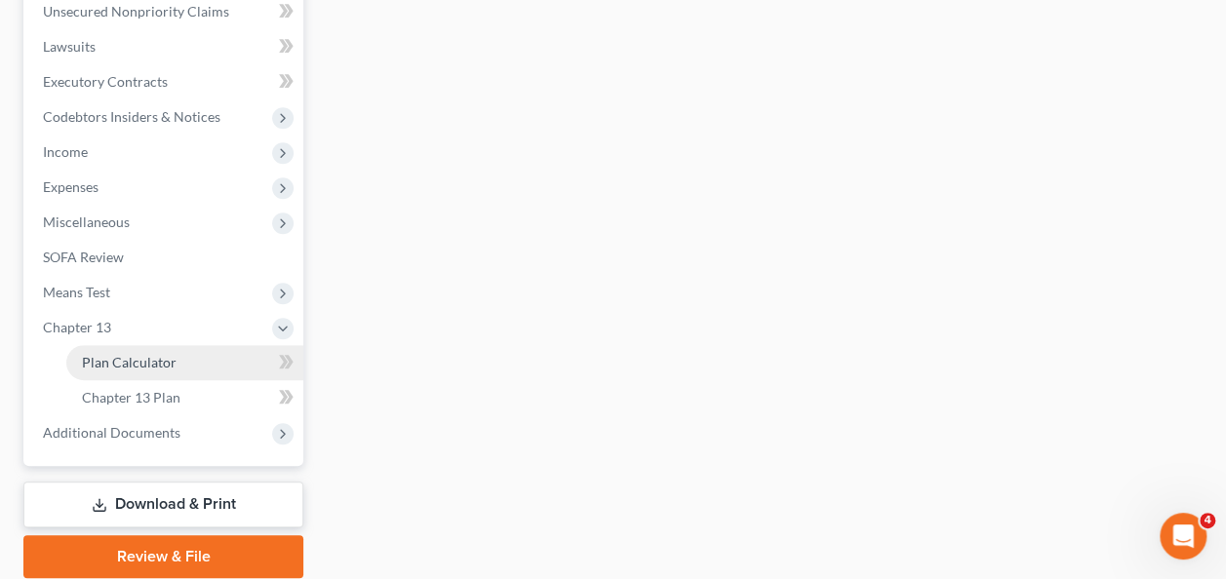
click at [112, 357] on span "Plan Calculator" at bounding box center [129, 362] width 95 height 17
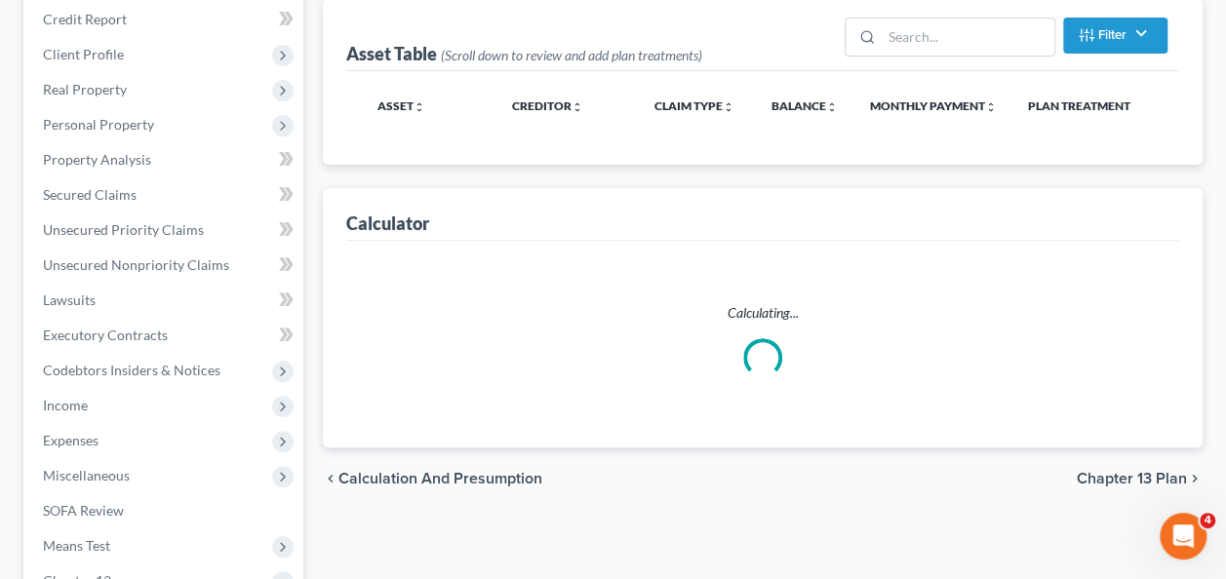
select select "35"
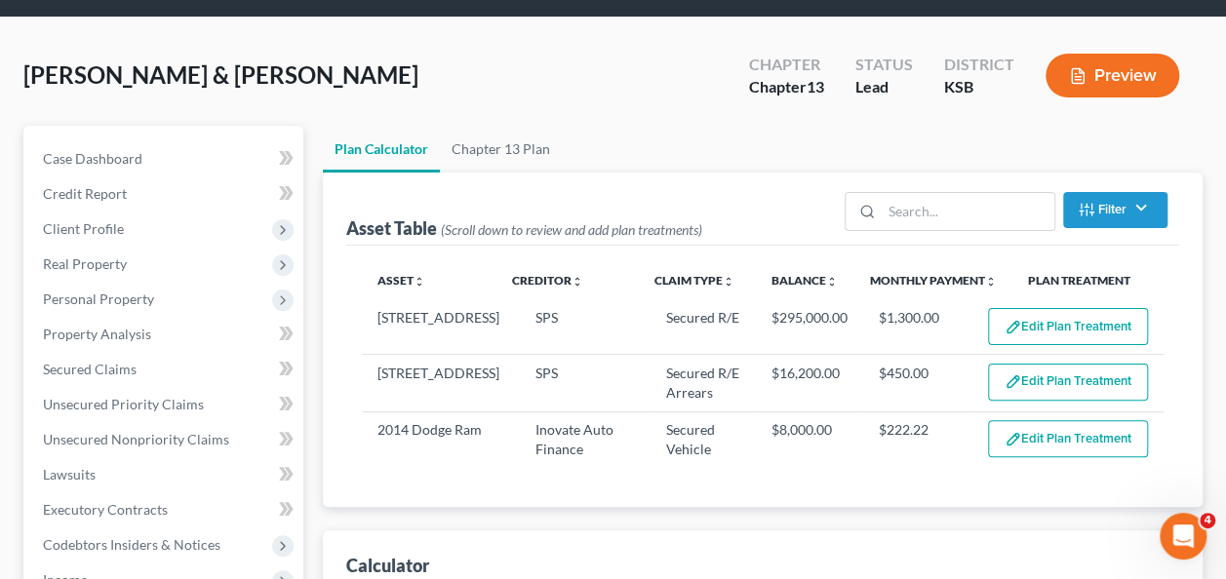
scroll to position [0, 0]
